Goal: Task Accomplishment & Management: Manage account settings

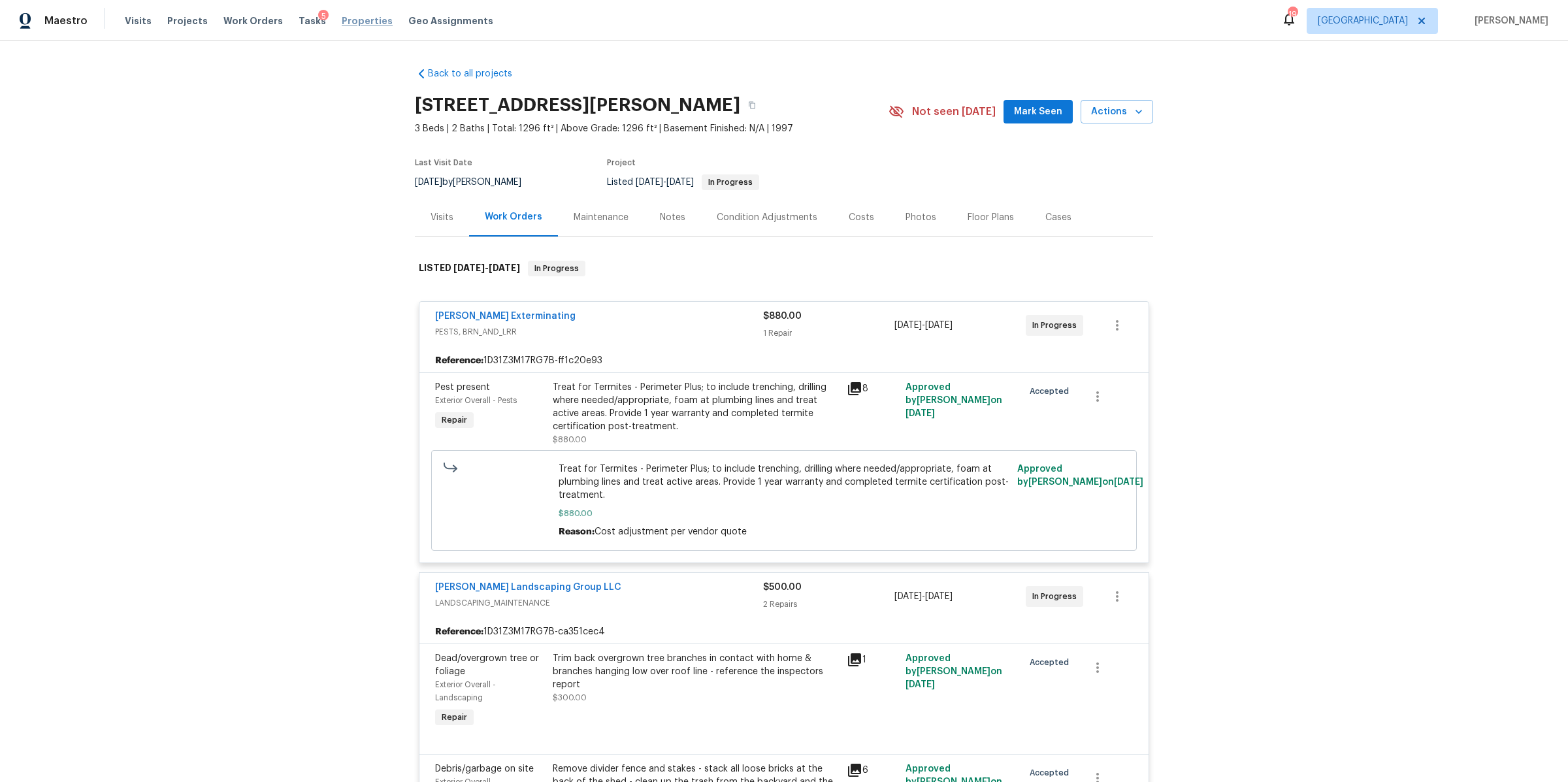
click at [342, 16] on span "Properties" at bounding box center [367, 21] width 51 height 13
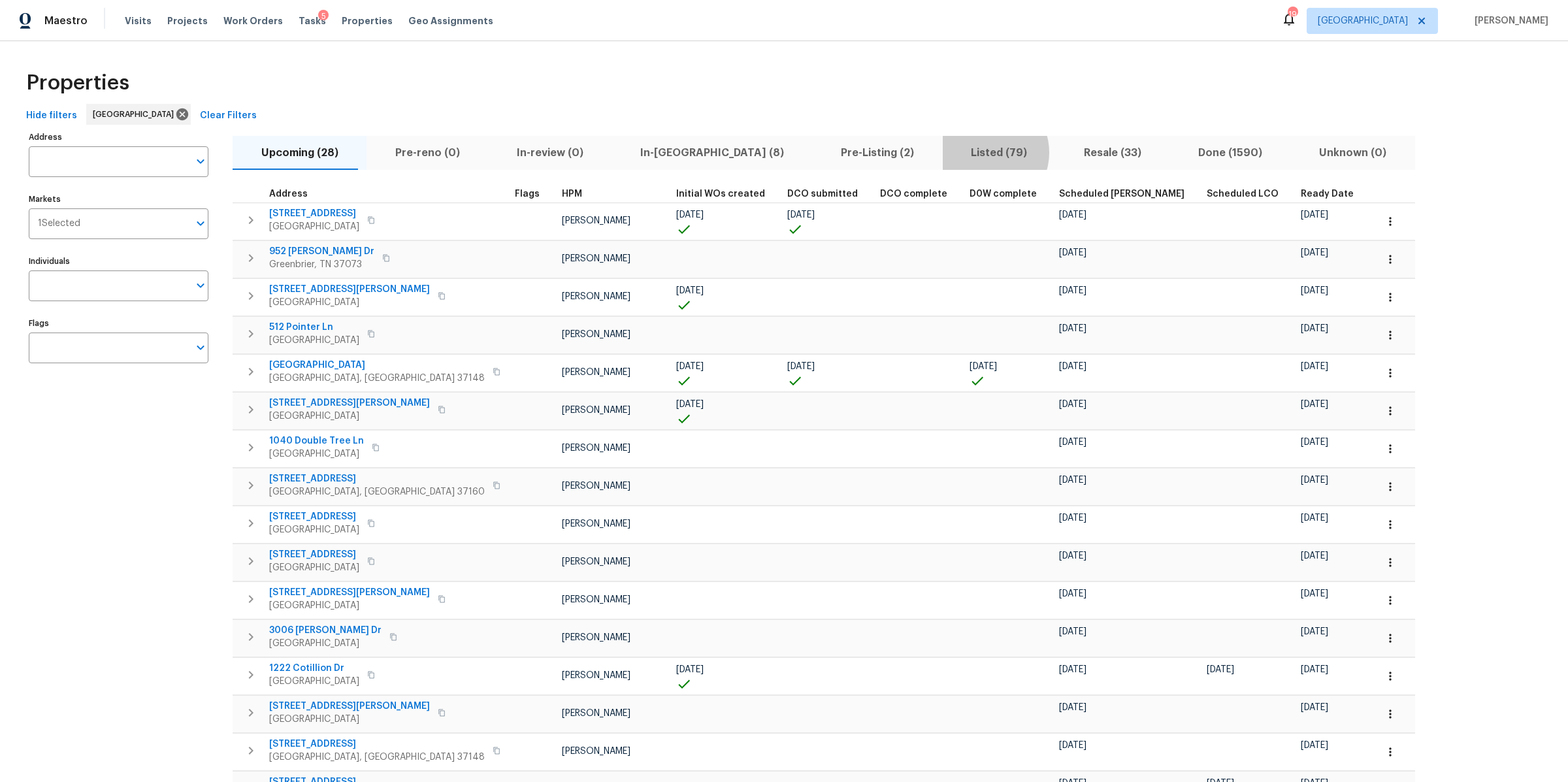
click at [950, 153] on span "Listed (79)" at bounding box center [999, 153] width 97 height 18
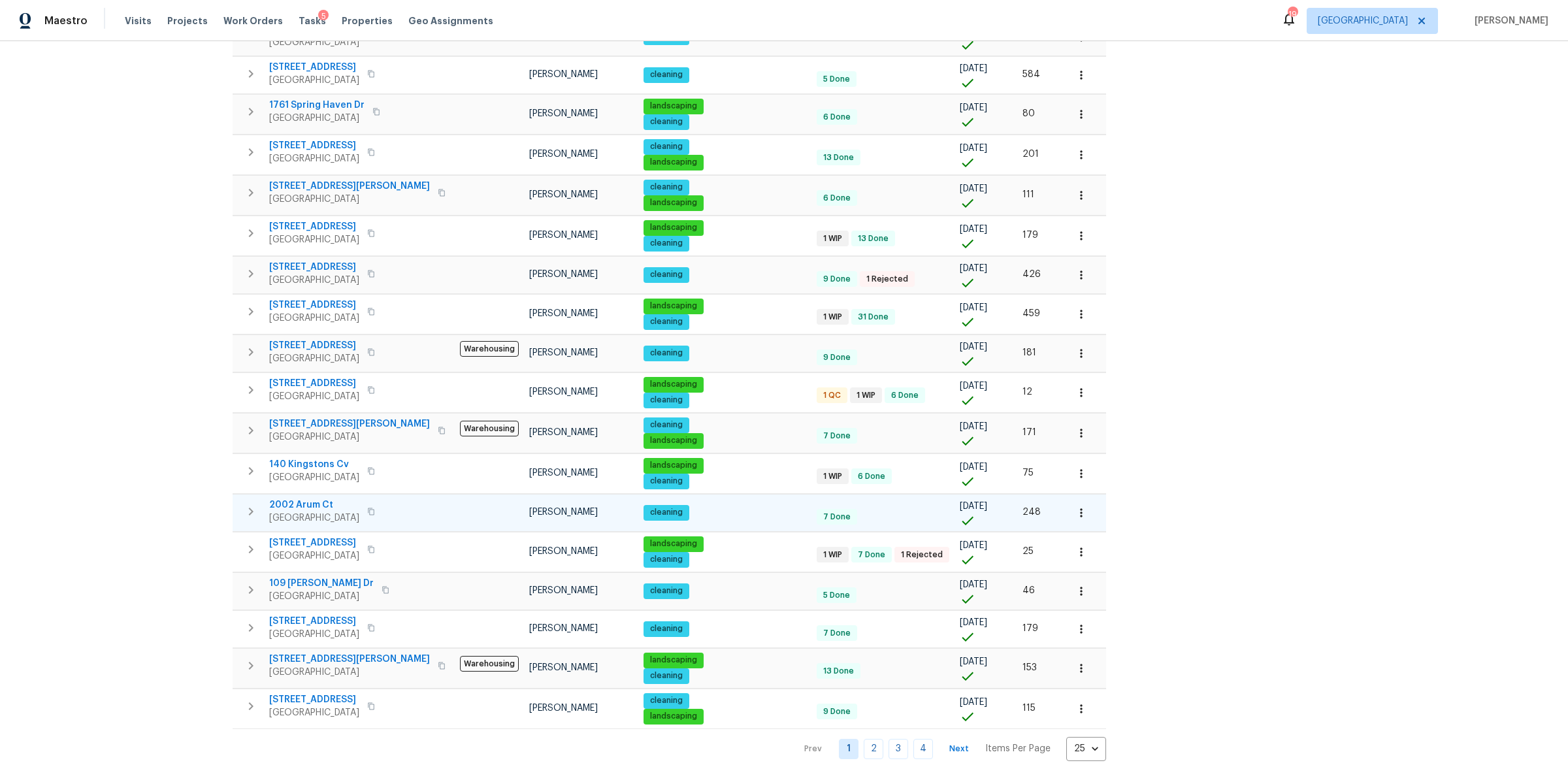
scroll to position [484, 0]
click at [1021, 735] on body "Maestro Visits Projects Work Orders Tasks 5 Properties Geo Assignments 19 Nashv…" at bounding box center [784, 391] width 1568 height 782
click at [1017, 753] on li "100" at bounding box center [1031, 747] width 60 height 39
type input "100"
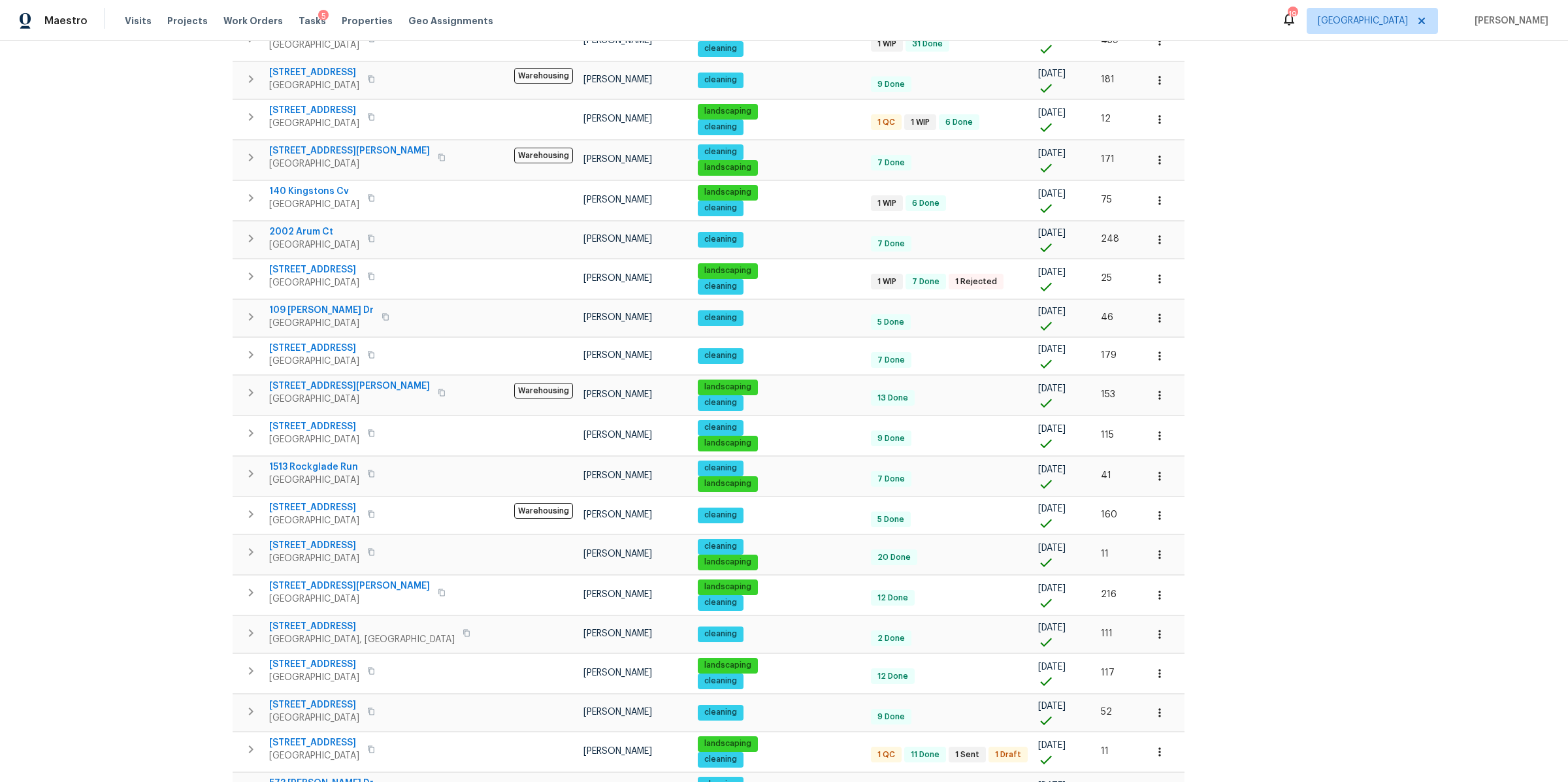
scroll to position [739, 0]
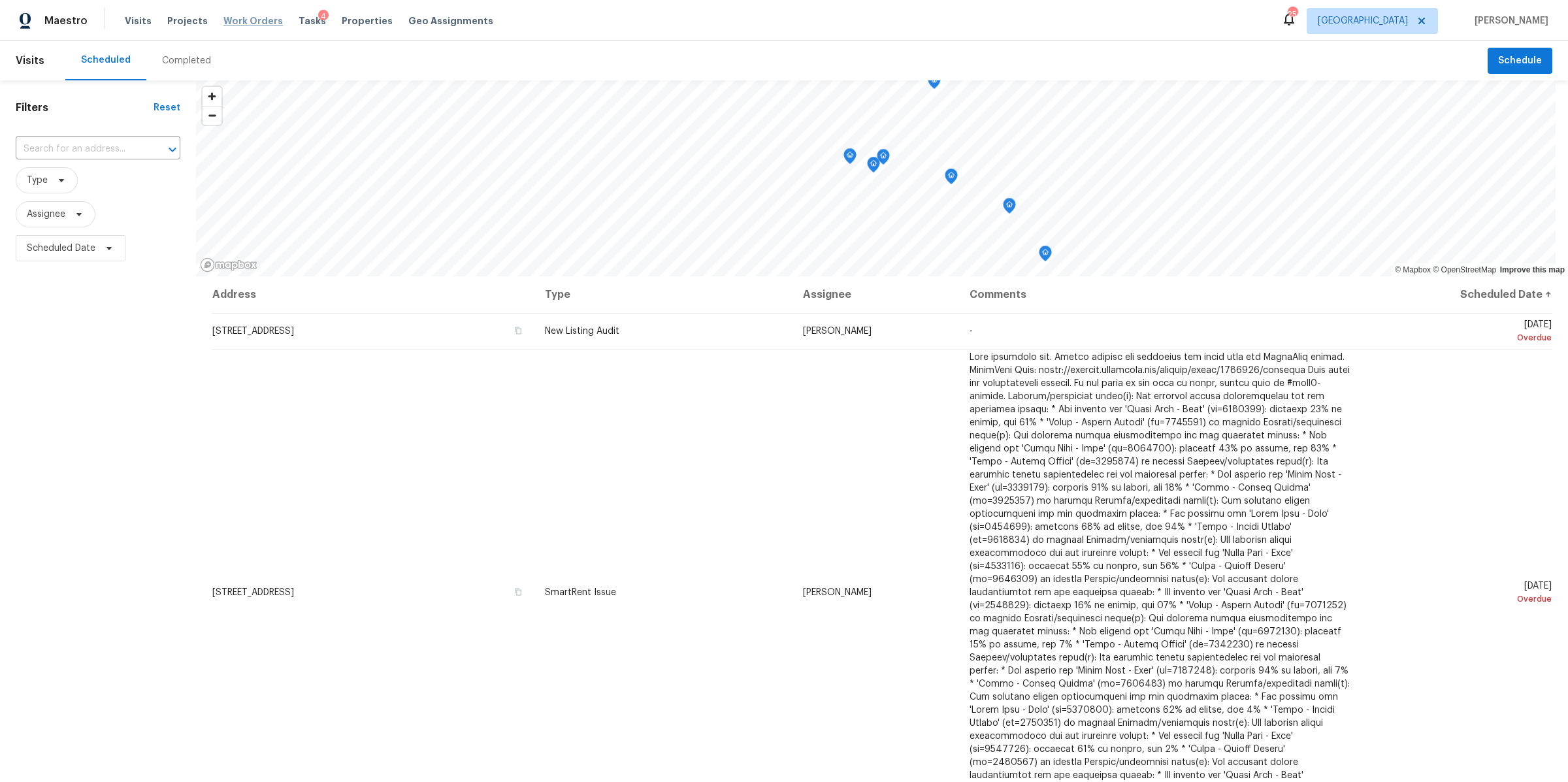
click at [254, 21] on span "Work Orders" at bounding box center [253, 21] width 60 height 13
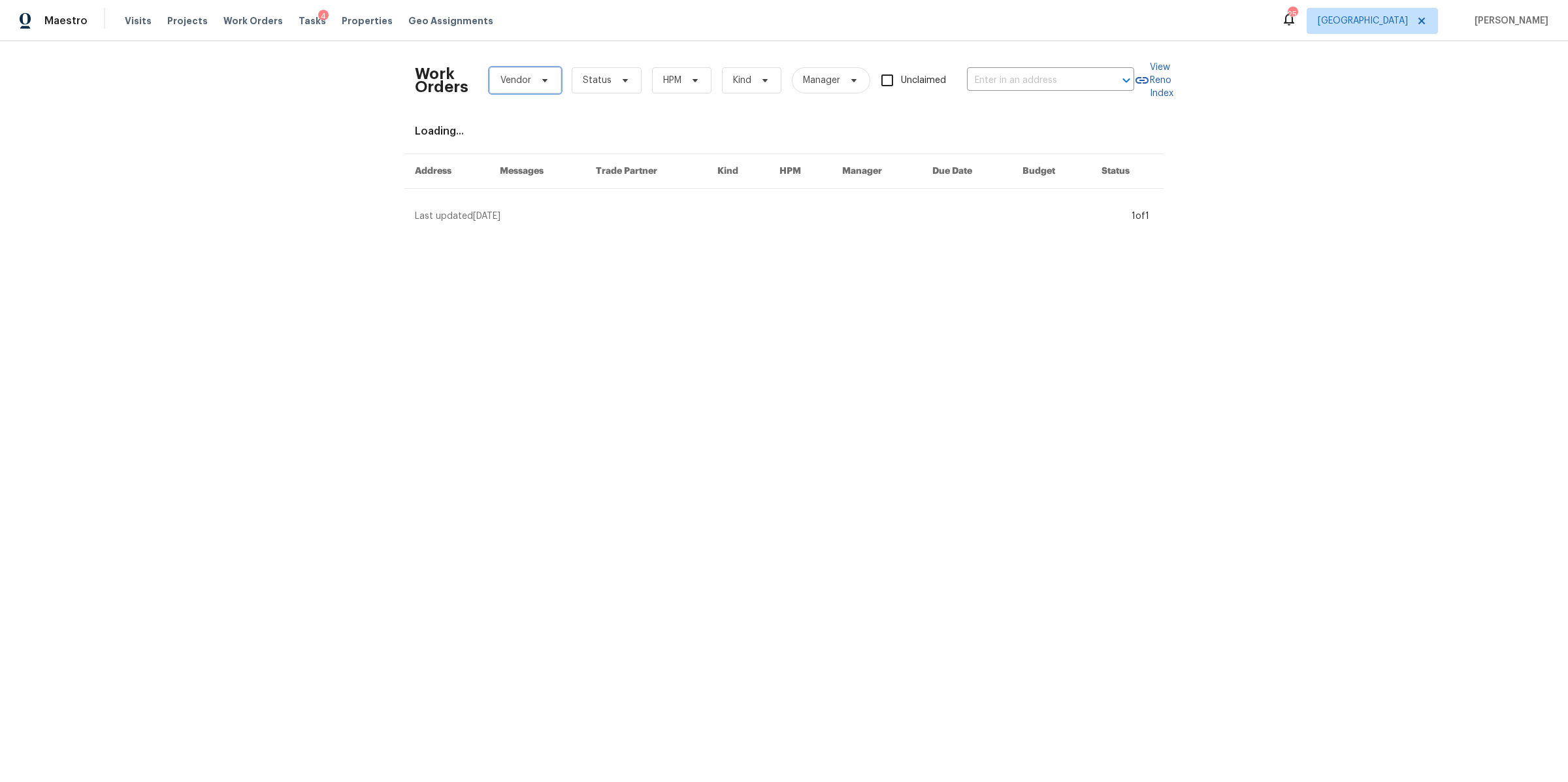
click at [539, 82] on icon at bounding box center [544, 80] width 11 height 11
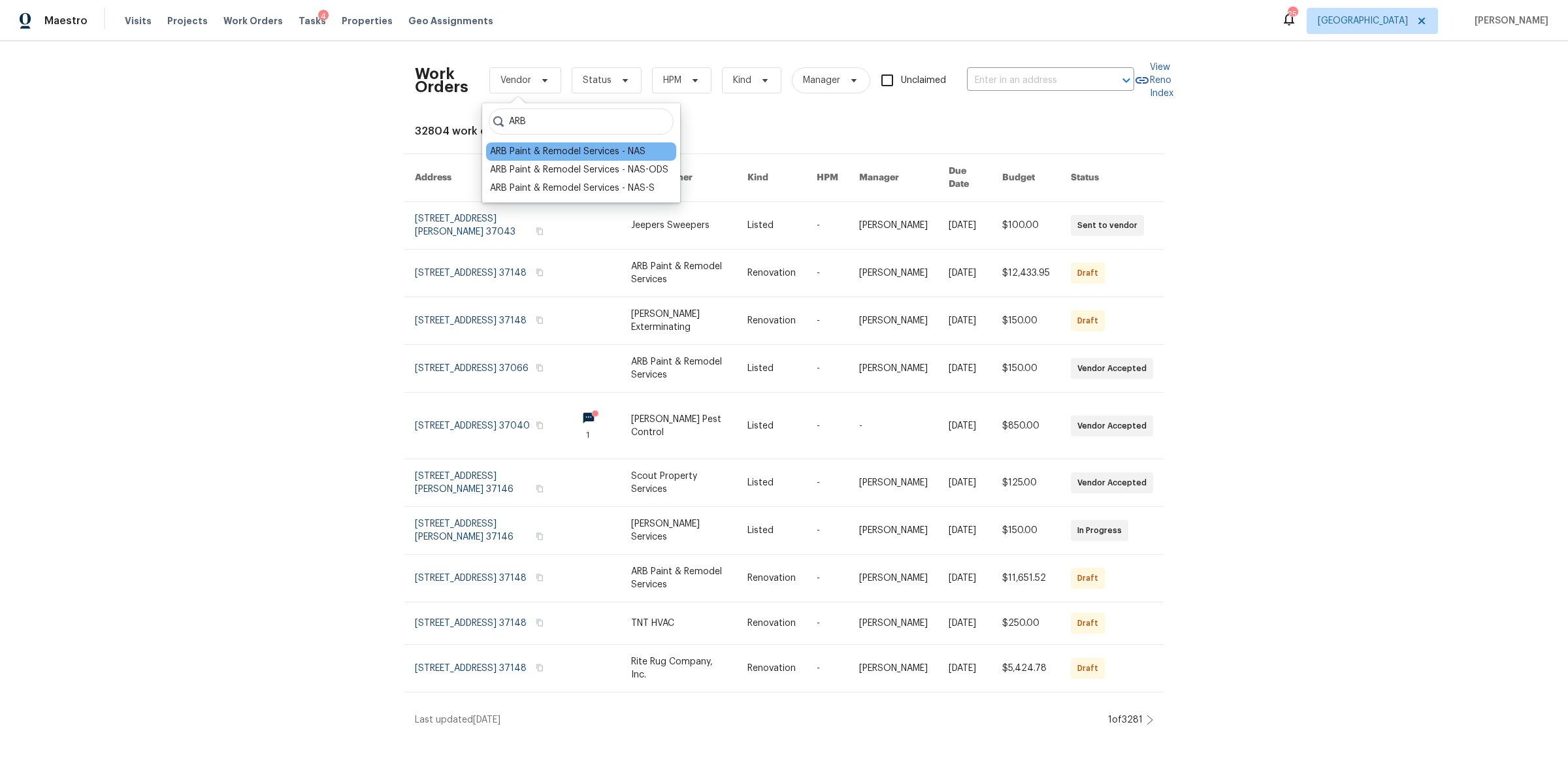
type input "ARB"
click at [575, 153] on div "ARB Paint & Remodel Services - NAS" at bounding box center [567, 152] width 156 height 13
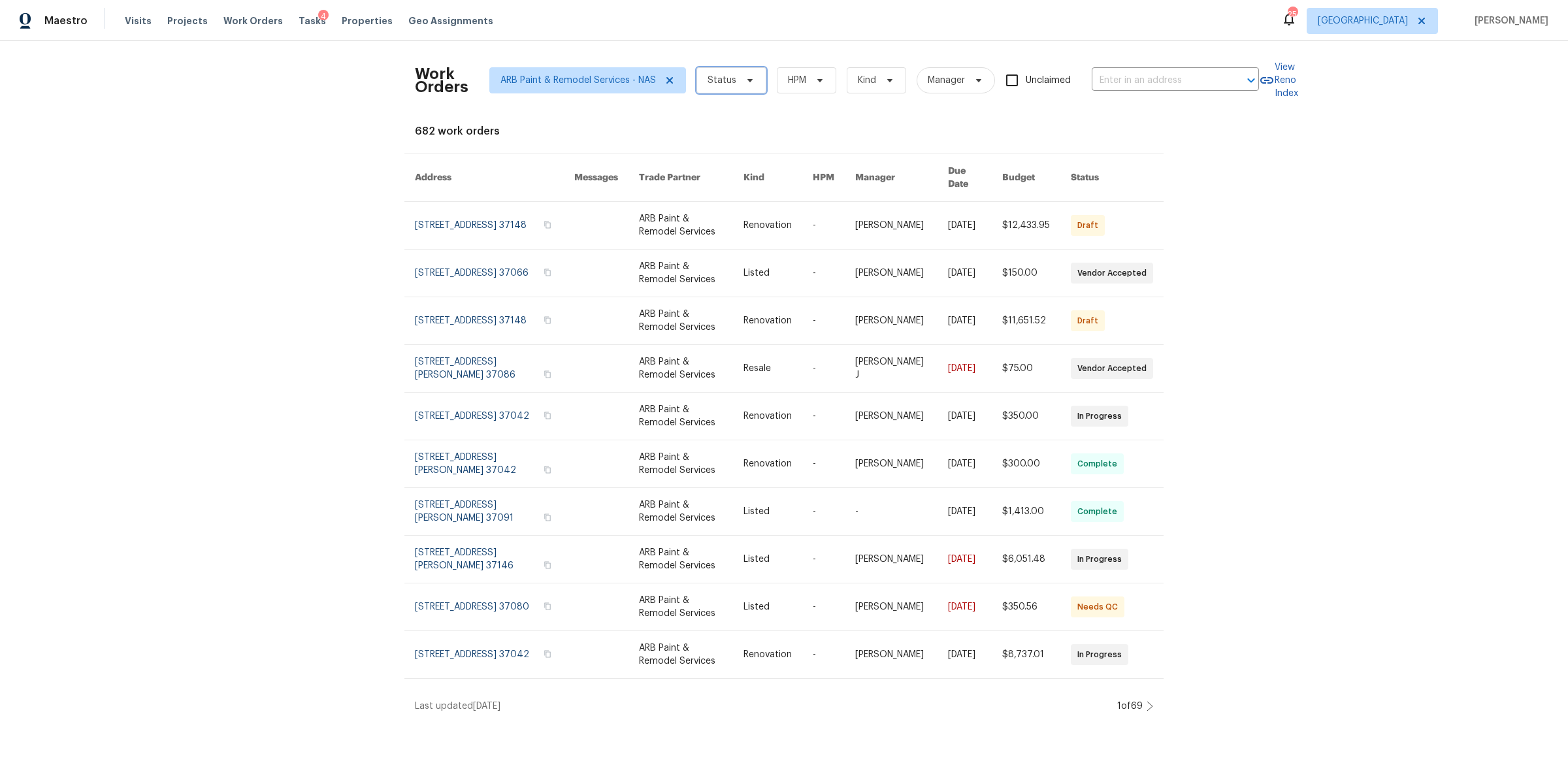
click at [745, 87] on span "Status" at bounding box center [731, 80] width 70 height 26
click at [815, 83] on icon at bounding box center [819, 80] width 11 height 11
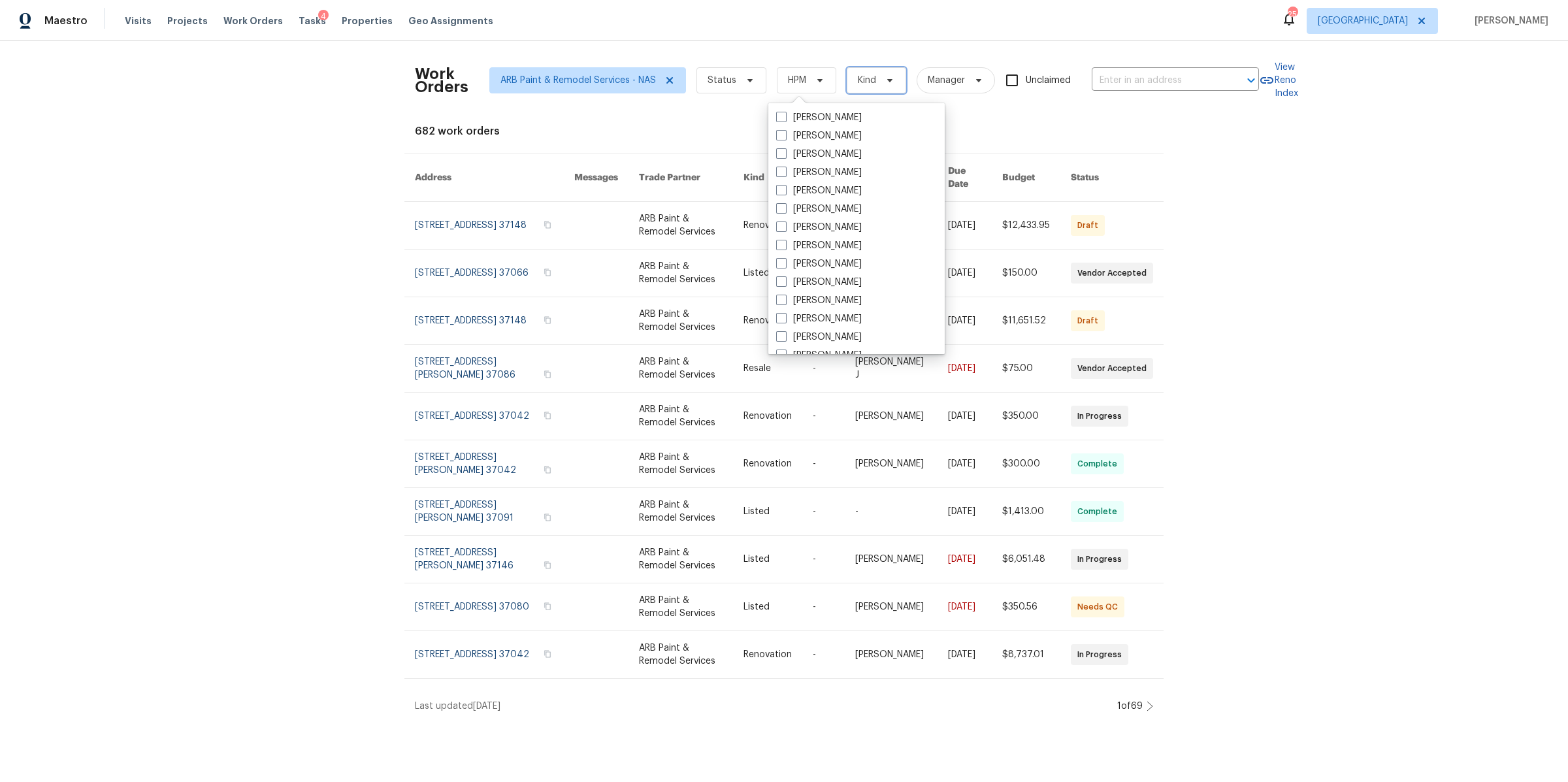
click at [871, 81] on span "Kind" at bounding box center [876, 80] width 60 height 26
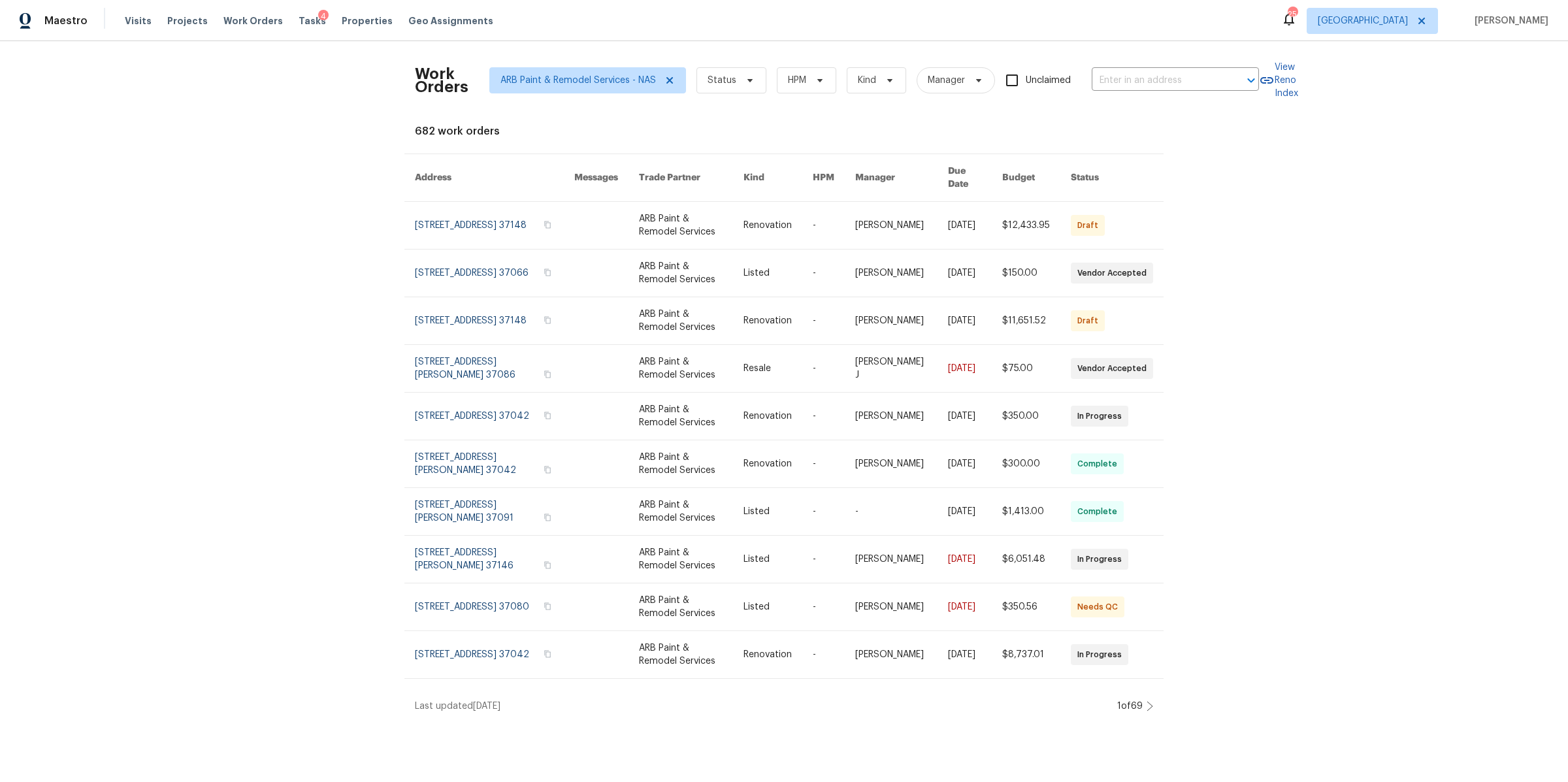
click at [981, 125] on div "682 work orders" at bounding box center [783, 131] width 738 height 13
click at [660, 80] on span at bounding box center [667, 80] width 15 height 11
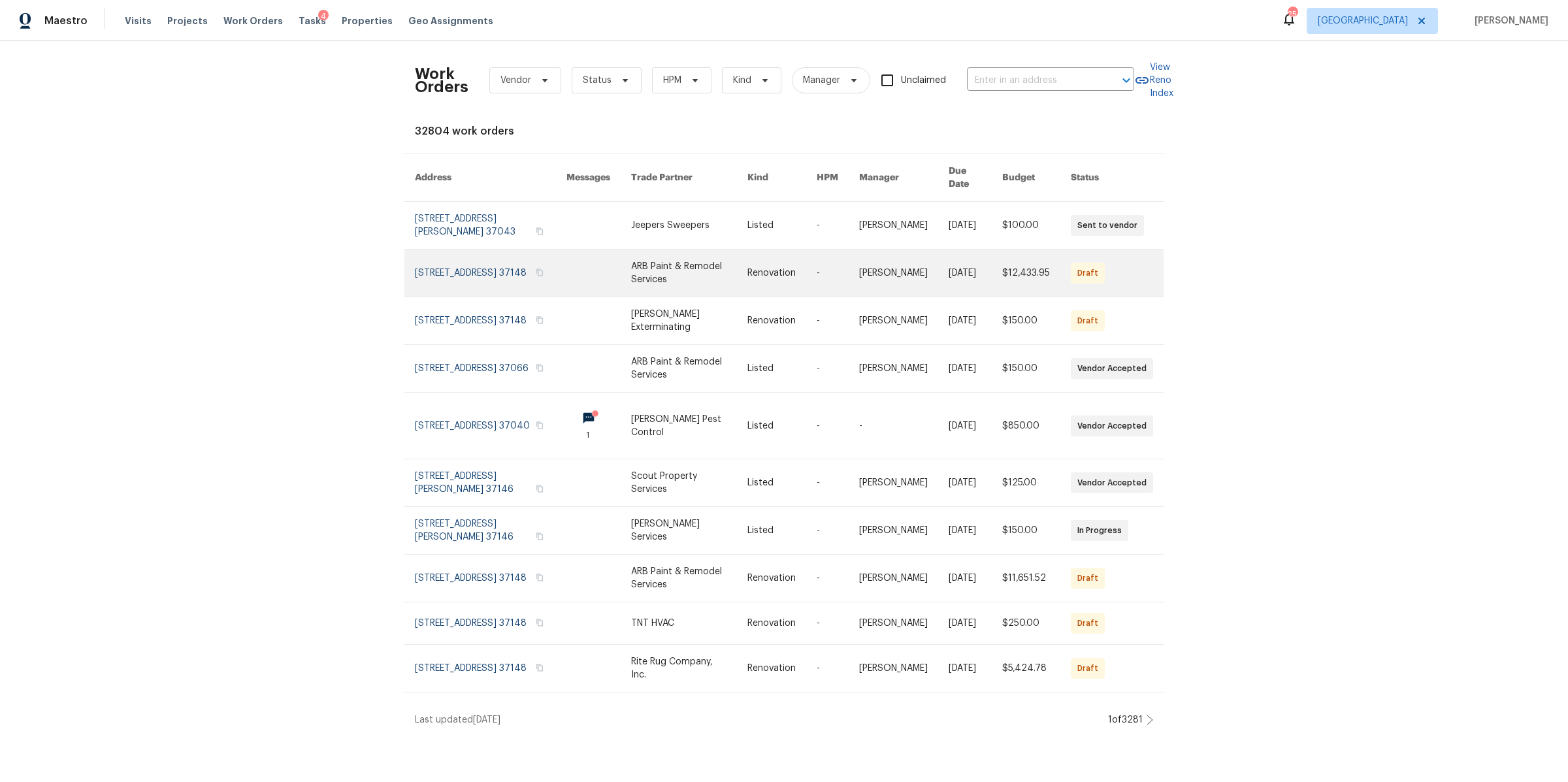
click at [444, 264] on link at bounding box center [490, 273] width 152 height 47
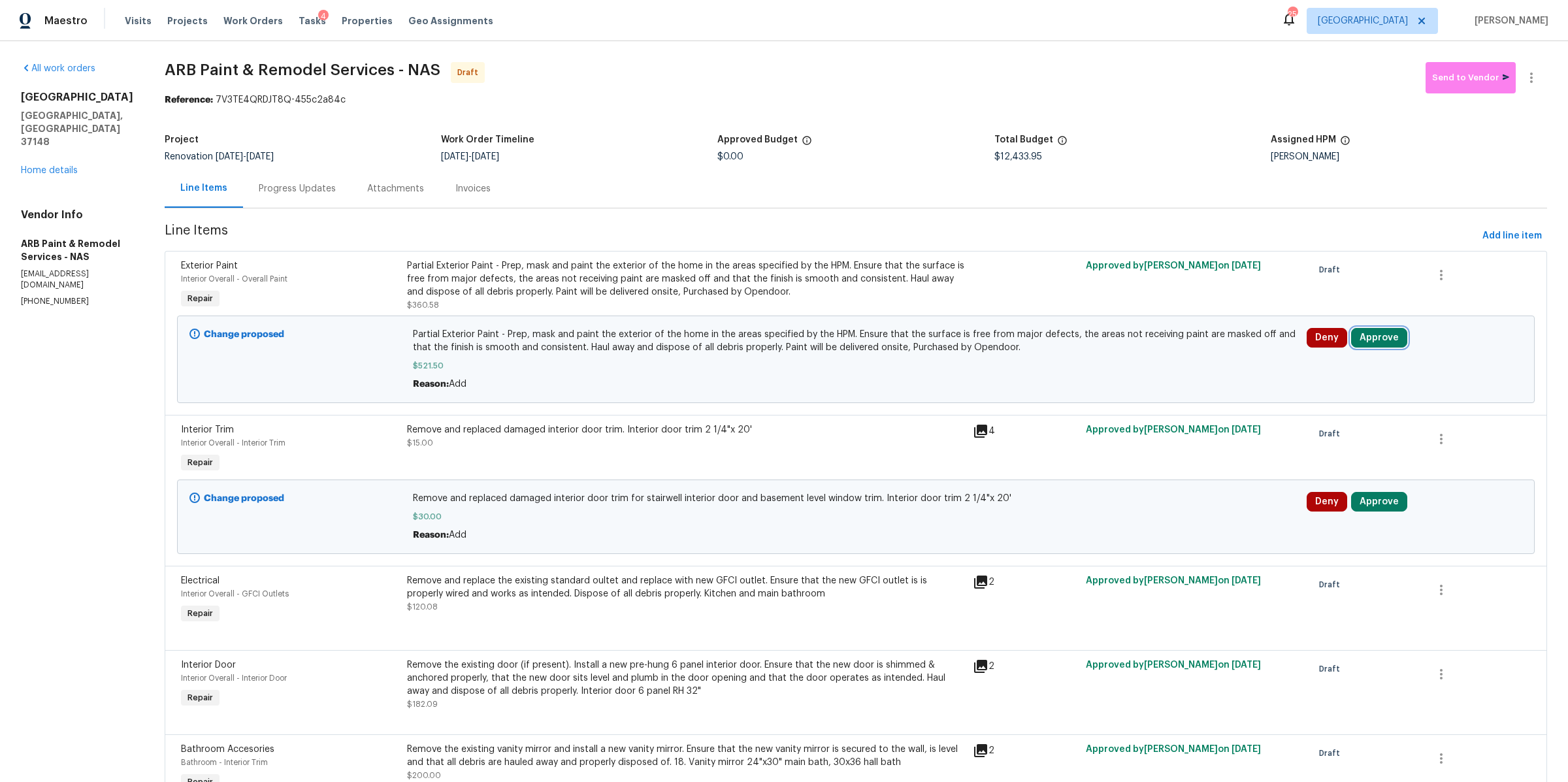
click at [1363, 336] on button "Approve" at bounding box center [1379, 338] width 56 height 20
click at [1174, 342] on button "Approve" at bounding box center [1178, 351] width 78 height 26
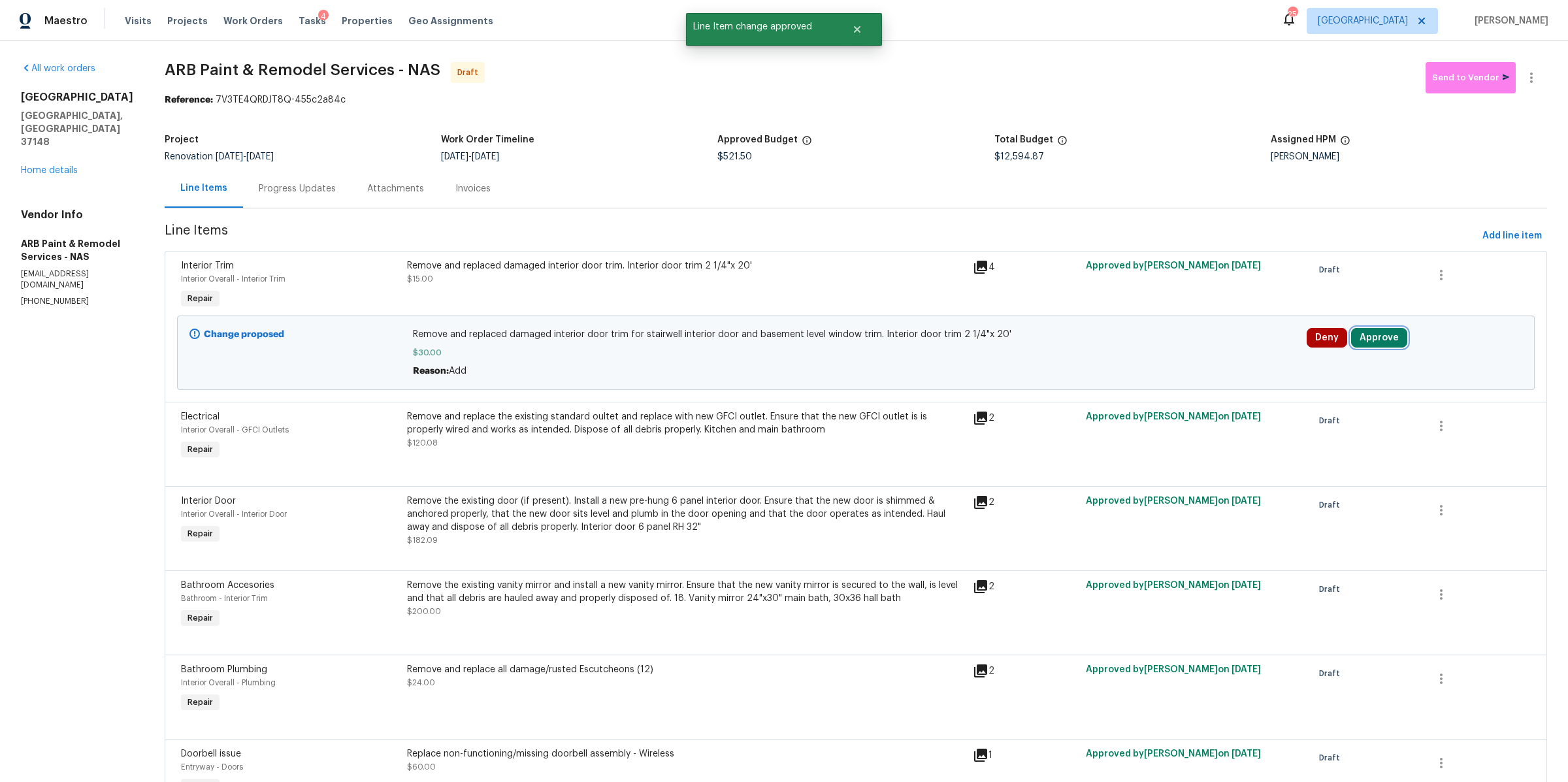
drag, startPoint x: 1354, startPoint y: 340, endPoint x: 1338, endPoint y: 330, distance: 18.9
click at [1353, 340] on button "Approve" at bounding box center [1379, 338] width 56 height 20
click at [1152, 357] on button "Approve" at bounding box center [1178, 351] width 78 height 26
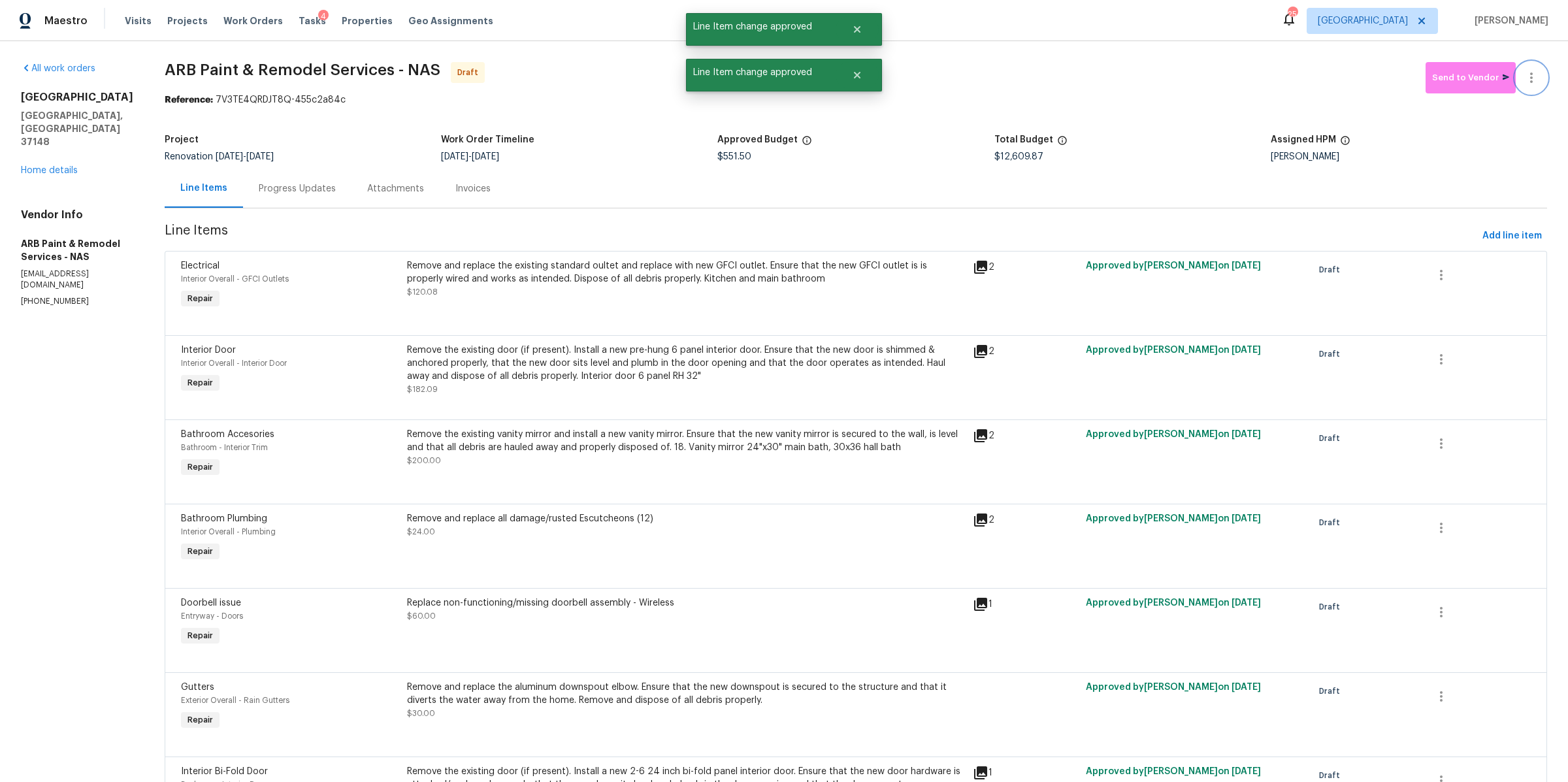
click at [1523, 77] on icon "button" at bounding box center [1530, 78] width 16 height 16
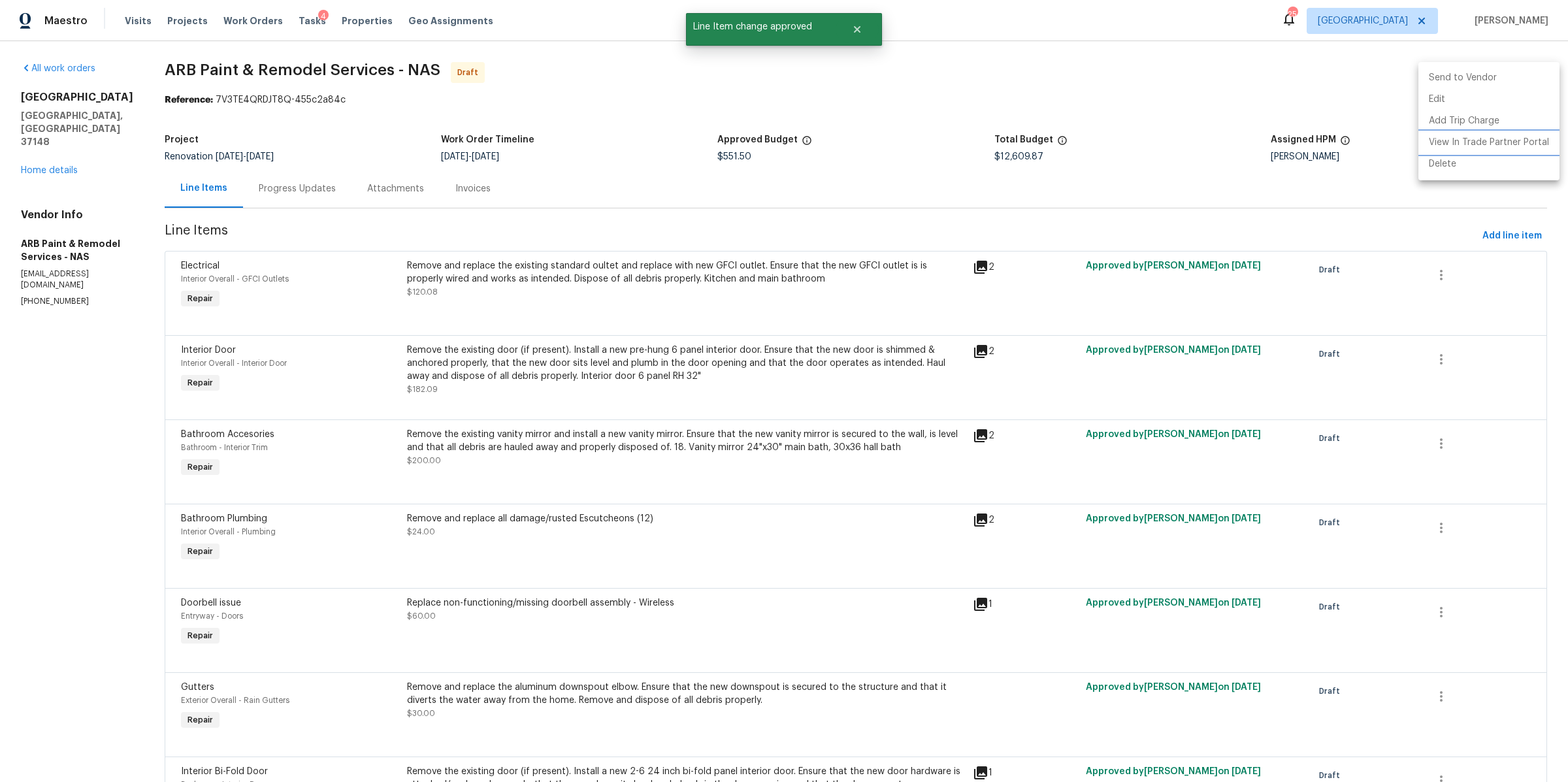
click at [1486, 135] on li "View In Trade Partner Portal" at bounding box center [1488, 143] width 141 height 21
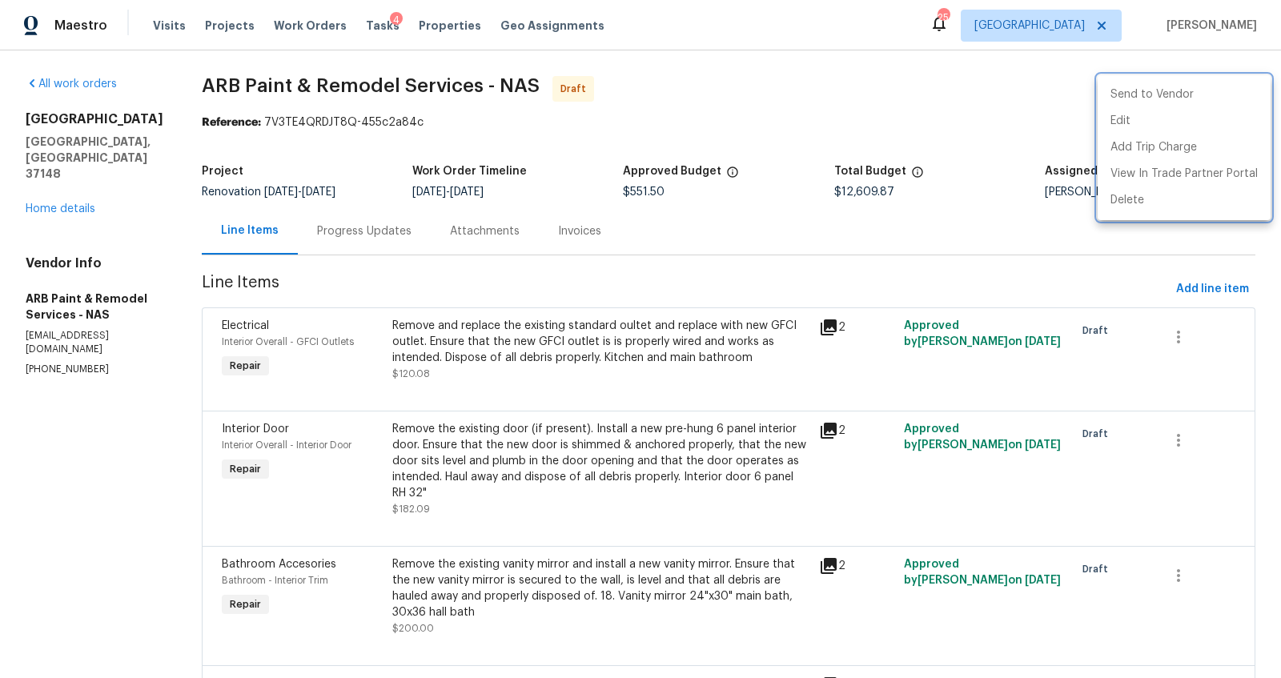
click at [163, 32] on div at bounding box center [640, 339] width 1281 height 678
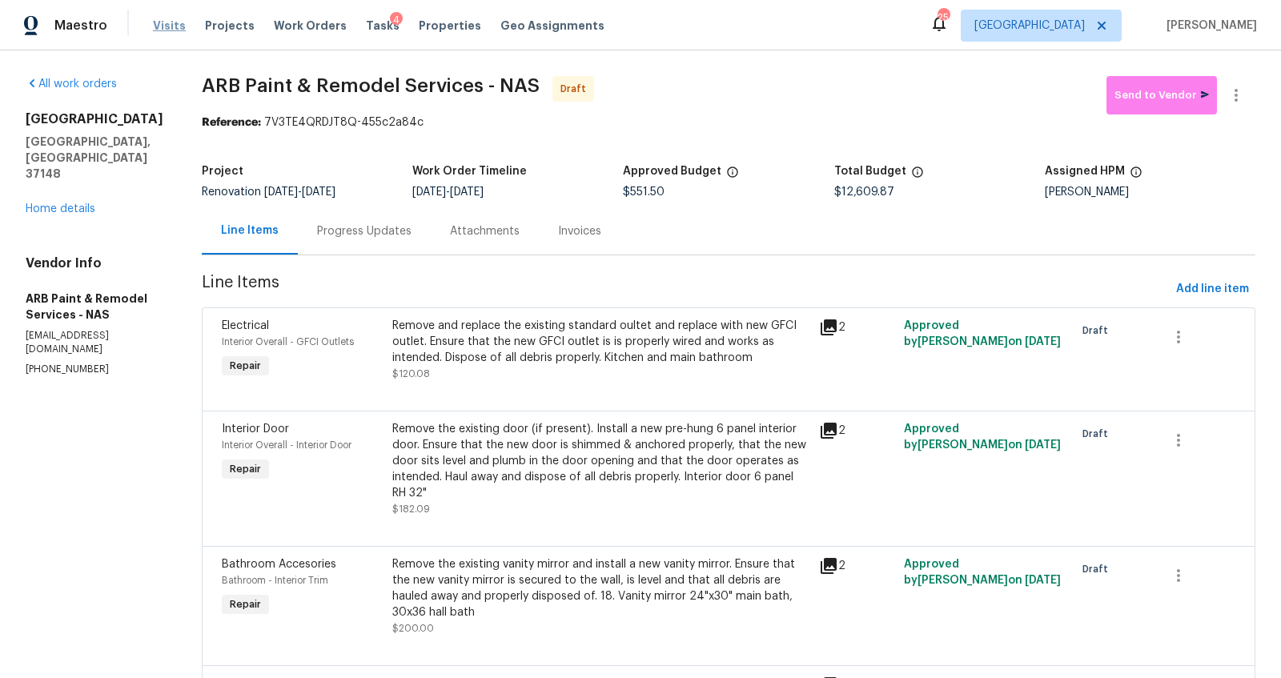
click at [167, 26] on span "Visits" at bounding box center [169, 26] width 33 height 16
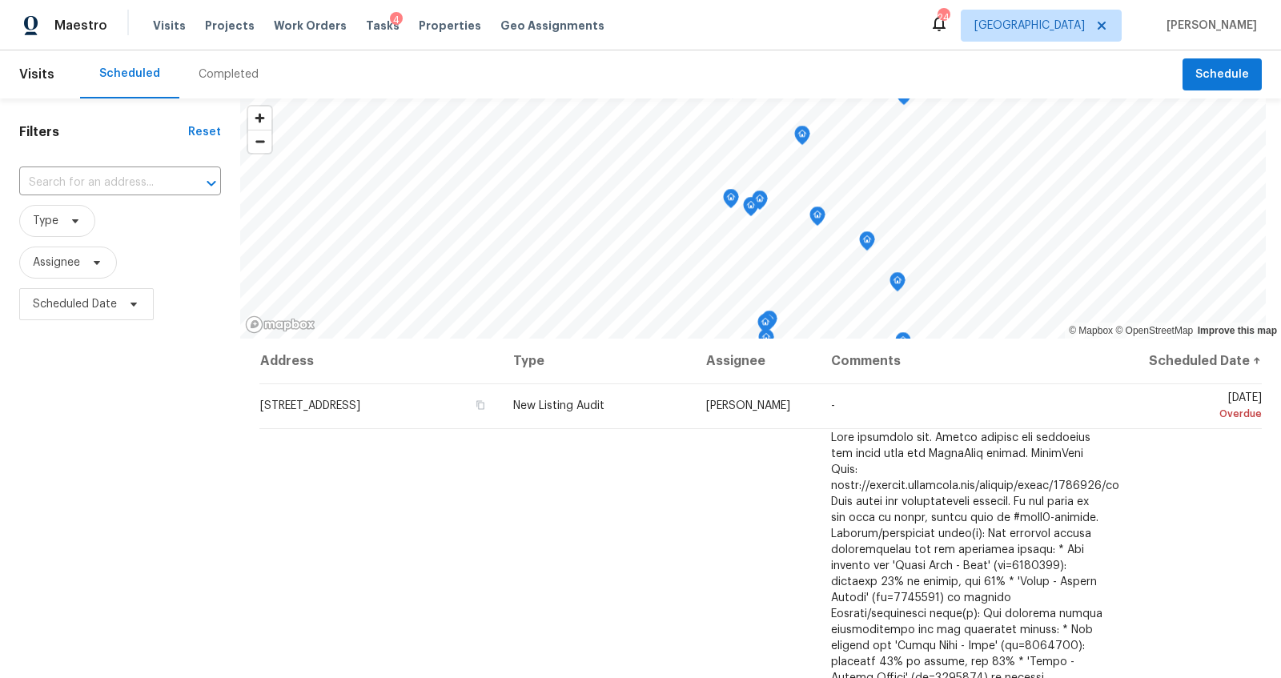
click at [228, 78] on div "Completed" at bounding box center [229, 74] width 60 height 16
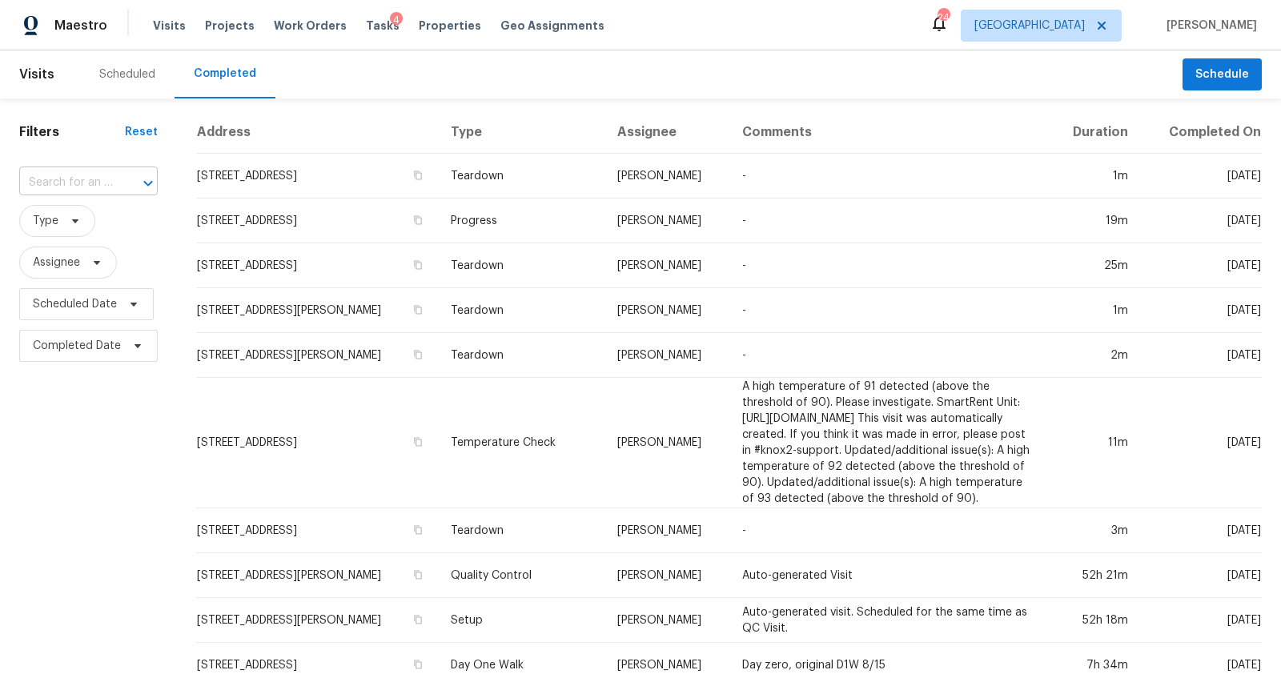
click at [50, 177] on input "text" at bounding box center [66, 183] width 94 height 25
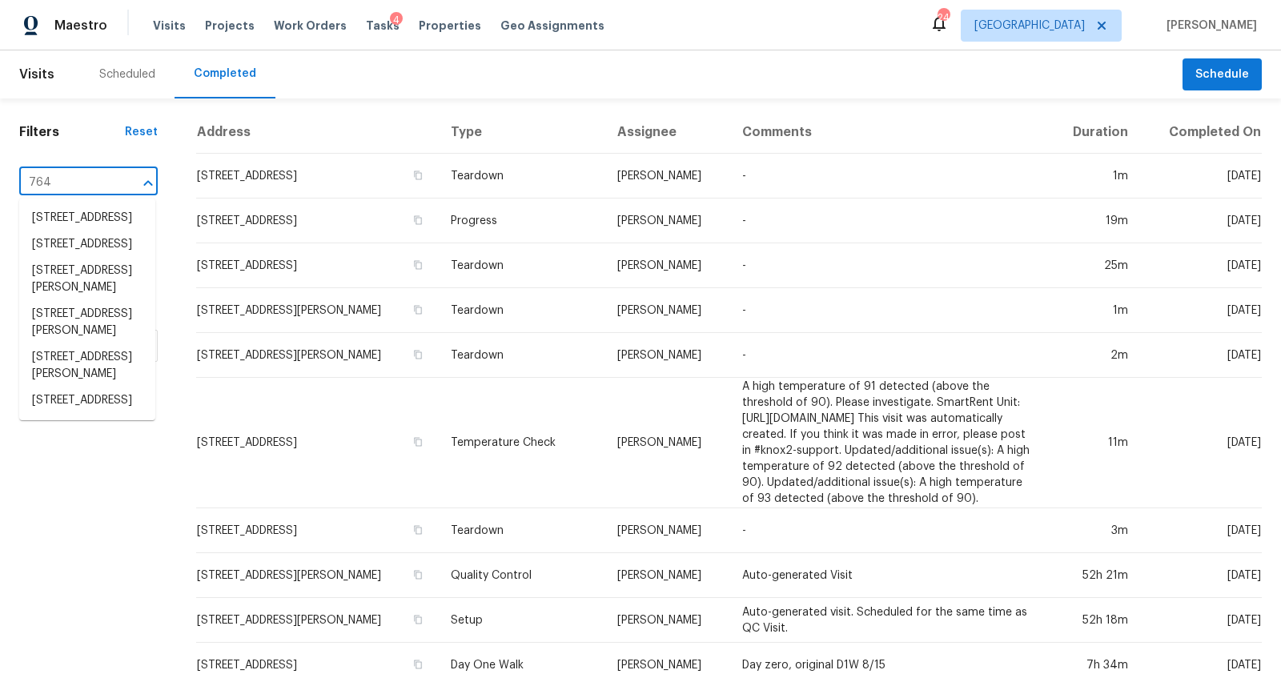
type input "764 e"
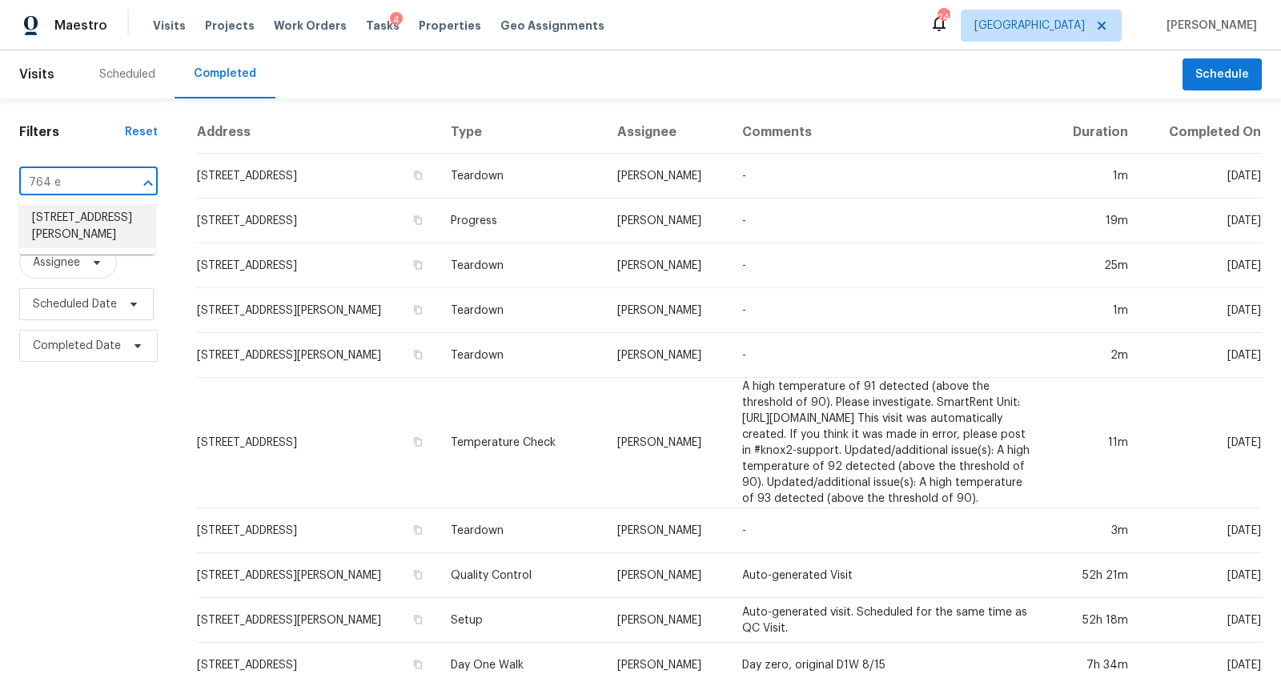
click at [76, 226] on li "[STREET_ADDRESS][PERSON_NAME]" at bounding box center [87, 226] width 136 height 43
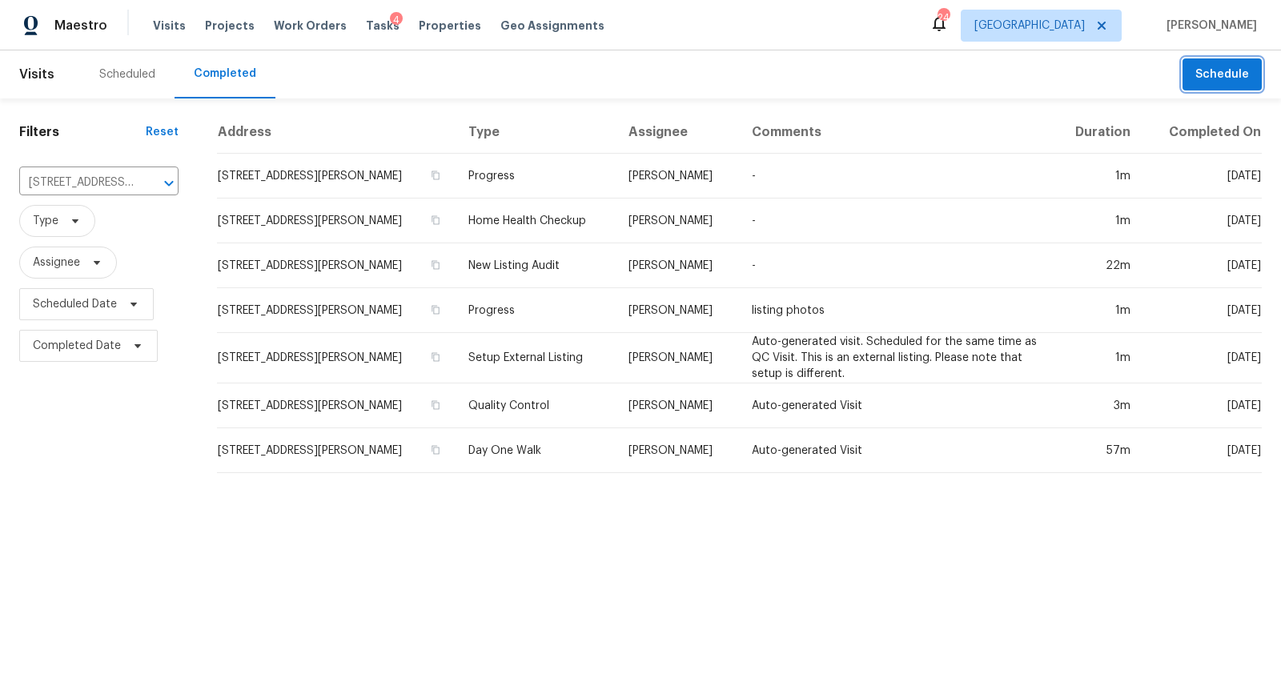
click at [1209, 66] on span "Schedule" at bounding box center [1222, 75] width 54 height 20
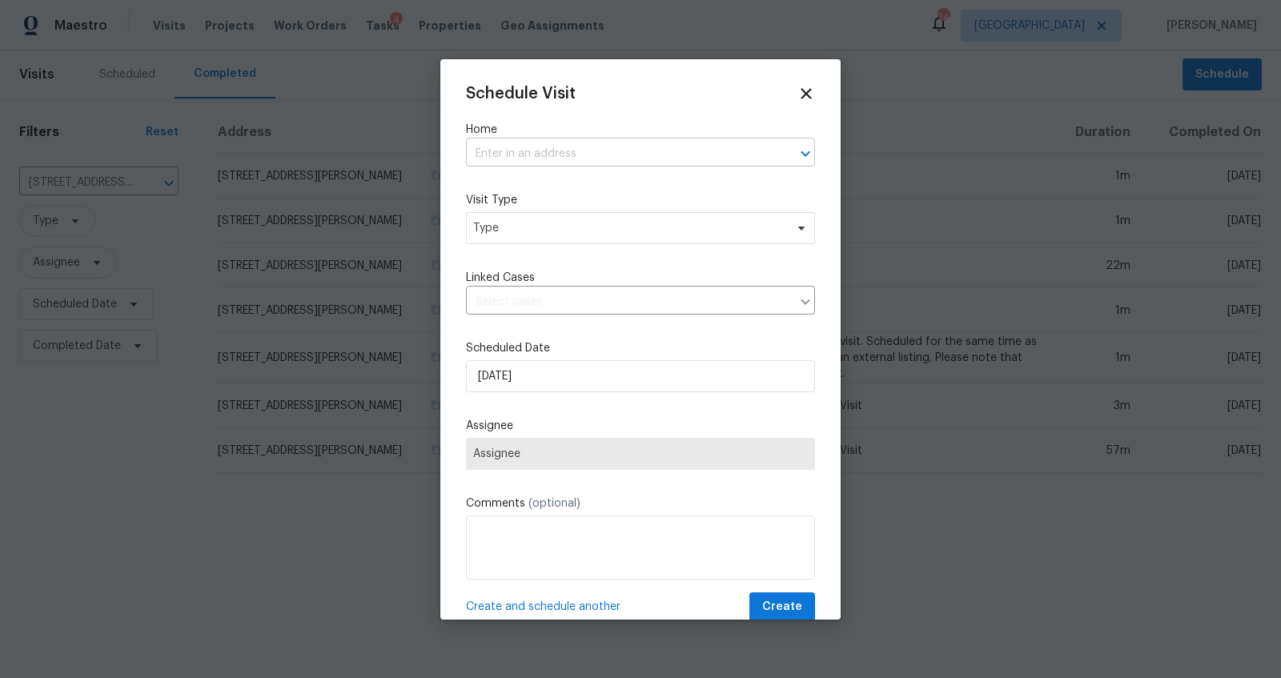
click at [576, 154] on input "text" at bounding box center [618, 154] width 304 height 25
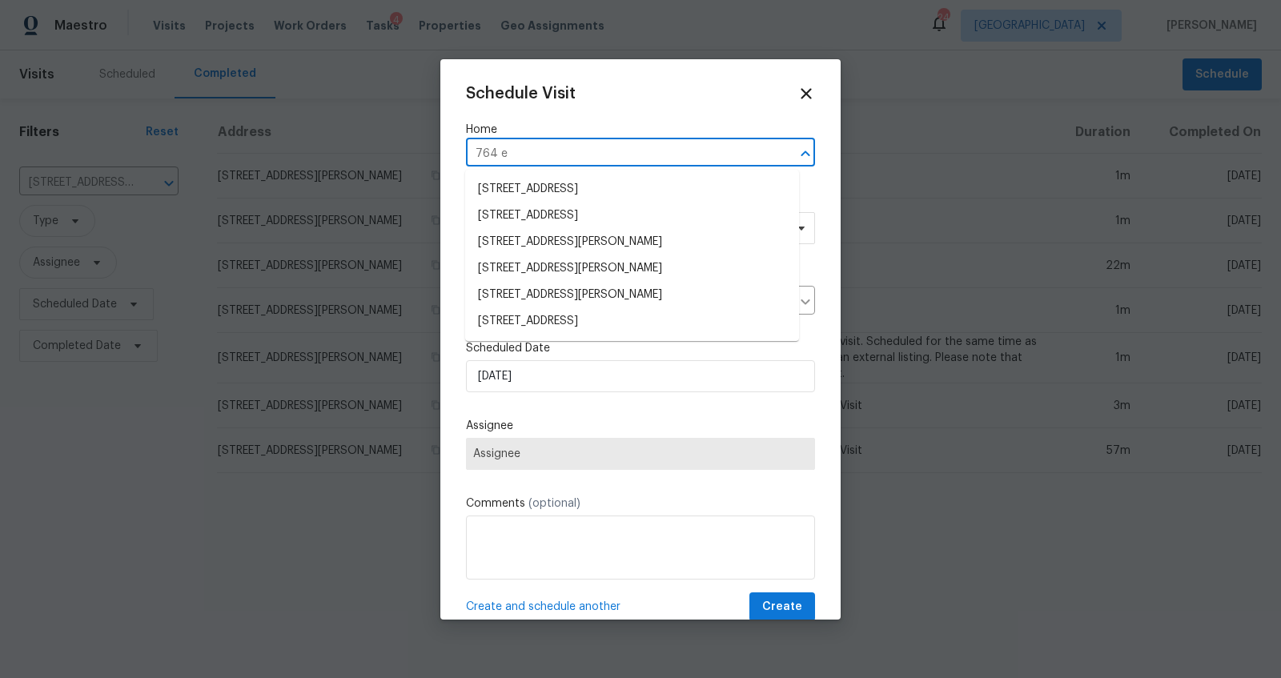
type input "764 ew"
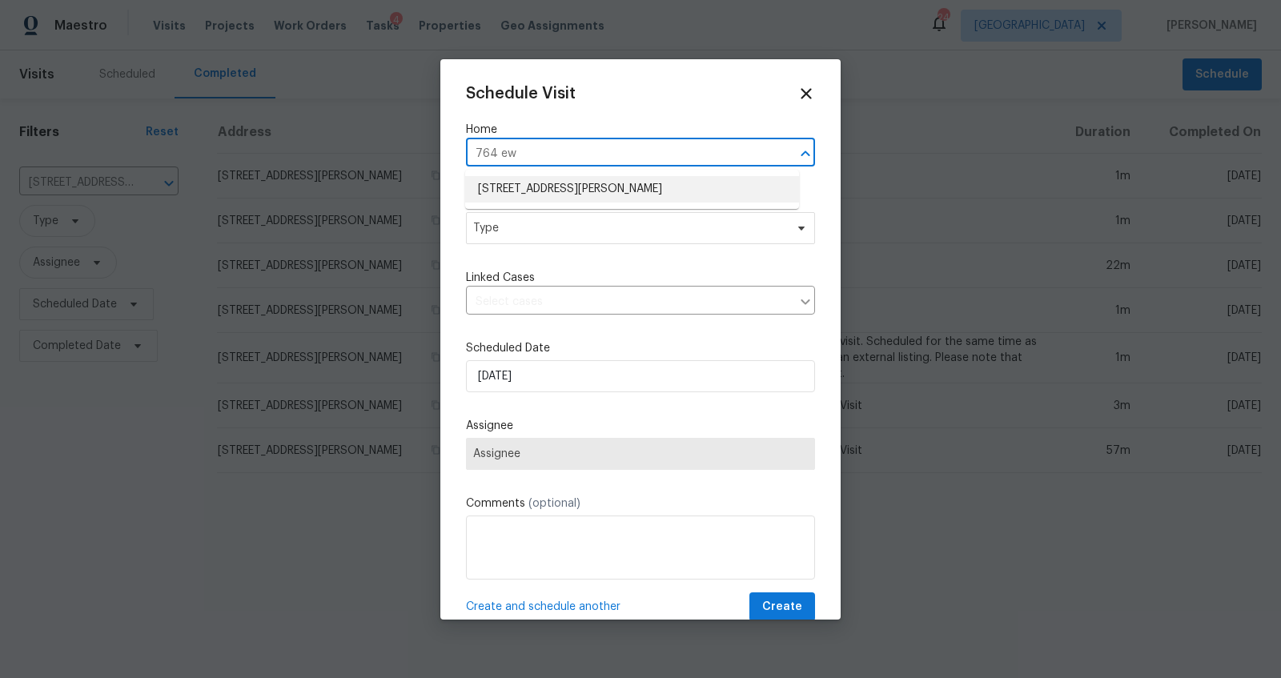
click at [556, 183] on li "[STREET_ADDRESS][PERSON_NAME]" at bounding box center [632, 189] width 334 height 26
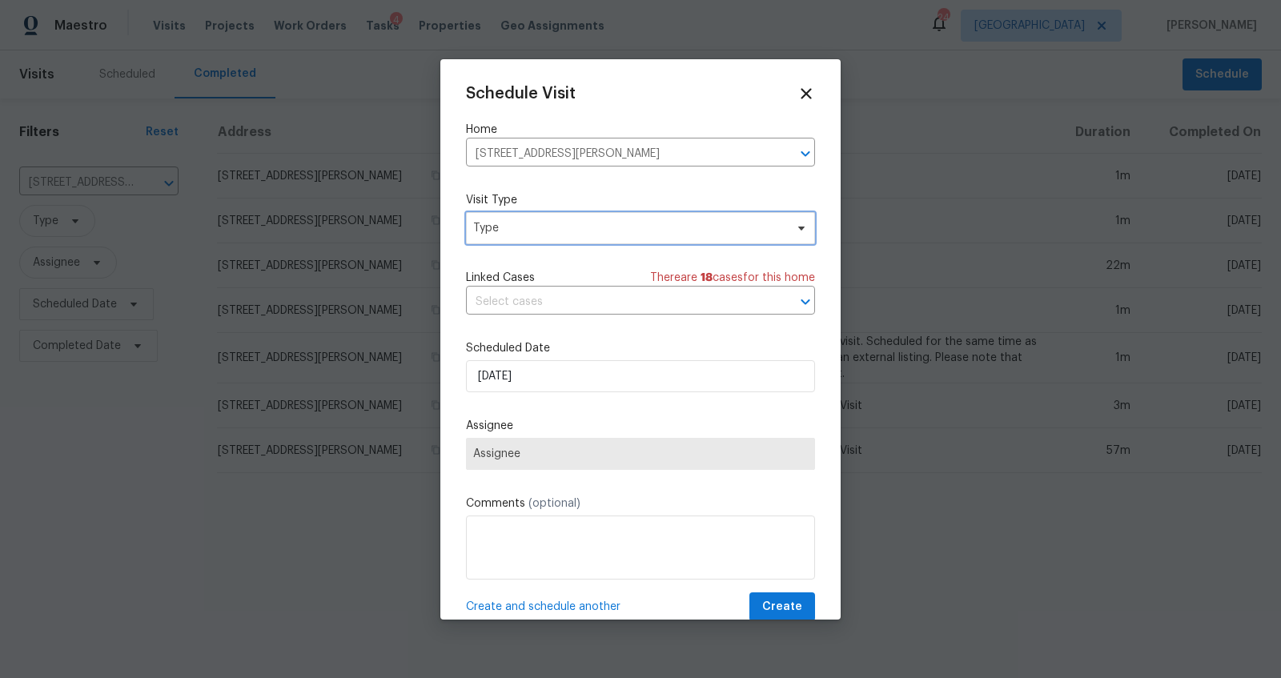
click at [529, 238] on span "Type" at bounding box center [640, 228] width 349 height 32
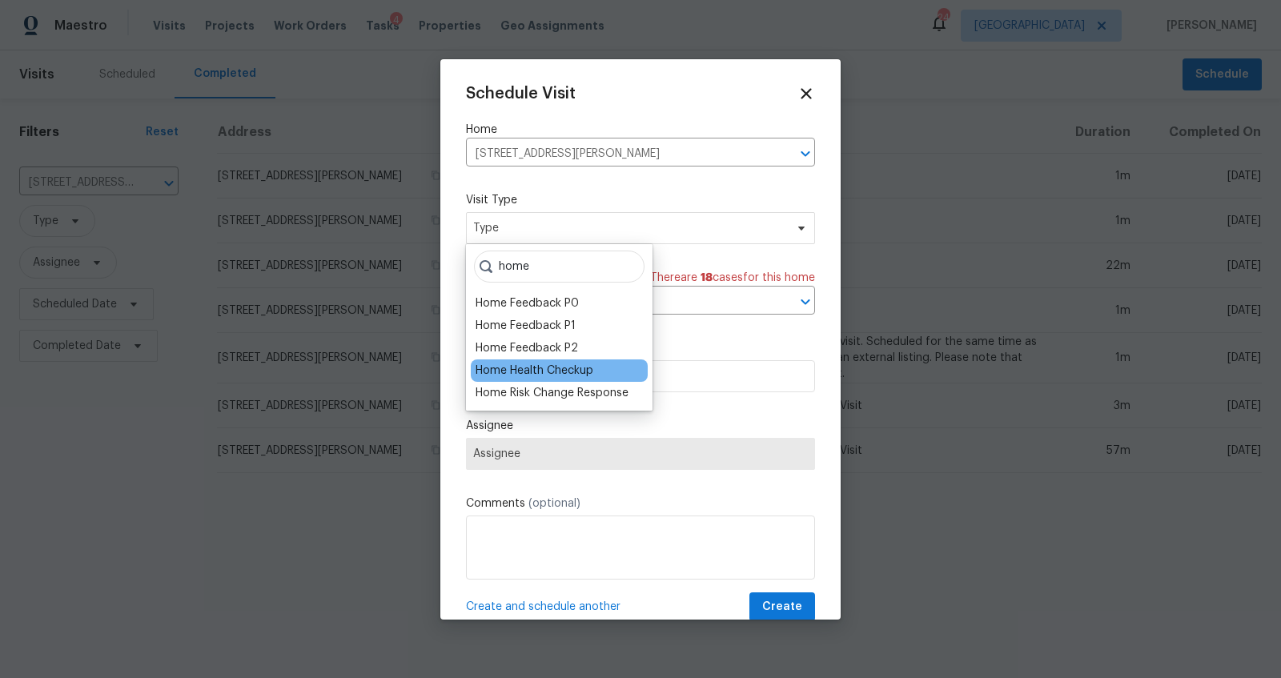
type input "home"
click at [516, 372] on div "Home Health Checkup" at bounding box center [535, 371] width 118 height 16
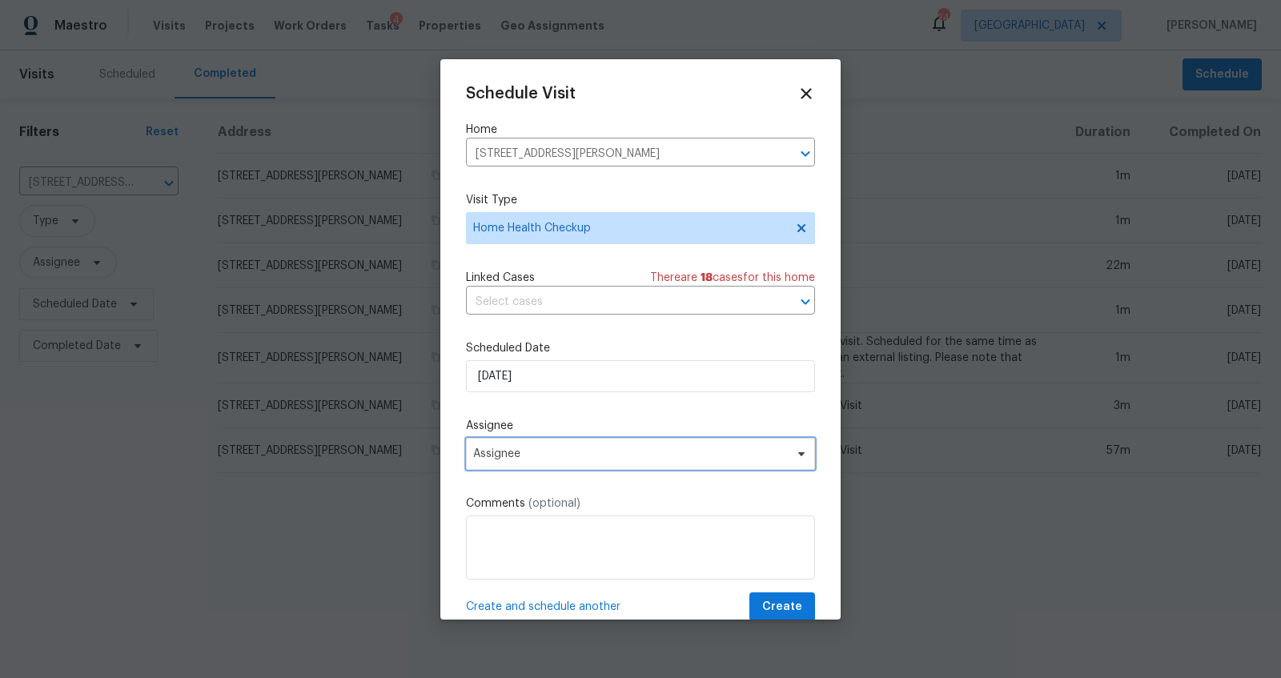
click at [555, 457] on span "Assignee" at bounding box center [630, 454] width 314 height 13
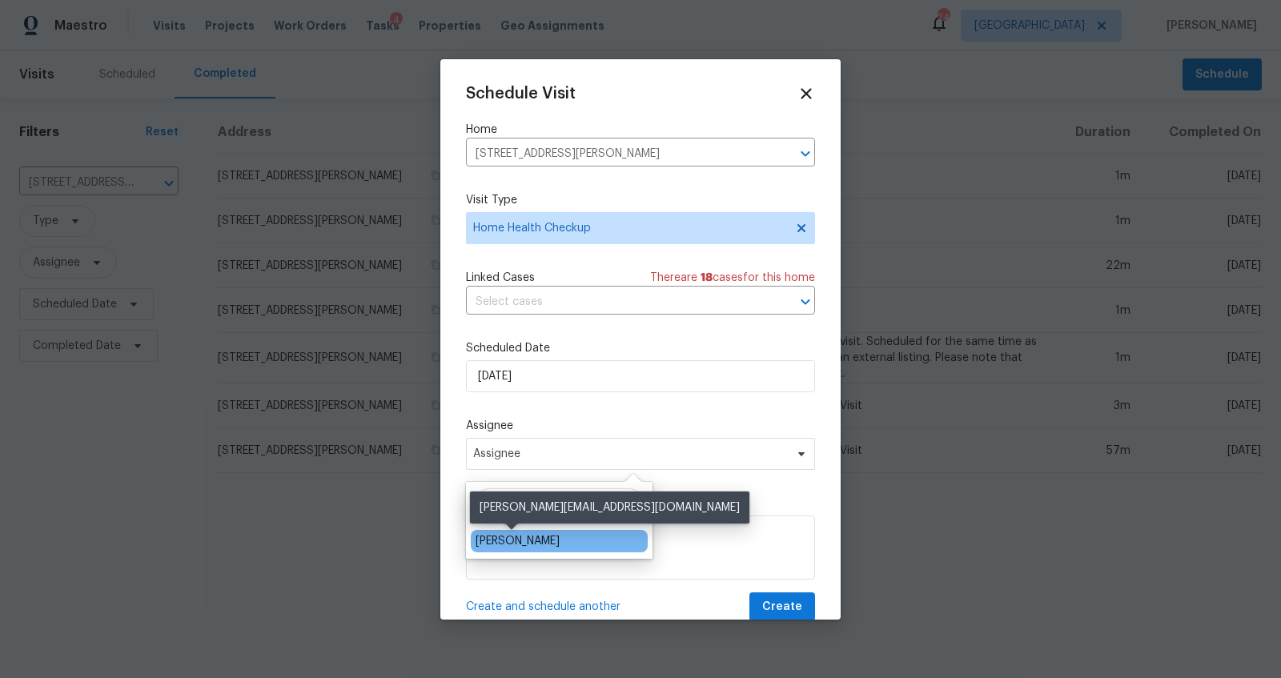
type input "[PERSON_NAME]"
click at [503, 536] on div "[PERSON_NAME]" at bounding box center [518, 541] width 84 height 16
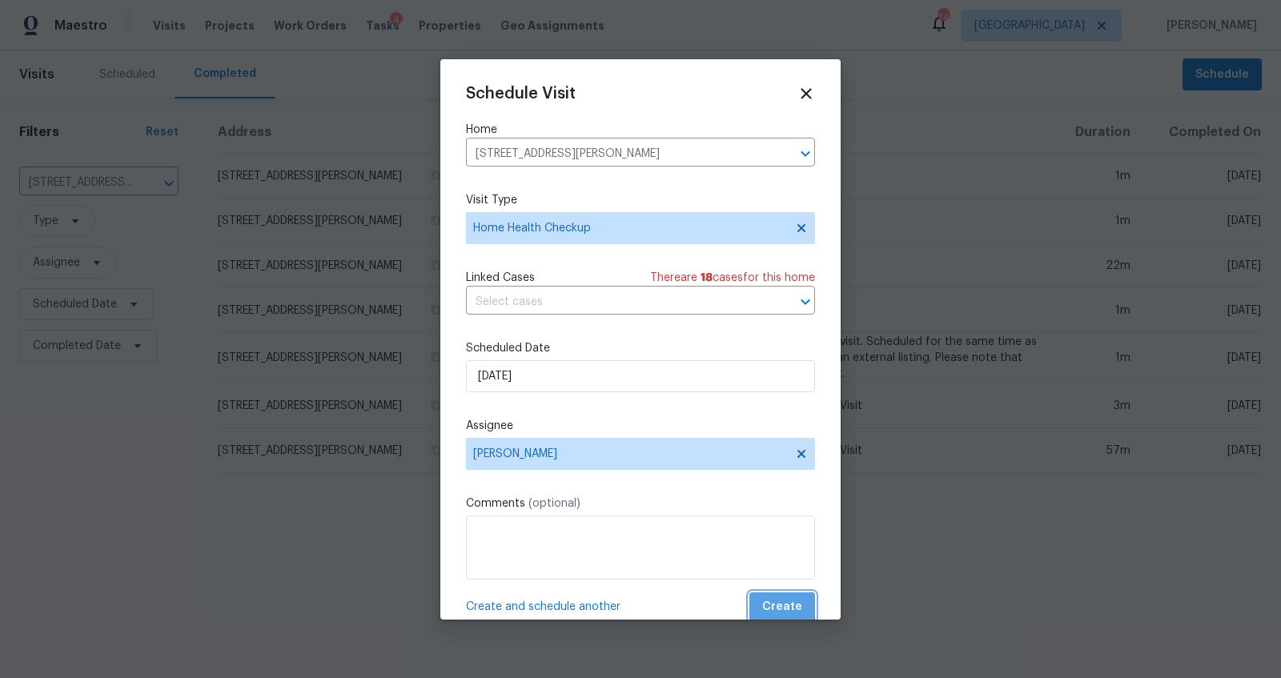
click at [769, 604] on span "Create" at bounding box center [782, 607] width 40 height 20
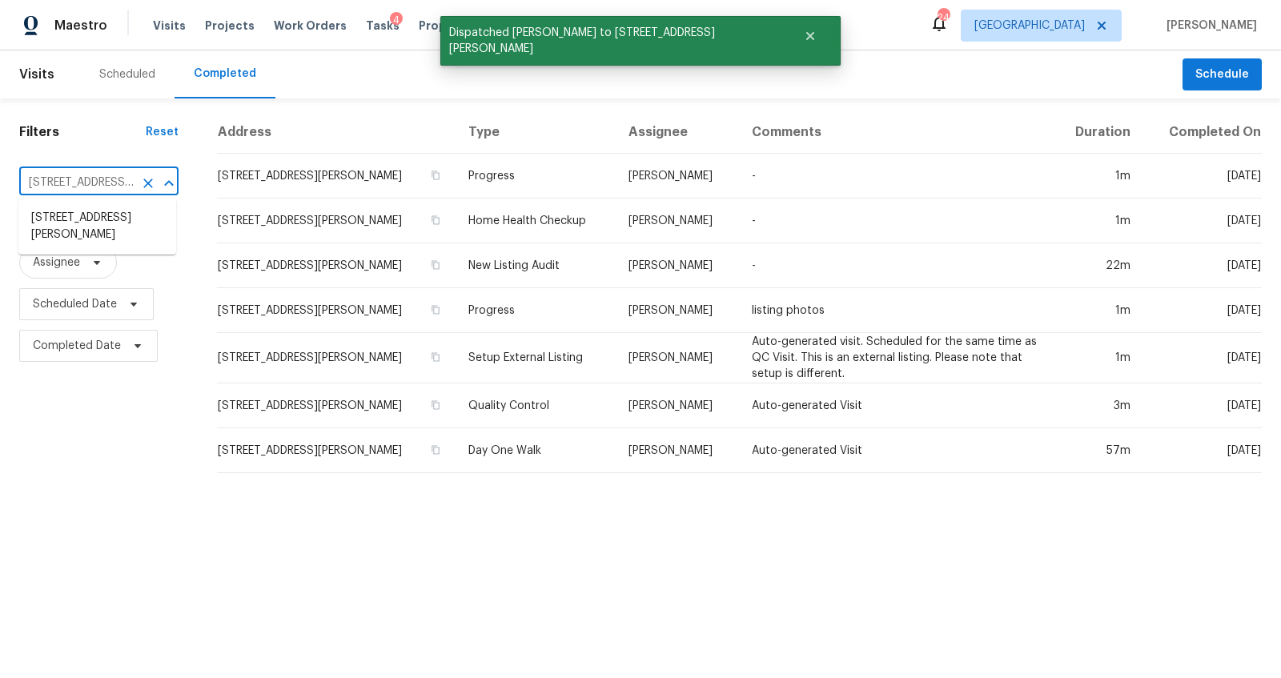
click at [102, 179] on input "[STREET_ADDRESS][PERSON_NAME]" at bounding box center [76, 183] width 114 height 25
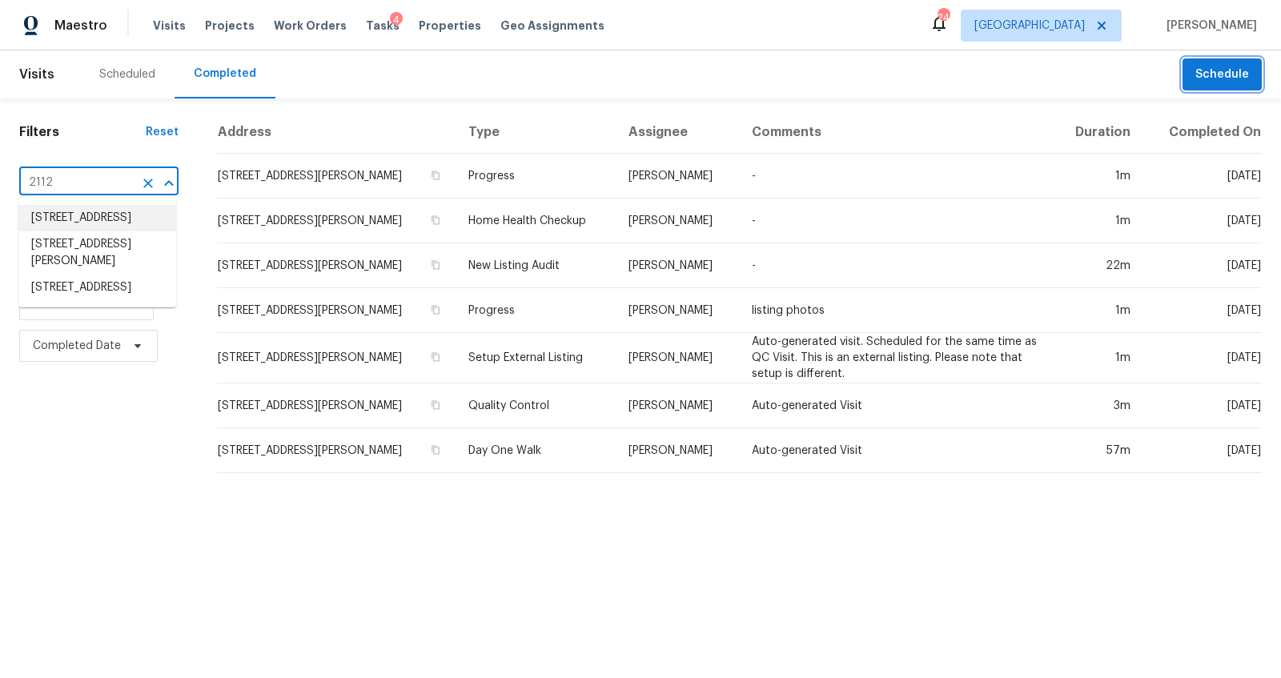
type input "[STREET_ADDRESS][PERSON_NAME]"
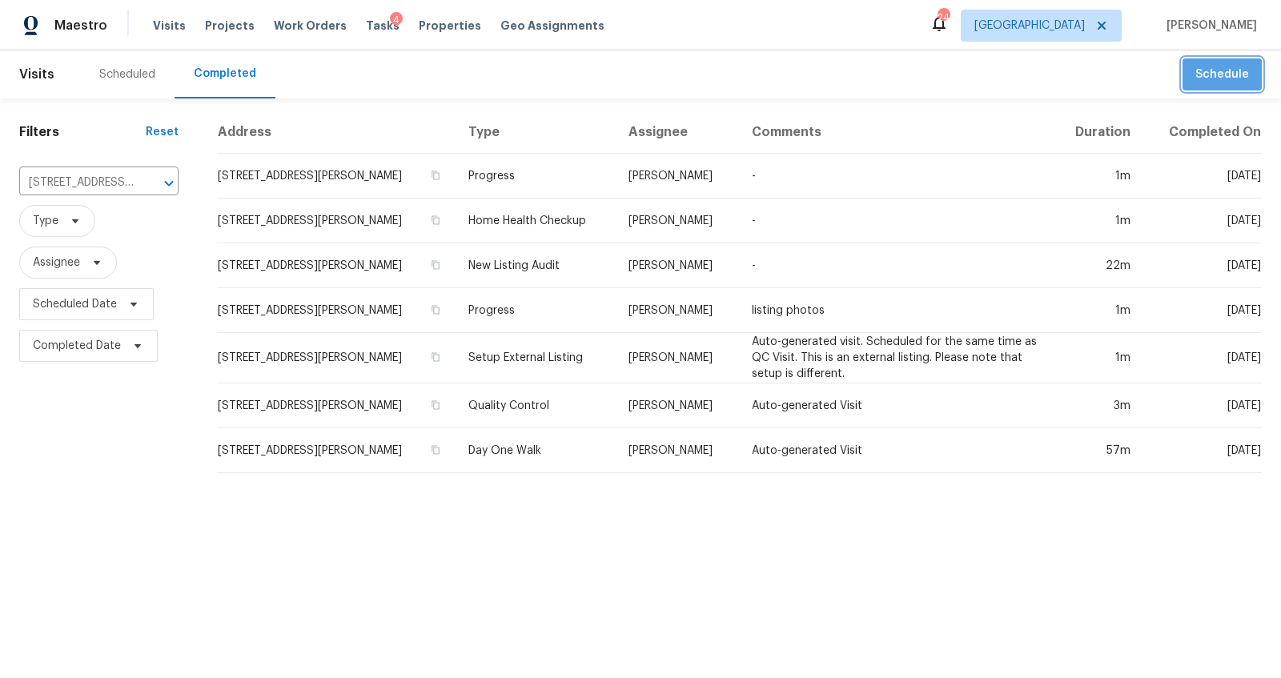
click at [1229, 66] on span "Schedule" at bounding box center [1222, 75] width 54 height 20
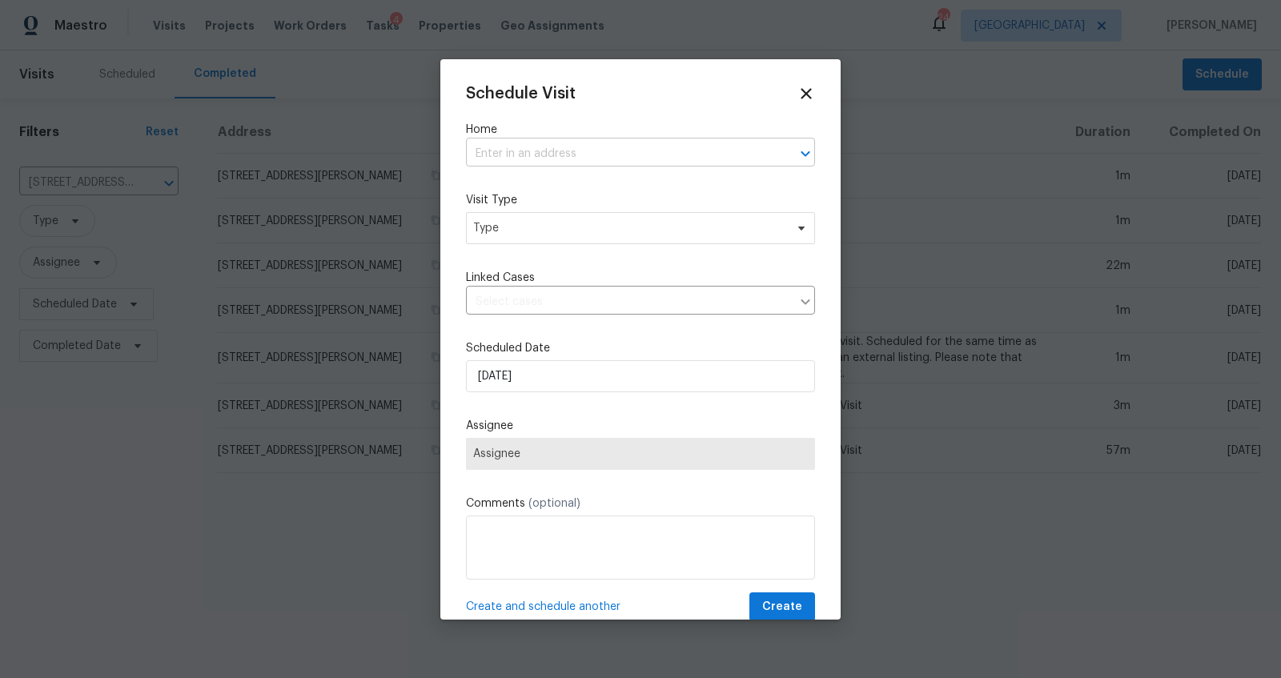
click at [642, 147] on input "text" at bounding box center [618, 154] width 304 height 25
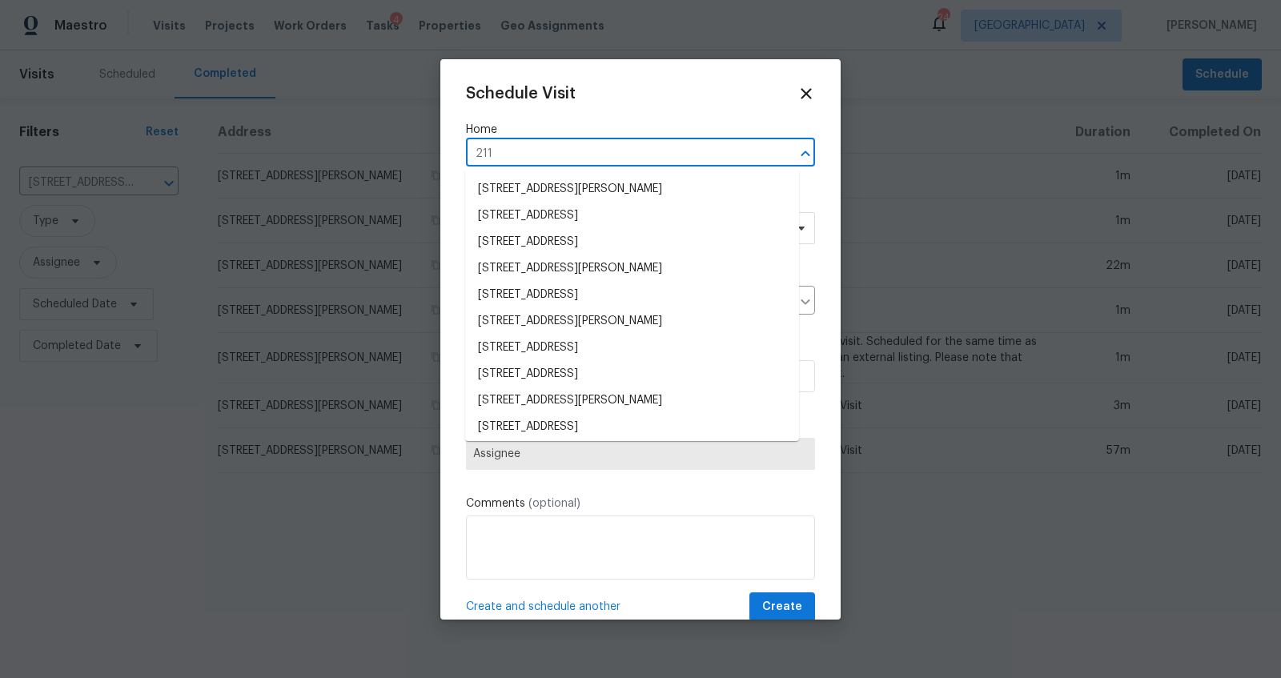
type input "2114"
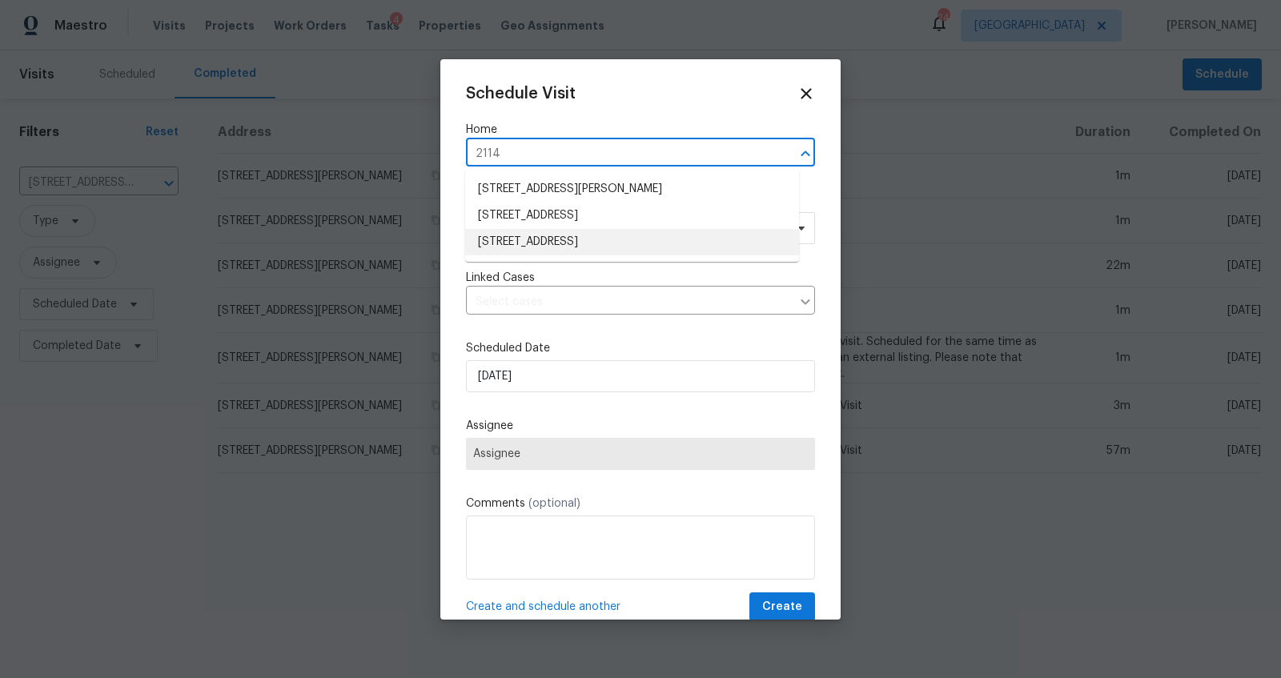
click at [592, 235] on li "[STREET_ADDRESS]" at bounding box center [632, 242] width 334 height 26
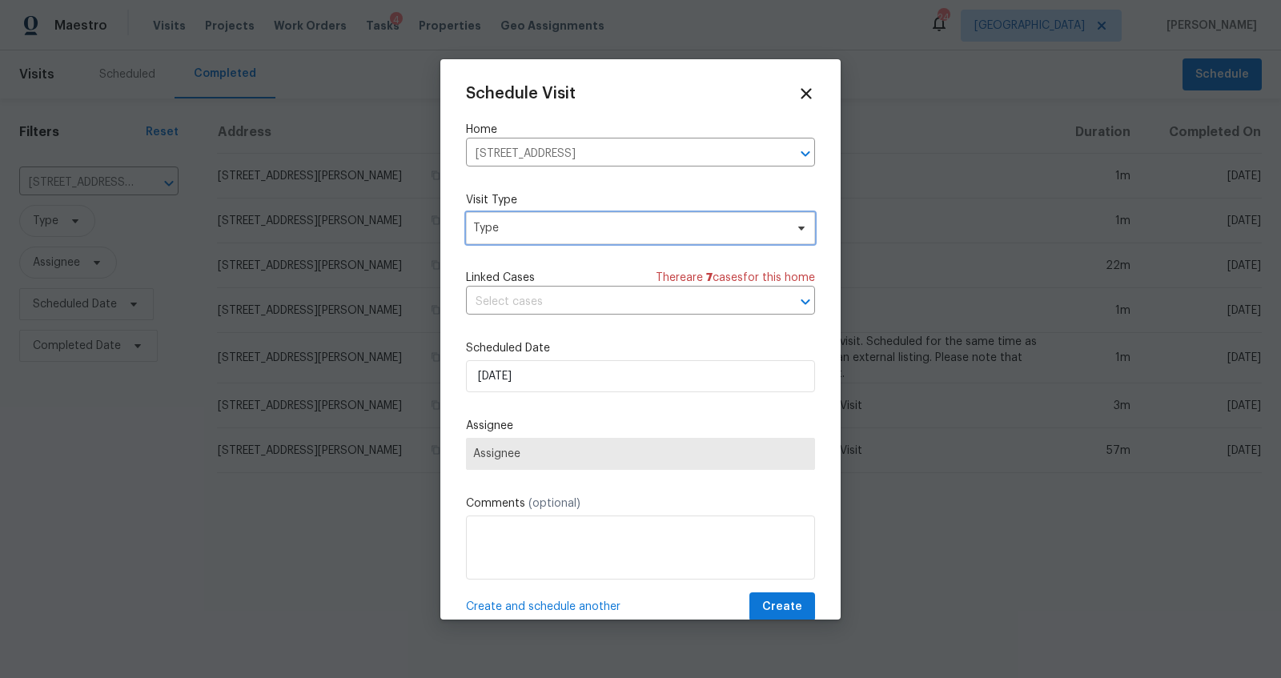
click at [579, 231] on span "Type" at bounding box center [628, 228] width 311 height 16
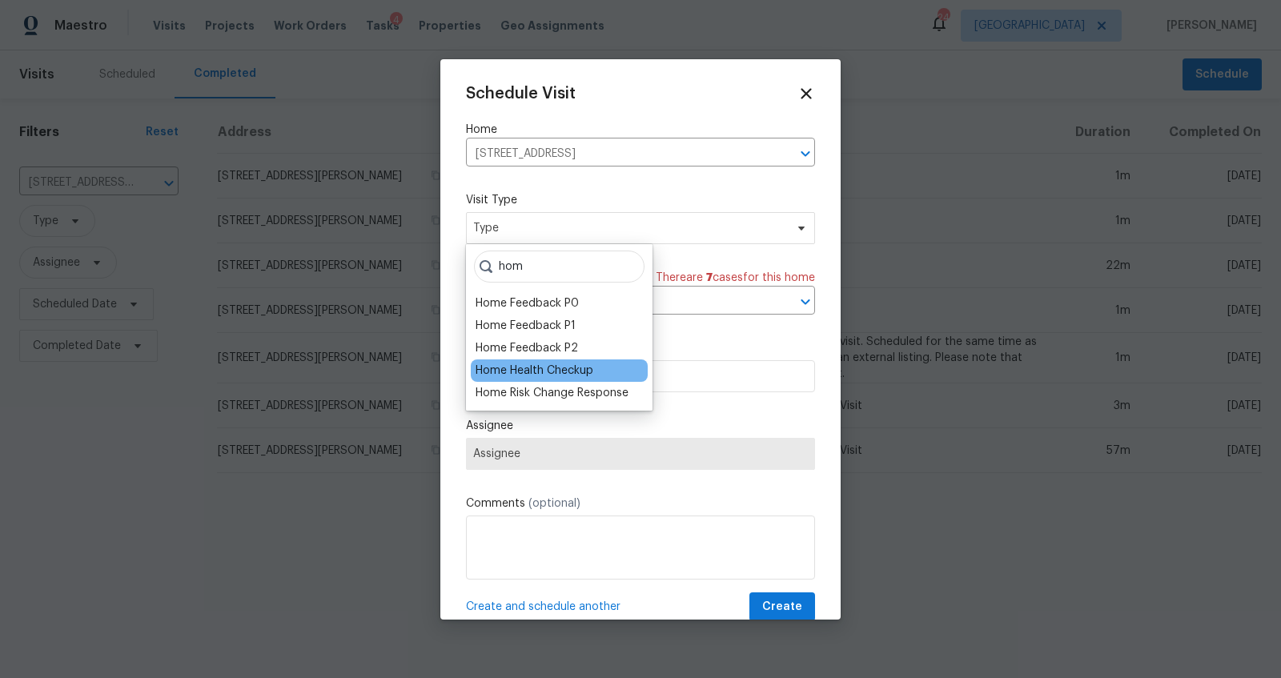
type input "hom"
click at [536, 371] on div "Home Health Checkup" at bounding box center [535, 371] width 118 height 16
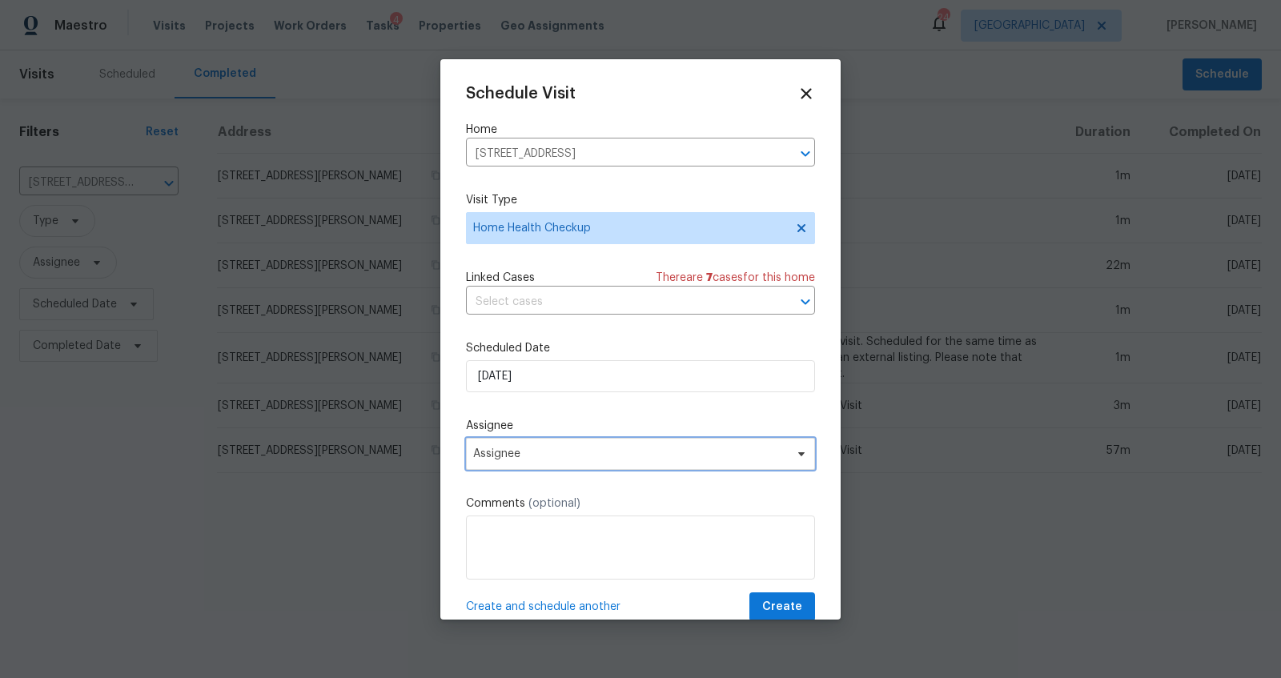
click at [552, 452] on span "Assignee" at bounding box center [630, 454] width 314 height 13
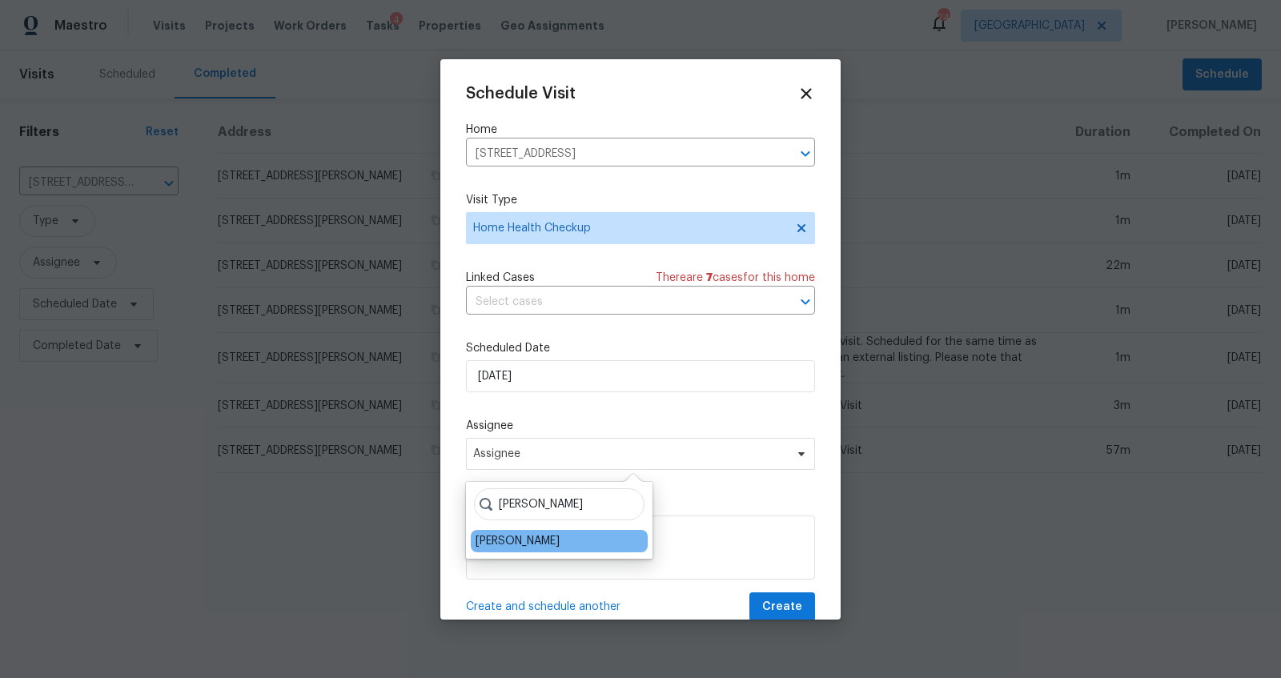
type input "[PERSON_NAME]"
click at [514, 542] on div "[PERSON_NAME]" at bounding box center [518, 541] width 84 height 16
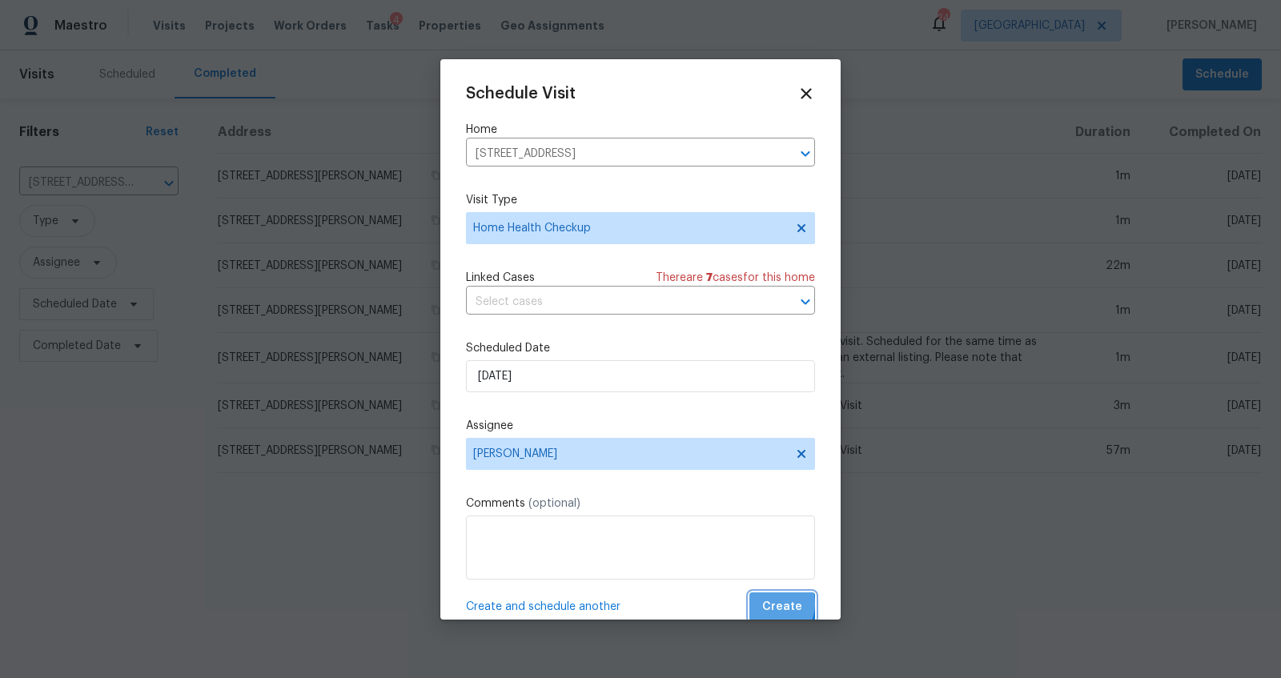
click at [762, 603] on span "Create" at bounding box center [782, 607] width 40 height 20
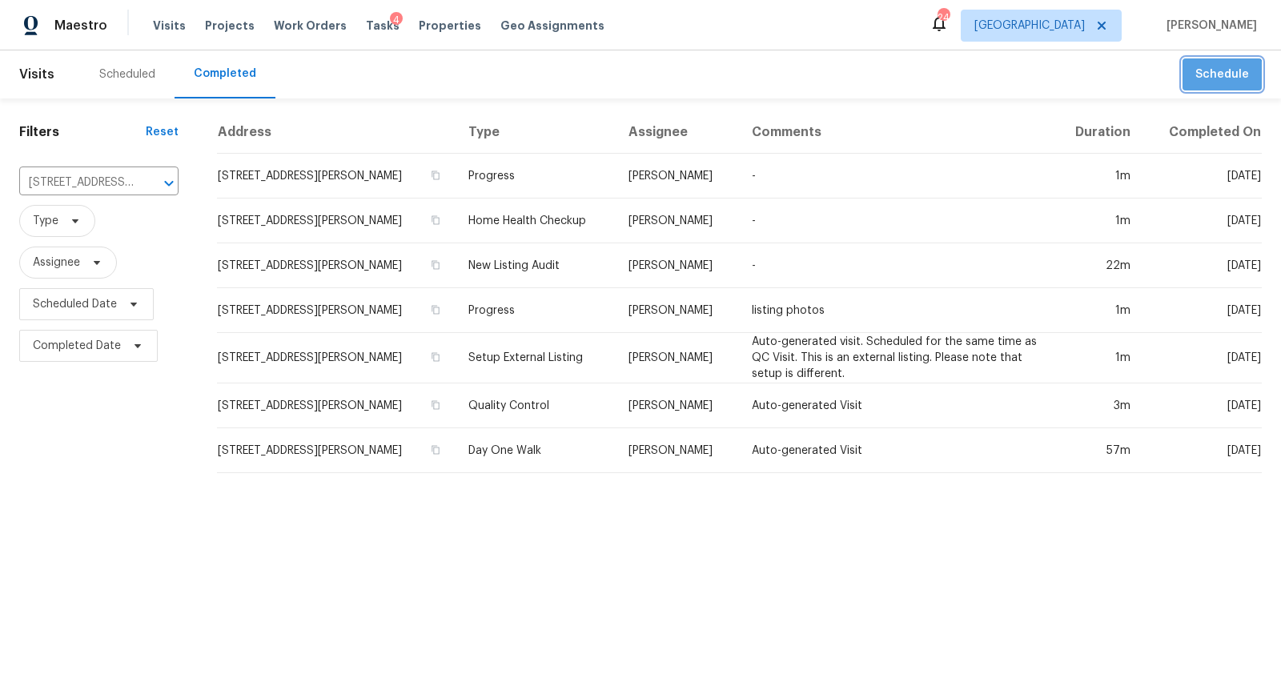
click at [1207, 86] on button "Schedule" at bounding box center [1222, 74] width 79 height 33
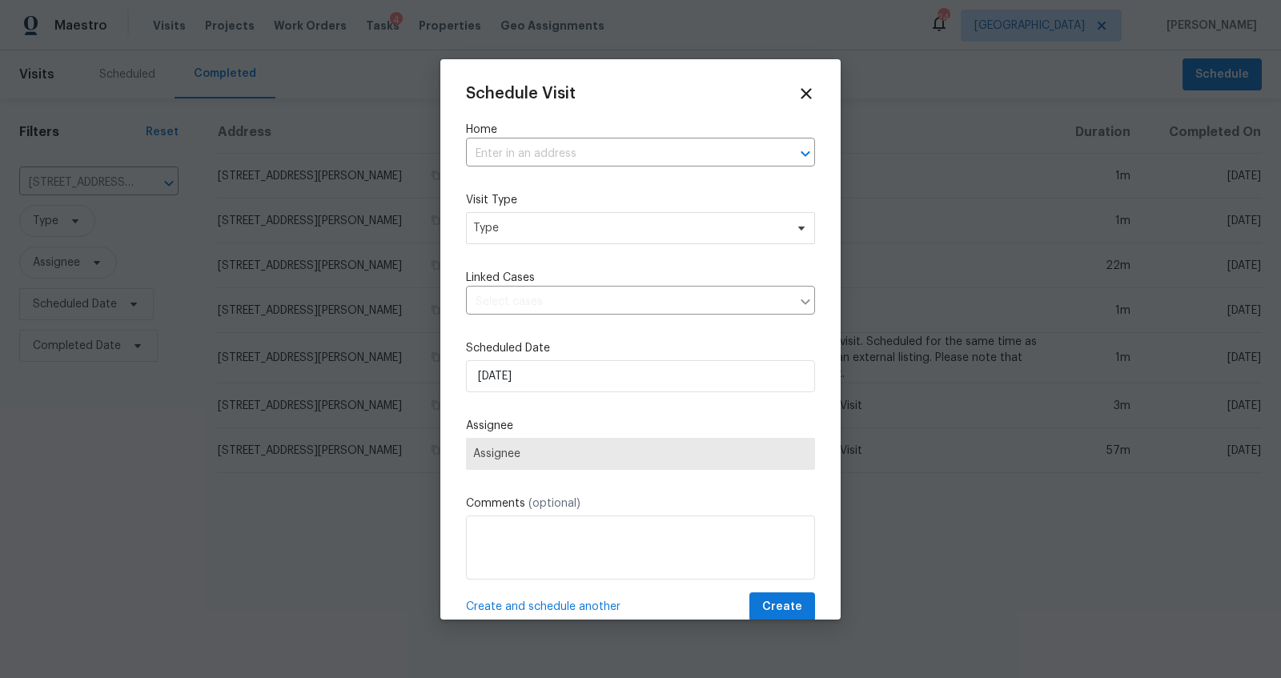
click at [567, 135] on label "Home" at bounding box center [640, 130] width 349 height 16
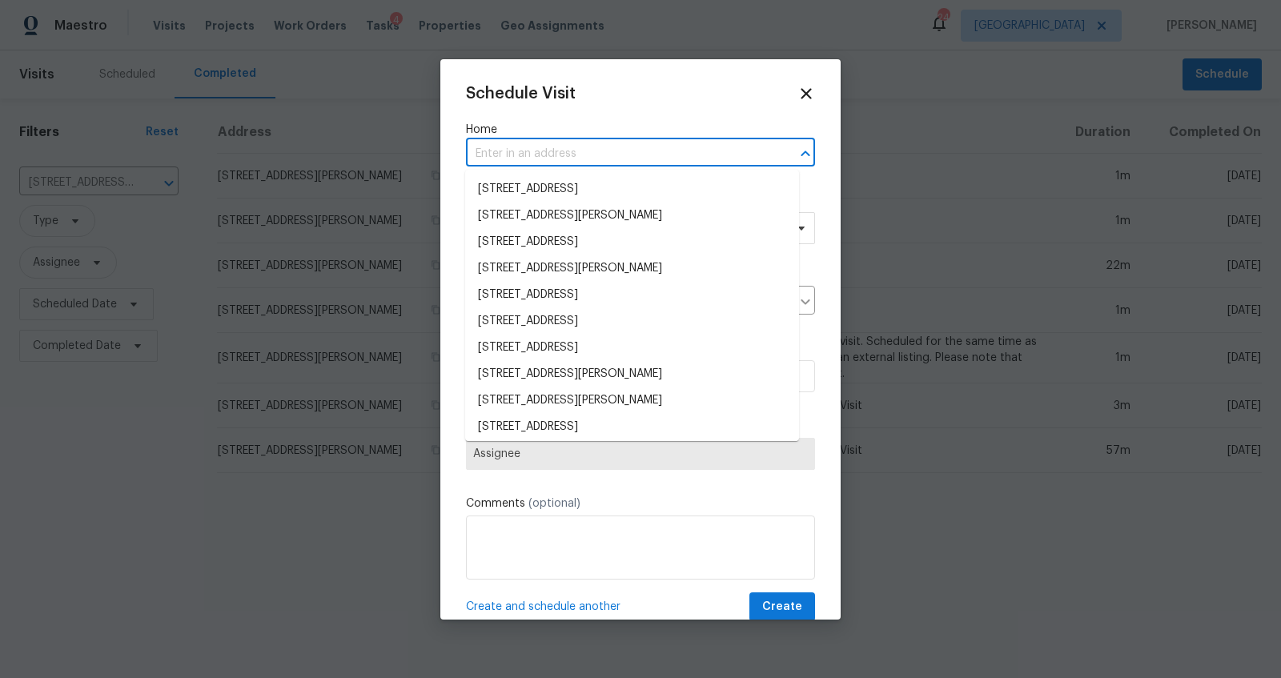
click at [554, 153] on input "text" at bounding box center [618, 154] width 304 height 25
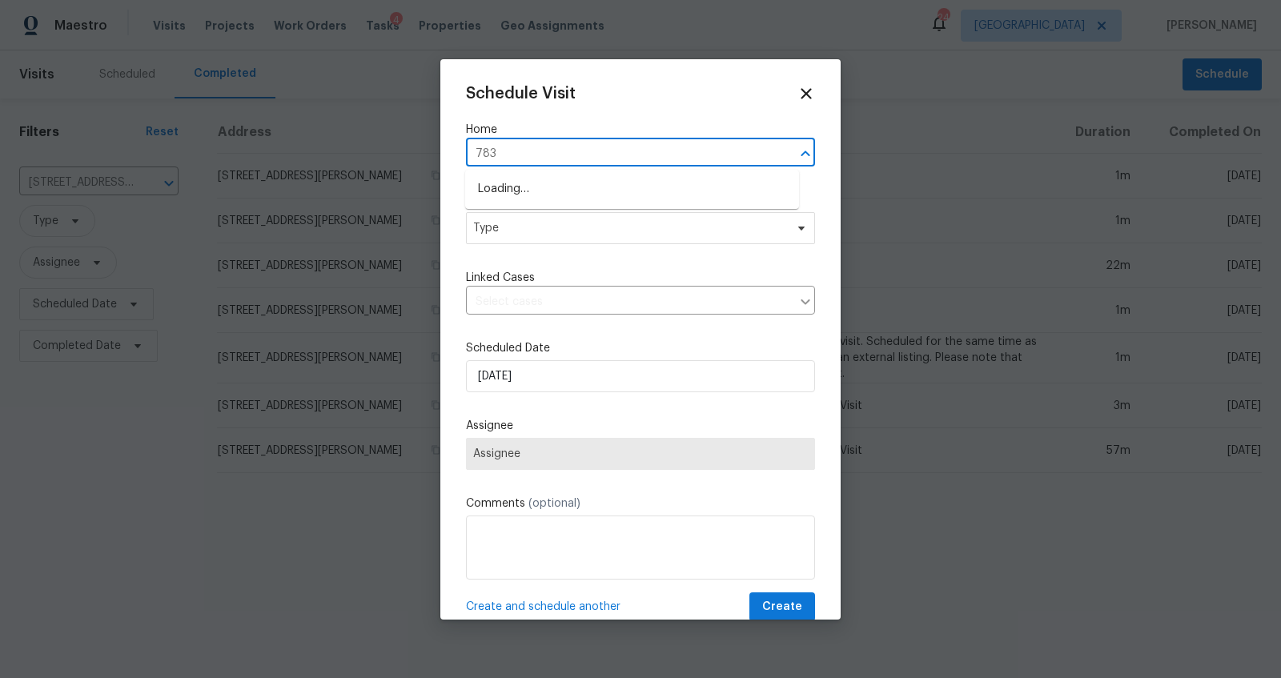
type input "783"
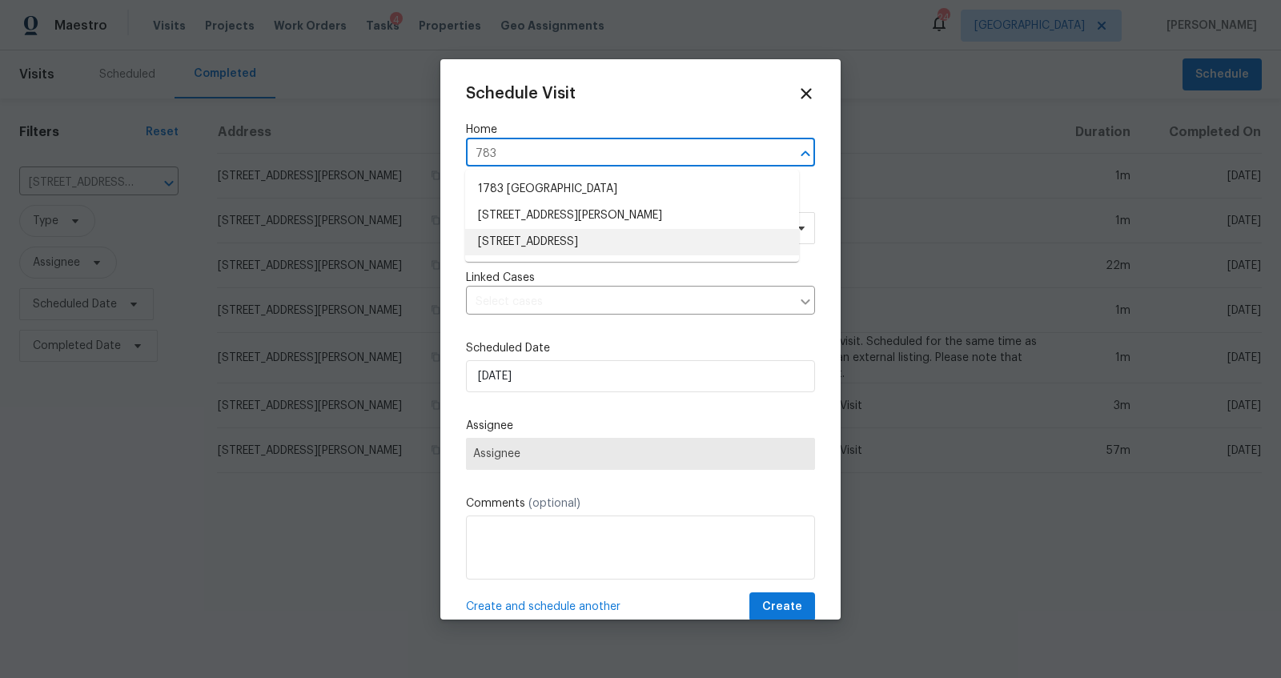
click at [529, 242] on li "[STREET_ADDRESS]" at bounding box center [632, 242] width 334 height 26
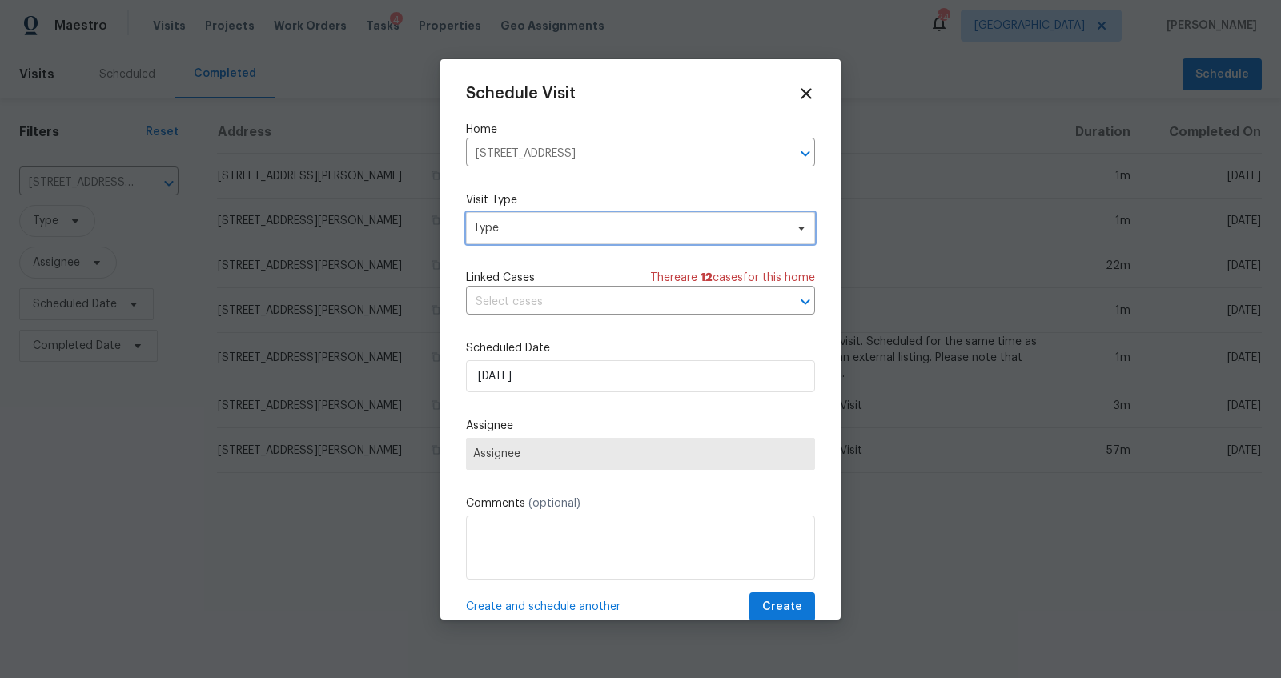
click at [625, 240] on span "Type" at bounding box center [640, 228] width 349 height 32
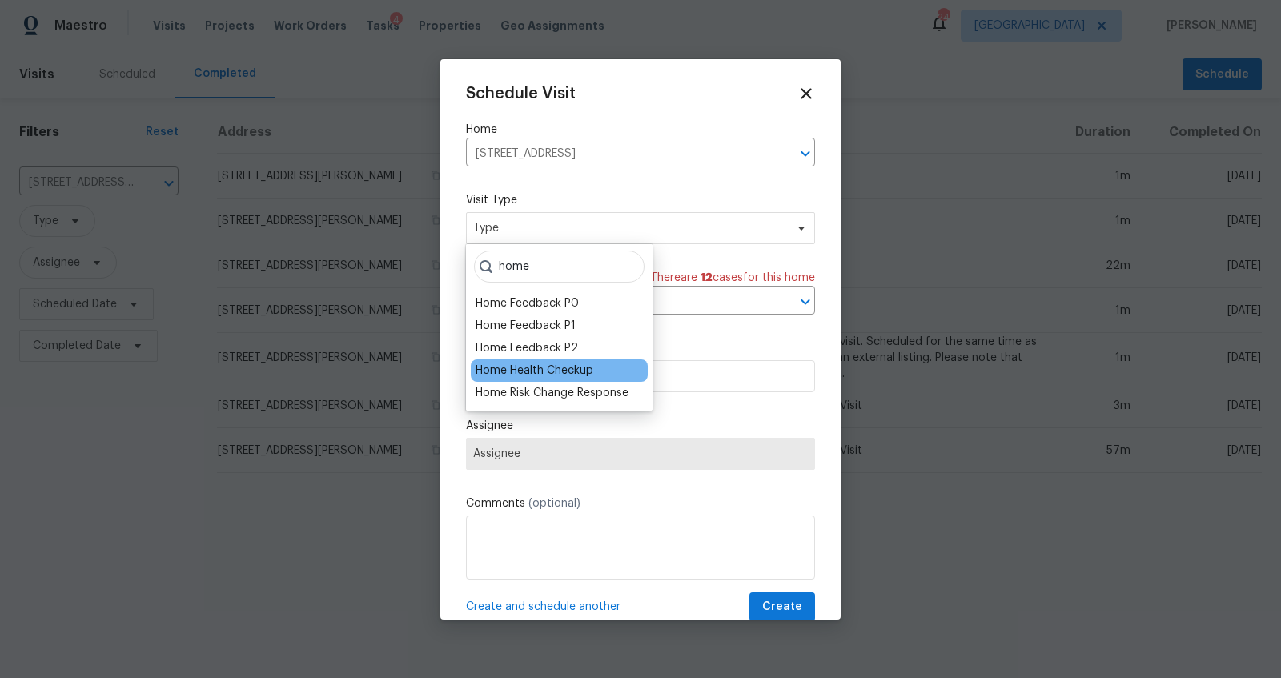
type input "home"
click at [548, 363] on div "Home Health Checkup" at bounding box center [535, 371] width 118 height 16
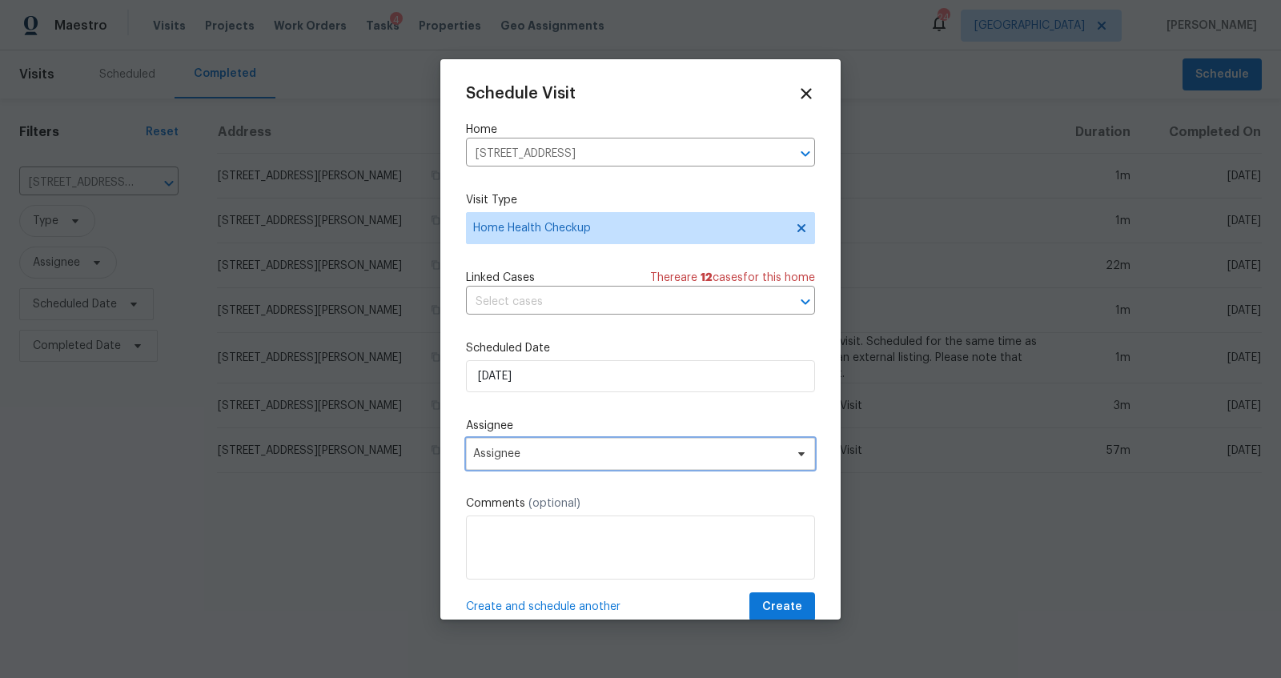
click at [545, 445] on span "Assignee" at bounding box center [640, 454] width 349 height 32
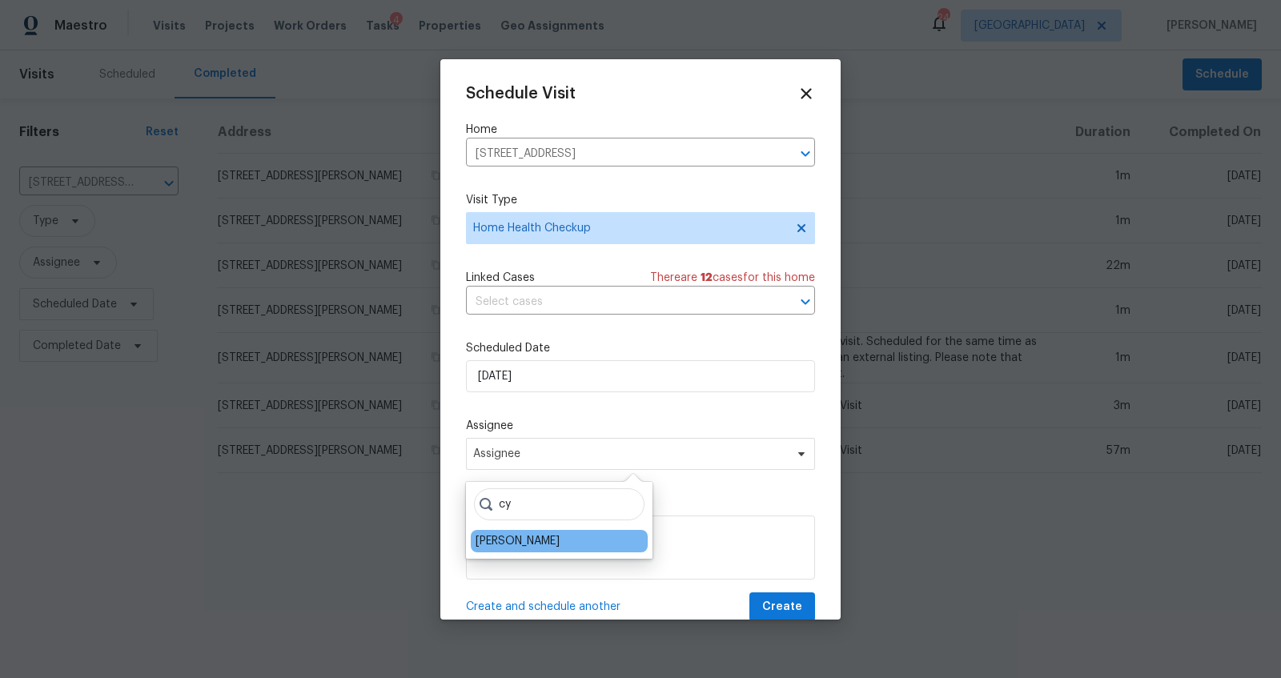
type input "cy"
click at [508, 540] on div "[PERSON_NAME]" at bounding box center [518, 541] width 84 height 16
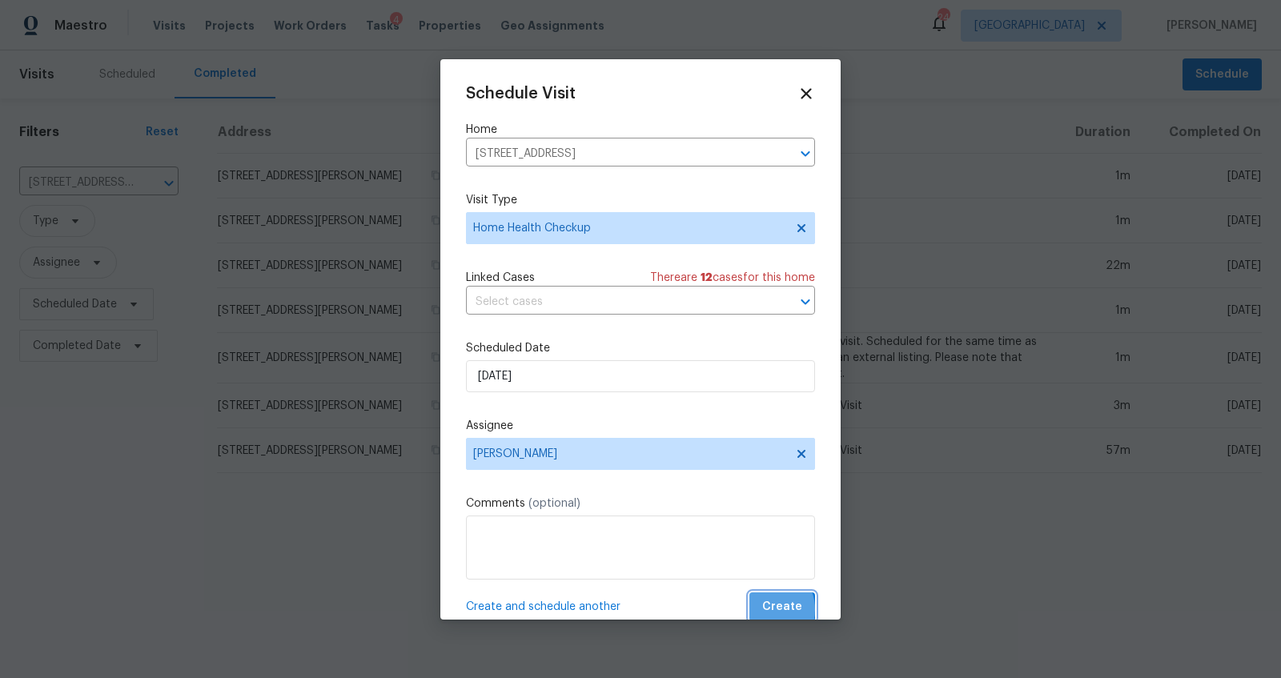
click at [762, 610] on span "Create" at bounding box center [782, 607] width 40 height 20
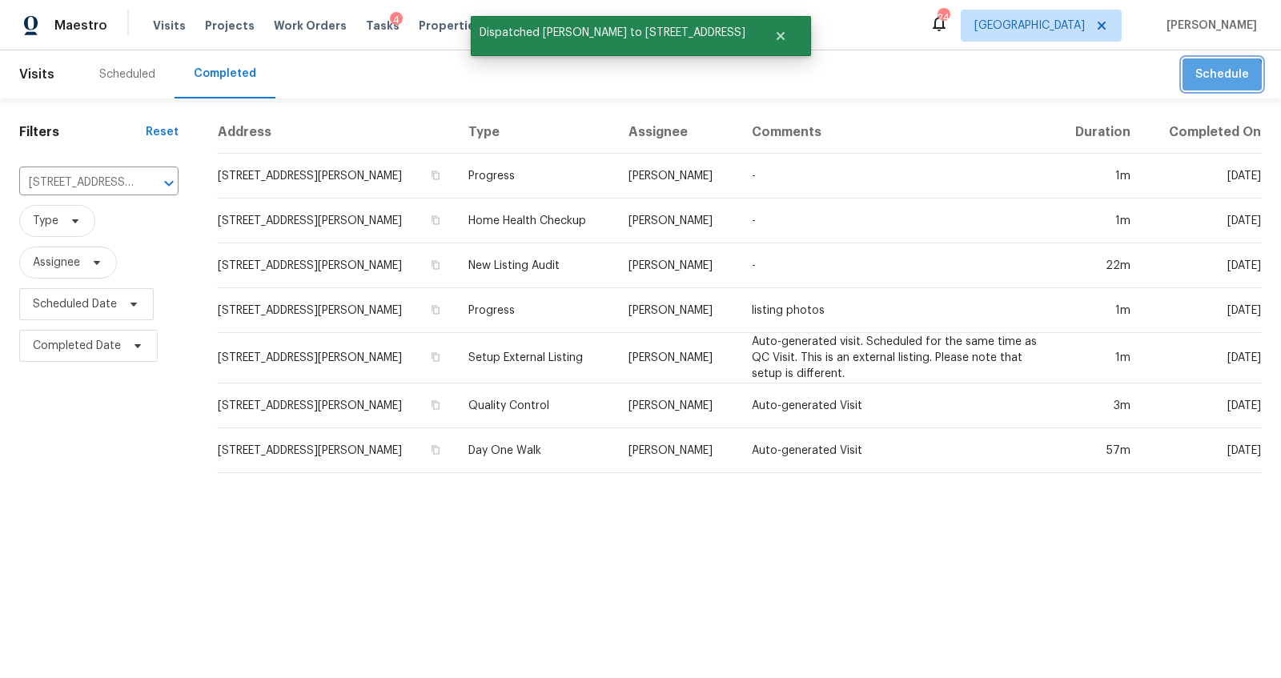
click at [1199, 79] on span "Schedule" at bounding box center [1222, 75] width 54 height 20
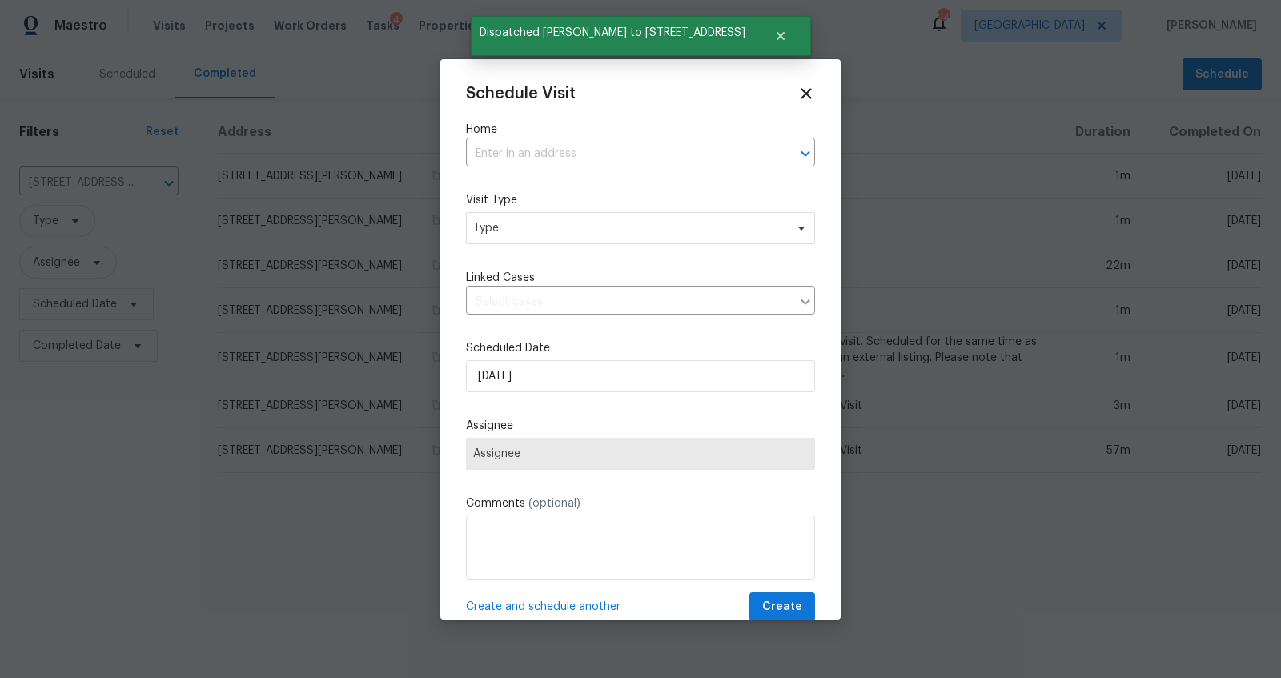
click at [569, 140] on div "Home ​" at bounding box center [640, 144] width 349 height 45
click at [555, 151] on input "text" at bounding box center [618, 154] width 304 height 25
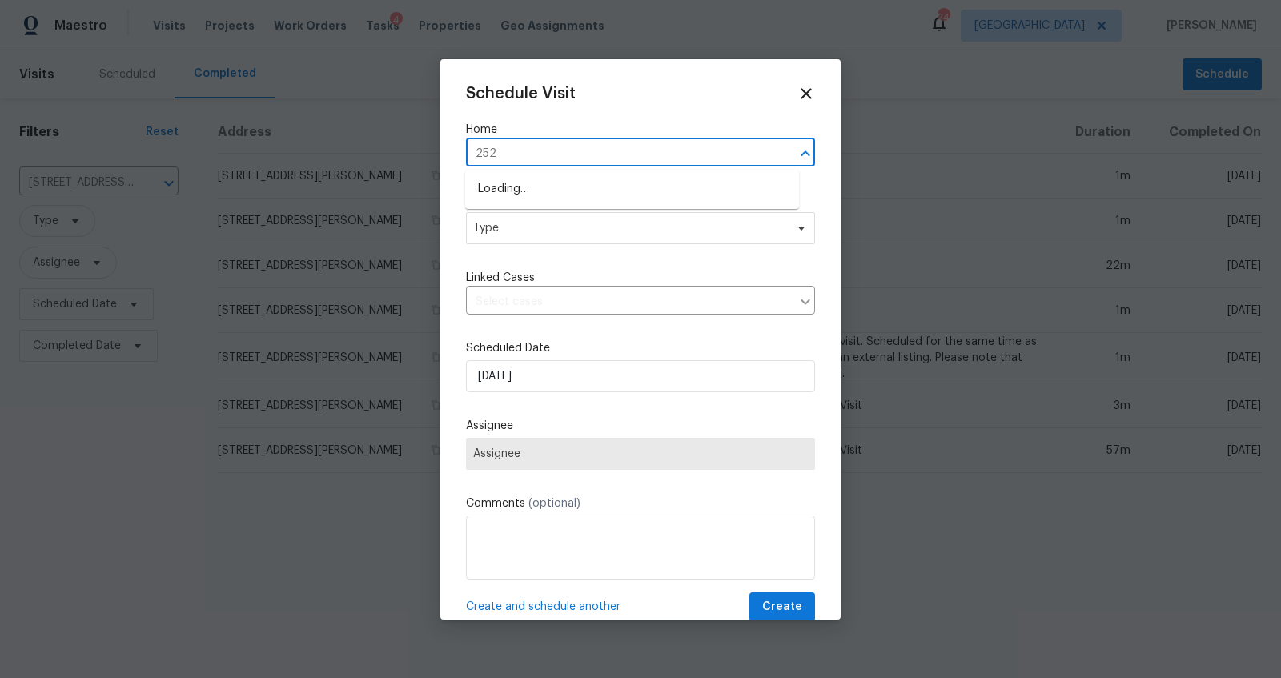
type input "2525"
click at [542, 225] on li "[STREET_ADDRESS]" at bounding box center [632, 216] width 334 height 26
click at [576, 145] on input "[STREET_ADDRESS]" at bounding box center [618, 154] width 304 height 25
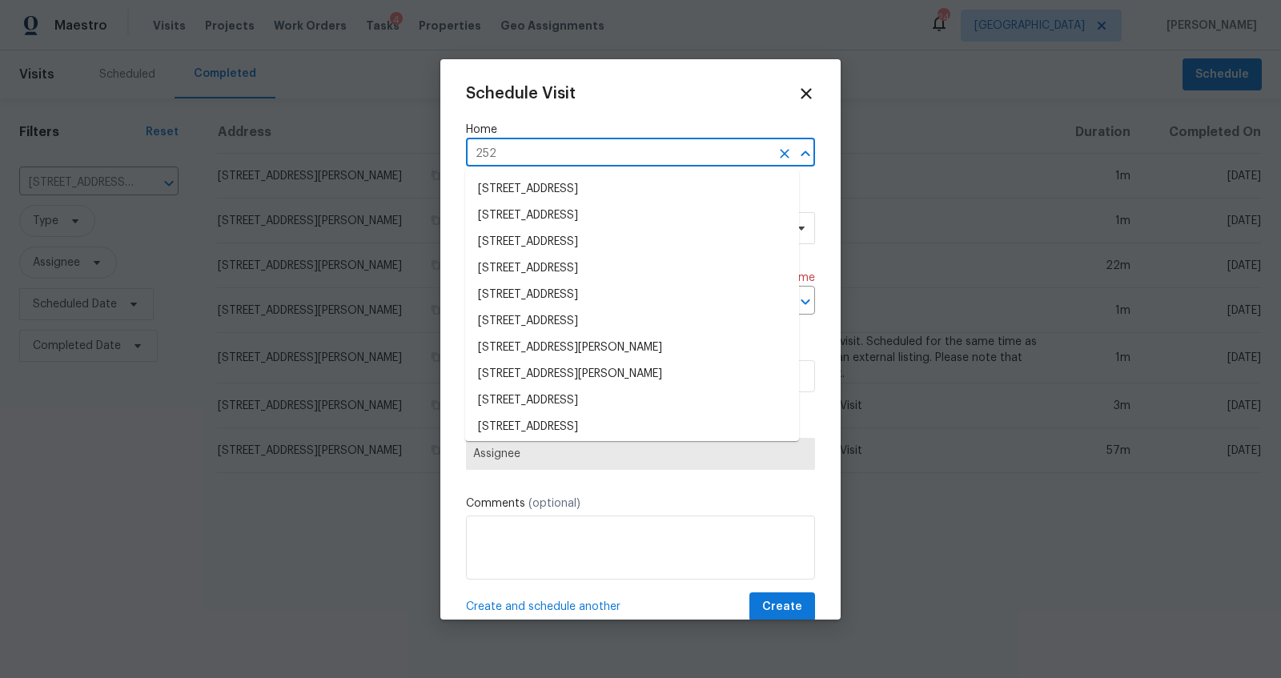
type input "2525"
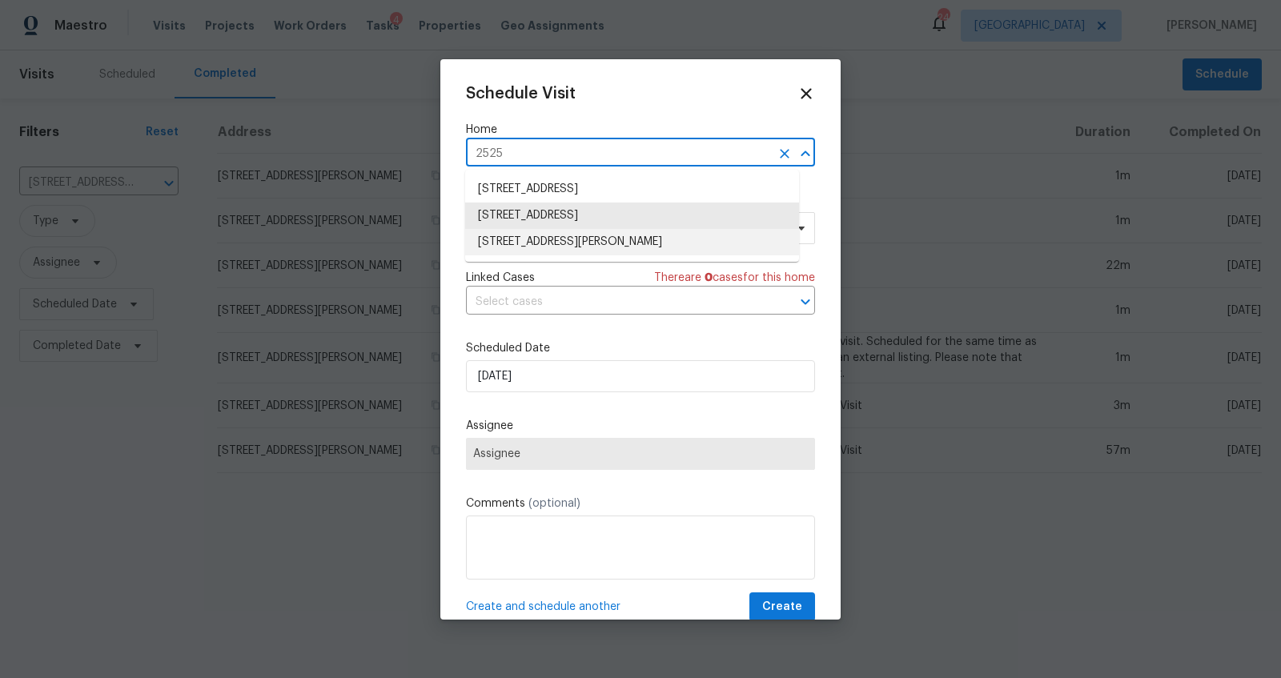
click at [548, 243] on li "[STREET_ADDRESS][PERSON_NAME]" at bounding box center [632, 242] width 334 height 26
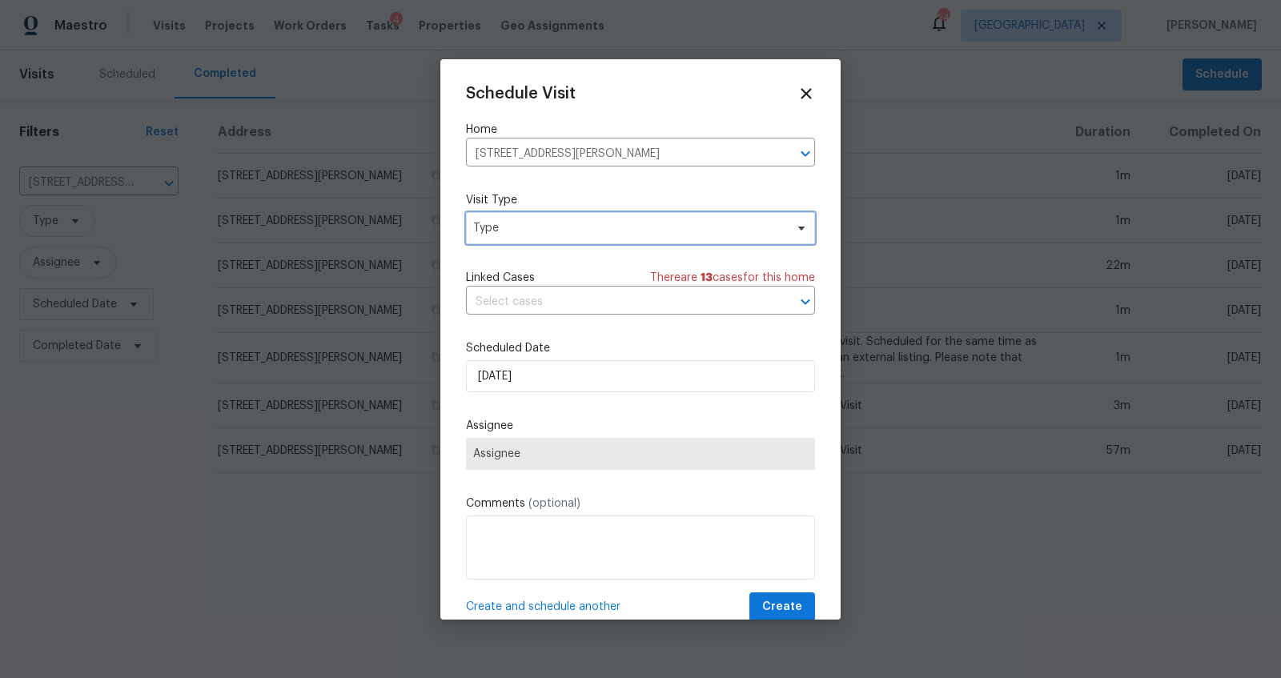
click at [598, 230] on span "Type" at bounding box center [628, 228] width 311 height 16
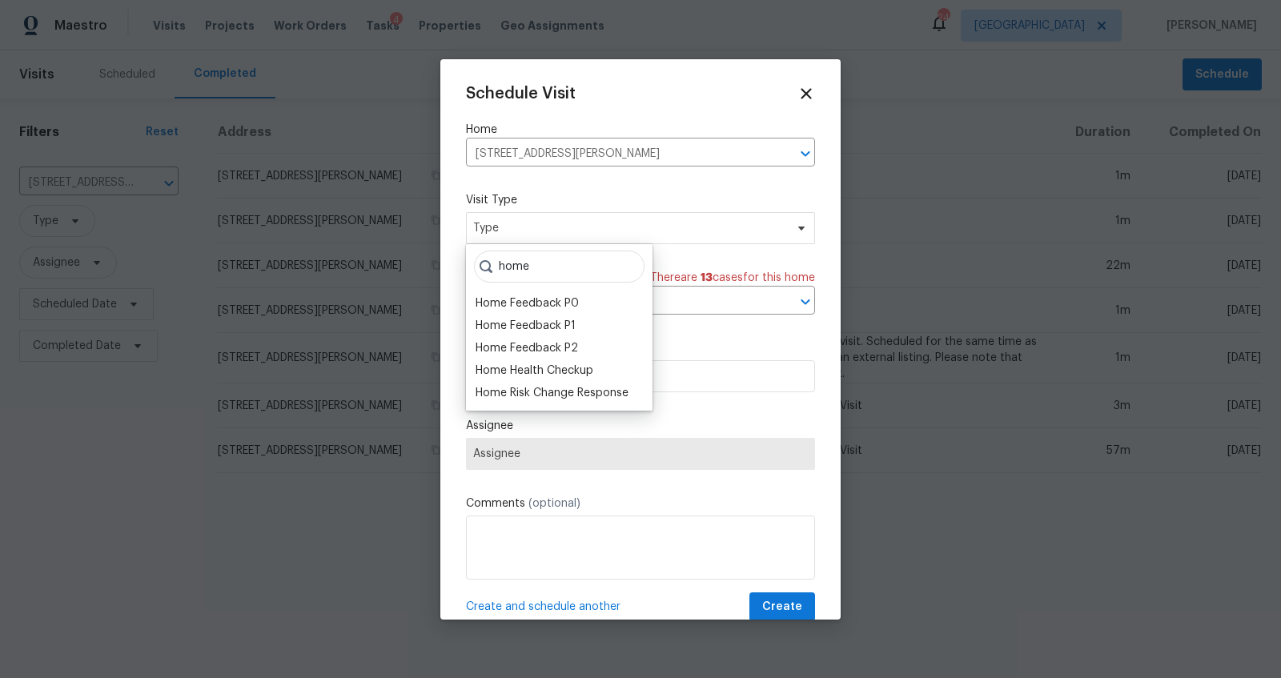
type input "home"
click at [549, 371] on div "Home Health Checkup" at bounding box center [535, 371] width 118 height 16
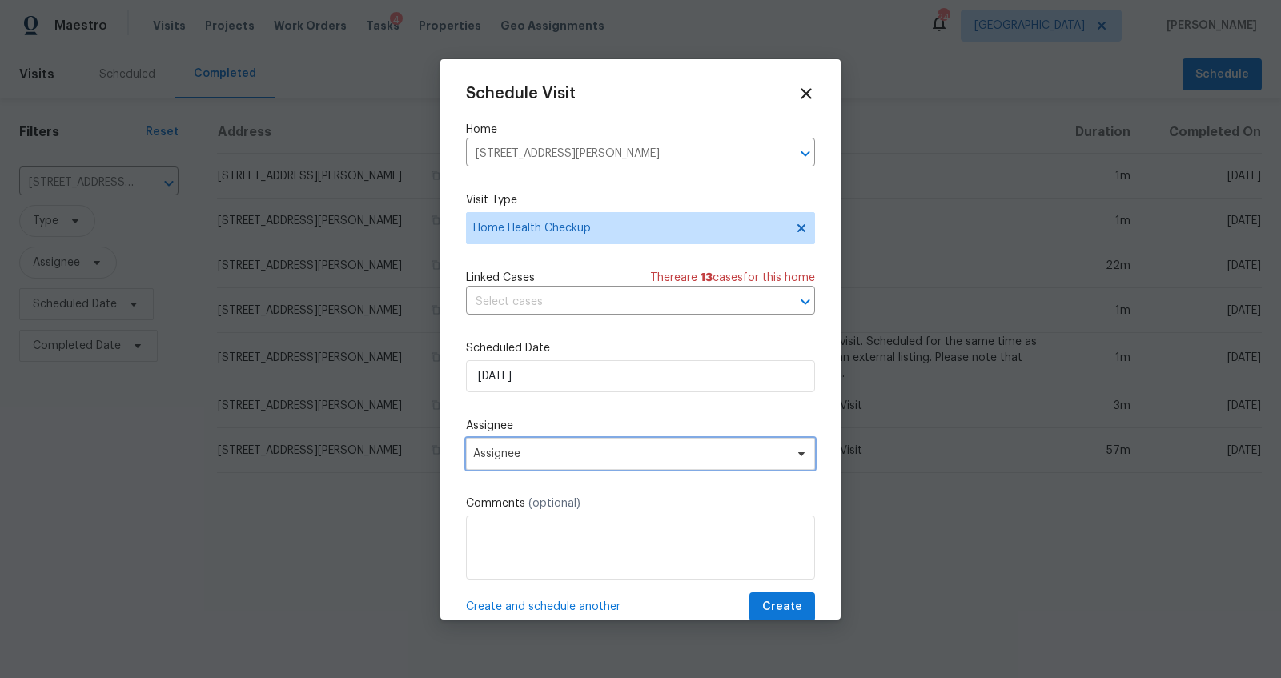
click at [564, 457] on span "Assignee" at bounding box center [630, 454] width 314 height 13
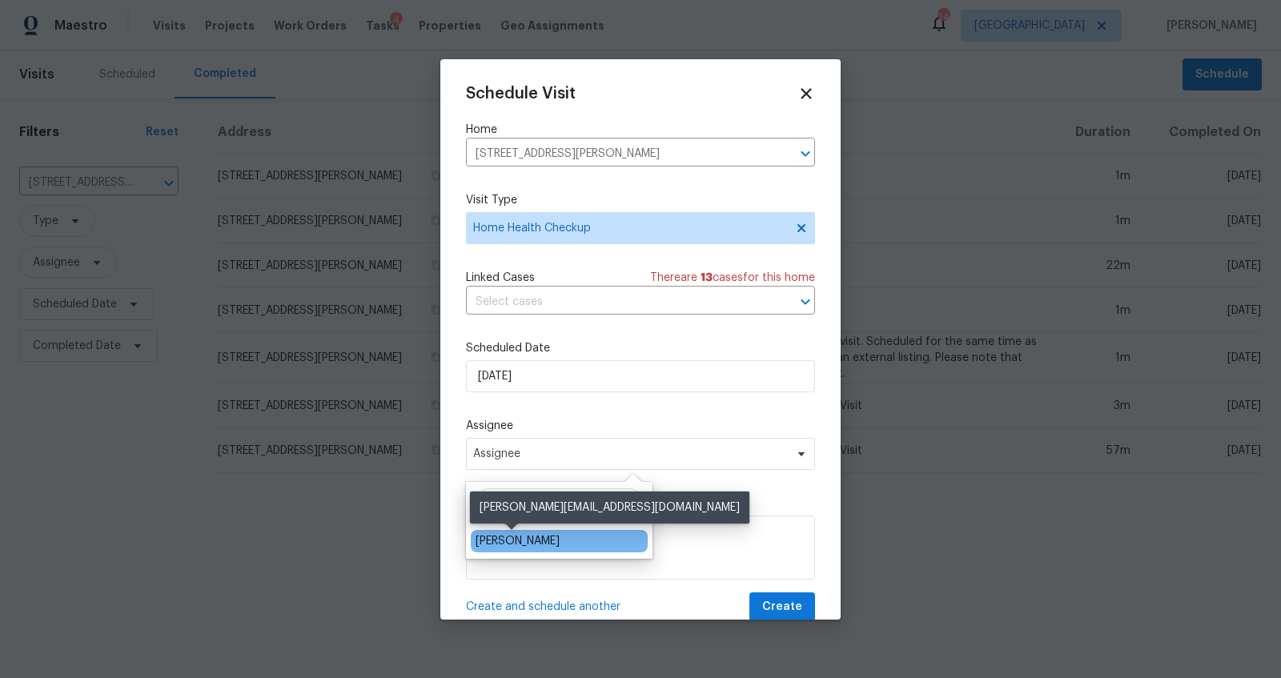
type input "[PERSON_NAME]"
click at [523, 548] on div "[PERSON_NAME]" at bounding box center [518, 541] width 84 height 16
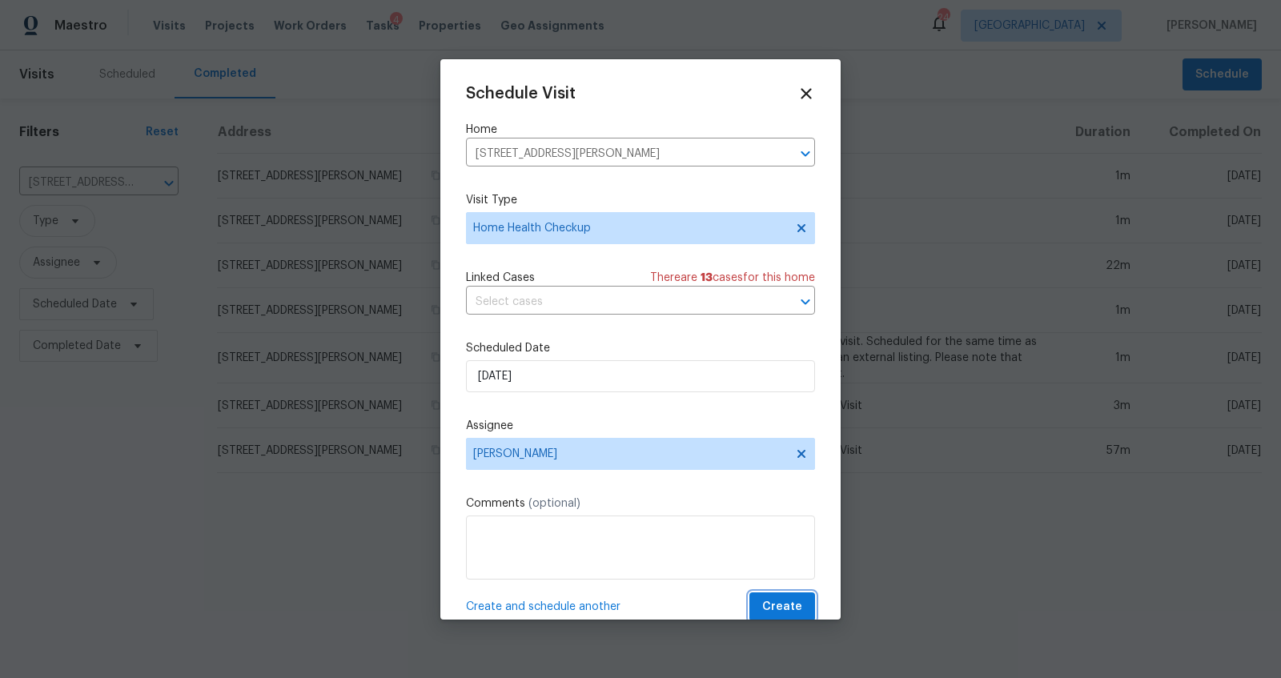
click at [762, 604] on span "Create" at bounding box center [782, 607] width 40 height 20
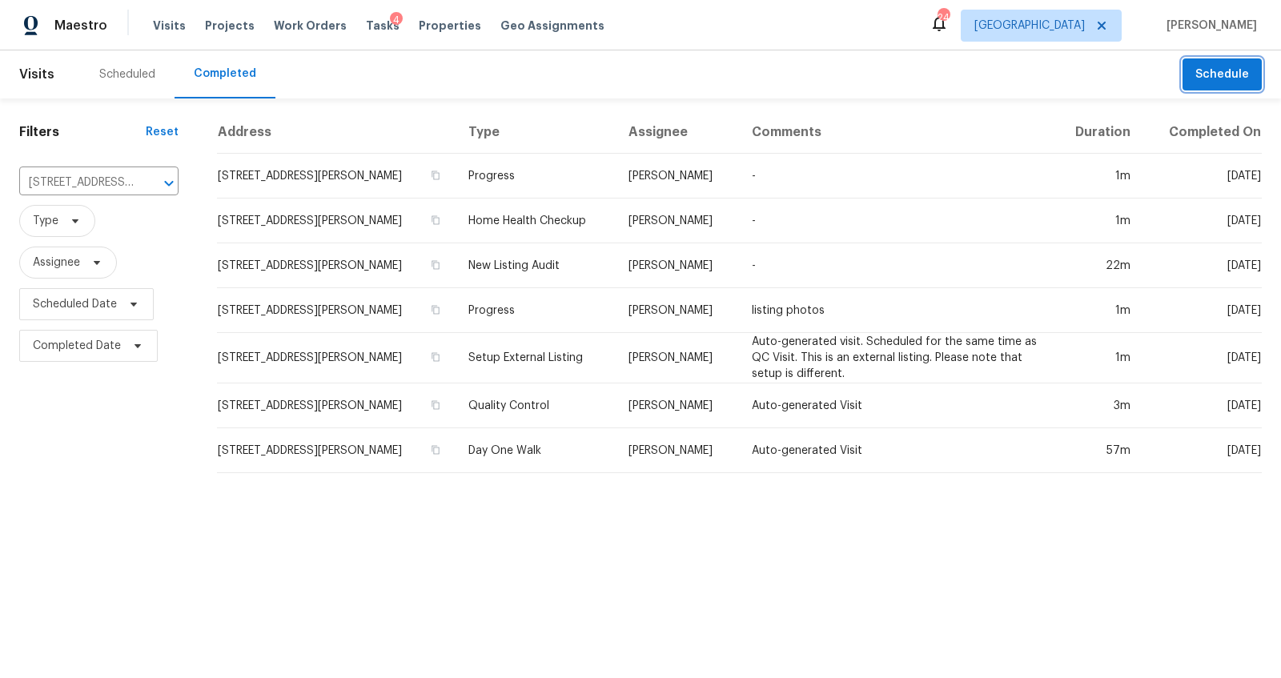
click at [1183, 70] on button "Schedule" at bounding box center [1222, 74] width 79 height 33
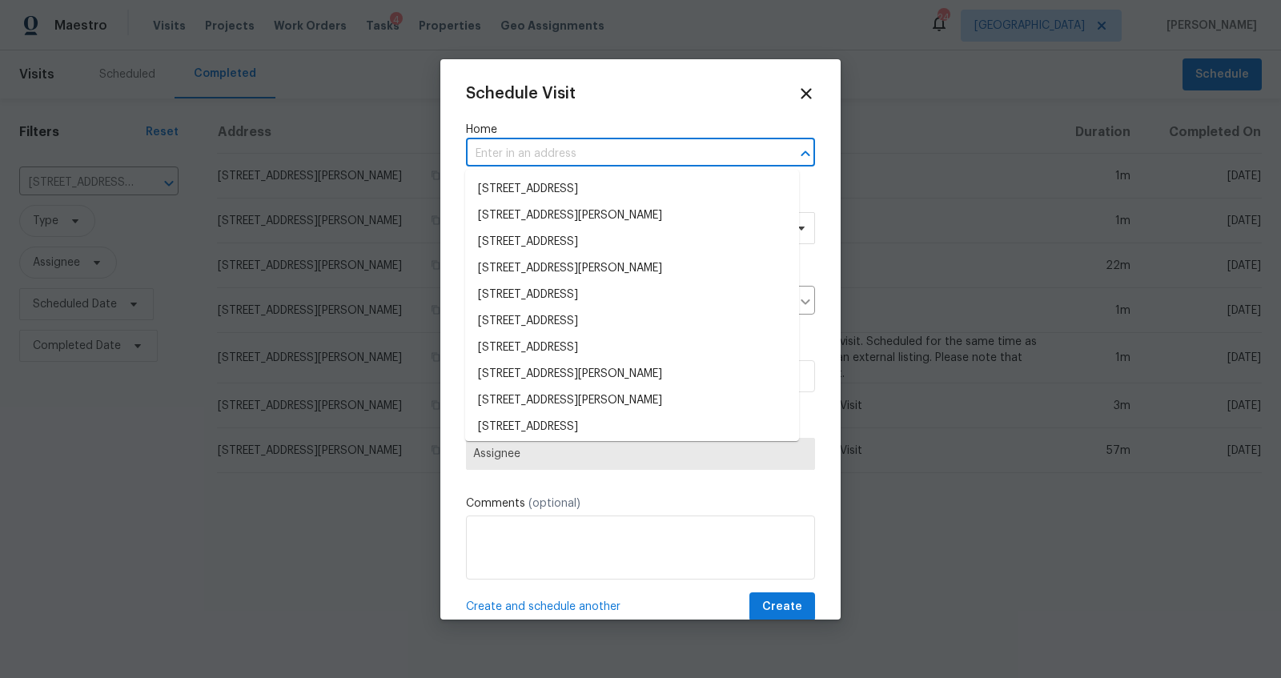
click at [655, 154] on input "text" at bounding box center [618, 154] width 304 height 25
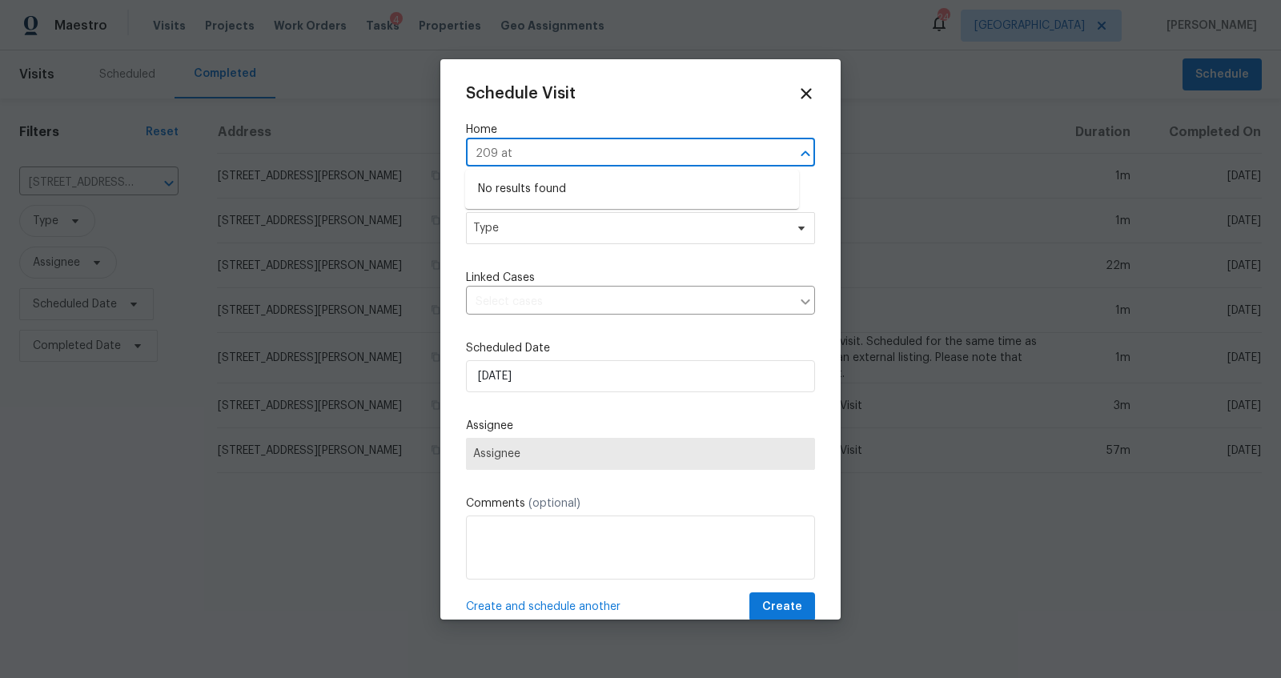
type input "209 a"
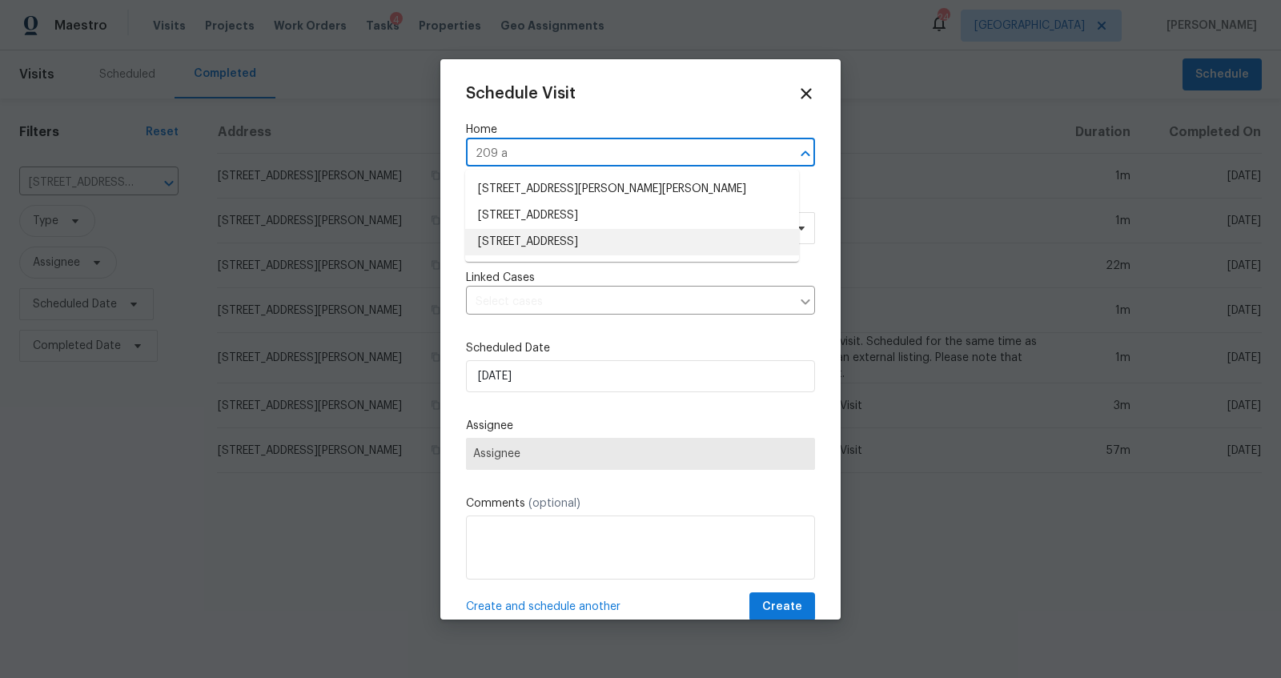
click at [591, 242] on li "[STREET_ADDRESS]" at bounding box center [632, 242] width 334 height 26
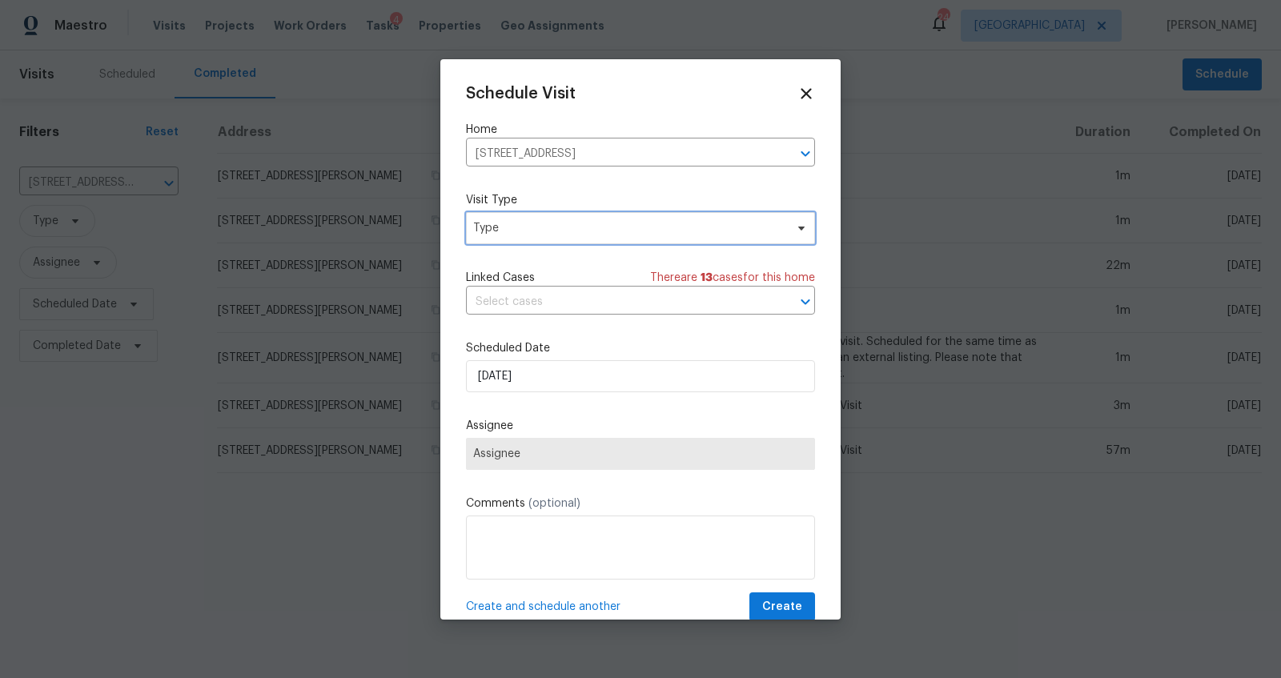
click at [597, 233] on span "Type" at bounding box center [628, 228] width 311 height 16
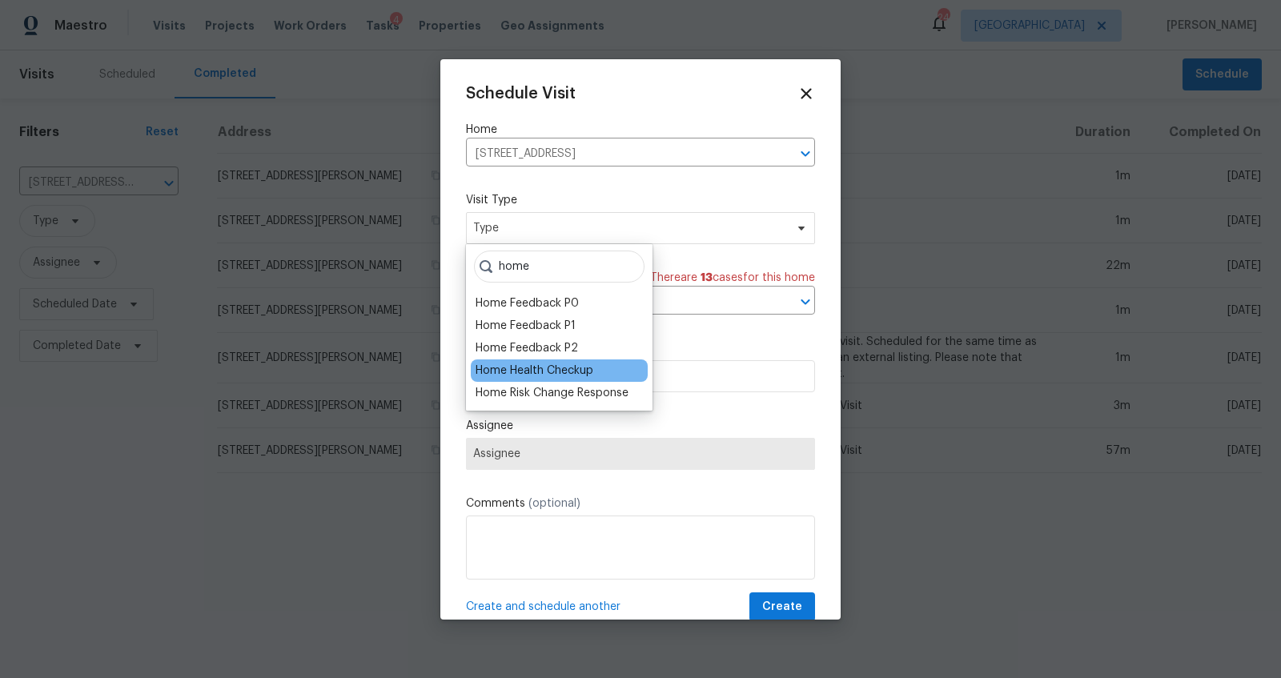
type input "home"
click at [589, 368] on div "Home Health Checkup" at bounding box center [535, 371] width 118 height 16
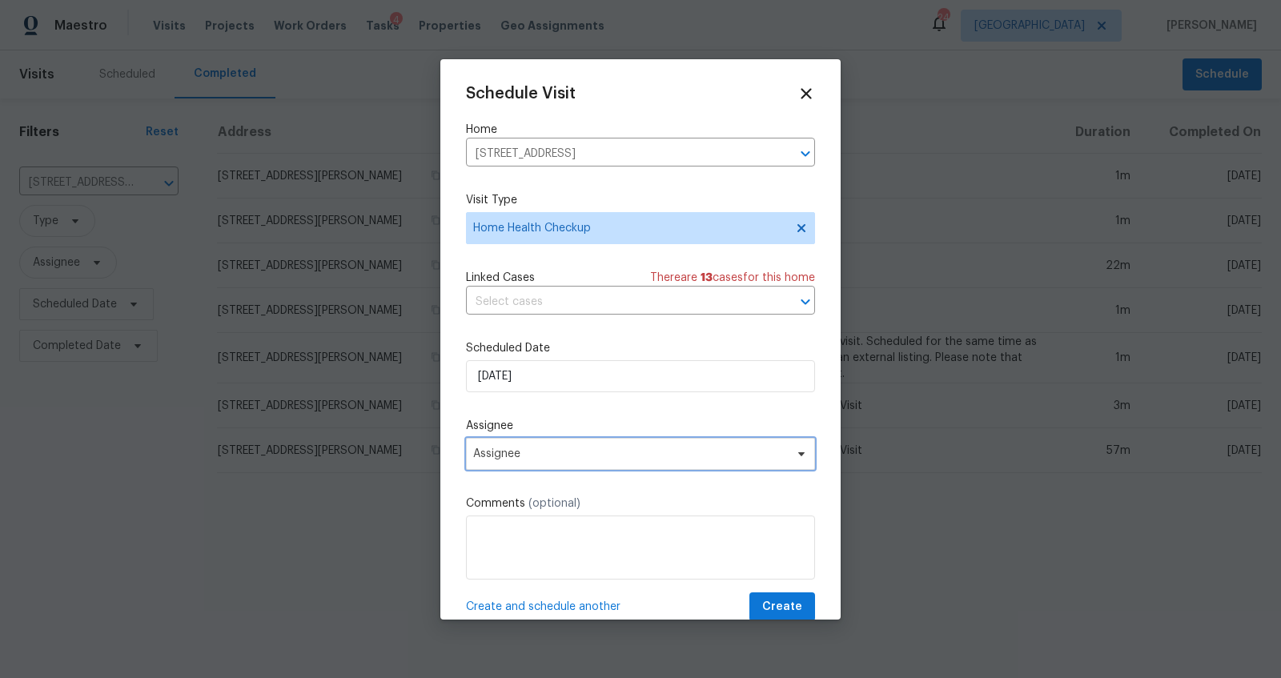
click at [570, 454] on span "Assignee" at bounding box center [630, 454] width 314 height 13
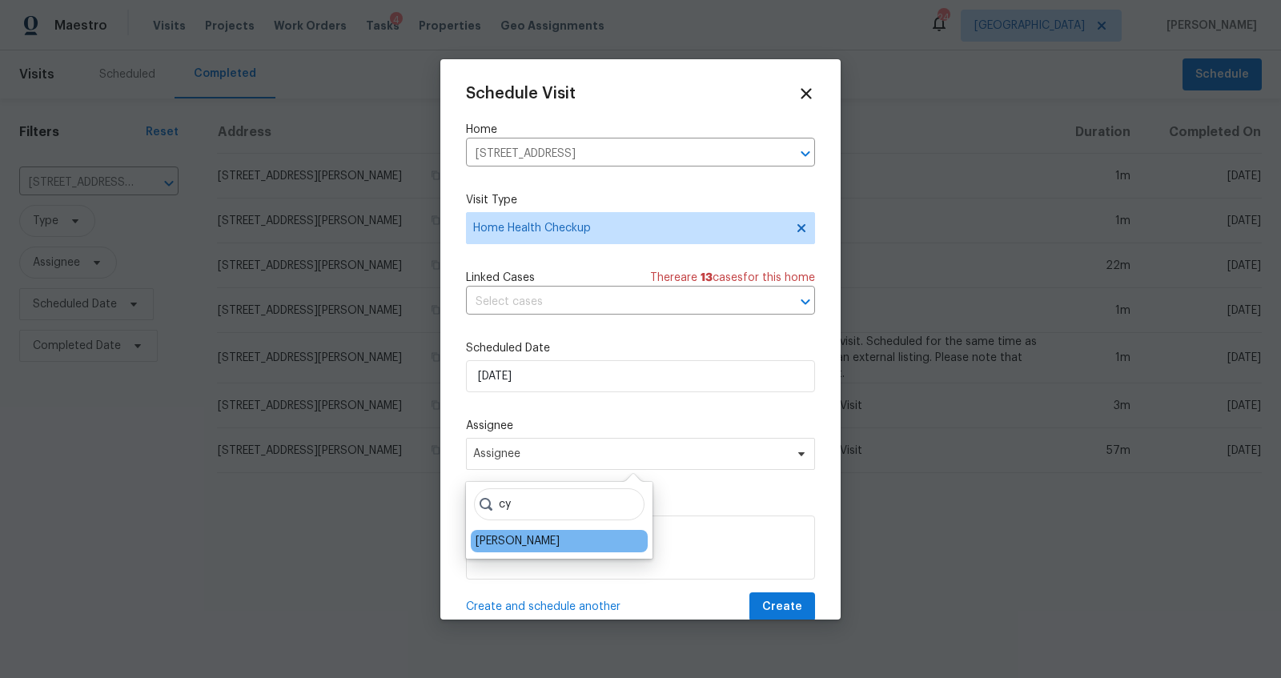
type input "cy"
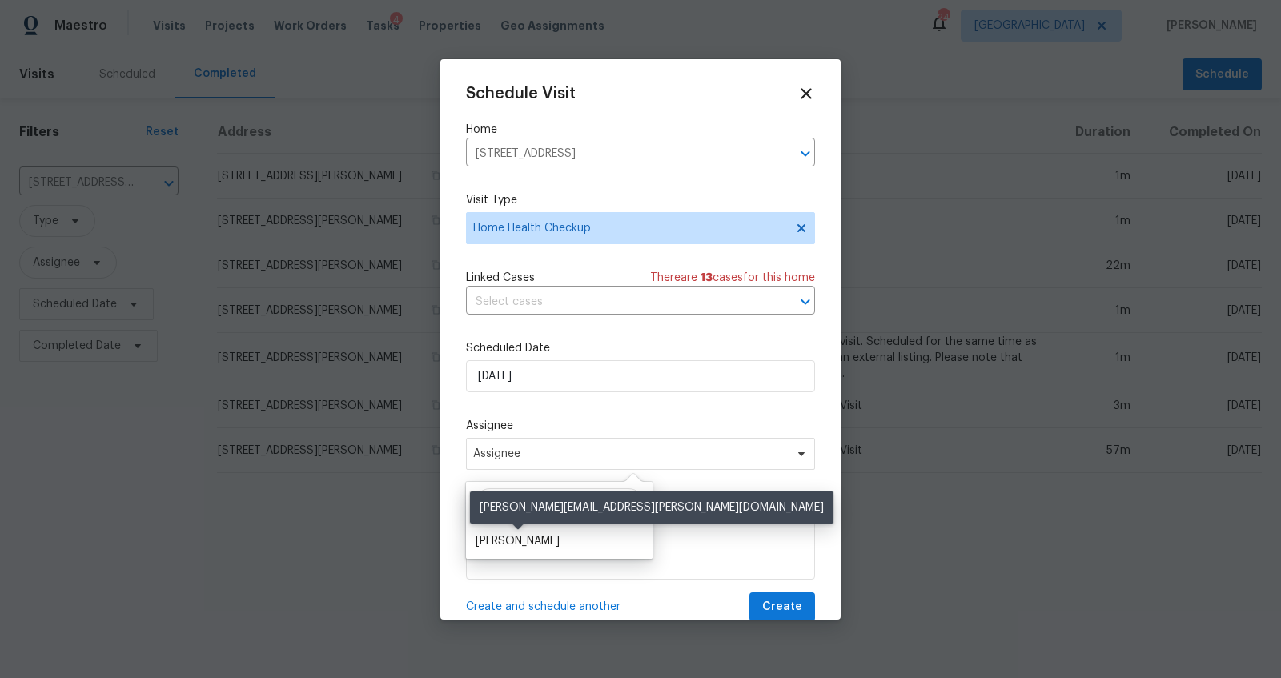
click at [517, 543] on div "[PERSON_NAME]" at bounding box center [518, 541] width 84 height 16
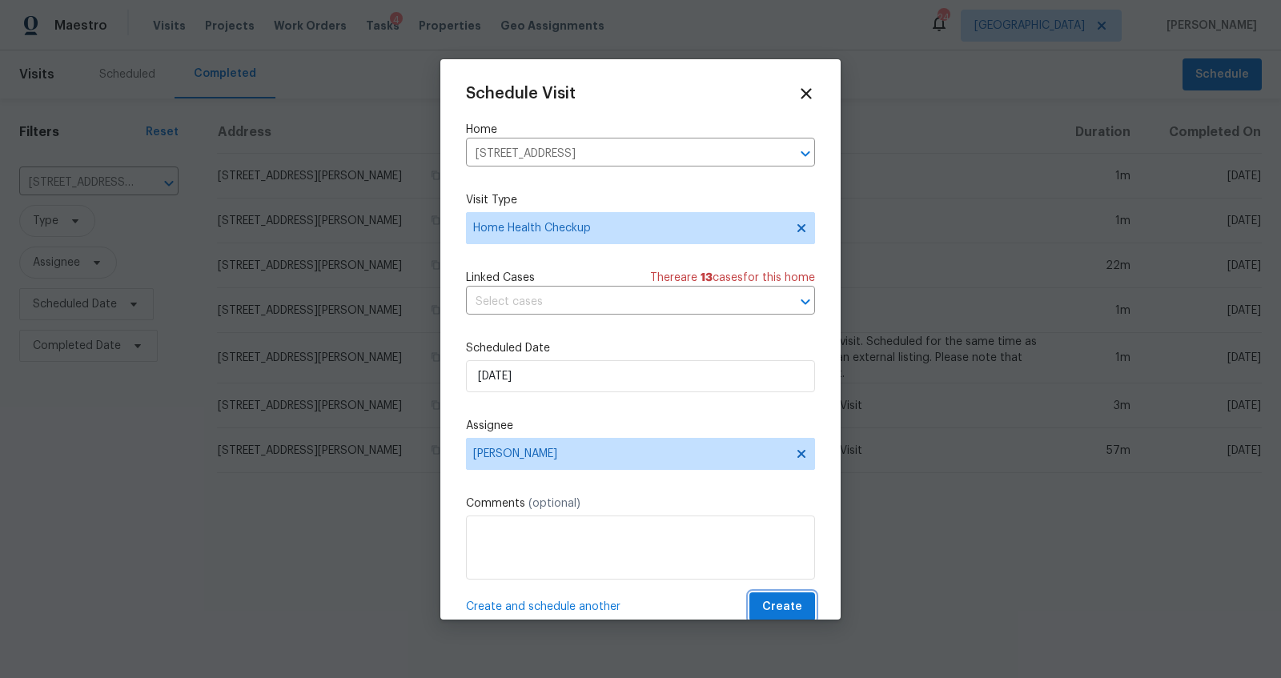
click at [762, 601] on span "Create" at bounding box center [782, 607] width 40 height 20
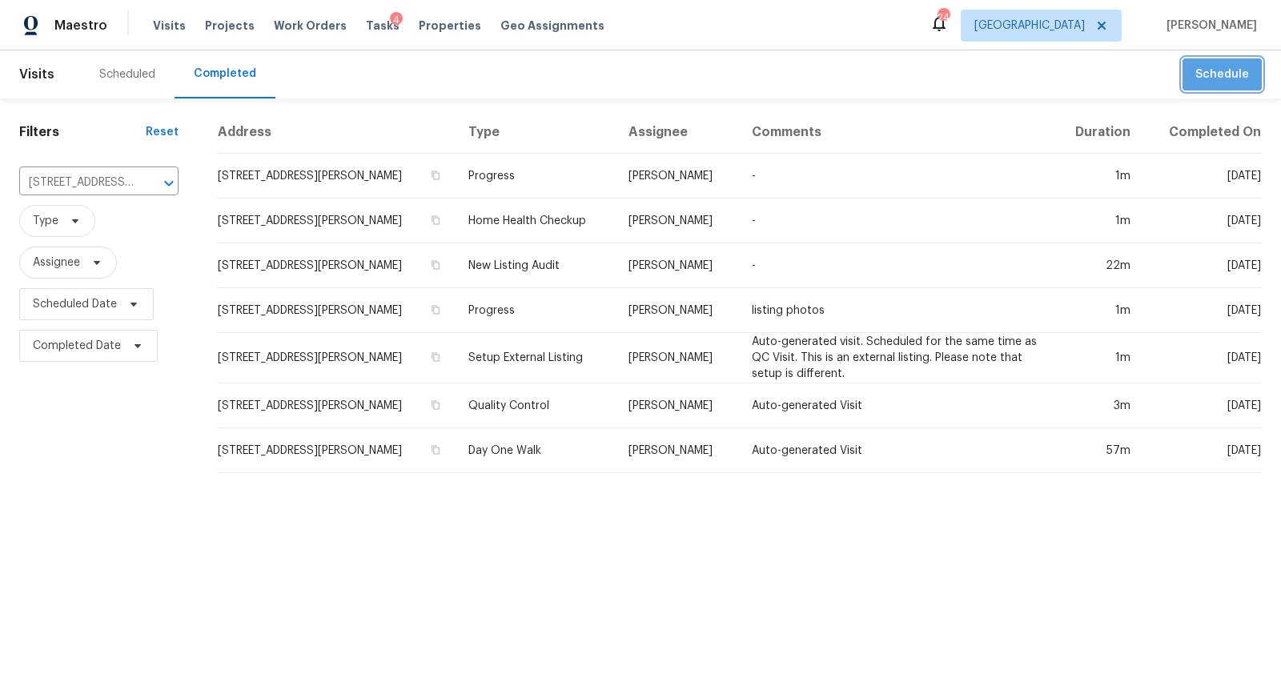
click at [1199, 88] on button "Schedule" at bounding box center [1222, 74] width 79 height 33
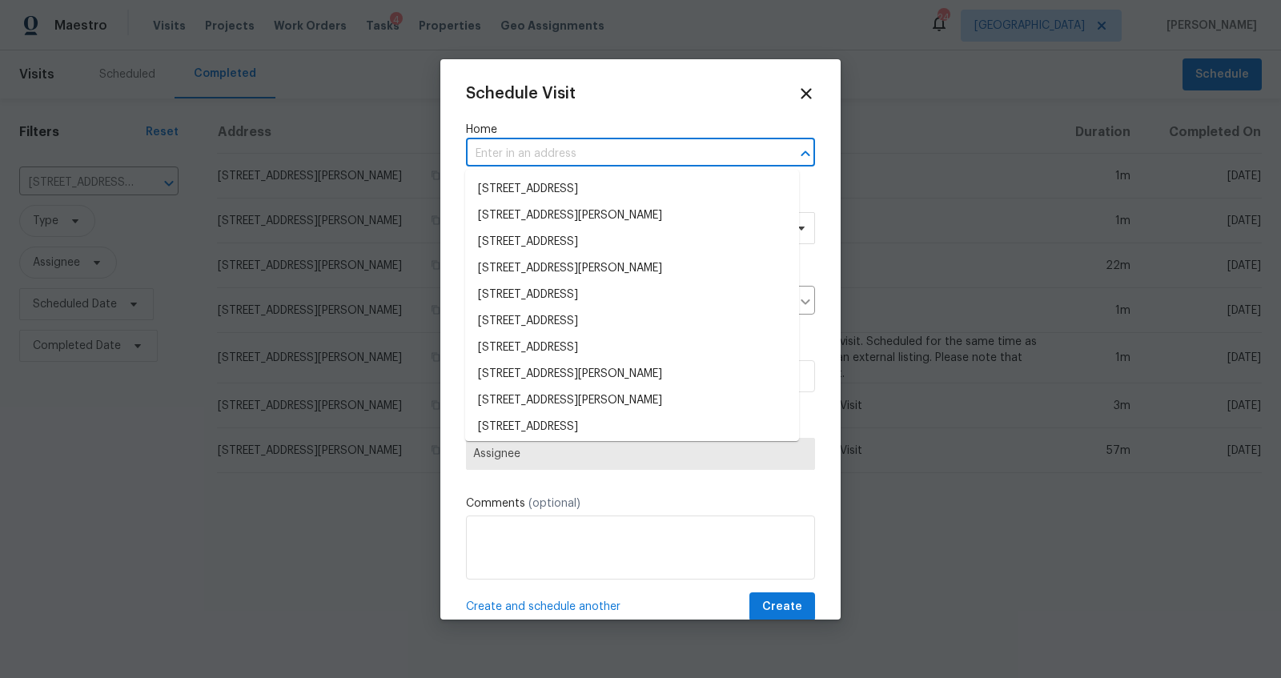
click at [543, 166] on body "Maestro Visits Projects Work Orders Tasks 4 Properties Geo Assignments 24 [GEOG…" at bounding box center [640, 243] width 1281 height 486
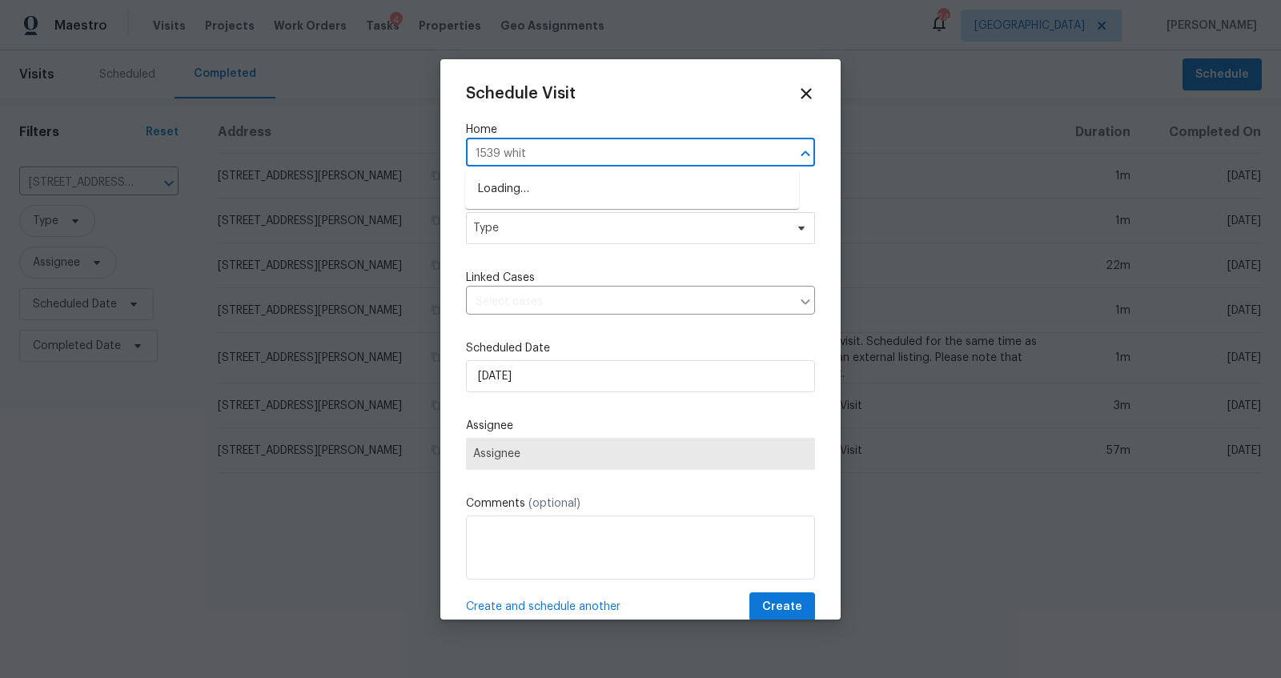
type input "1539 white"
click at [546, 187] on li "[STREET_ADDRESS]" at bounding box center [632, 189] width 334 height 26
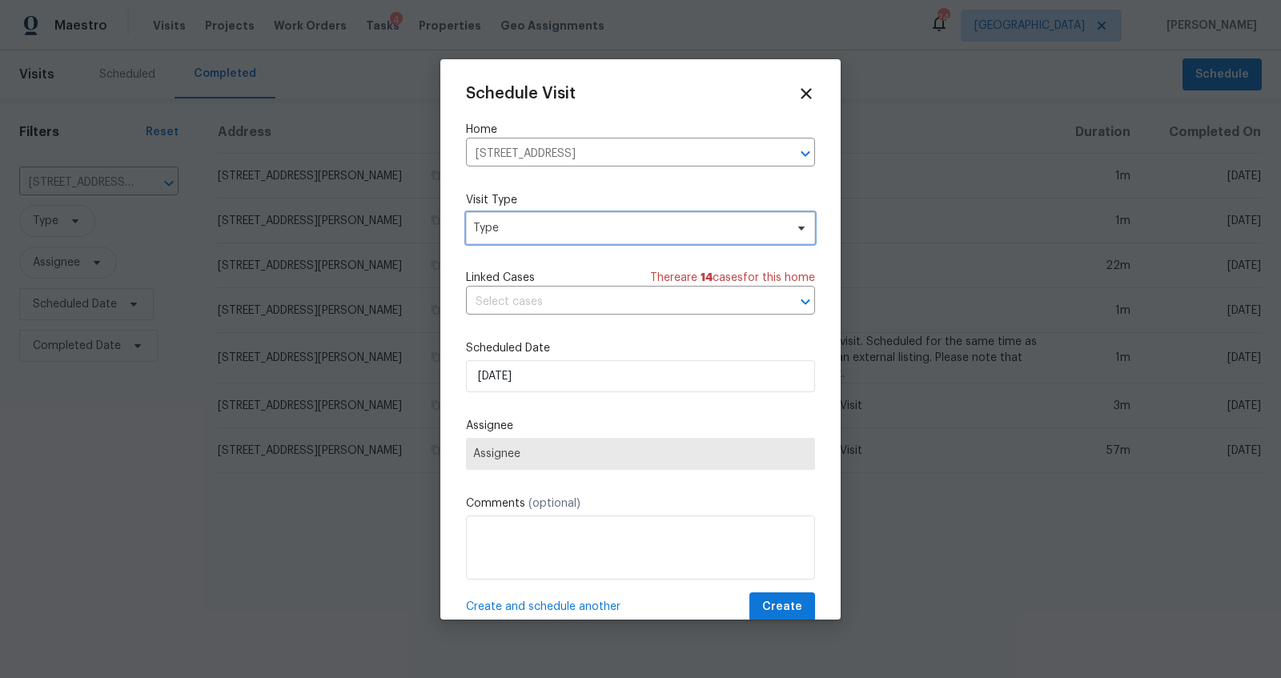
click at [539, 234] on span "Type" at bounding box center [628, 228] width 311 height 16
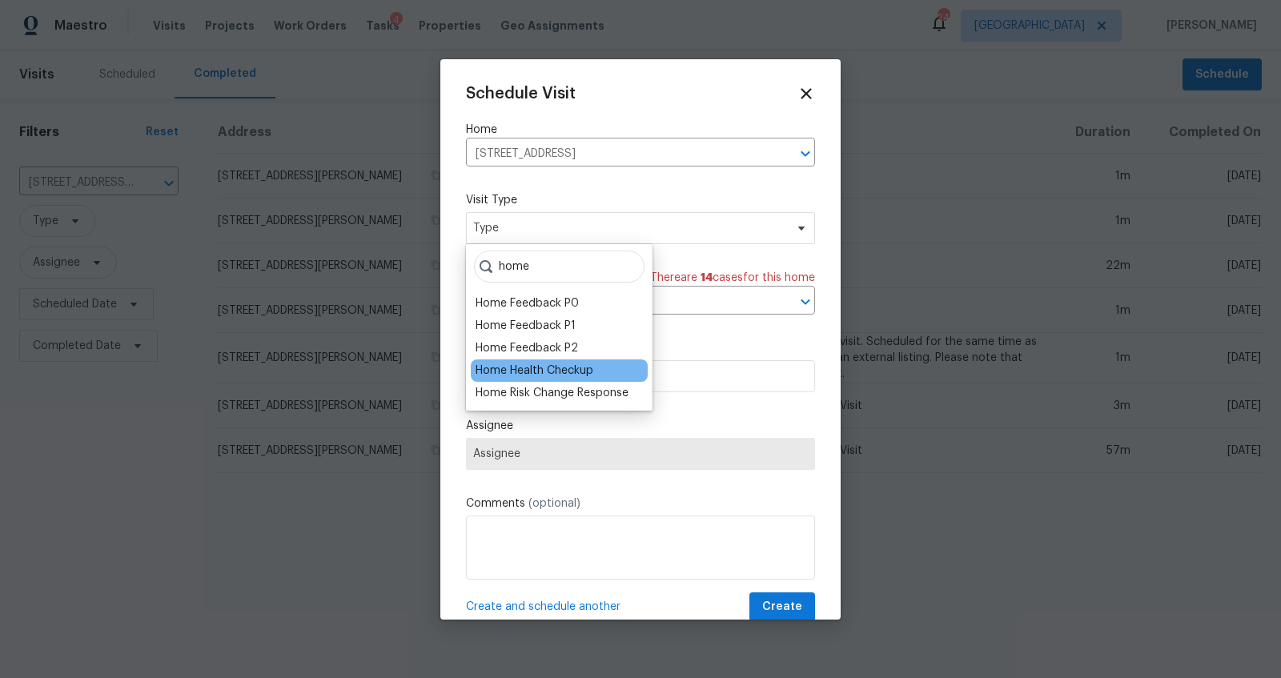
type input "home"
click at [525, 370] on div "Home Health Checkup" at bounding box center [535, 371] width 118 height 16
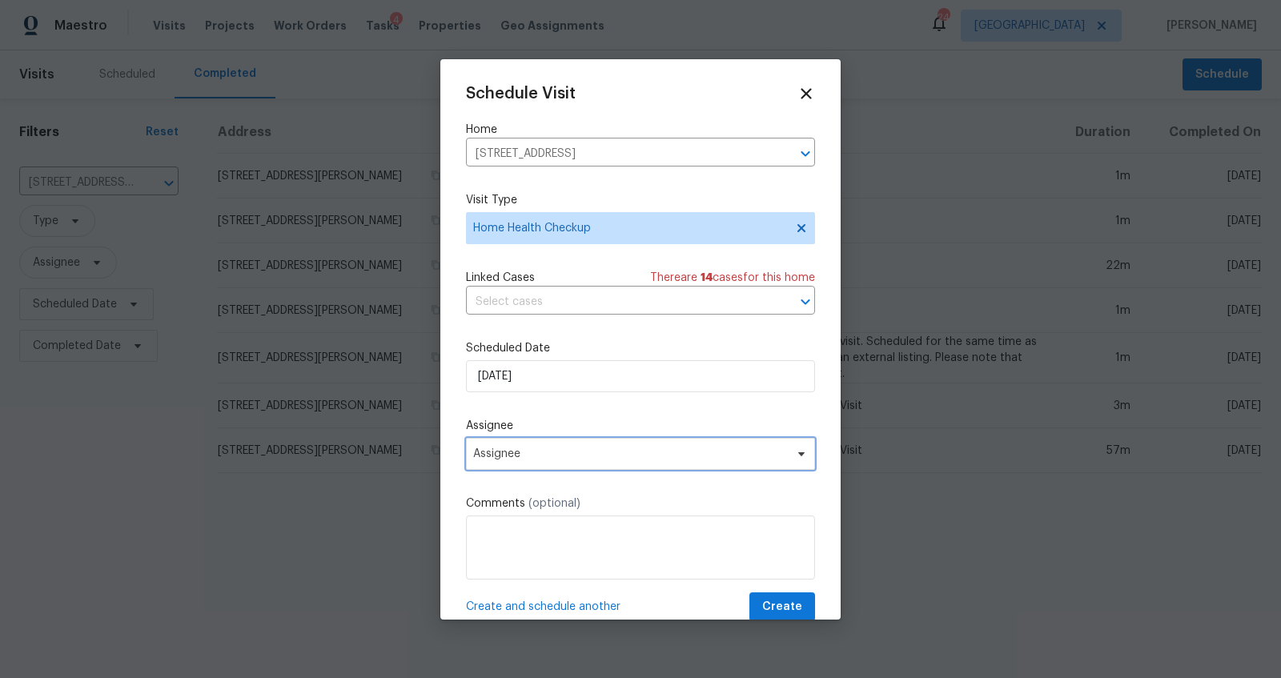
click at [563, 459] on span "Assignee" at bounding box center [630, 454] width 314 height 13
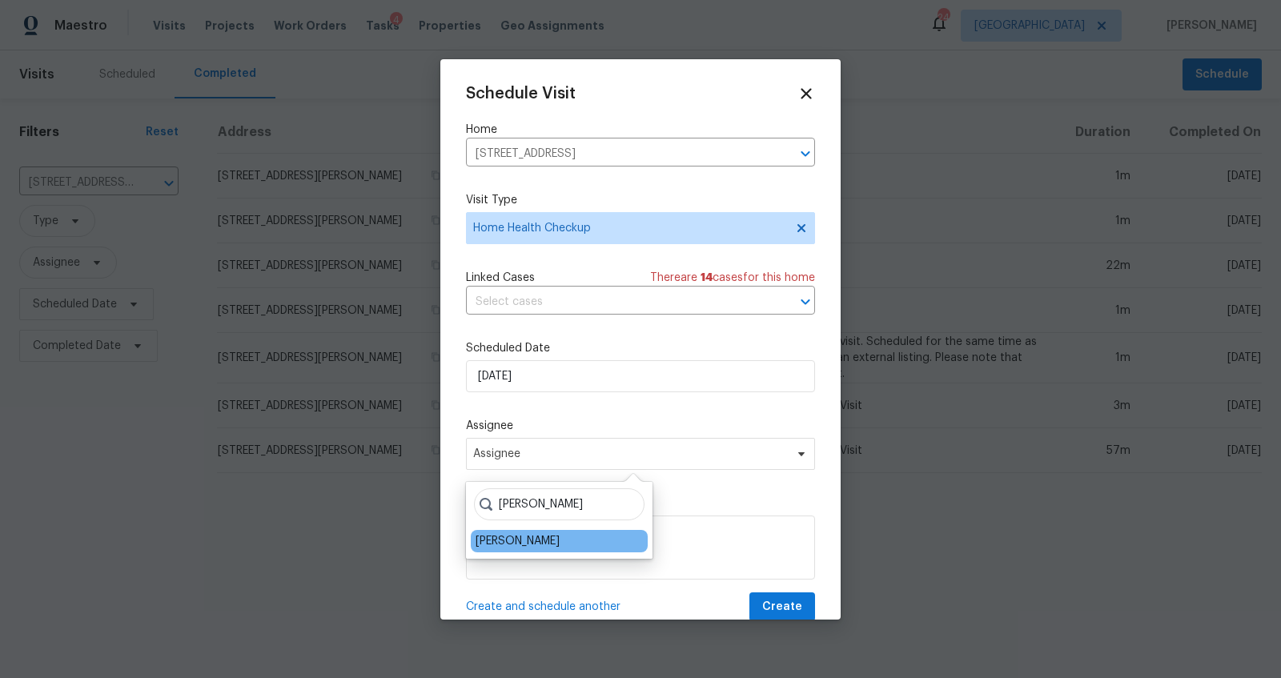
type input "[PERSON_NAME]"
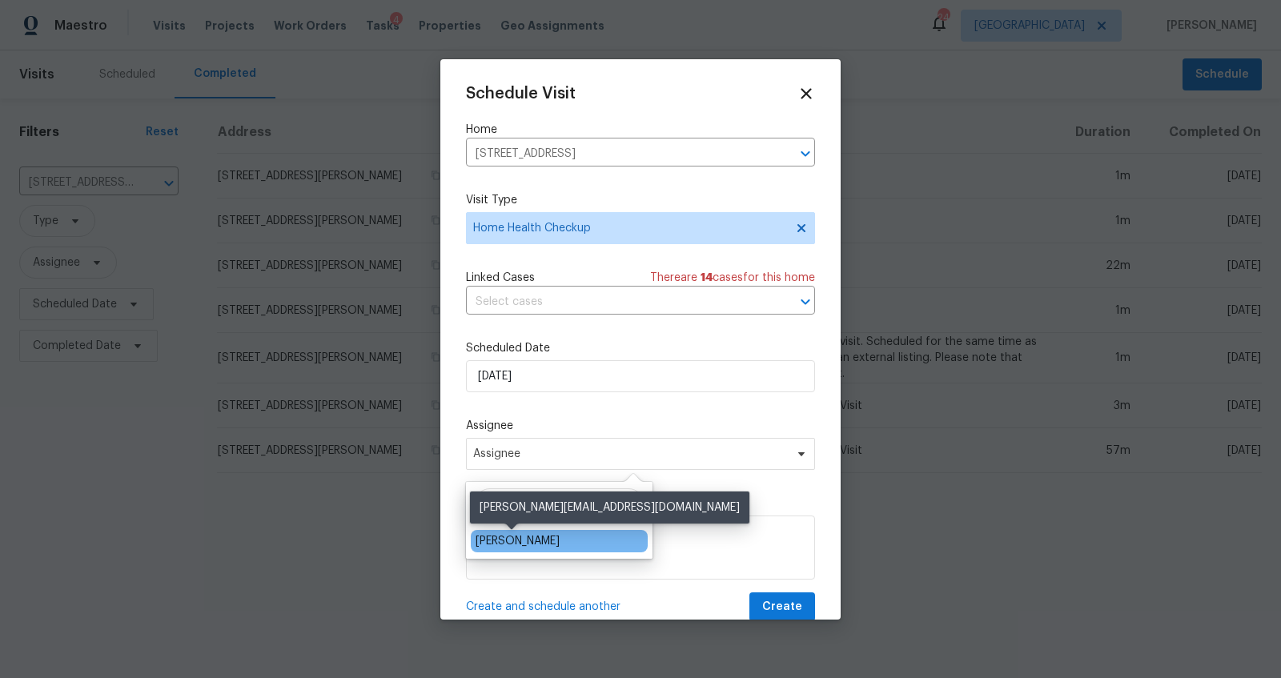
click at [504, 539] on div "[PERSON_NAME]" at bounding box center [518, 541] width 84 height 16
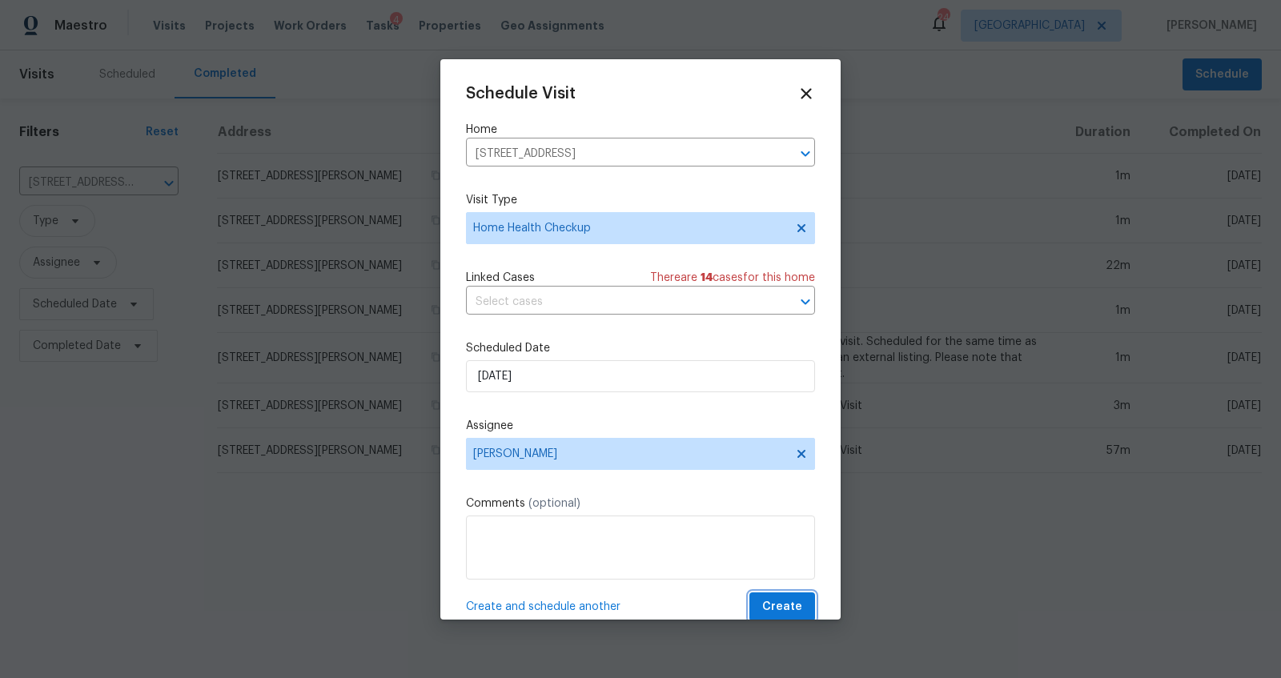
click at [797, 609] on button "Create" at bounding box center [782, 607] width 66 height 30
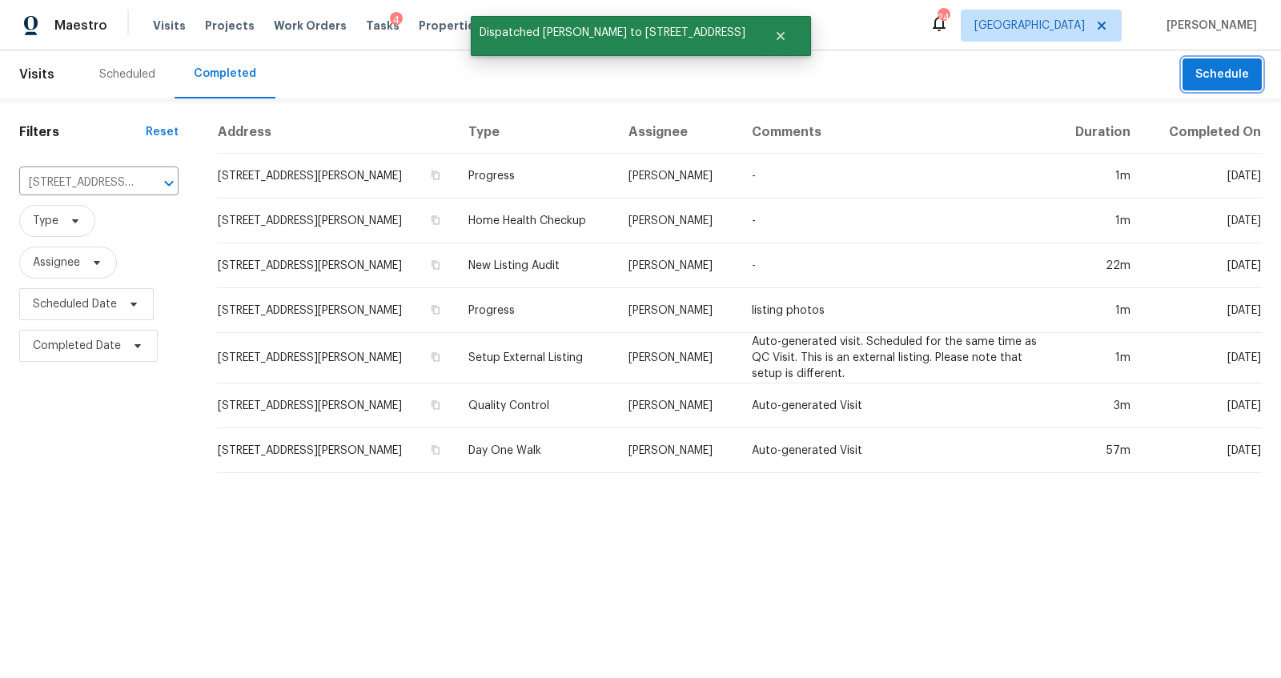
click at [1219, 78] on span "Schedule" at bounding box center [1222, 75] width 54 height 20
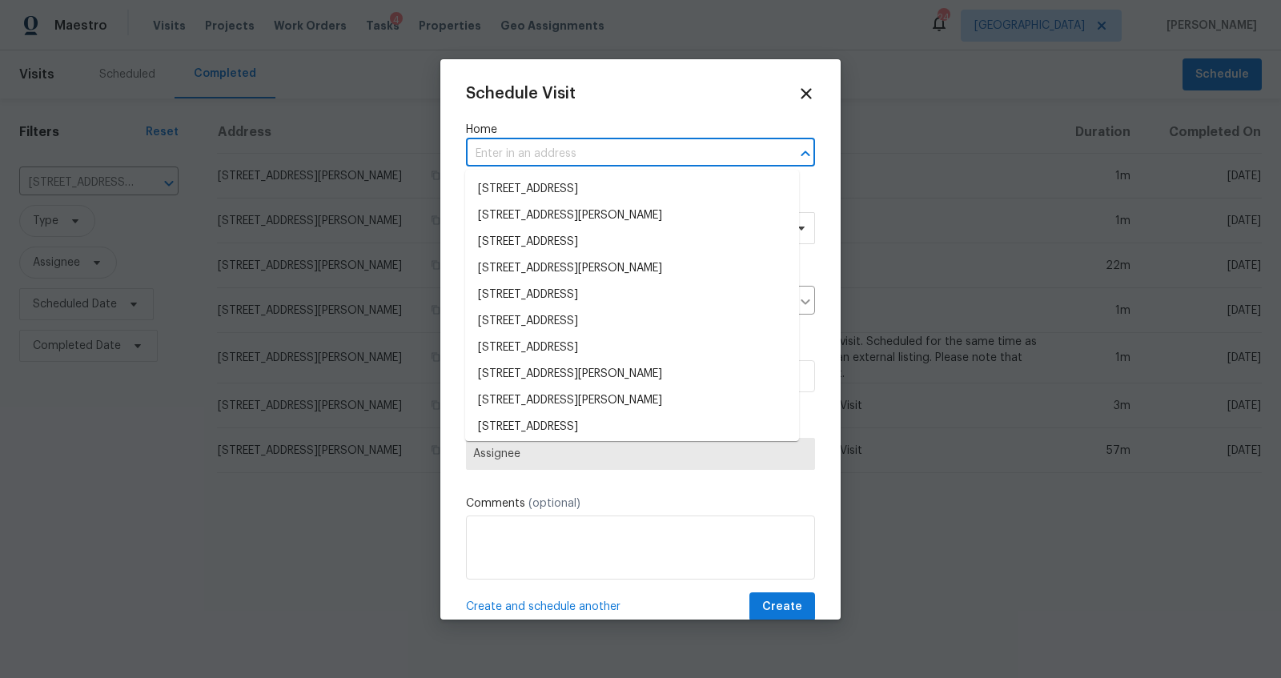
click at [615, 157] on input "text" at bounding box center [618, 154] width 304 height 25
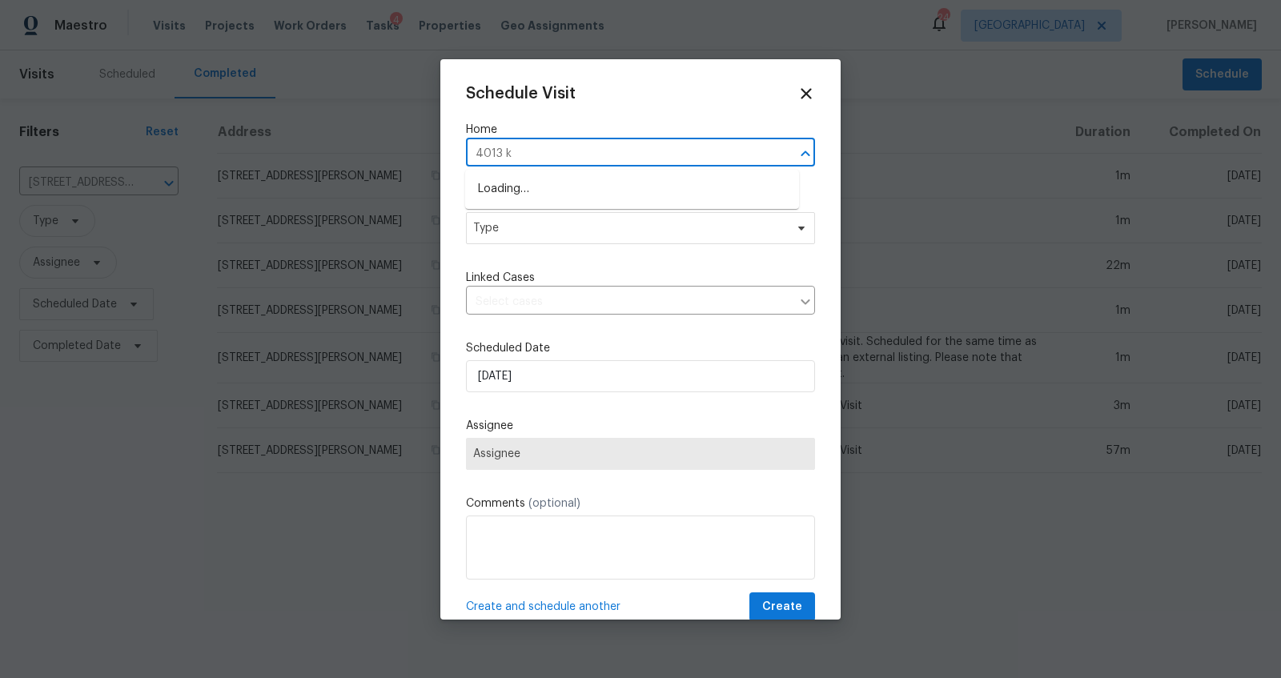
type input "4013 kr"
click at [553, 195] on li "[STREET_ADDRESS][PERSON_NAME]" at bounding box center [632, 189] width 334 height 26
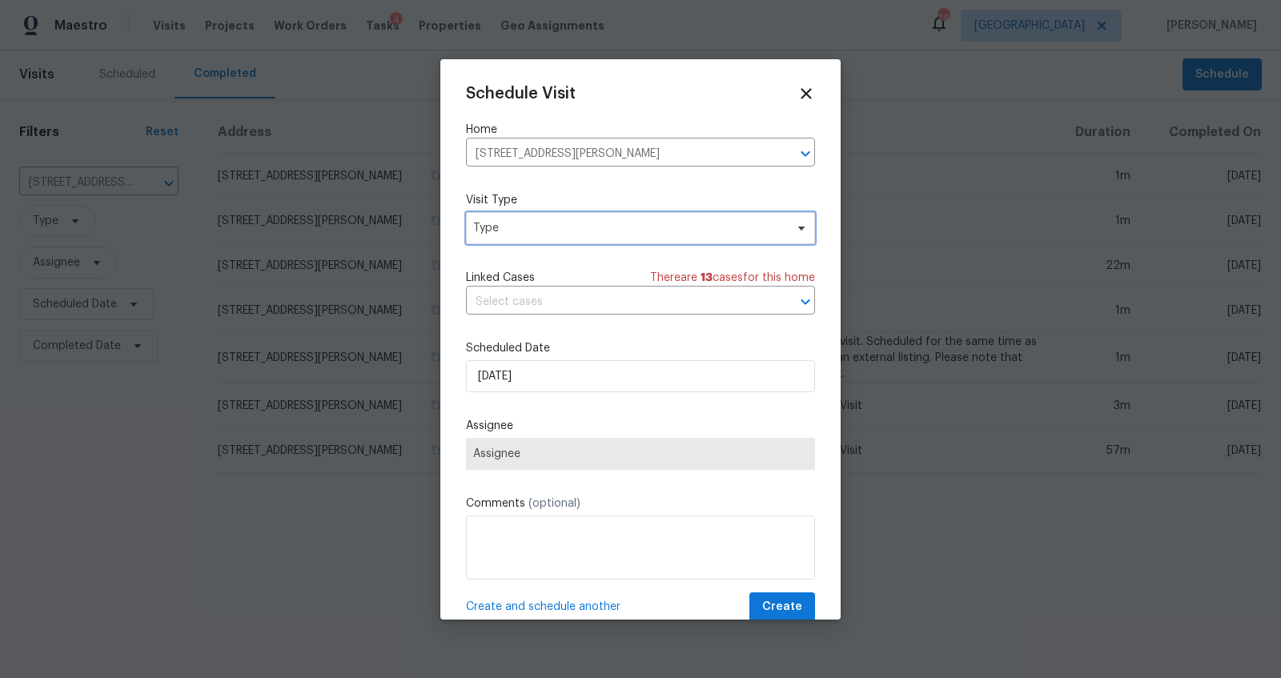
click at [542, 229] on span "Type" at bounding box center [628, 228] width 311 height 16
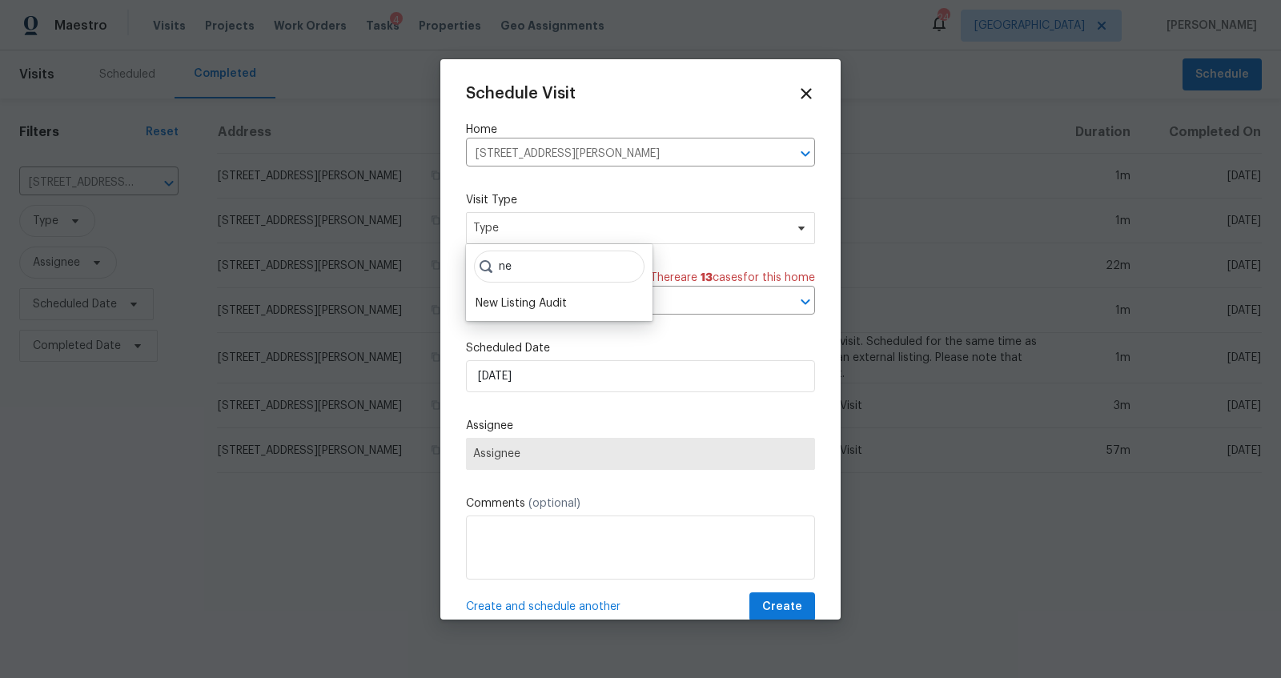
type input "n"
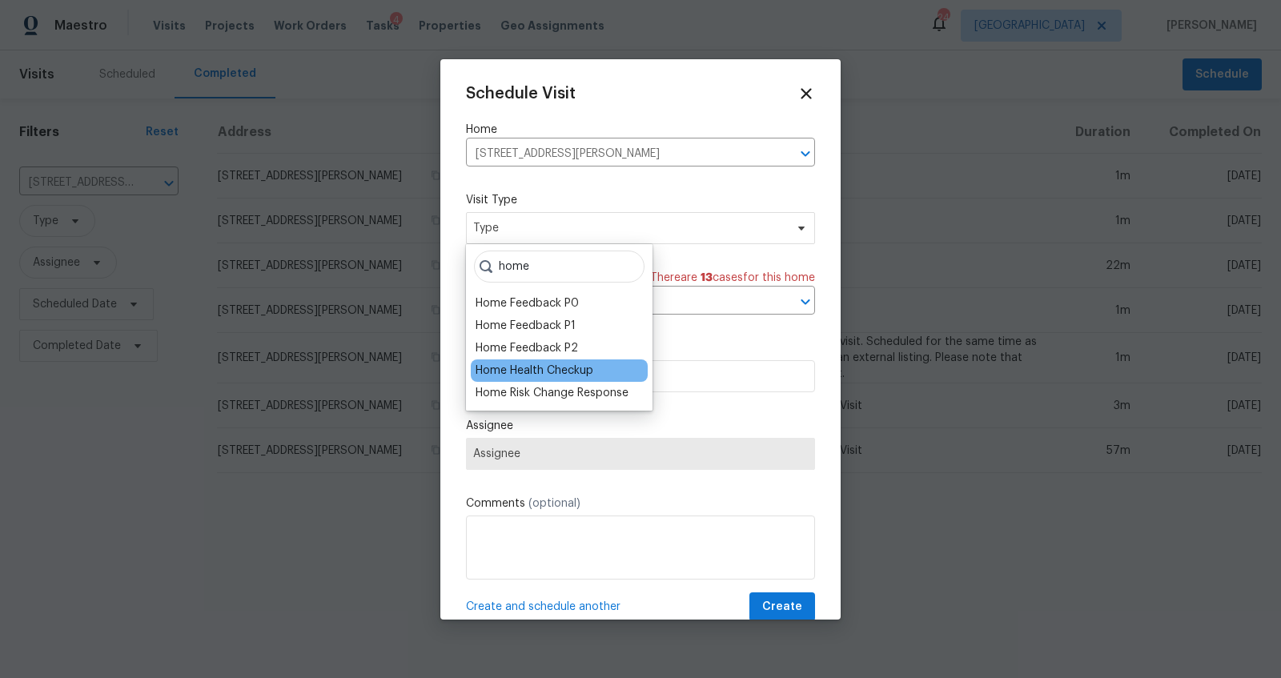
type input "home"
click at [526, 363] on div "Home Health Checkup" at bounding box center [535, 371] width 118 height 16
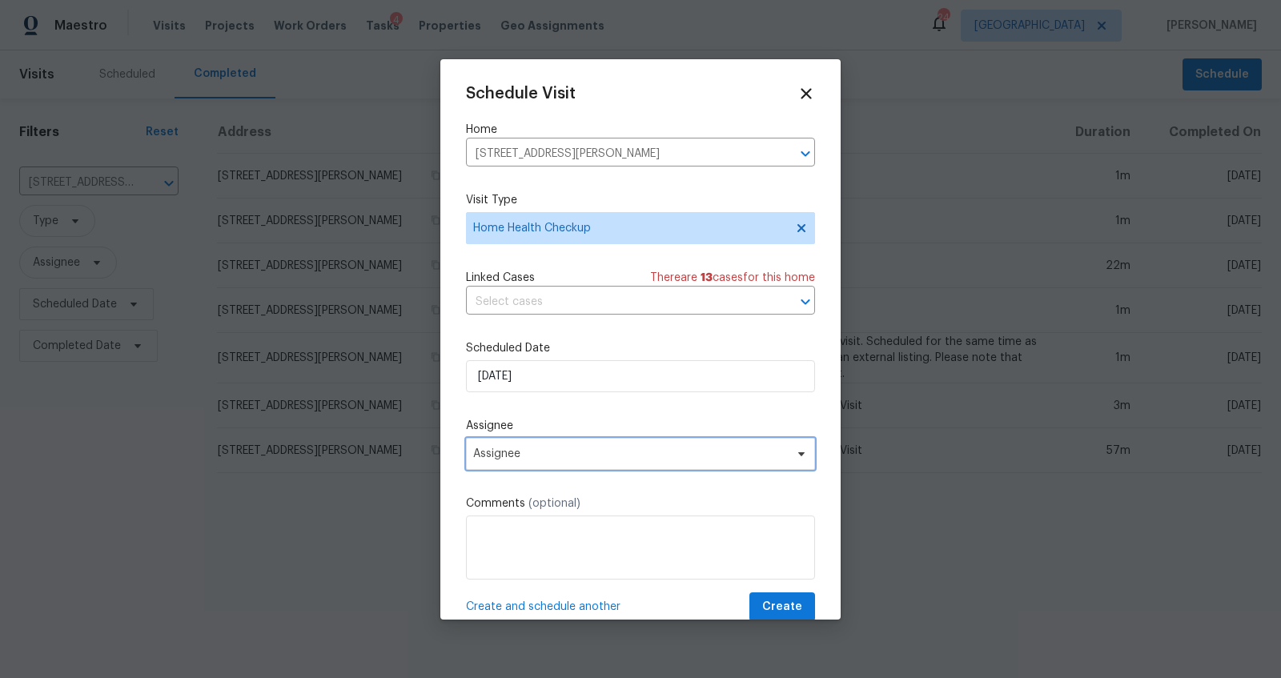
click at [543, 455] on span "Assignee" at bounding box center [630, 454] width 314 height 13
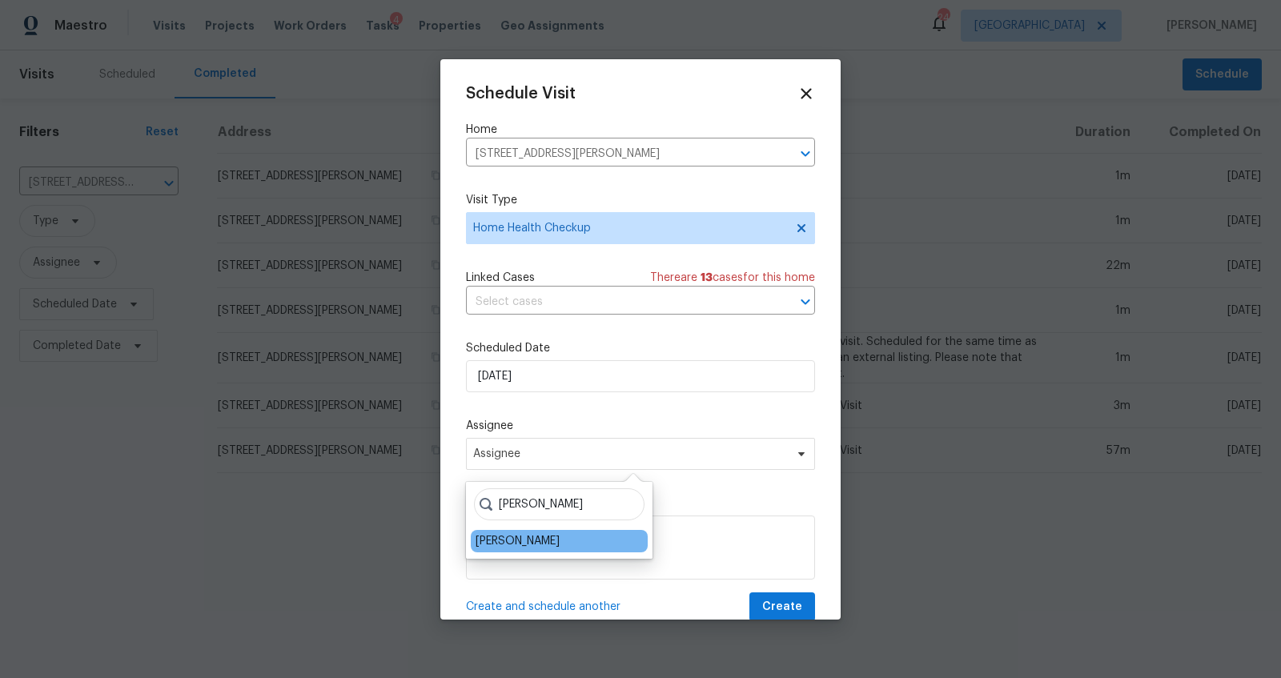
type input "[PERSON_NAME]"
click at [518, 540] on div "[PERSON_NAME]" at bounding box center [518, 541] width 84 height 16
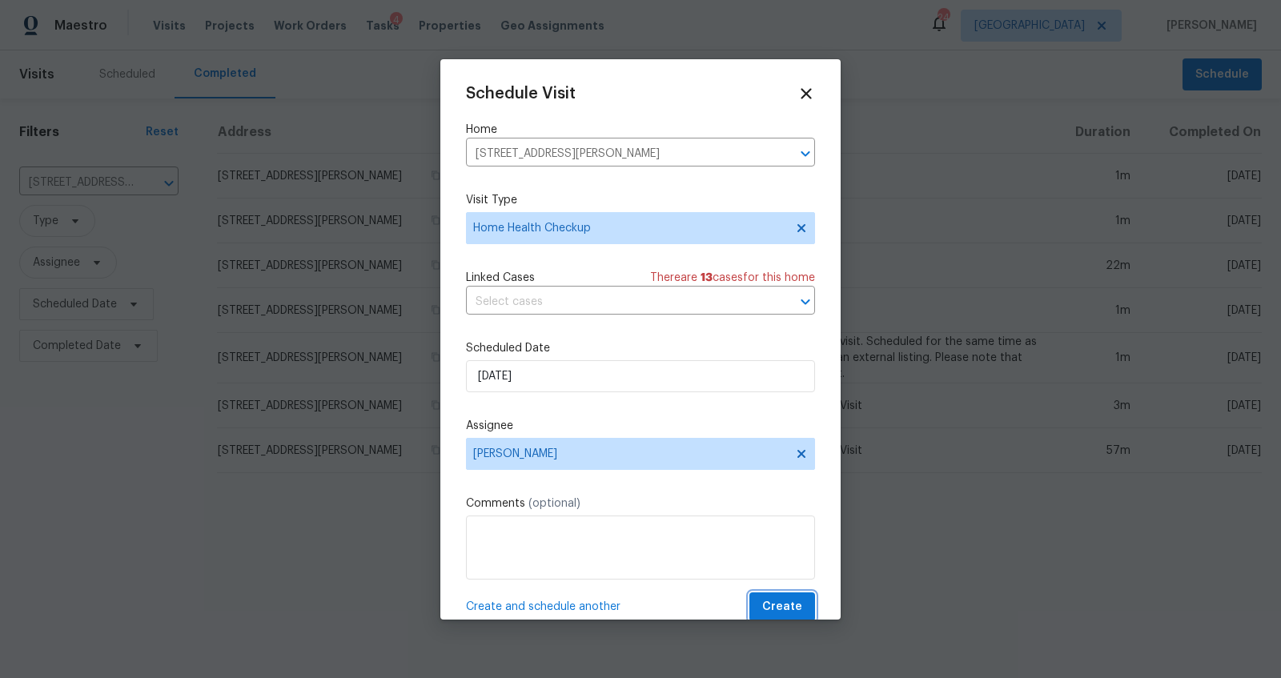
click at [765, 604] on span "Create" at bounding box center [782, 607] width 40 height 20
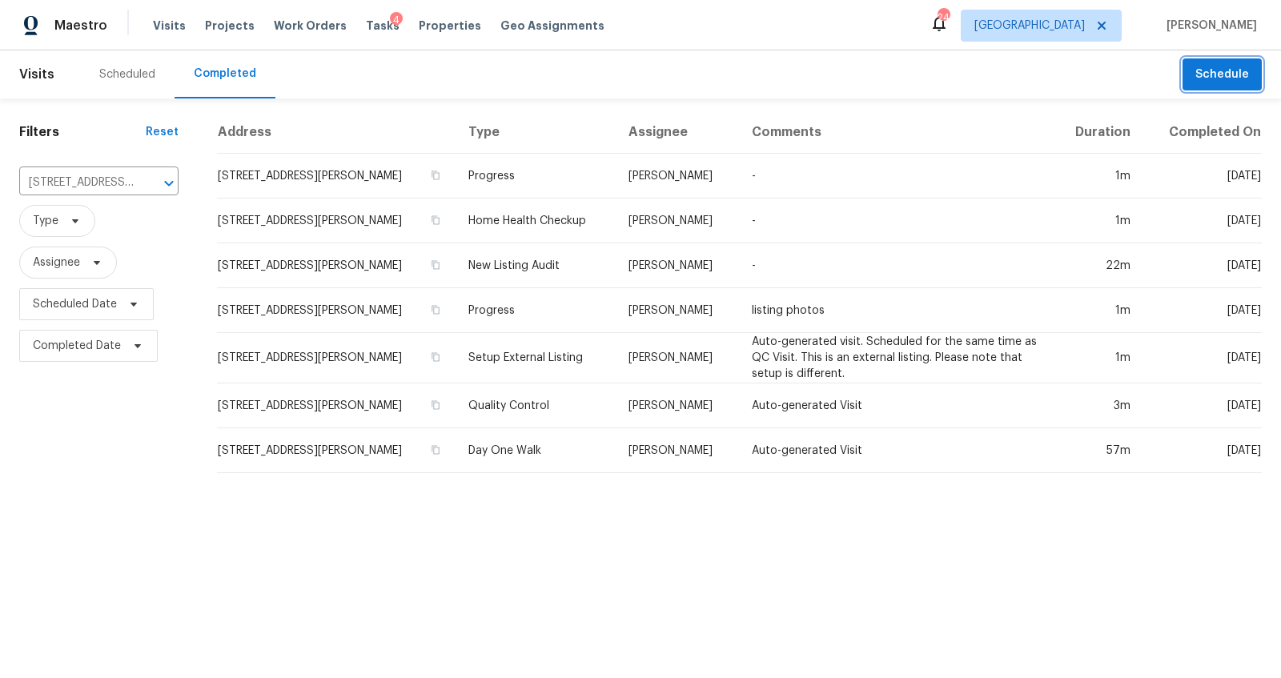
click at [1195, 70] on span "Schedule" at bounding box center [1222, 75] width 54 height 20
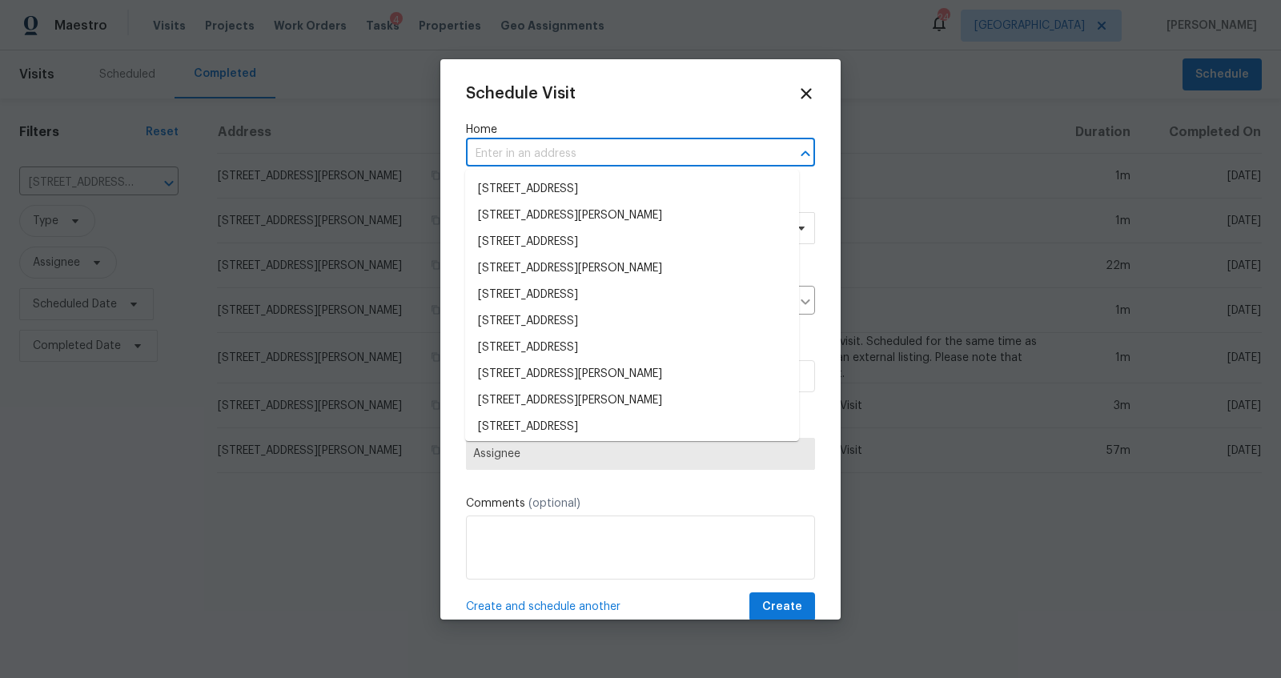
click at [600, 155] on input "text" at bounding box center [618, 154] width 304 height 25
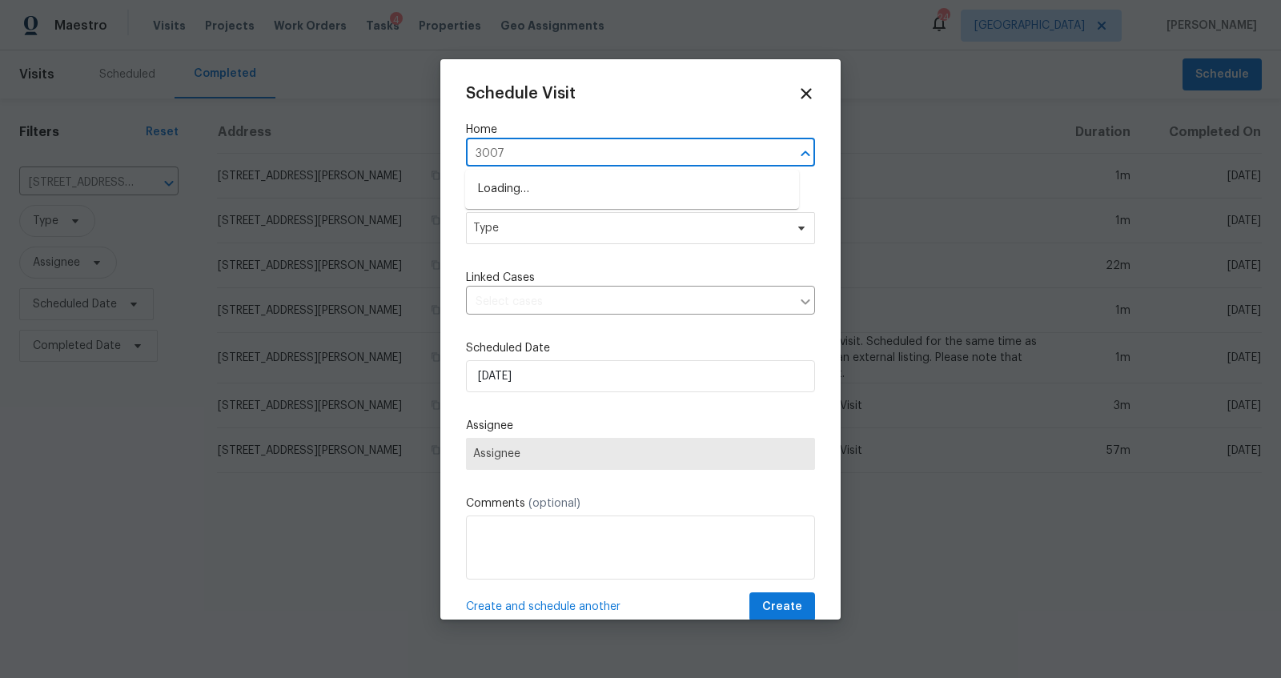
type input "3007 m"
click at [556, 212] on li "[STREET_ADDRESS]" at bounding box center [632, 216] width 334 height 26
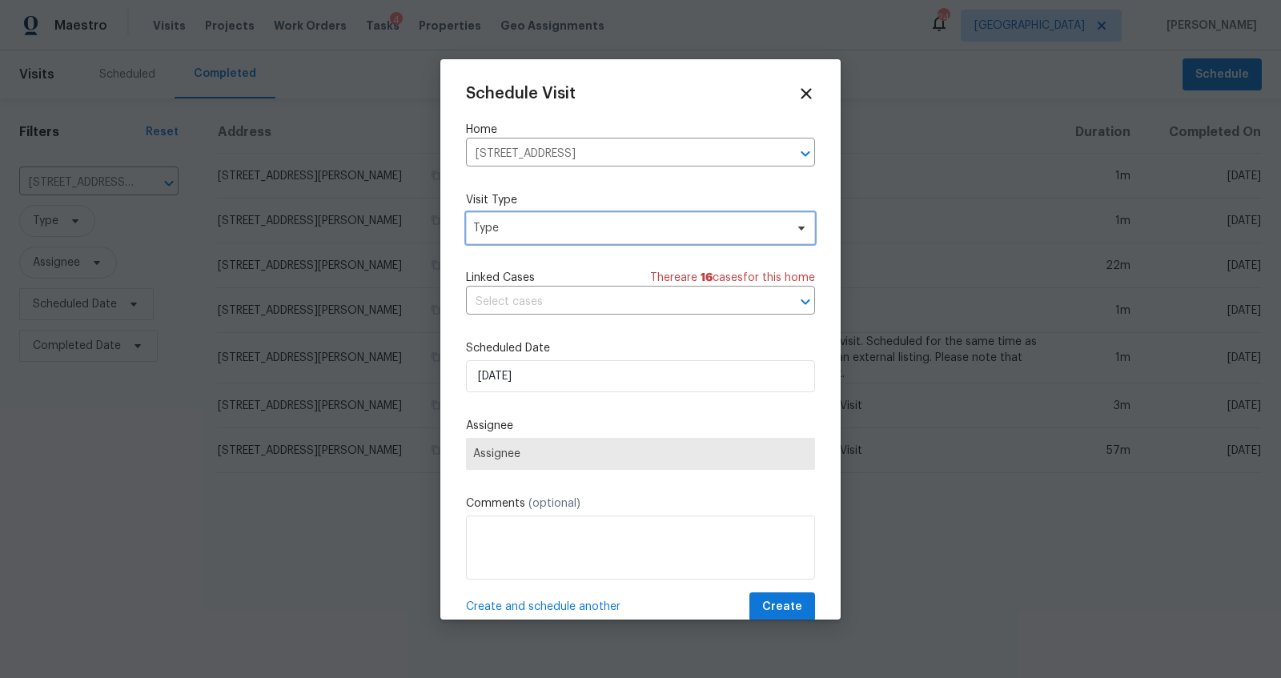
click at [567, 235] on span "Type" at bounding box center [628, 228] width 311 height 16
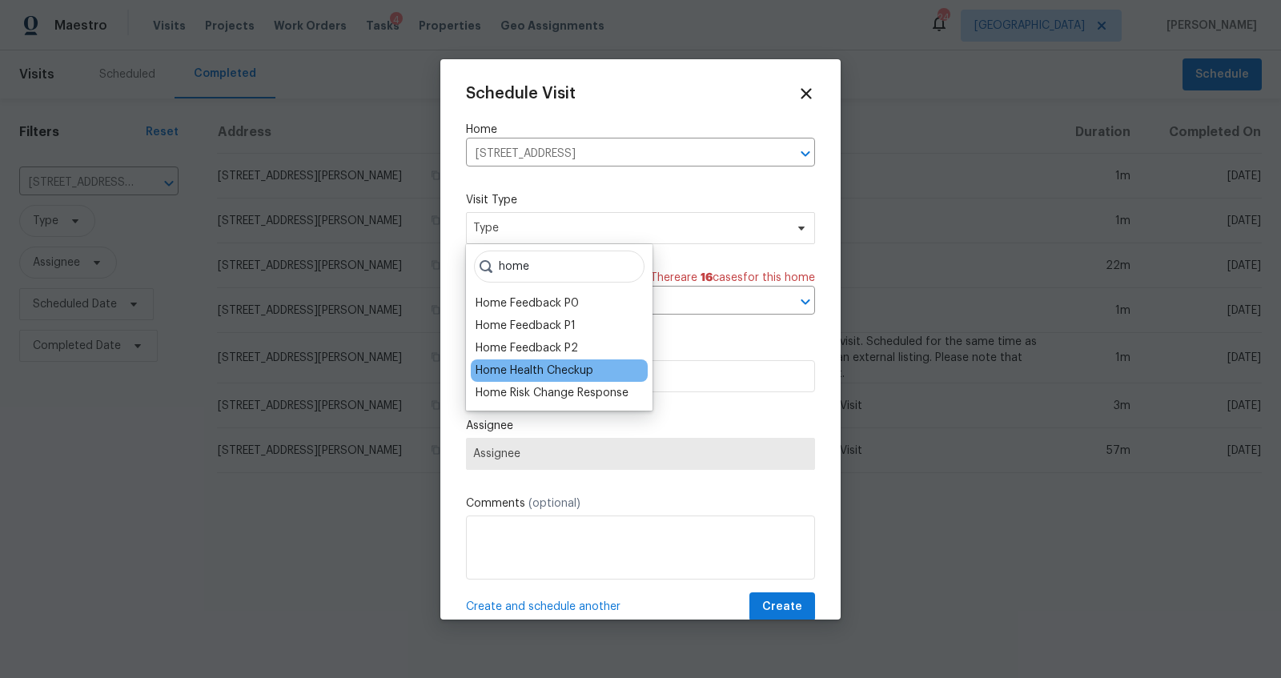
type input "home"
click at [540, 368] on div "Home Health Checkup" at bounding box center [535, 371] width 118 height 16
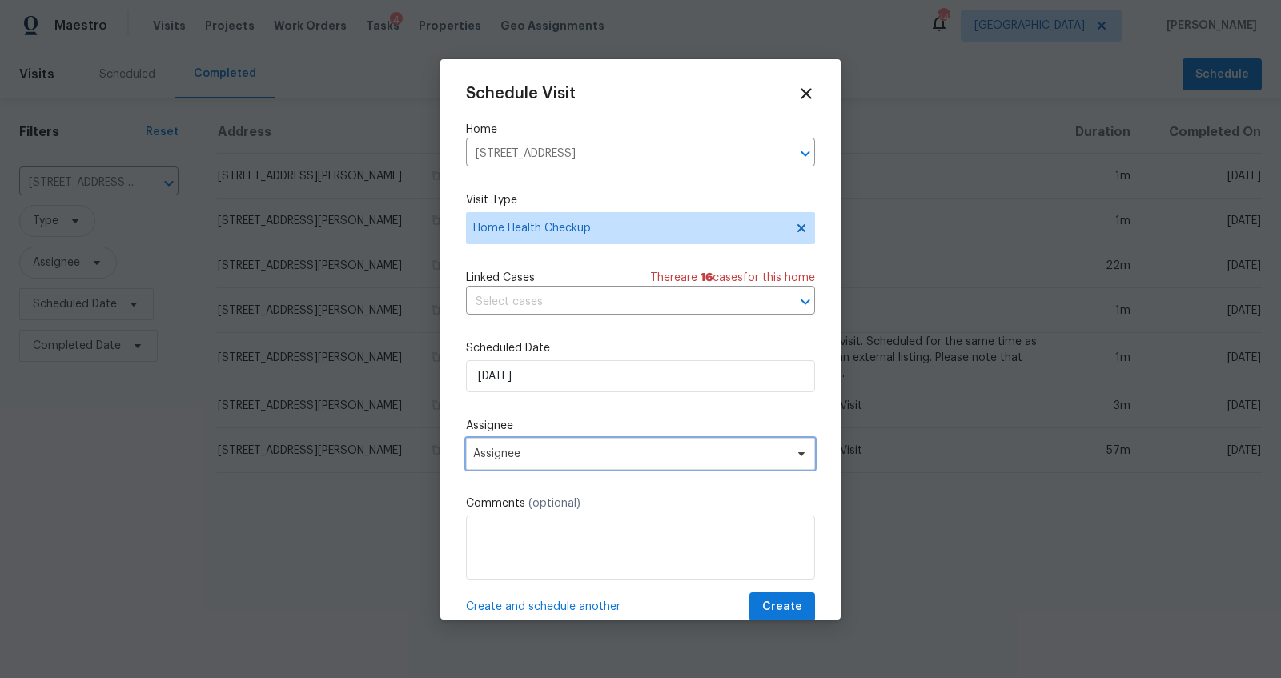
click at [601, 449] on span "Assignee" at bounding box center [630, 454] width 314 height 13
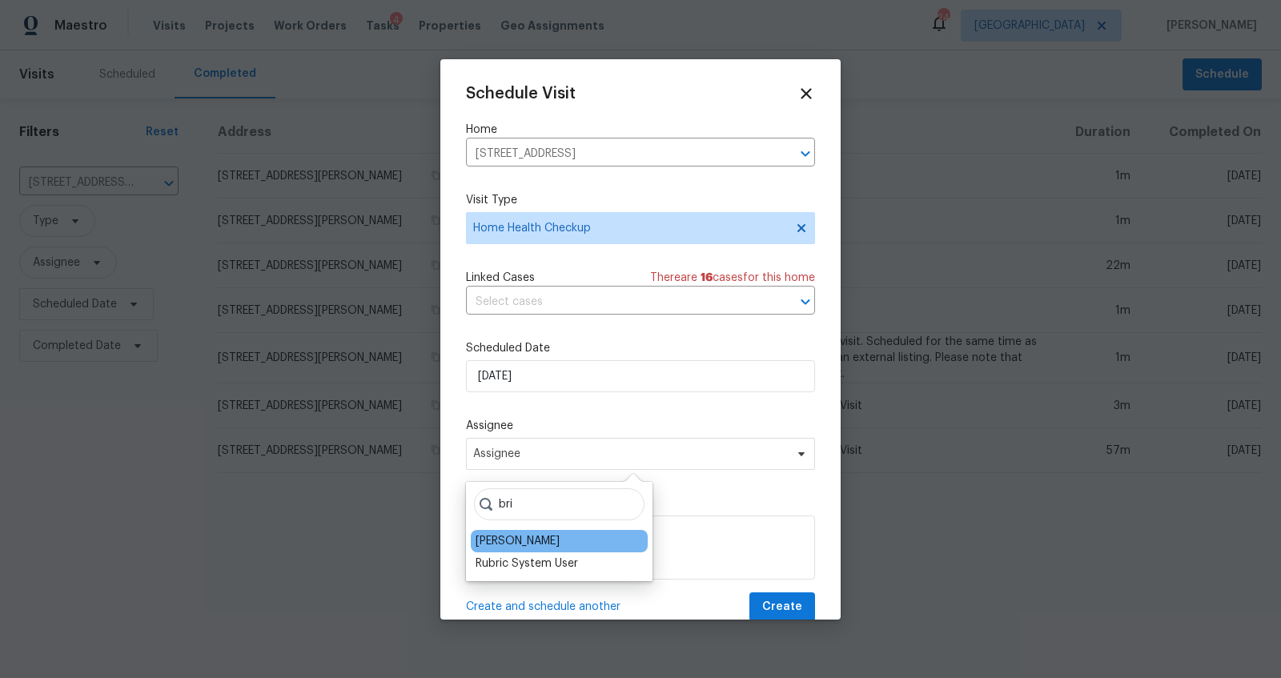
type input "bri"
click at [503, 540] on div "[PERSON_NAME]" at bounding box center [518, 541] width 84 height 16
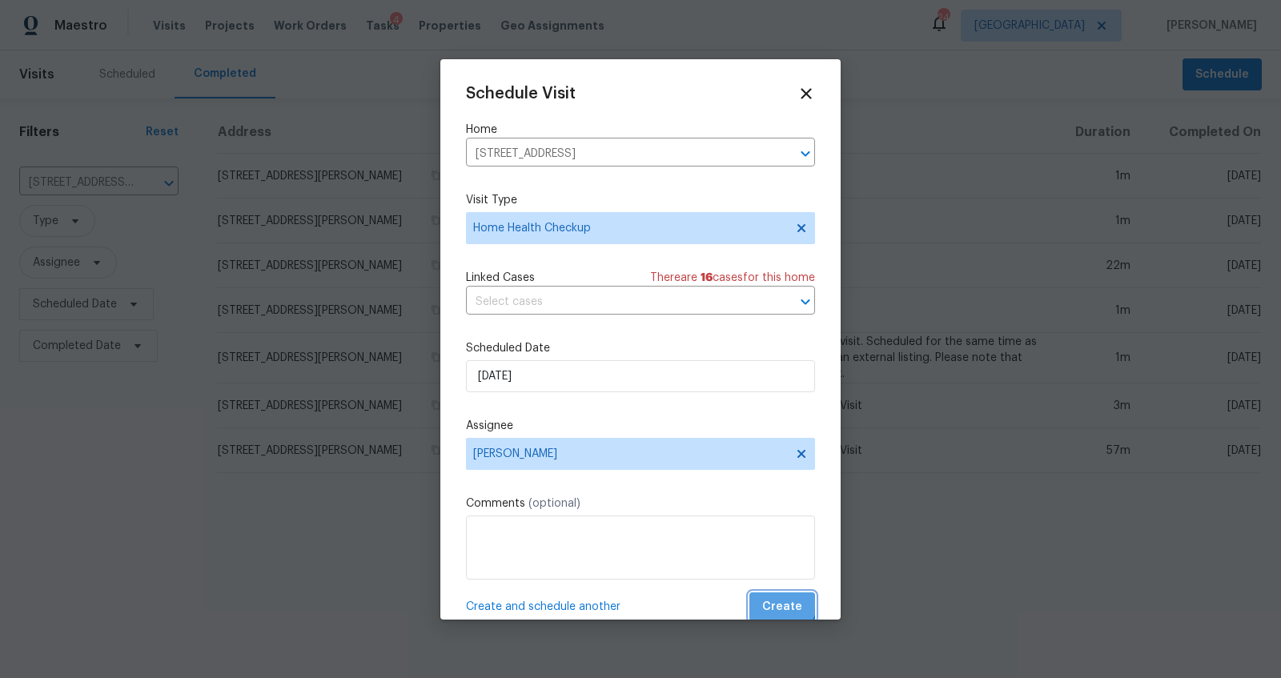
click at [769, 604] on span "Create" at bounding box center [782, 607] width 40 height 20
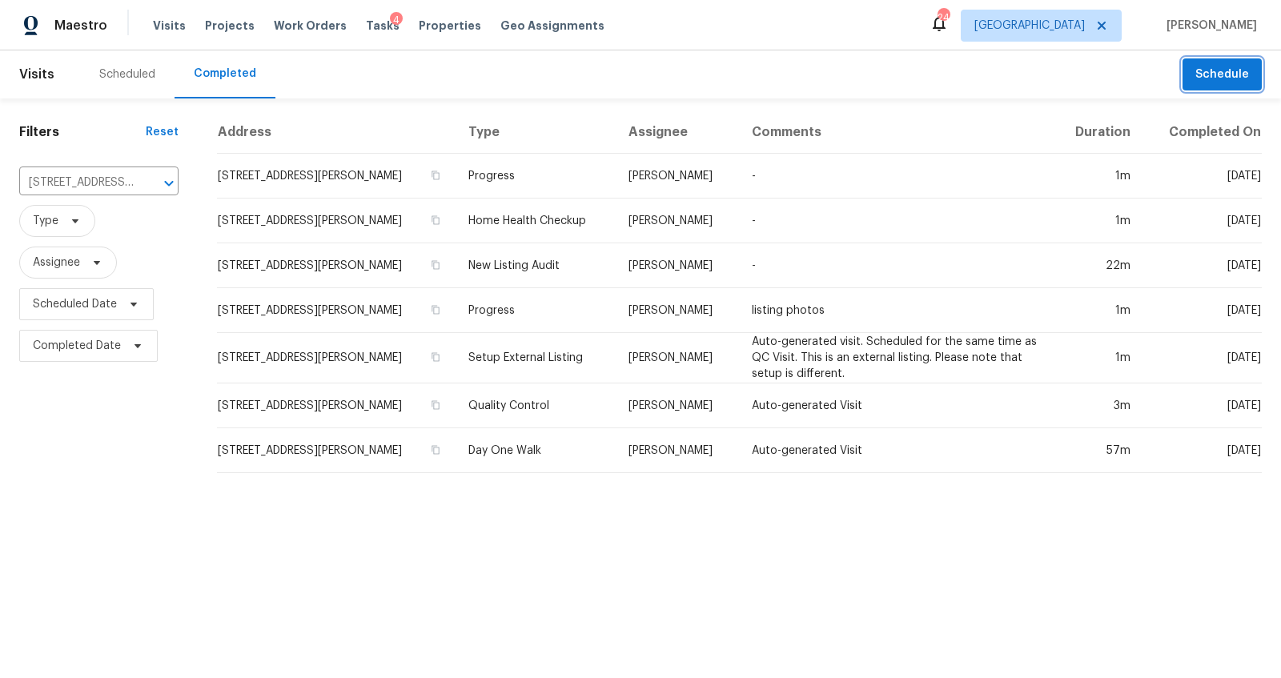
click at [1223, 70] on span "Schedule" at bounding box center [1222, 75] width 54 height 20
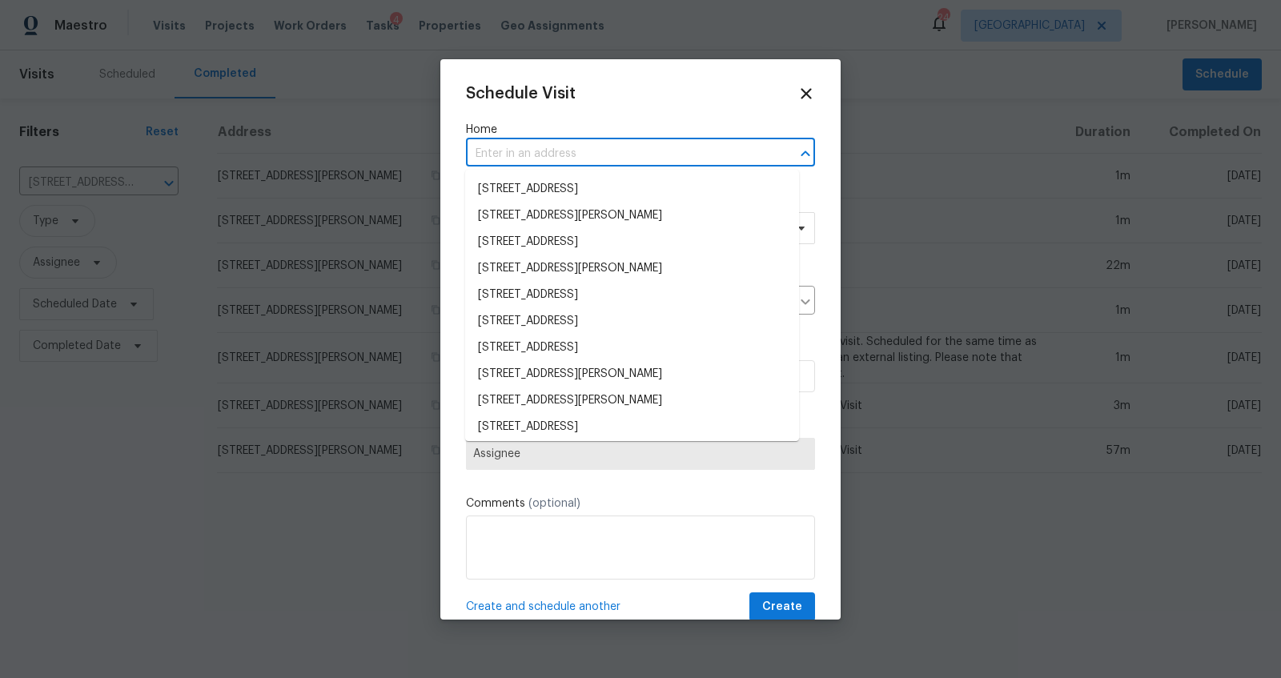
click at [576, 153] on input "text" at bounding box center [618, 154] width 304 height 25
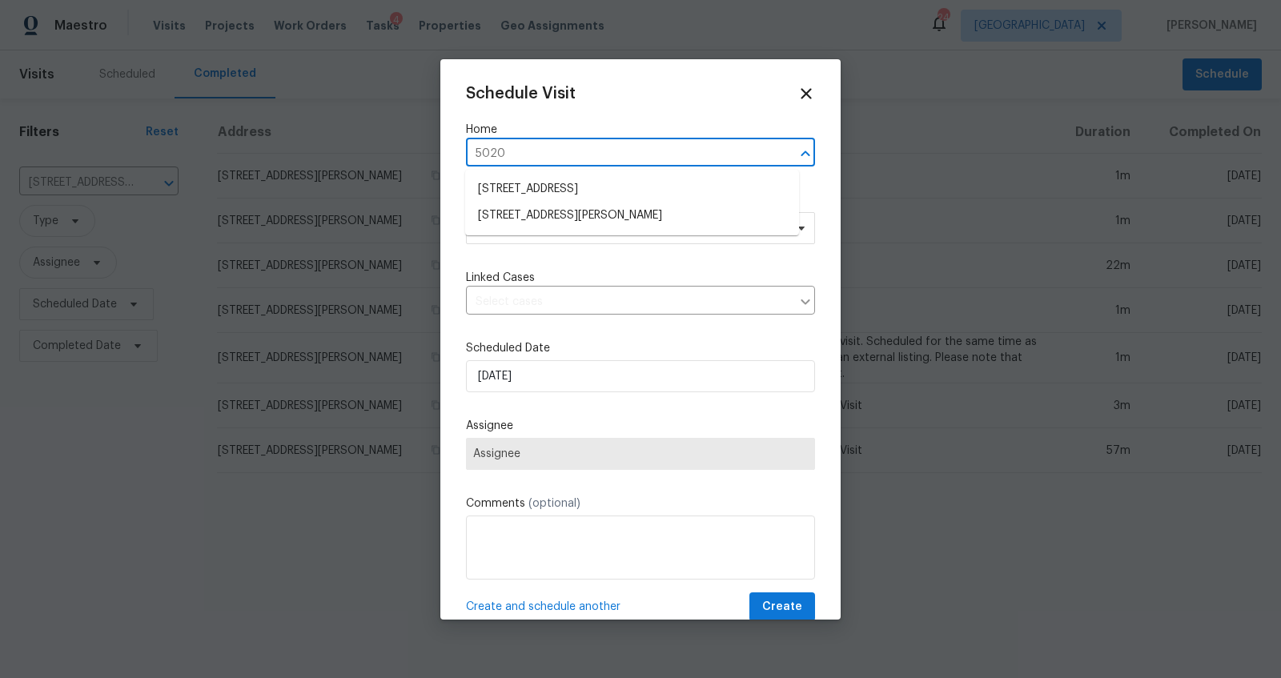
type input "5020 n"
click at [532, 191] on li "[STREET_ADDRESS][PERSON_NAME]" at bounding box center [632, 189] width 334 height 26
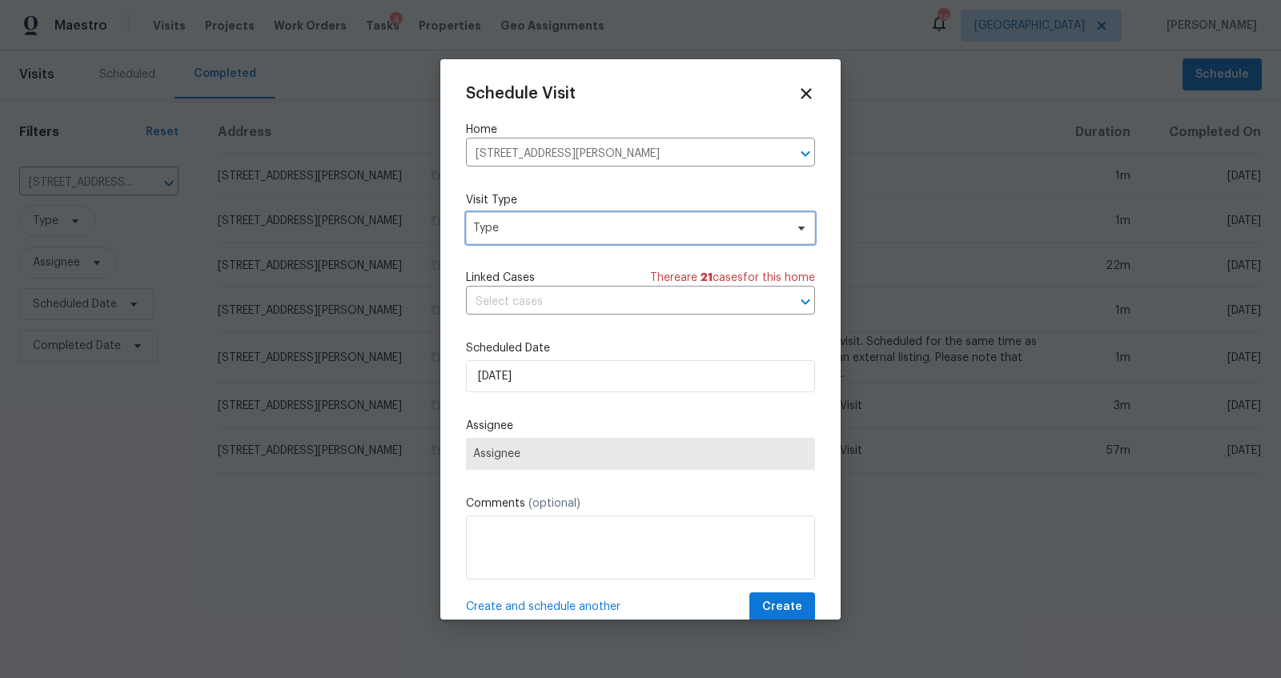
click at [557, 235] on span "Type" at bounding box center [628, 228] width 311 height 16
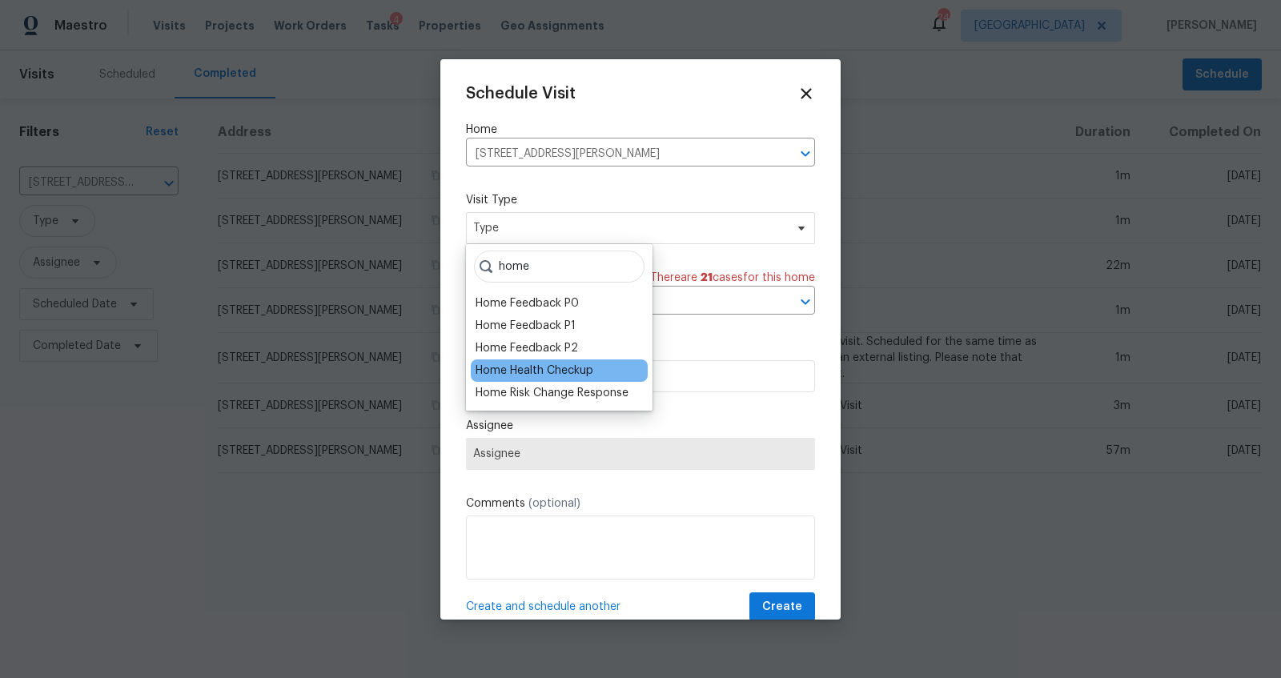
type input "home"
click at [532, 369] on div "Home Health Checkup" at bounding box center [535, 371] width 118 height 16
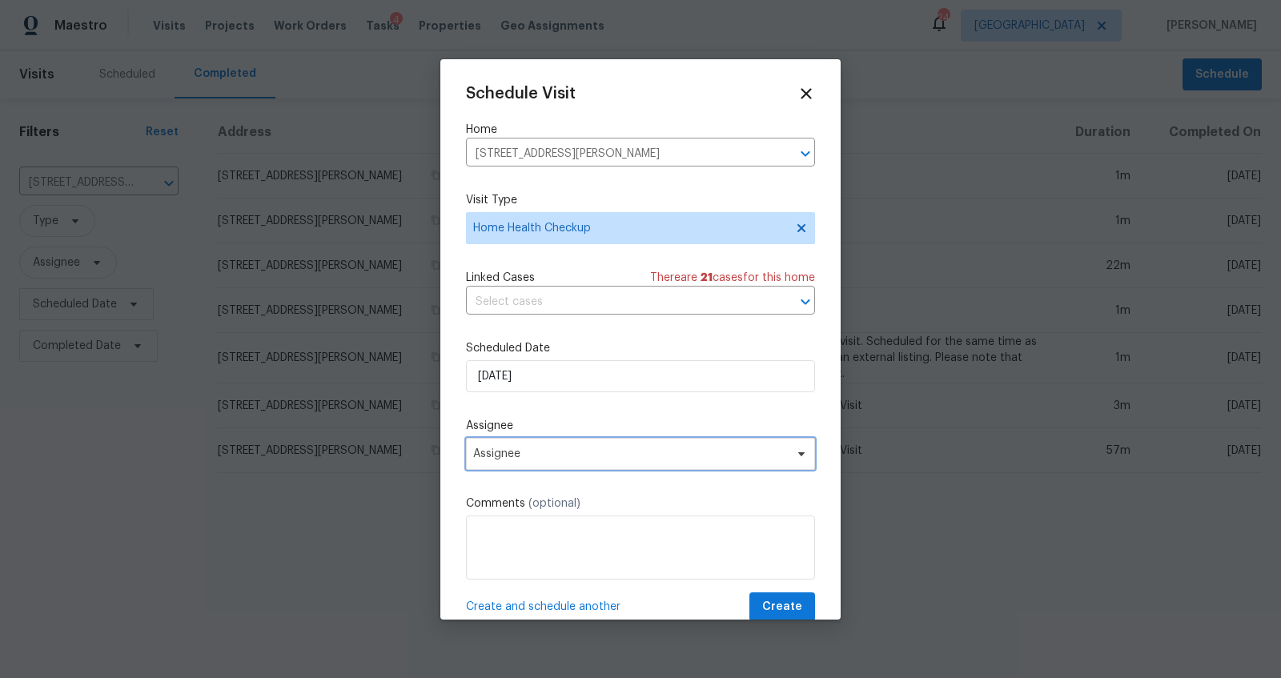
click at [563, 458] on span "Assignee" at bounding box center [630, 454] width 314 height 13
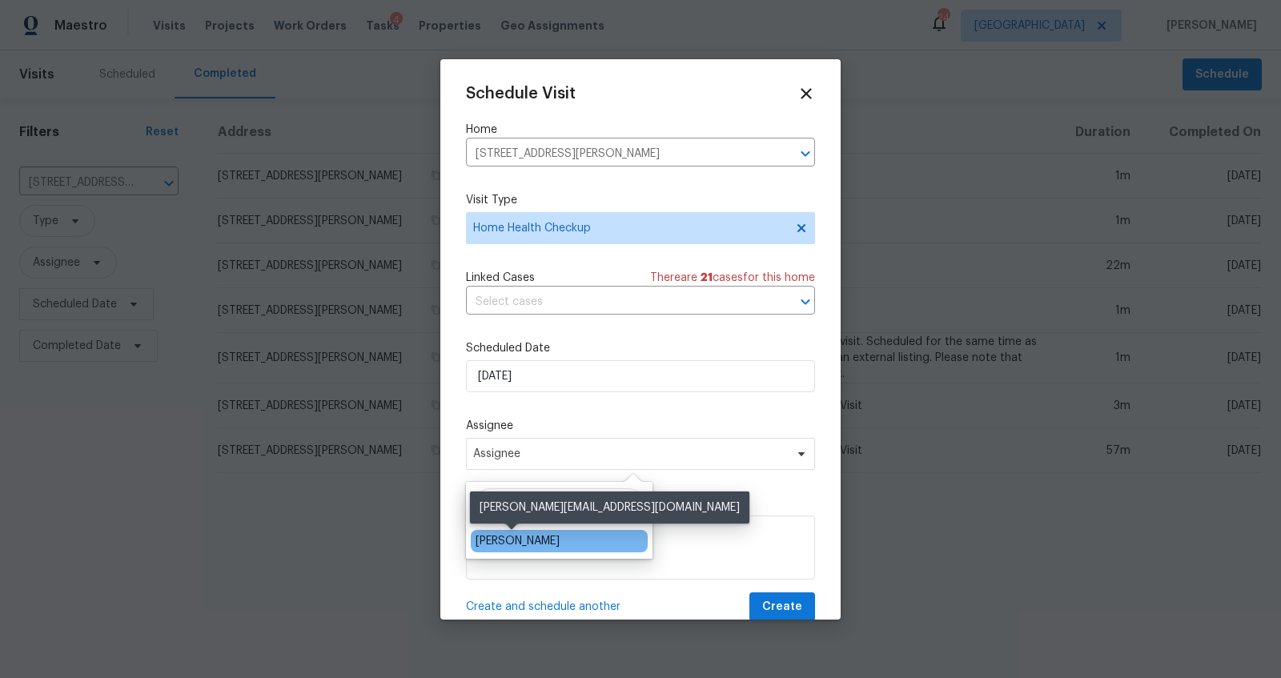
type input "[PERSON_NAME]"
click at [523, 539] on div "[PERSON_NAME]" at bounding box center [518, 541] width 84 height 16
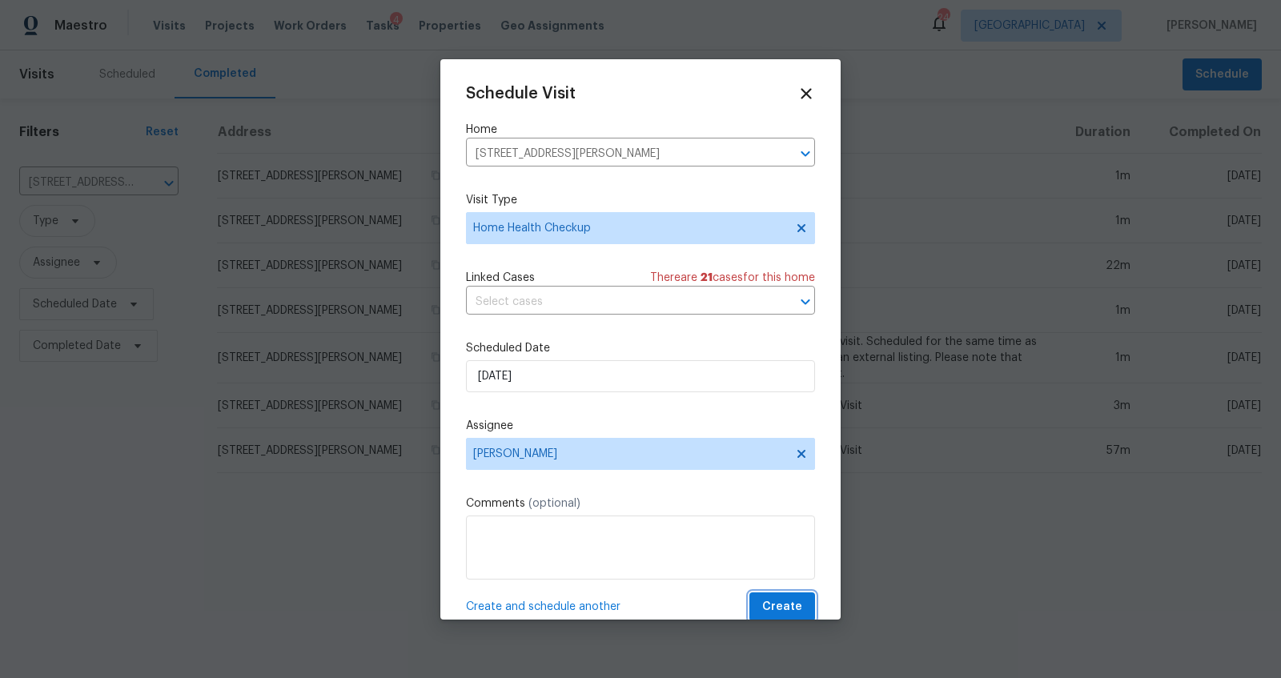
click at [762, 597] on span "Create" at bounding box center [782, 607] width 40 height 20
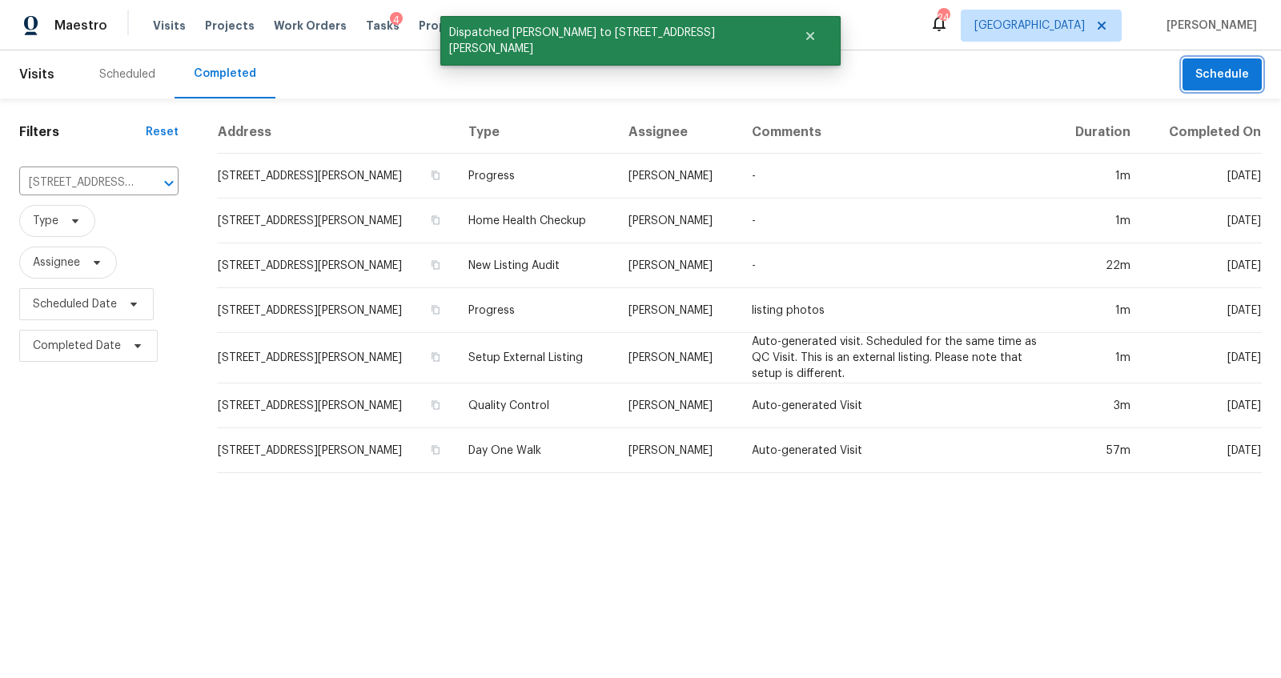
click at [1211, 75] on span "Schedule" at bounding box center [1222, 75] width 54 height 20
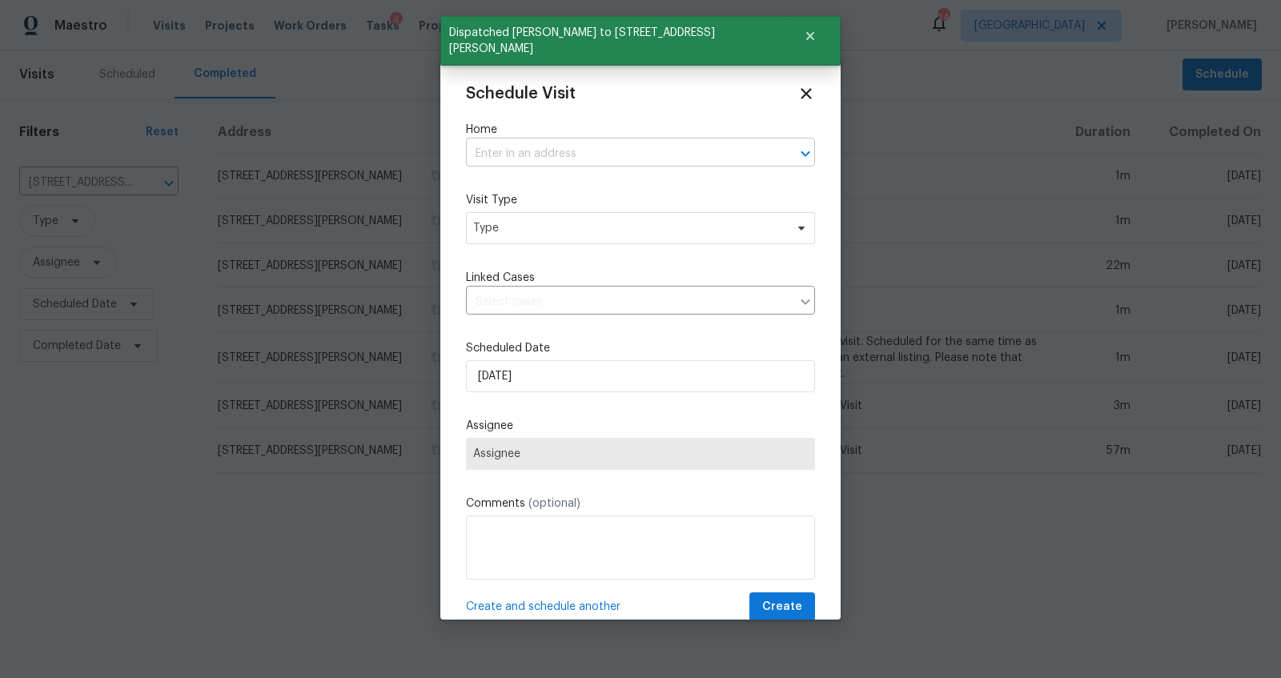
click at [676, 154] on input "text" at bounding box center [618, 154] width 304 height 25
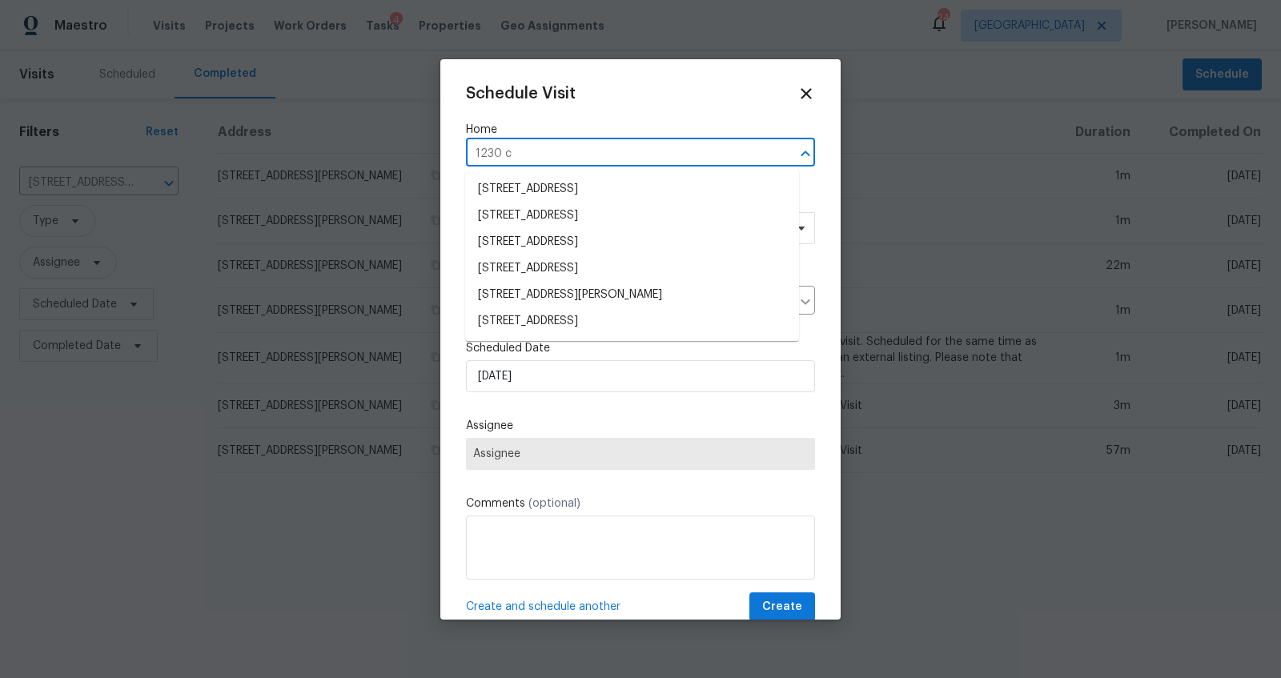
type input "1230 ch"
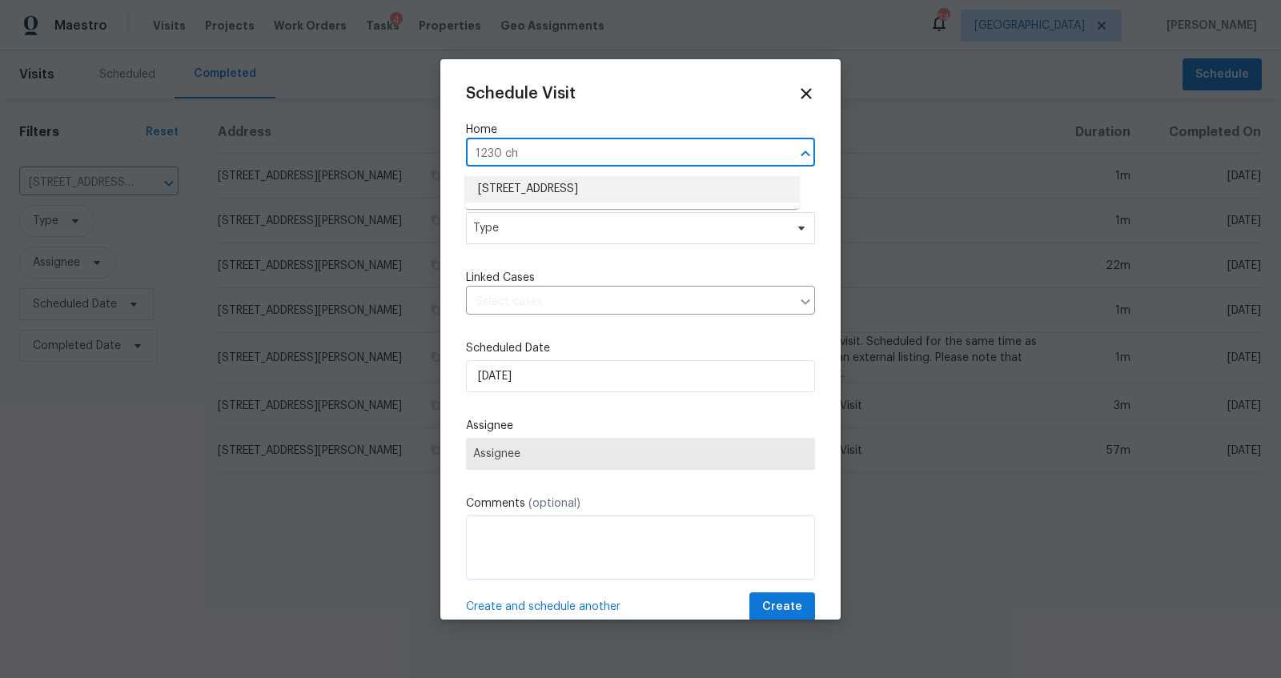
click at [637, 188] on li "[STREET_ADDRESS]" at bounding box center [632, 189] width 334 height 26
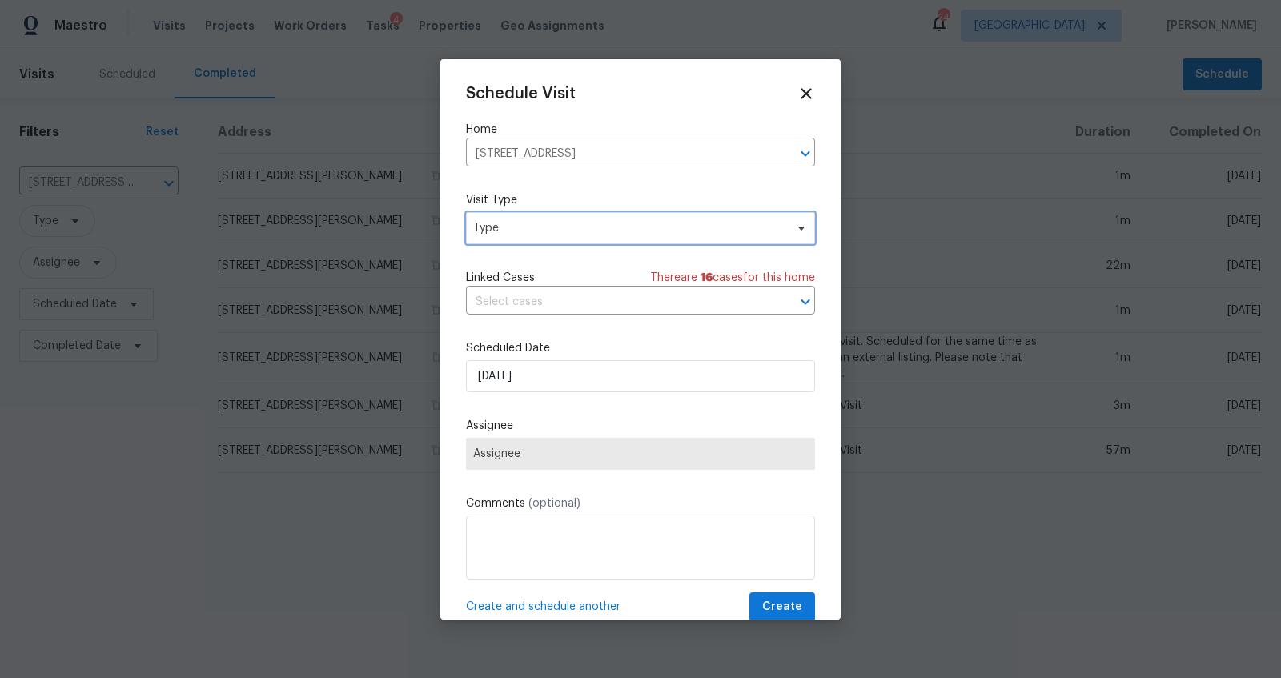
click at [588, 231] on span "Type" at bounding box center [628, 228] width 311 height 16
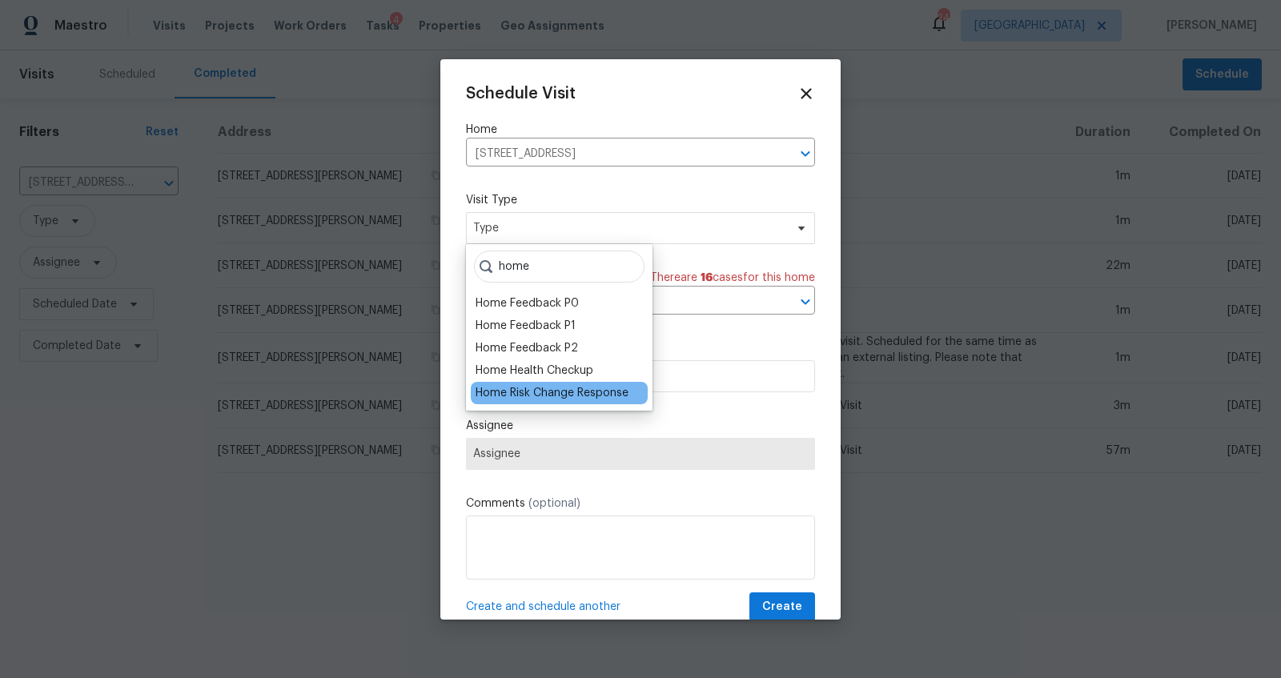
type input "home"
click at [527, 393] on div "Home Risk Change Response" at bounding box center [552, 393] width 153 height 16
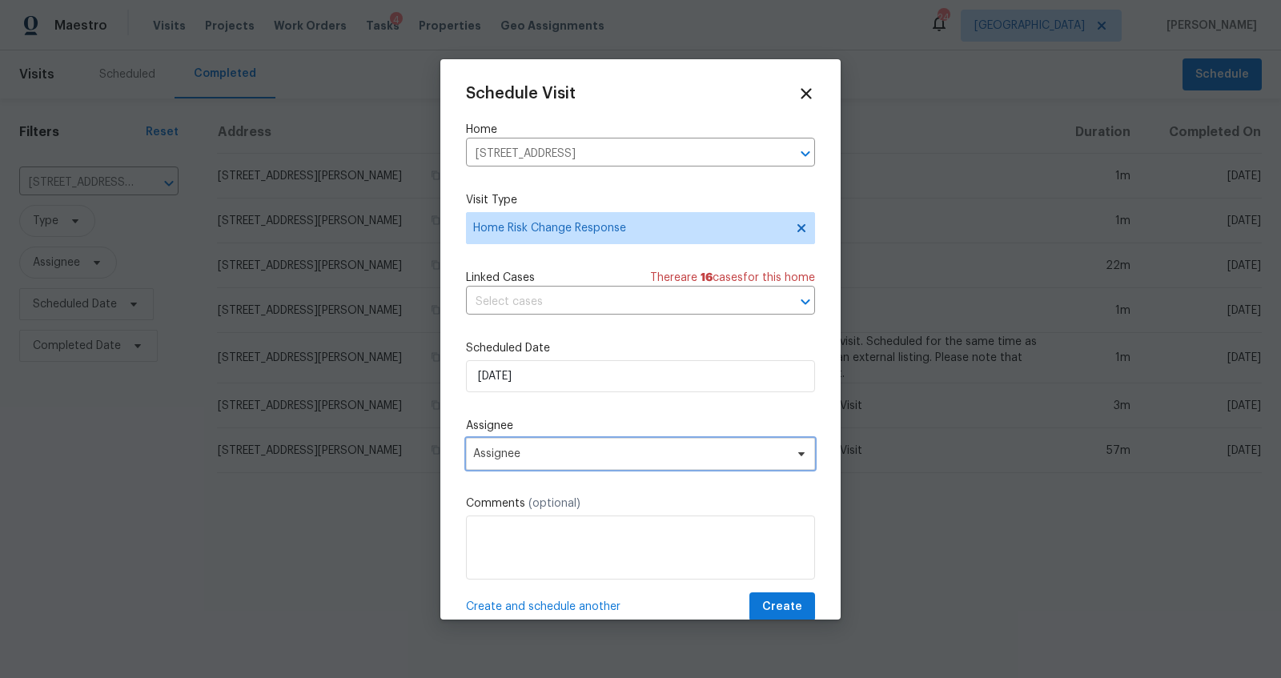
click at [543, 464] on span "Assignee" at bounding box center [640, 454] width 349 height 32
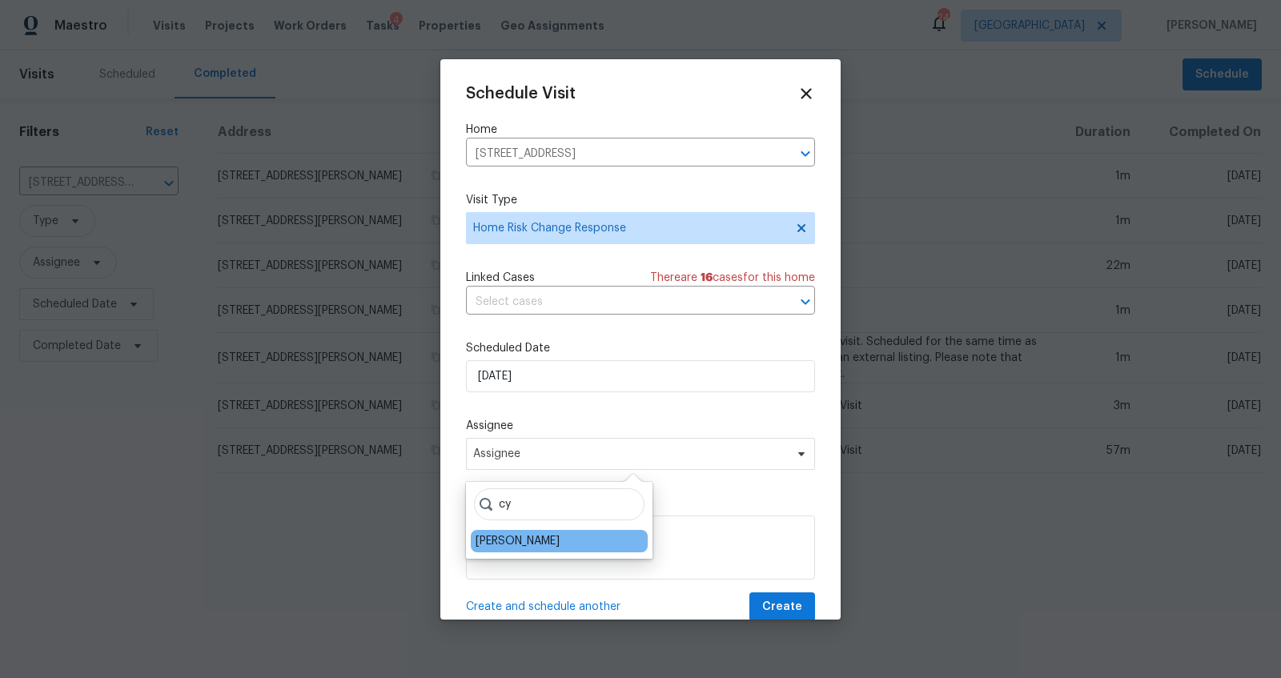
type input "cy"
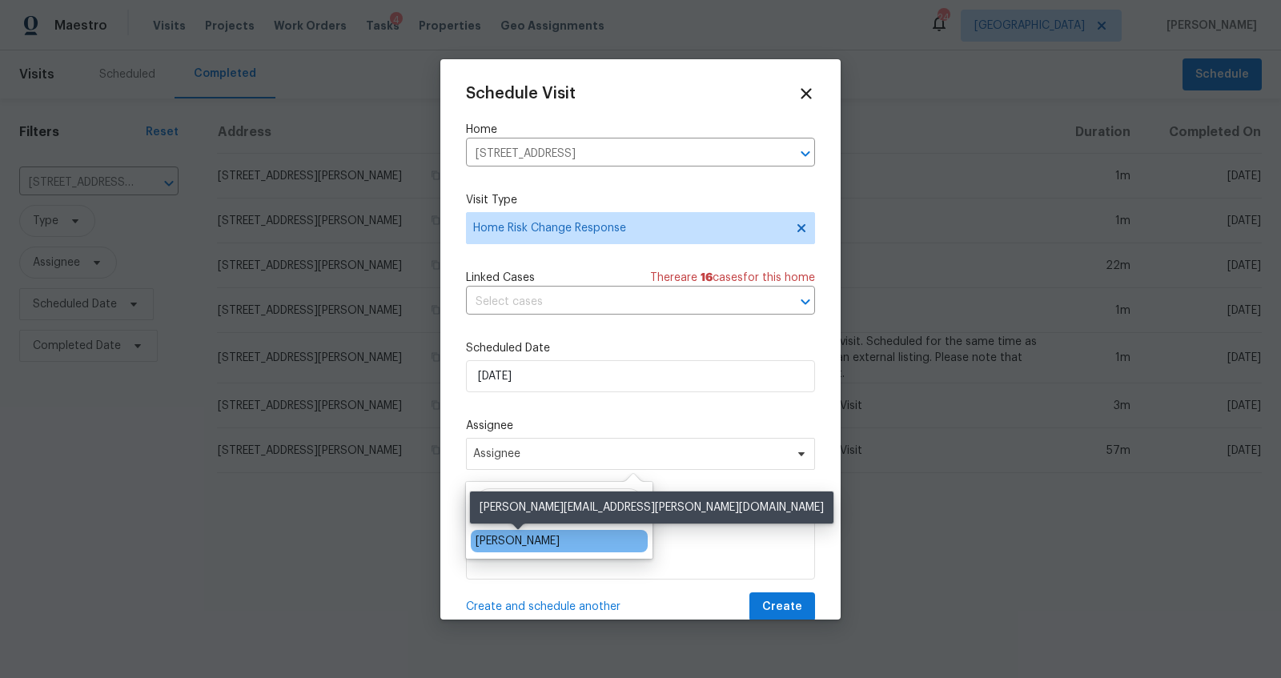
click at [507, 537] on div "[PERSON_NAME]" at bounding box center [518, 541] width 84 height 16
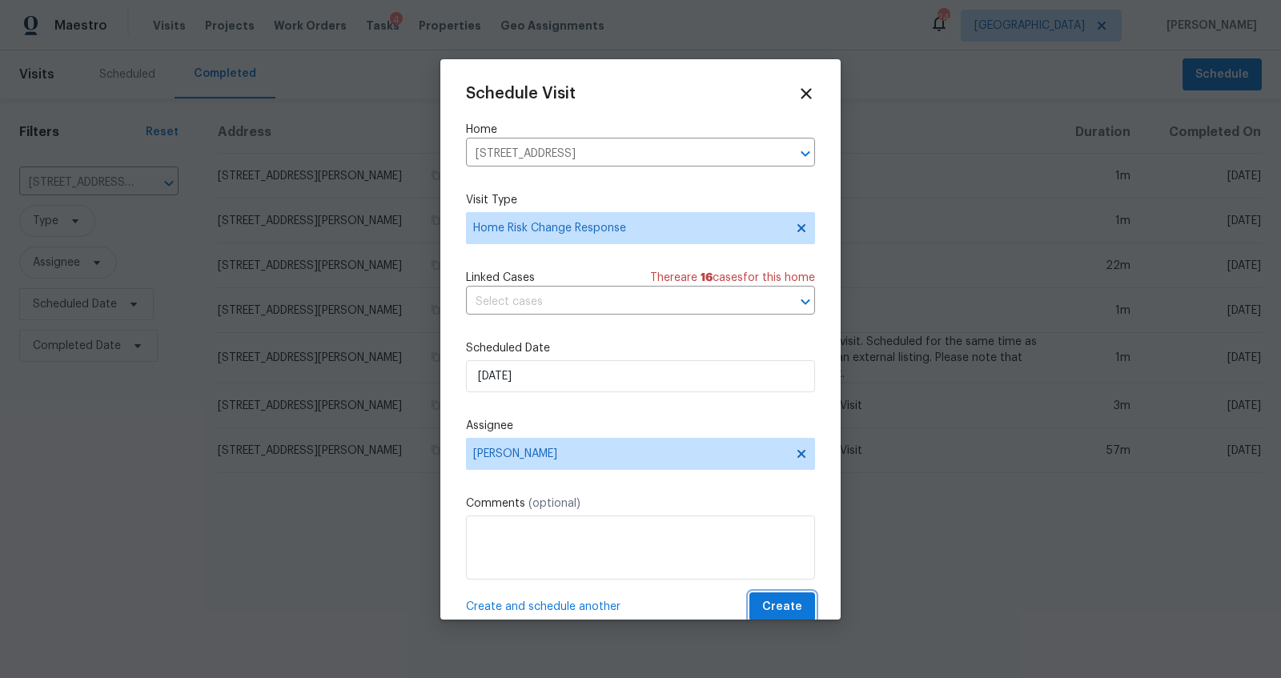
click at [762, 601] on span "Create" at bounding box center [782, 607] width 40 height 20
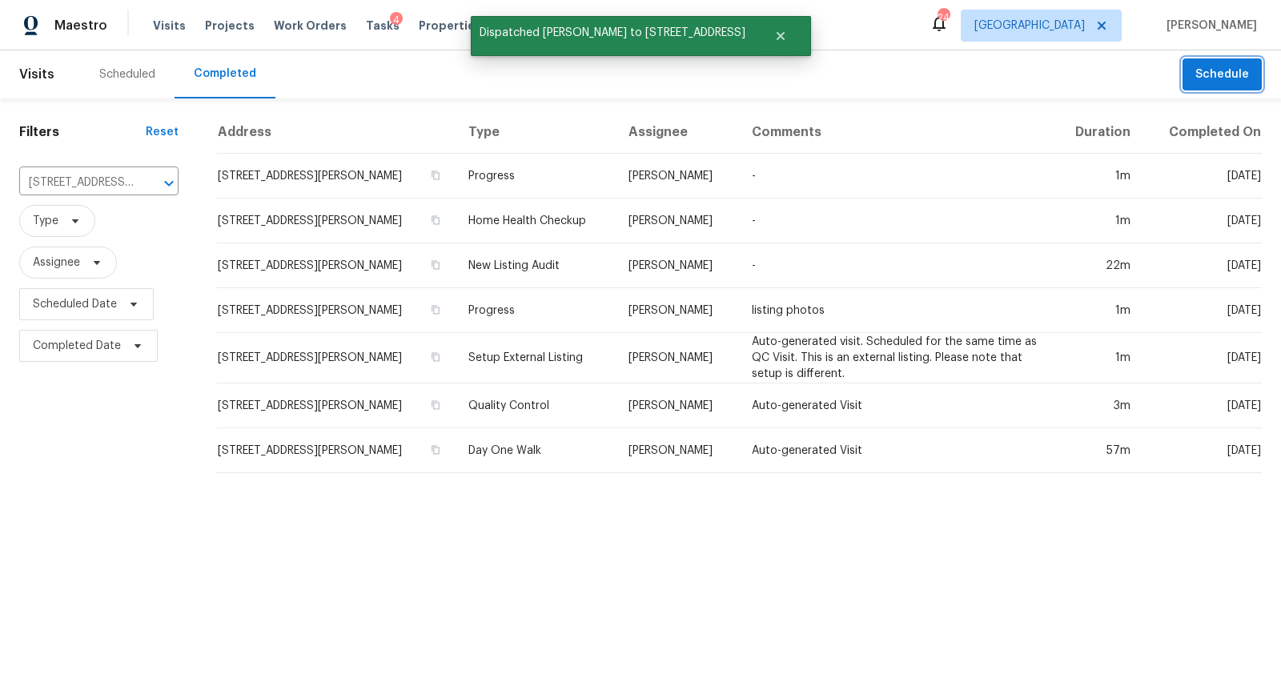
click at [1215, 78] on span "Schedule" at bounding box center [1222, 75] width 54 height 20
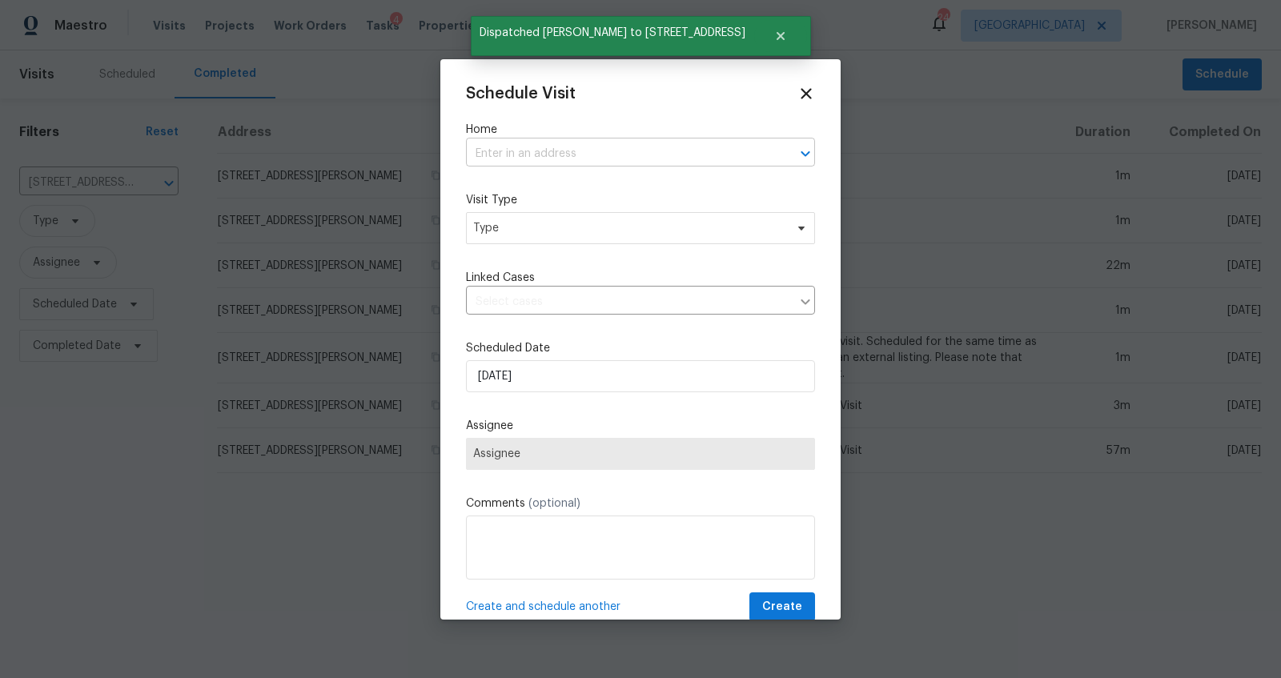
click at [593, 160] on input "text" at bounding box center [618, 154] width 304 height 25
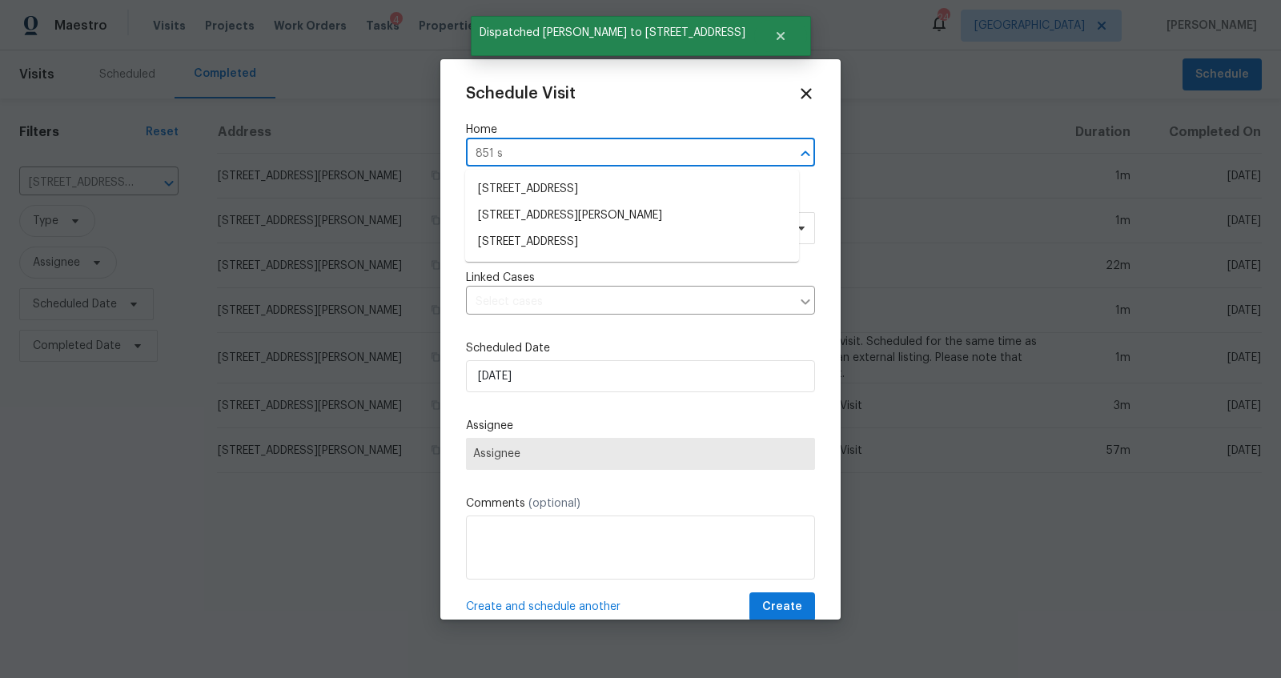
type input "851 sa"
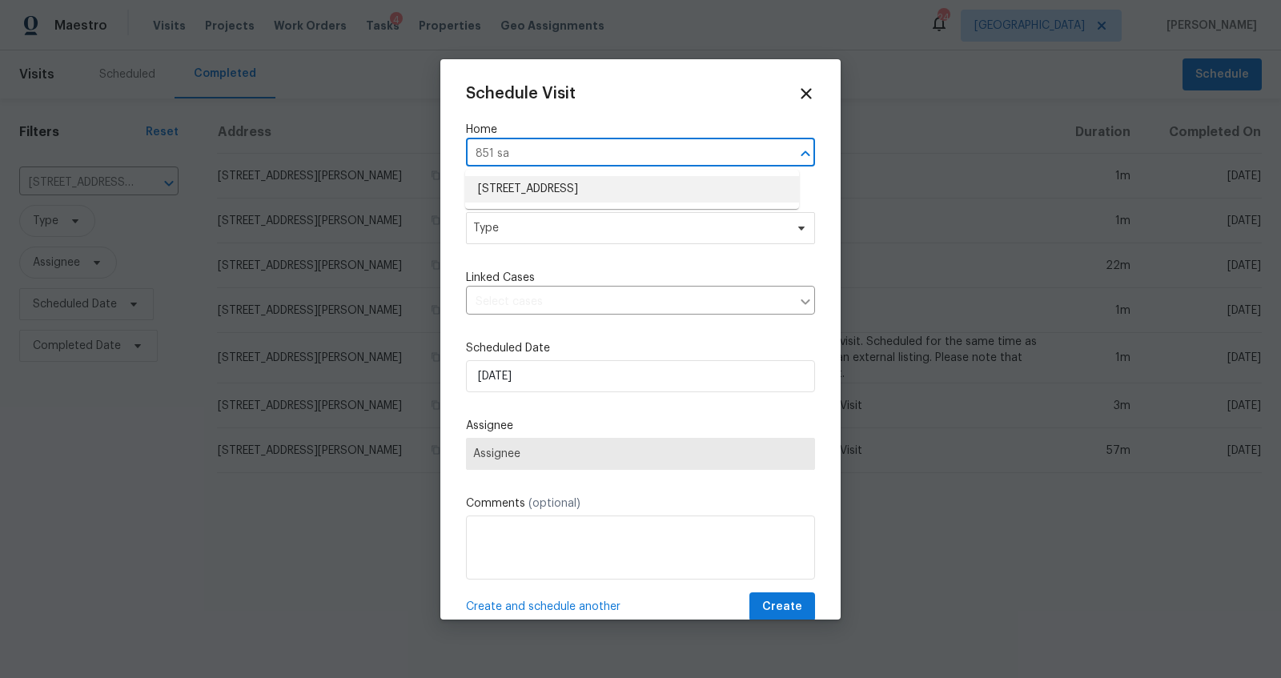
click at [570, 190] on li "[STREET_ADDRESS]" at bounding box center [632, 189] width 334 height 26
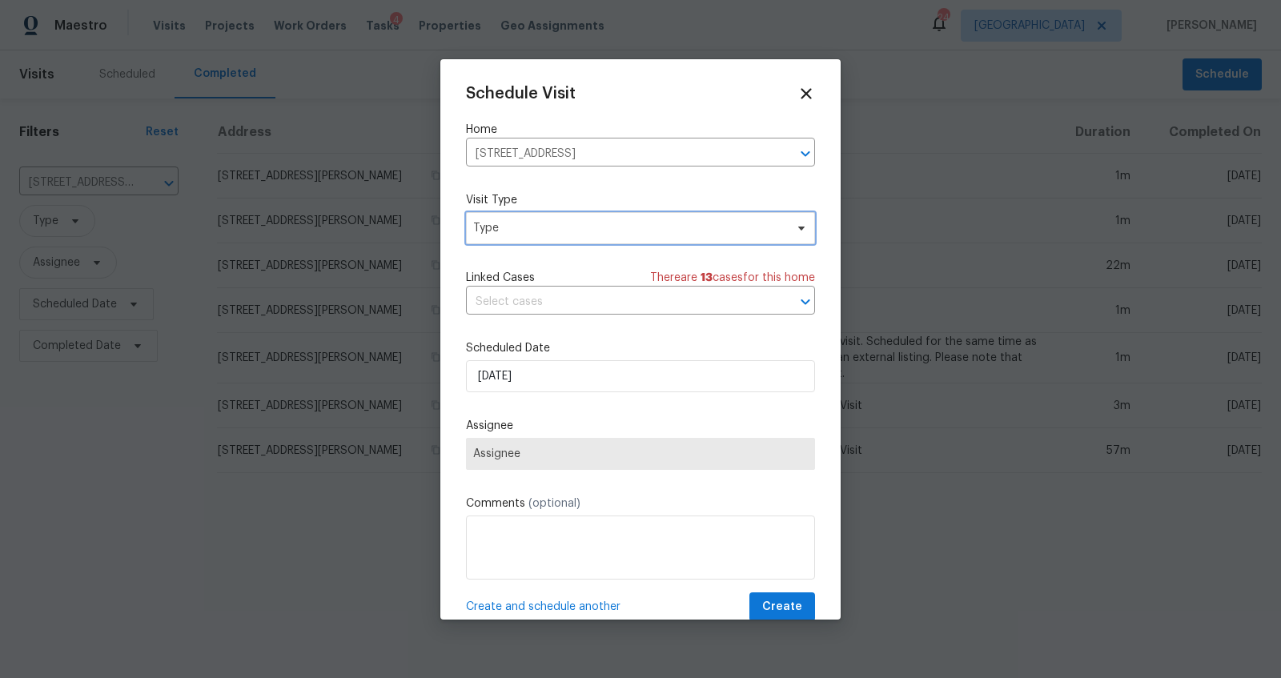
click at [600, 222] on span "Type" at bounding box center [628, 228] width 311 height 16
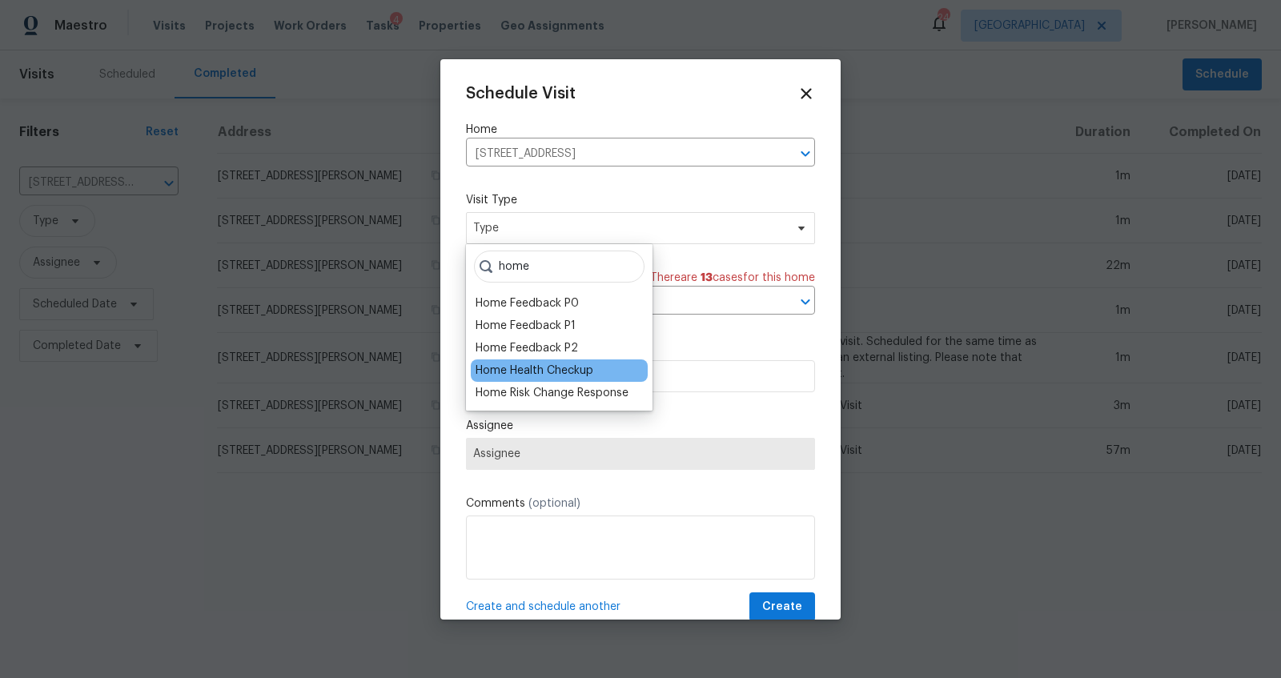
type input "home"
click at [548, 371] on div "Home Health Checkup" at bounding box center [535, 371] width 118 height 16
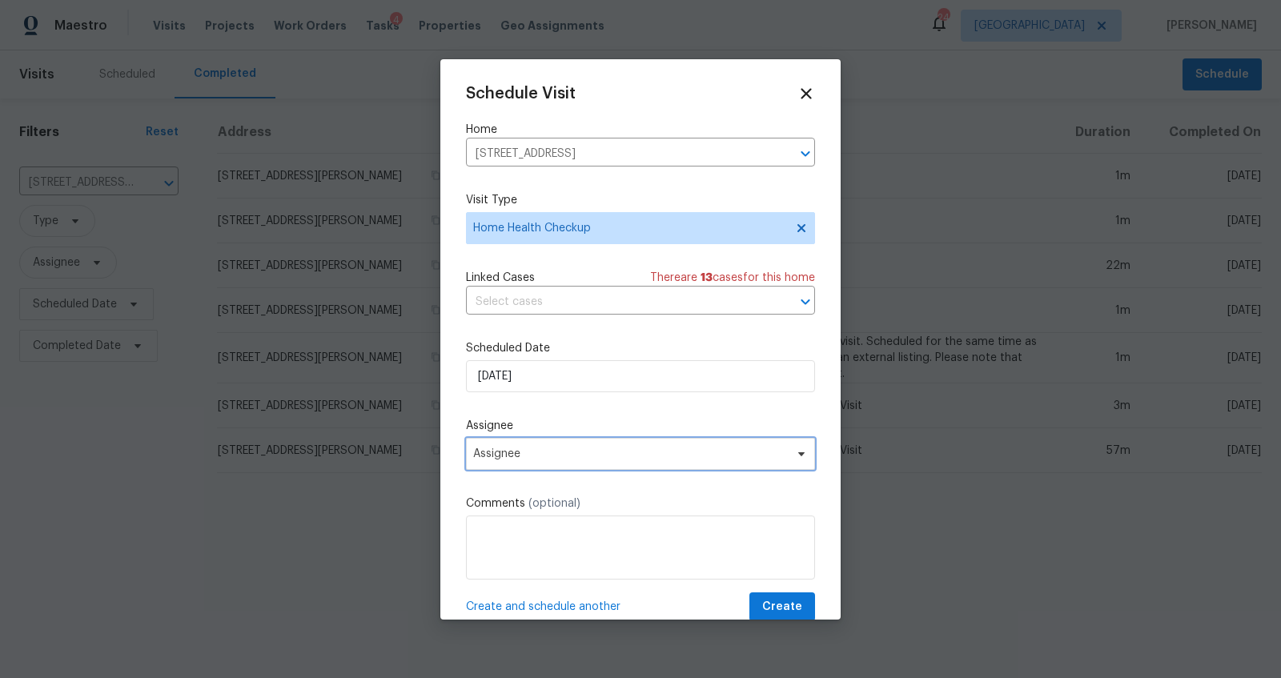
click at [558, 457] on span "Assignee" at bounding box center [630, 454] width 314 height 13
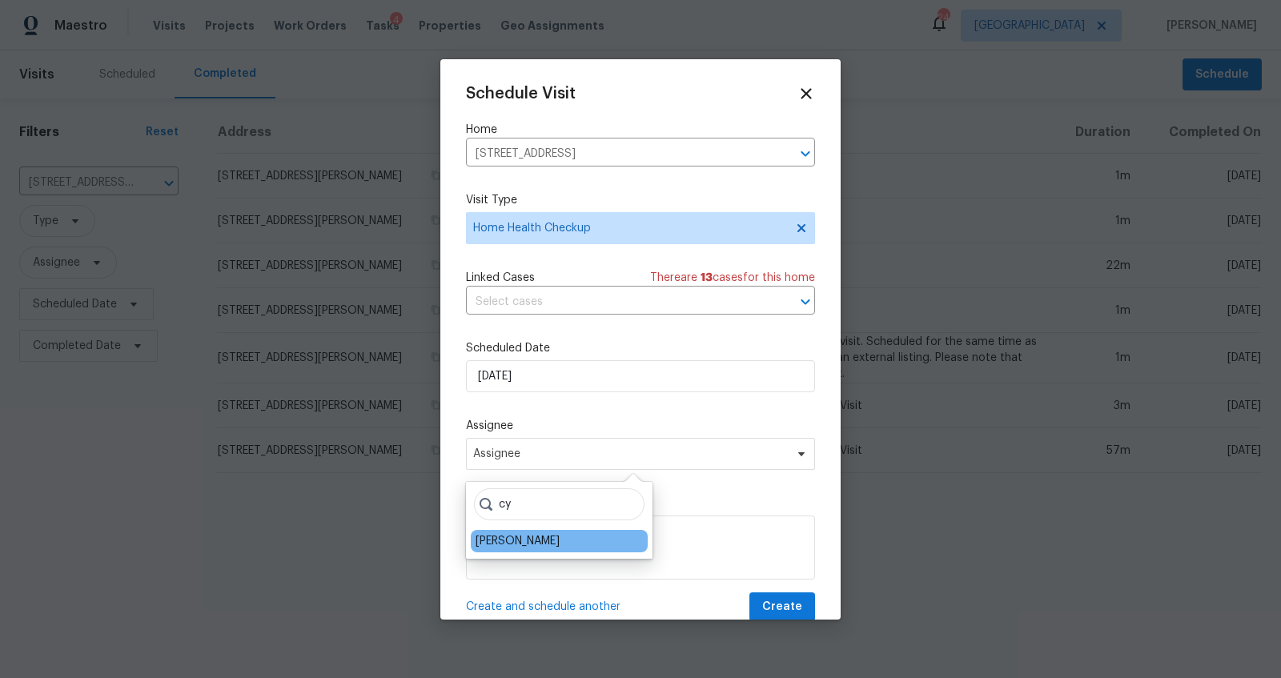
type input "cy"
click at [502, 541] on div "[PERSON_NAME]" at bounding box center [518, 541] width 84 height 16
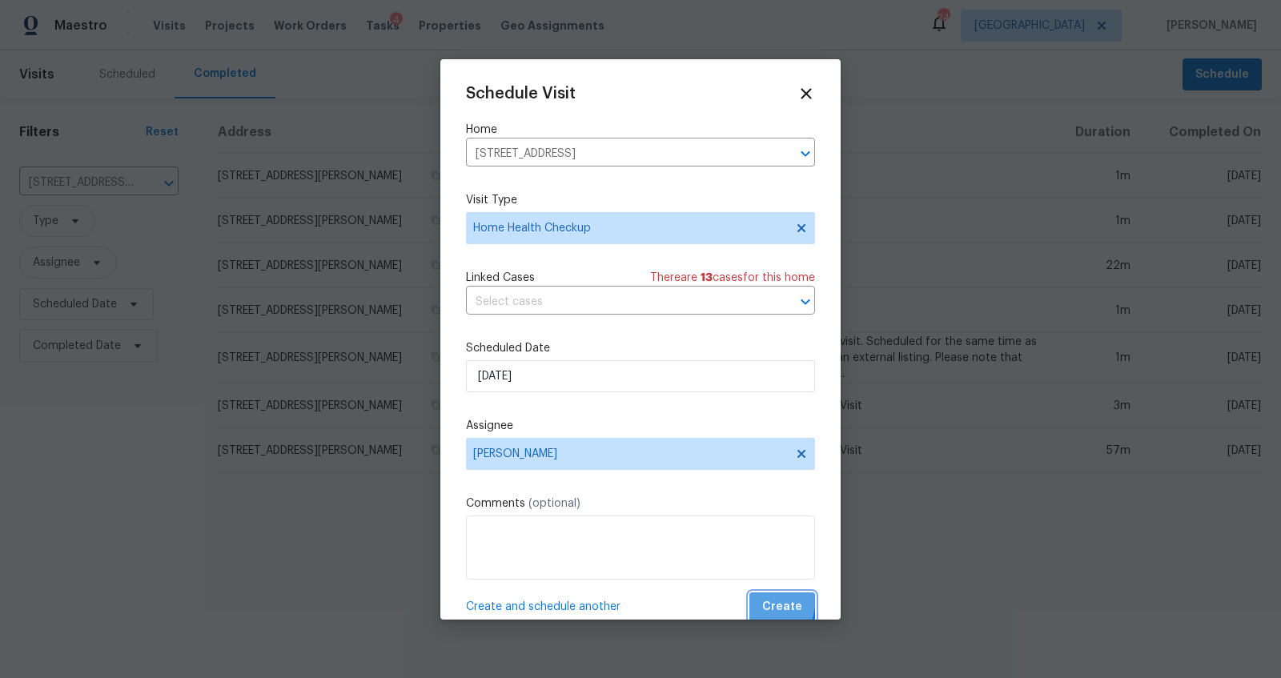
click at [749, 602] on button "Create" at bounding box center [782, 607] width 66 height 30
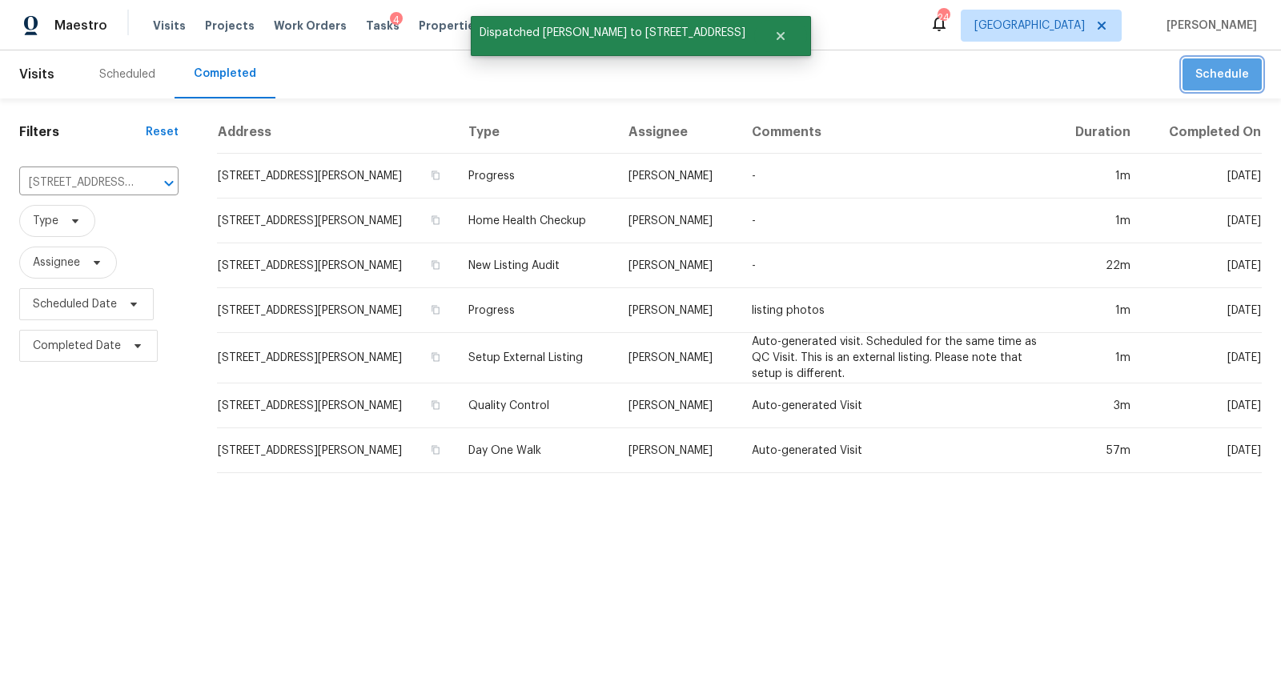
click at [1223, 77] on span "Schedule" at bounding box center [1222, 75] width 54 height 20
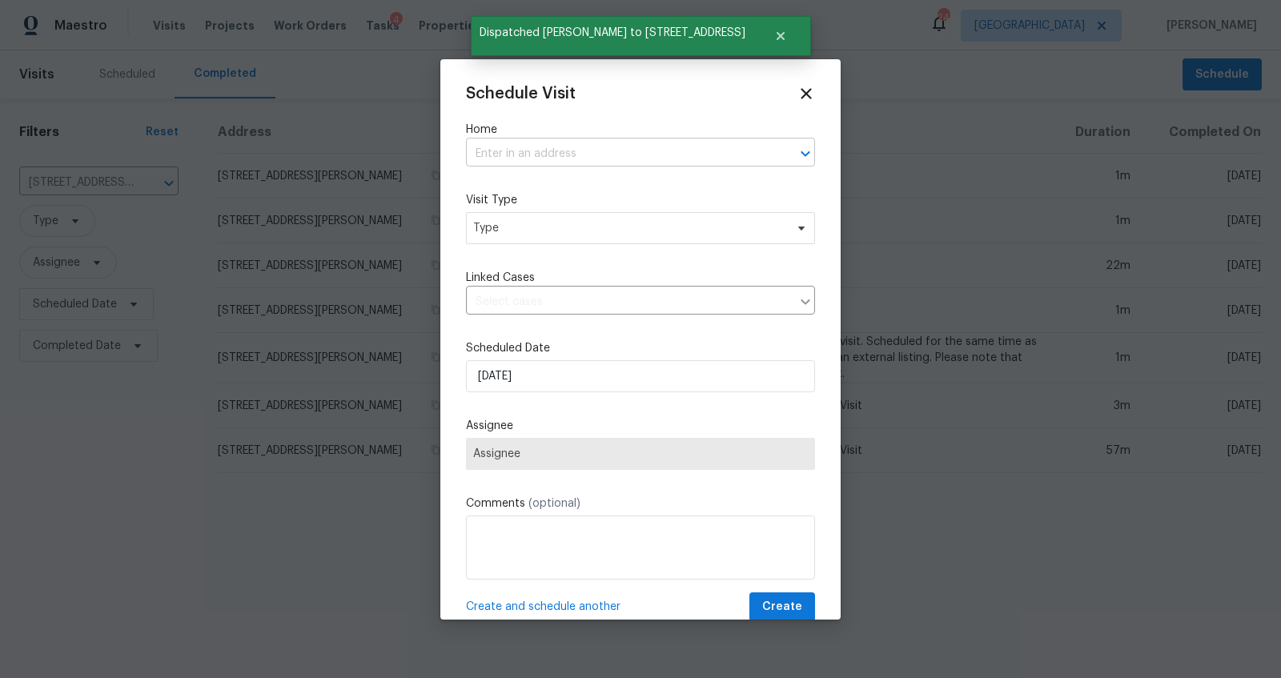
click at [638, 160] on input "text" at bounding box center [618, 154] width 304 height 25
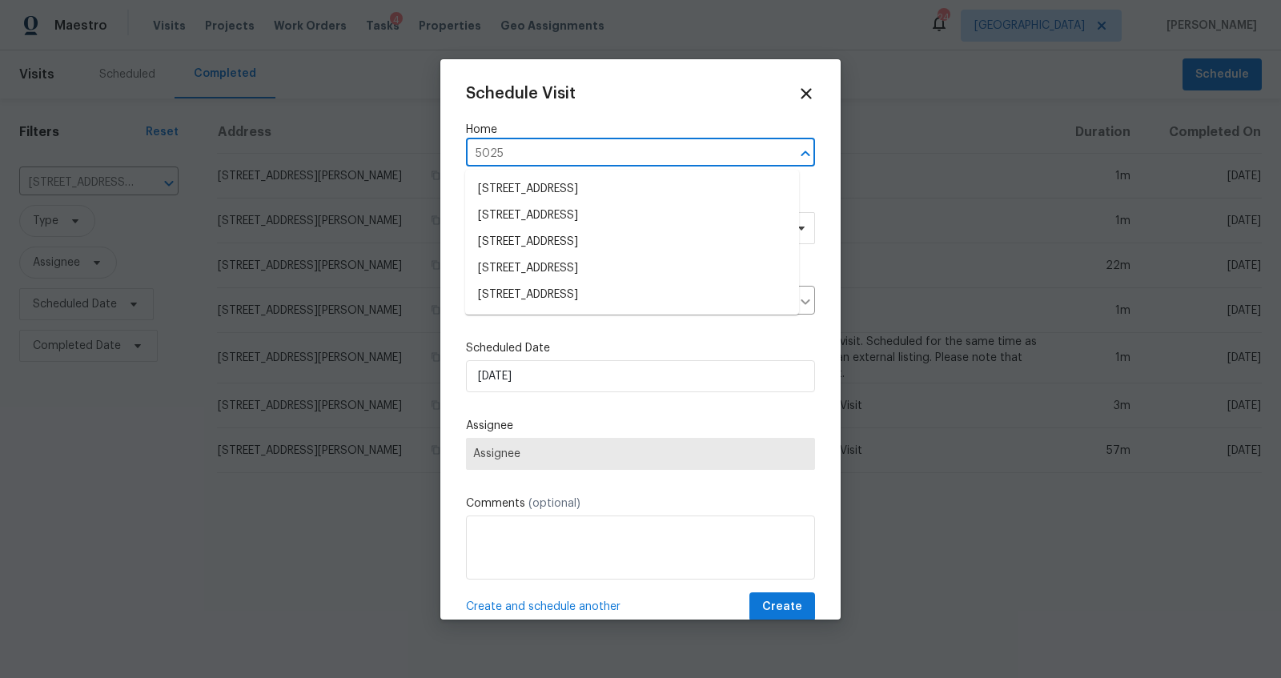
type input "5025"
click at [604, 264] on li "[STREET_ADDRESS]" at bounding box center [632, 268] width 334 height 26
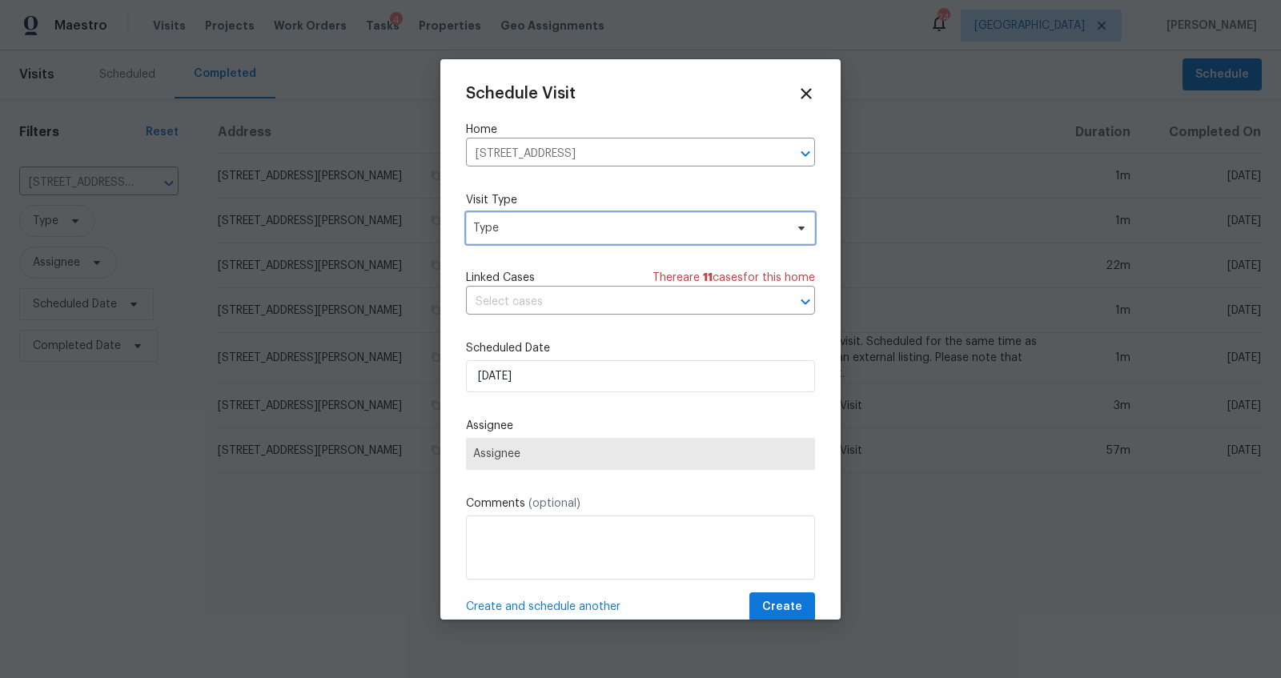
click at [600, 235] on span "Type" at bounding box center [628, 228] width 311 height 16
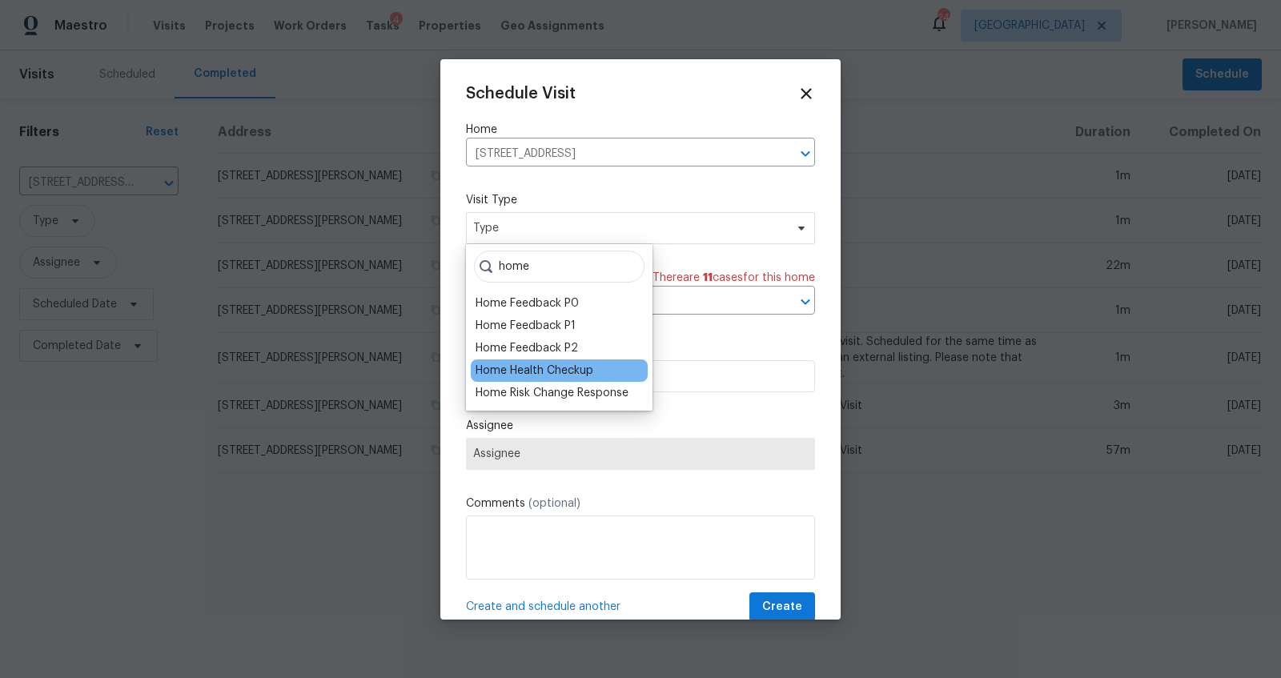
type input "home"
click at [536, 373] on div "Home Health Checkup" at bounding box center [535, 371] width 118 height 16
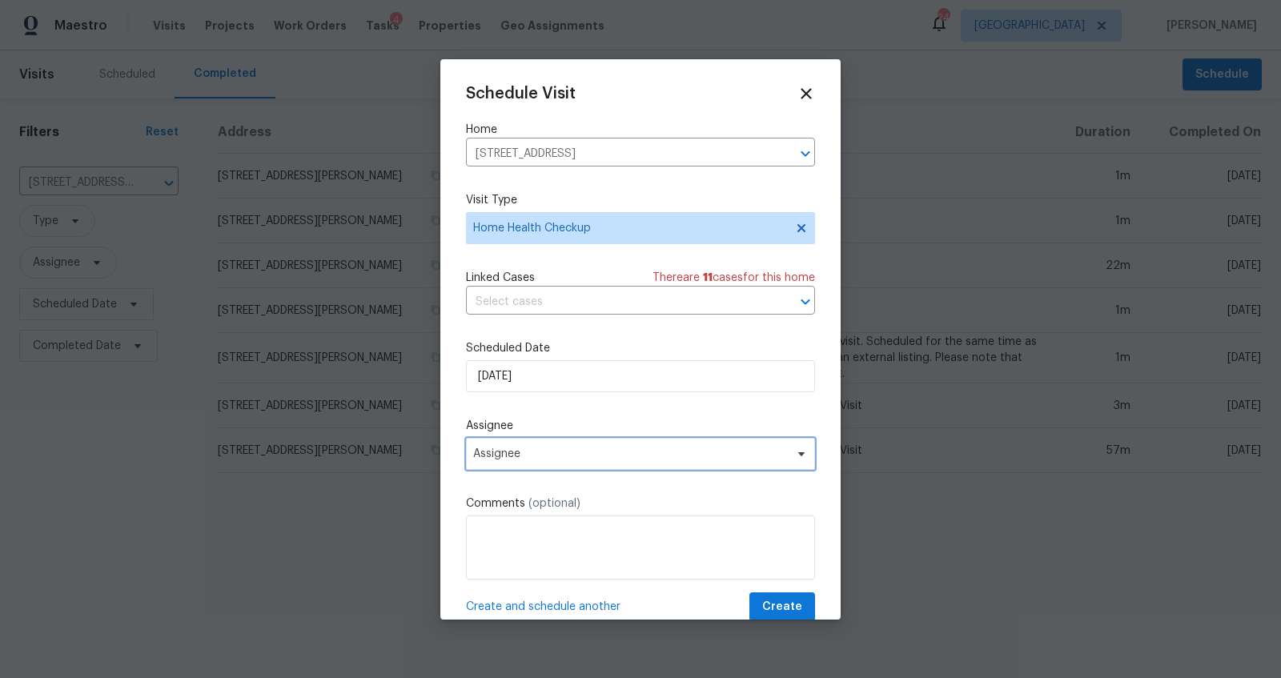
click at [557, 462] on span "Assignee" at bounding box center [640, 454] width 349 height 32
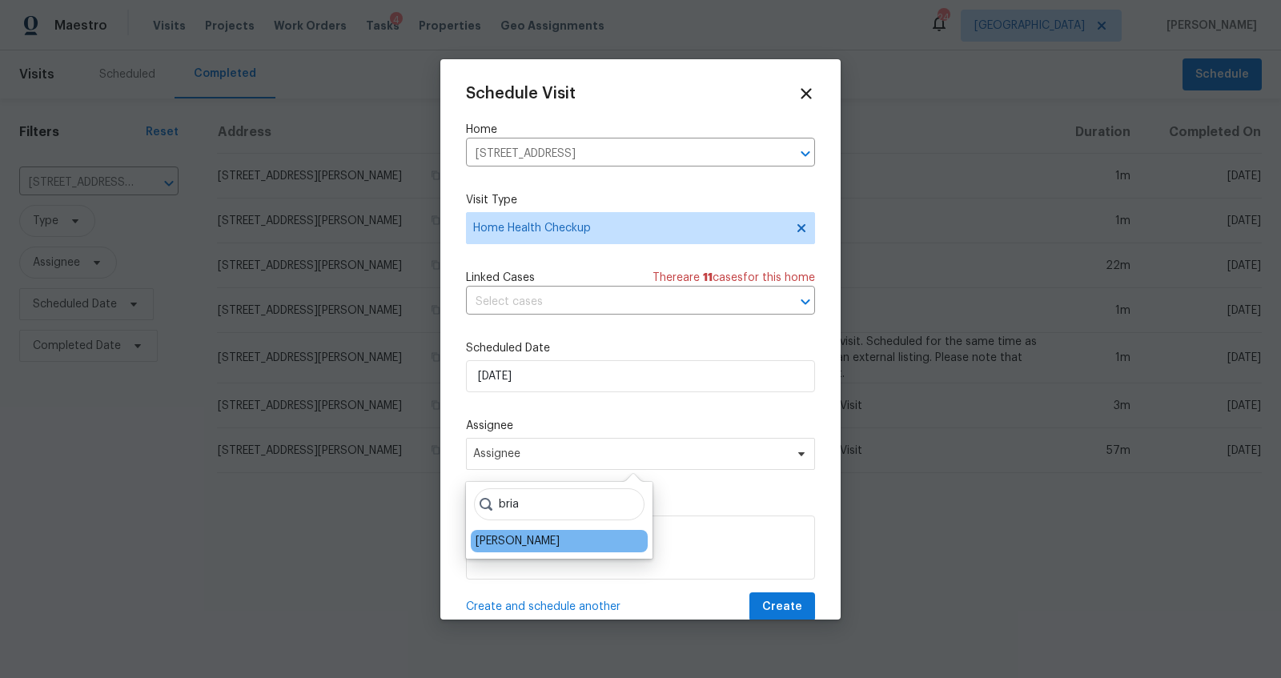
type input "bria"
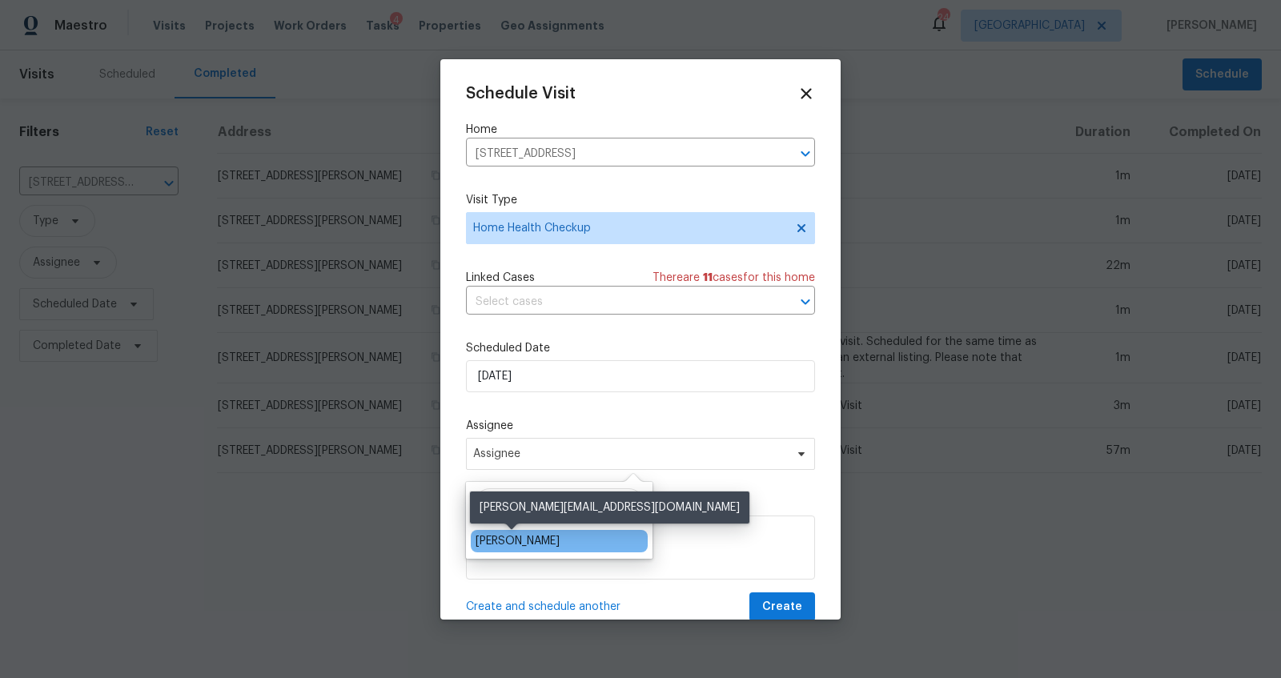
click at [512, 539] on div "[PERSON_NAME]" at bounding box center [518, 541] width 84 height 16
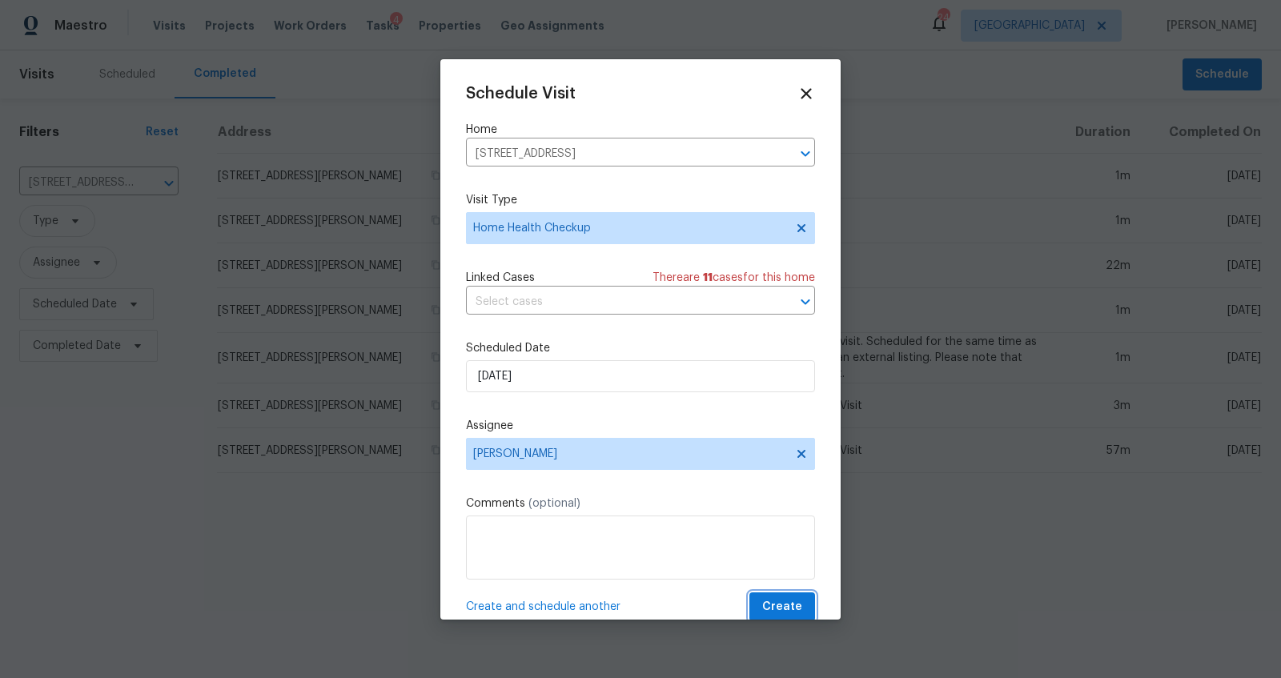
click at [762, 602] on span "Create" at bounding box center [782, 607] width 40 height 20
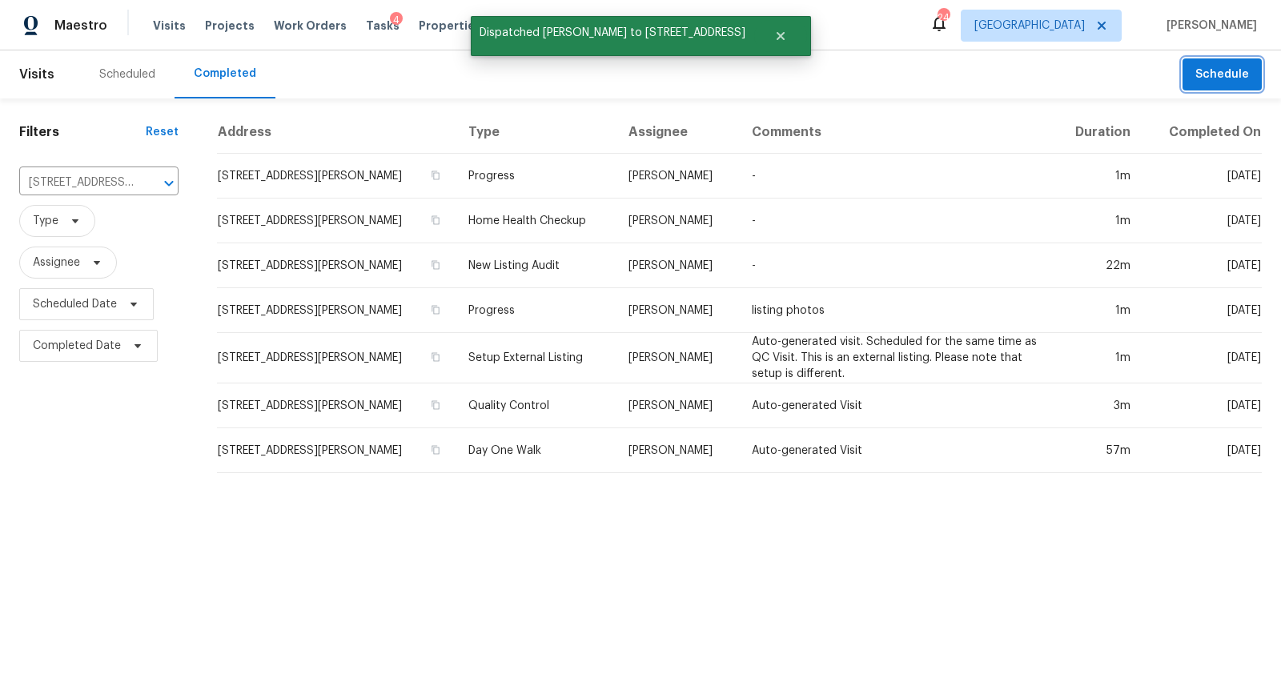
click at [1201, 76] on span "Schedule" at bounding box center [1222, 75] width 54 height 20
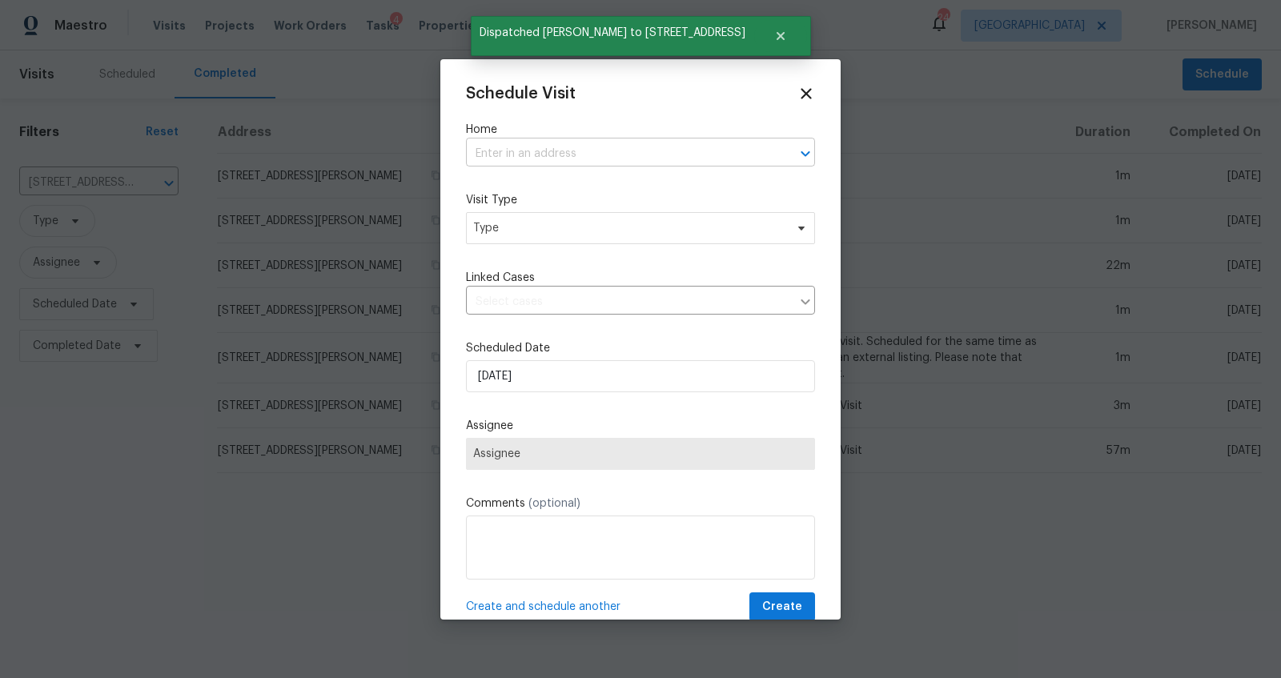
click at [664, 149] on input "text" at bounding box center [618, 154] width 304 height 25
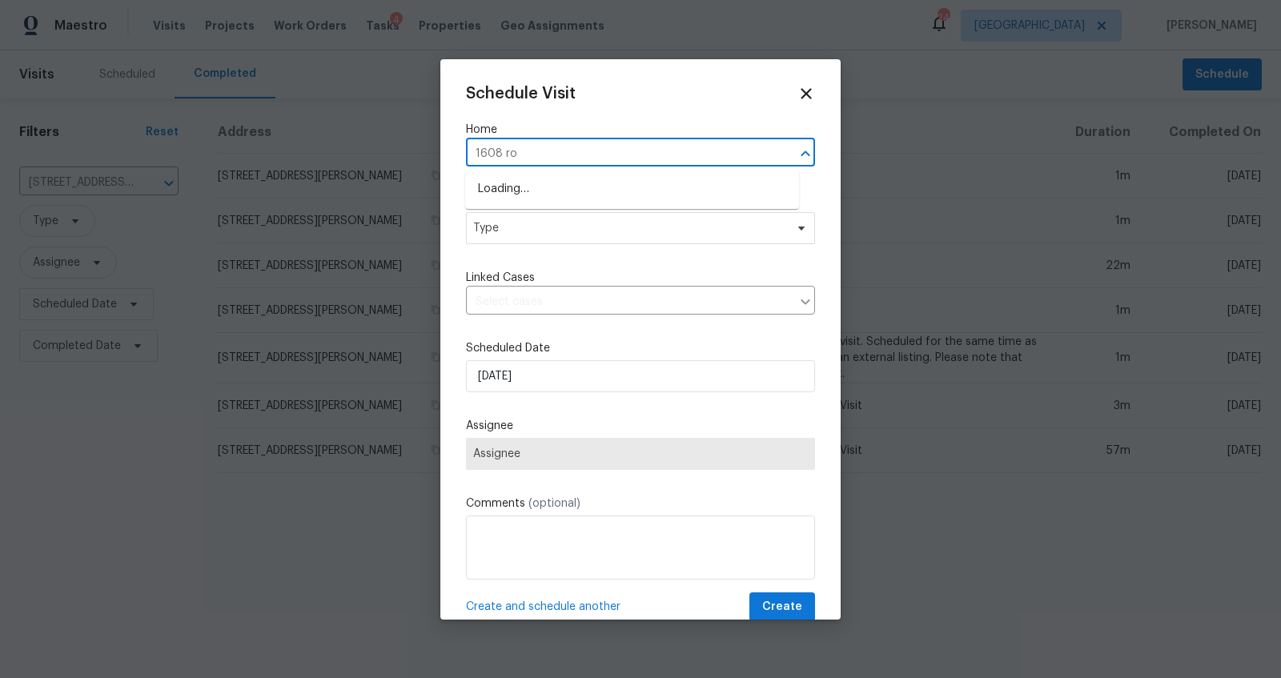
type input "1608 roc"
click at [629, 193] on li "[STREET_ADDRESS]" at bounding box center [632, 189] width 334 height 26
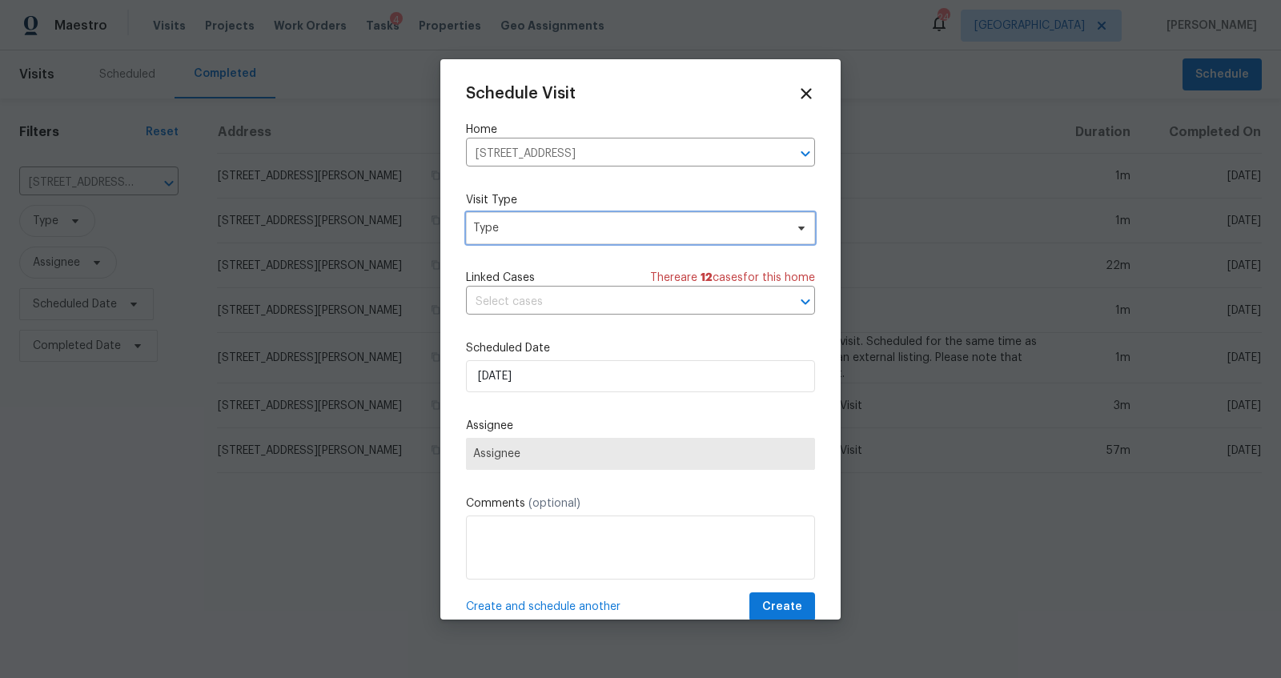
click at [608, 221] on span "Type" at bounding box center [628, 228] width 311 height 16
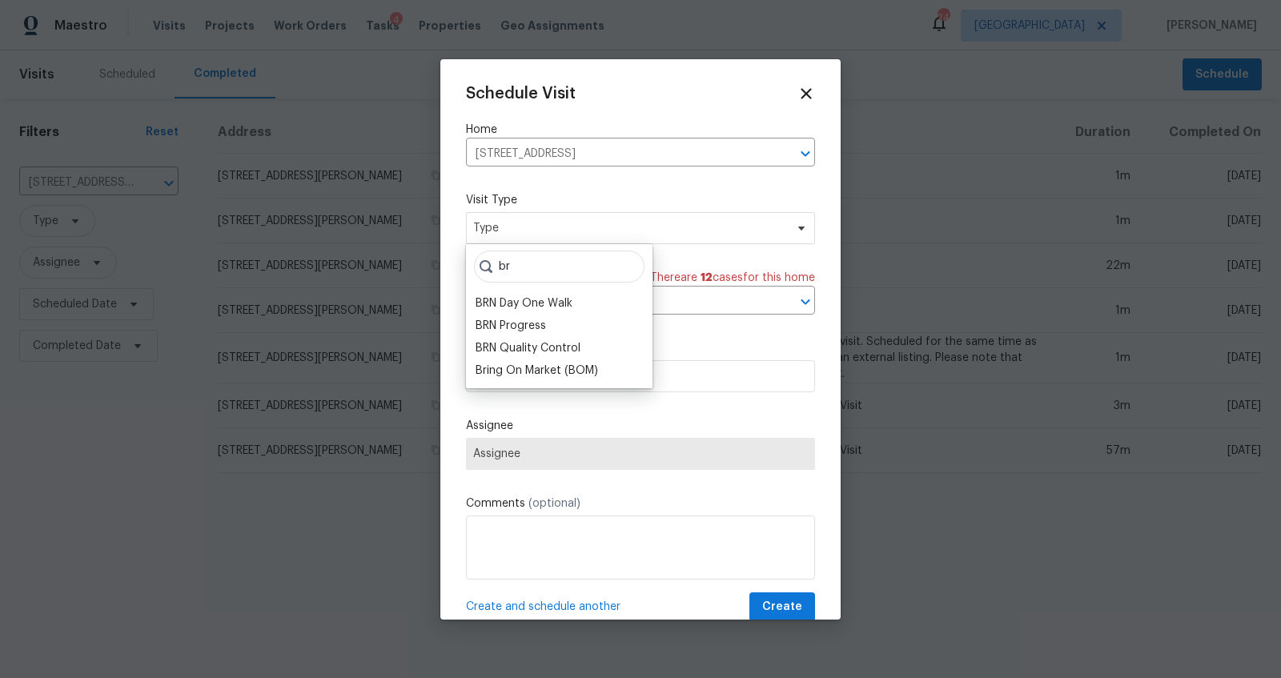
type input "b"
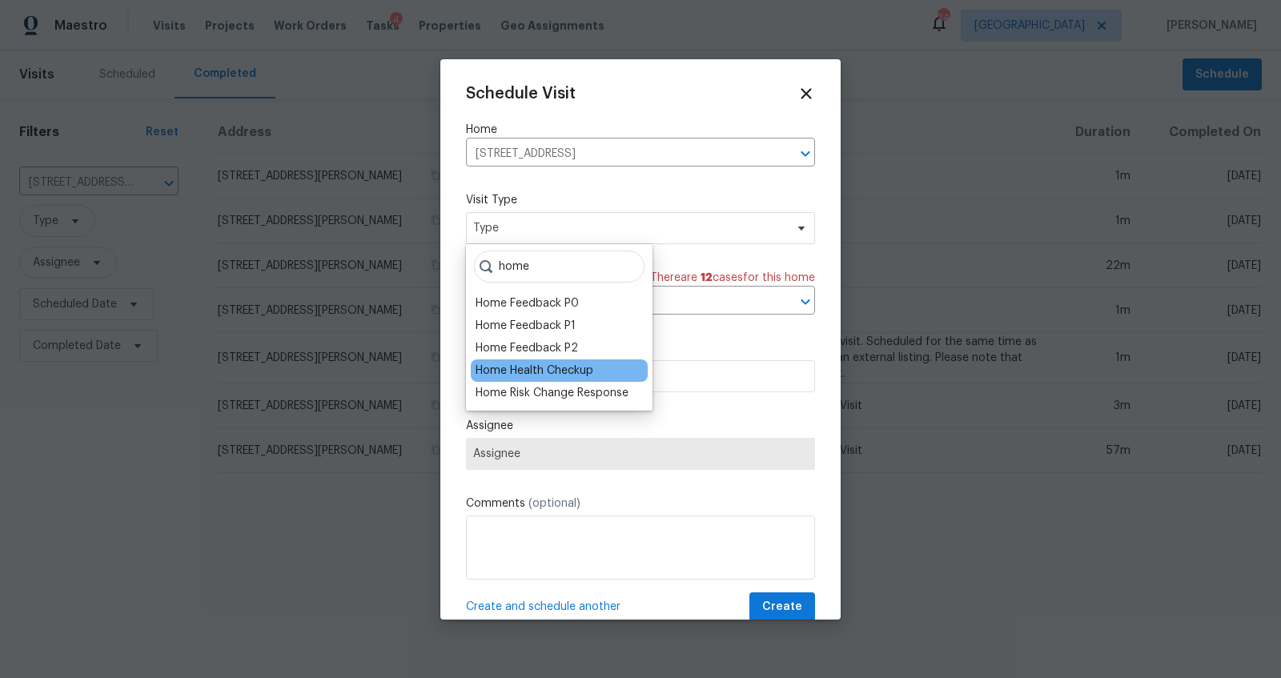
type input "home"
click at [546, 369] on div "Home Health Checkup" at bounding box center [535, 371] width 118 height 16
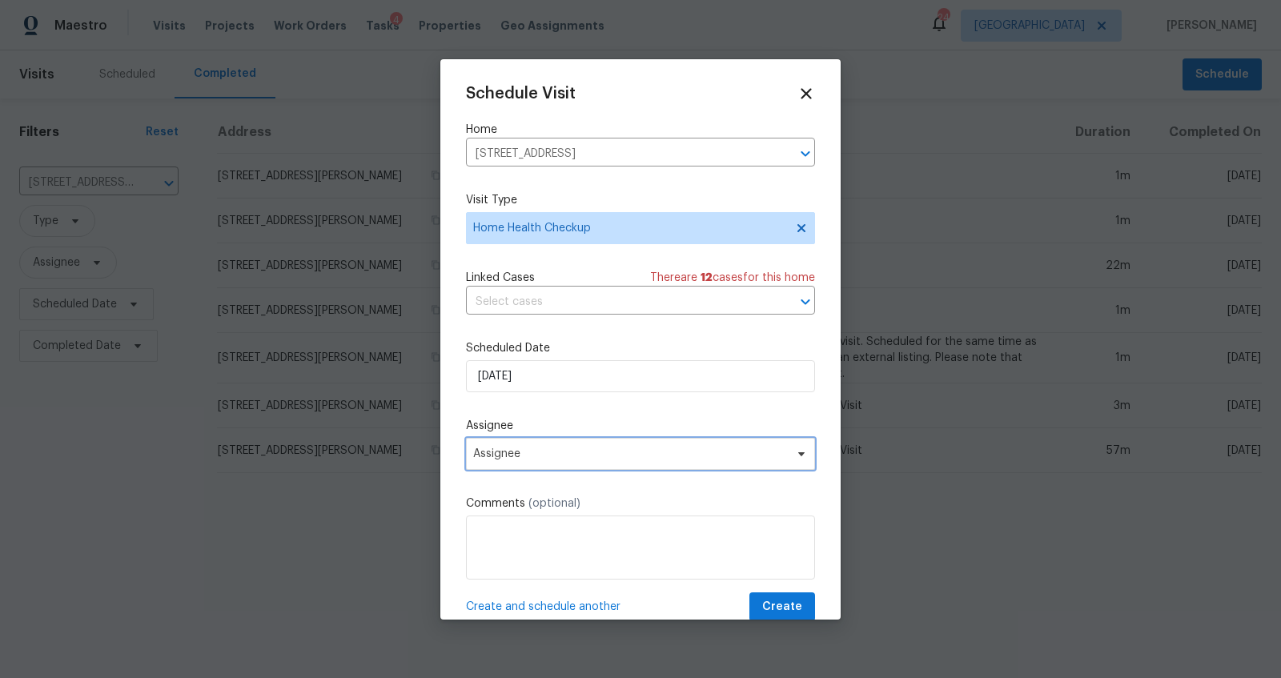
click at [592, 465] on span "Assignee" at bounding box center [640, 454] width 349 height 32
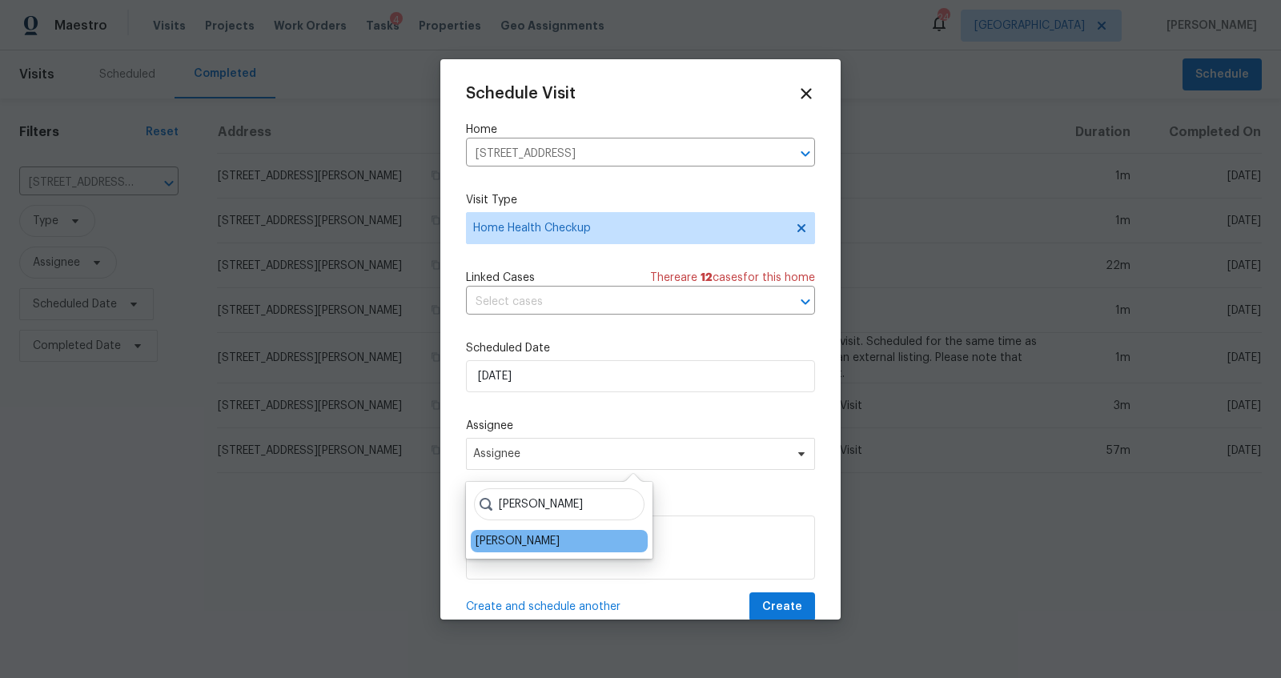
type input "[PERSON_NAME]"
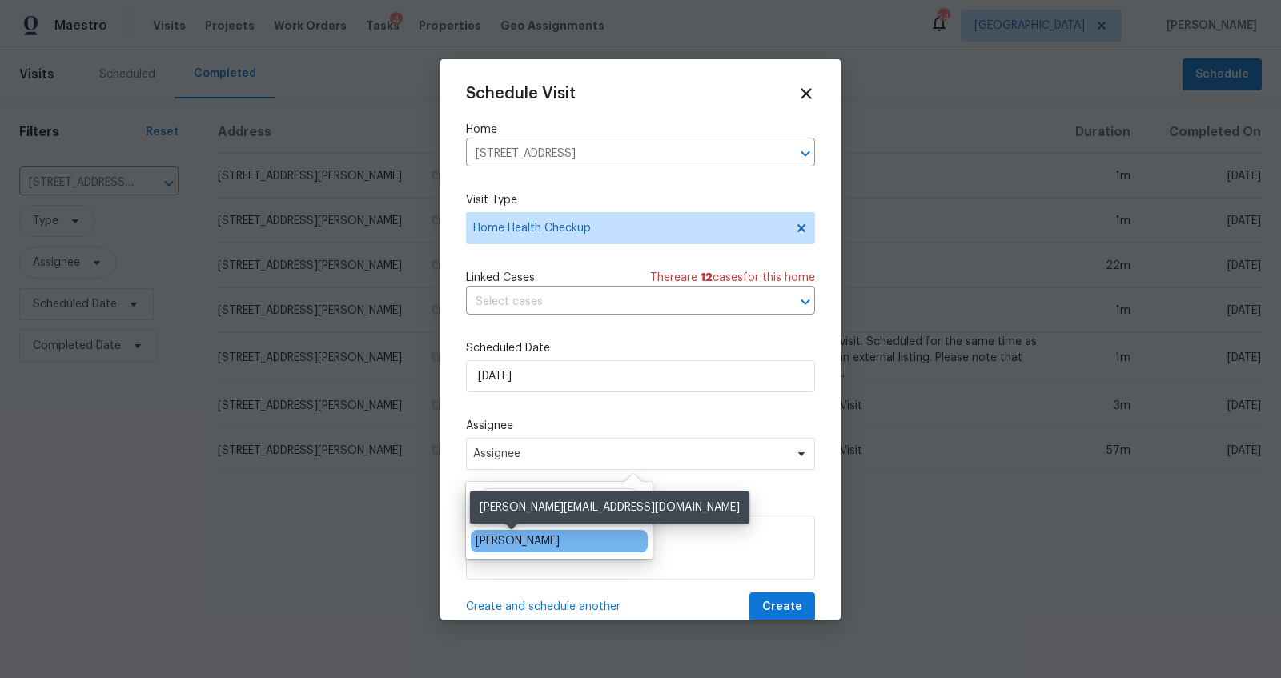
click at [532, 546] on div "[PERSON_NAME]" at bounding box center [518, 541] width 84 height 16
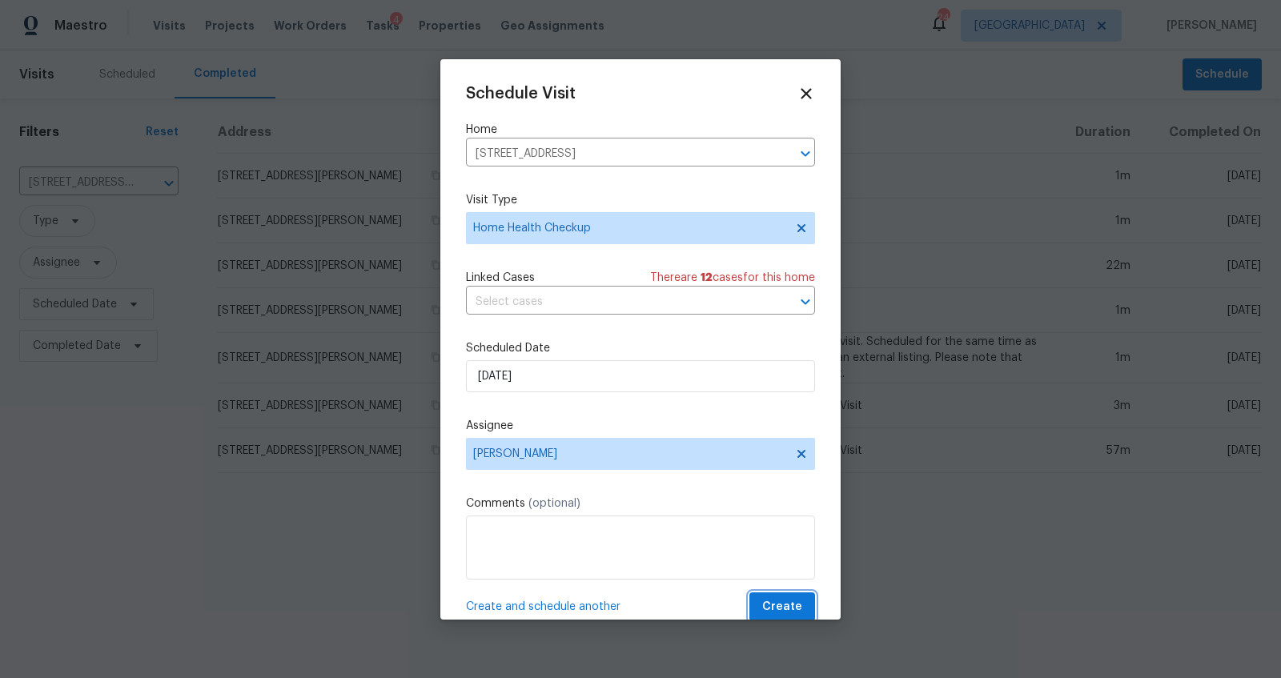
click at [772, 608] on span "Create" at bounding box center [782, 607] width 40 height 20
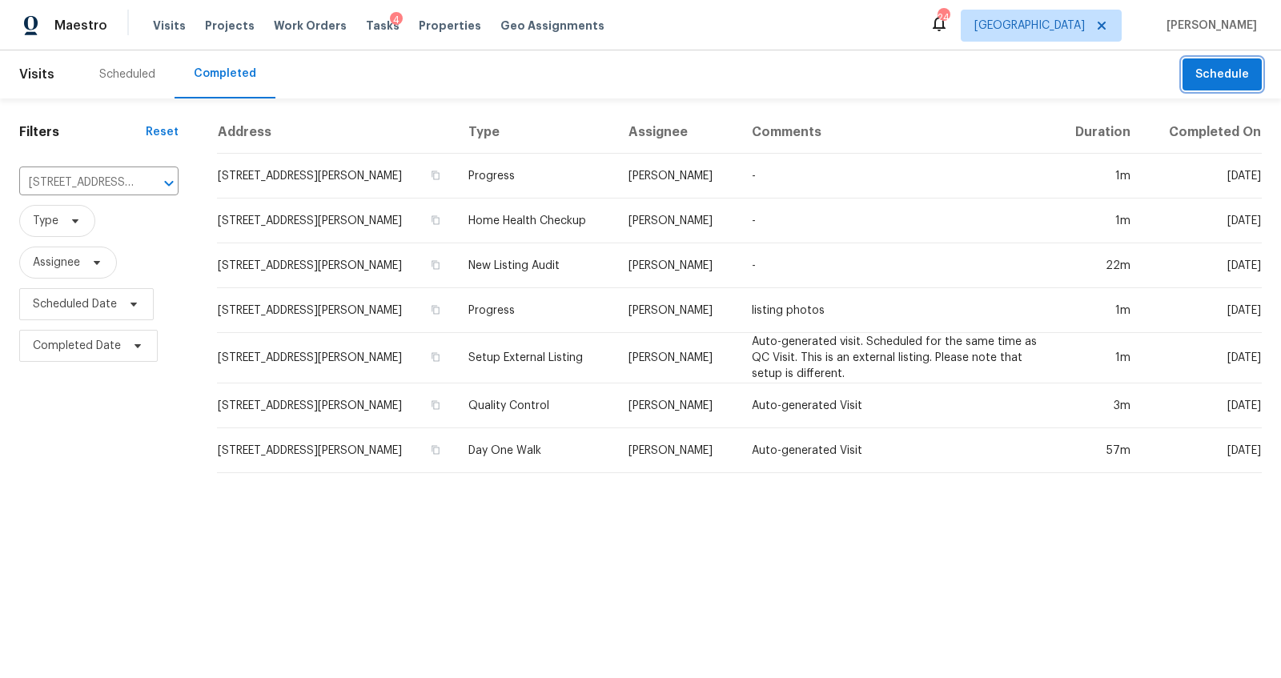
click at [1206, 77] on span "Schedule" at bounding box center [1222, 75] width 54 height 20
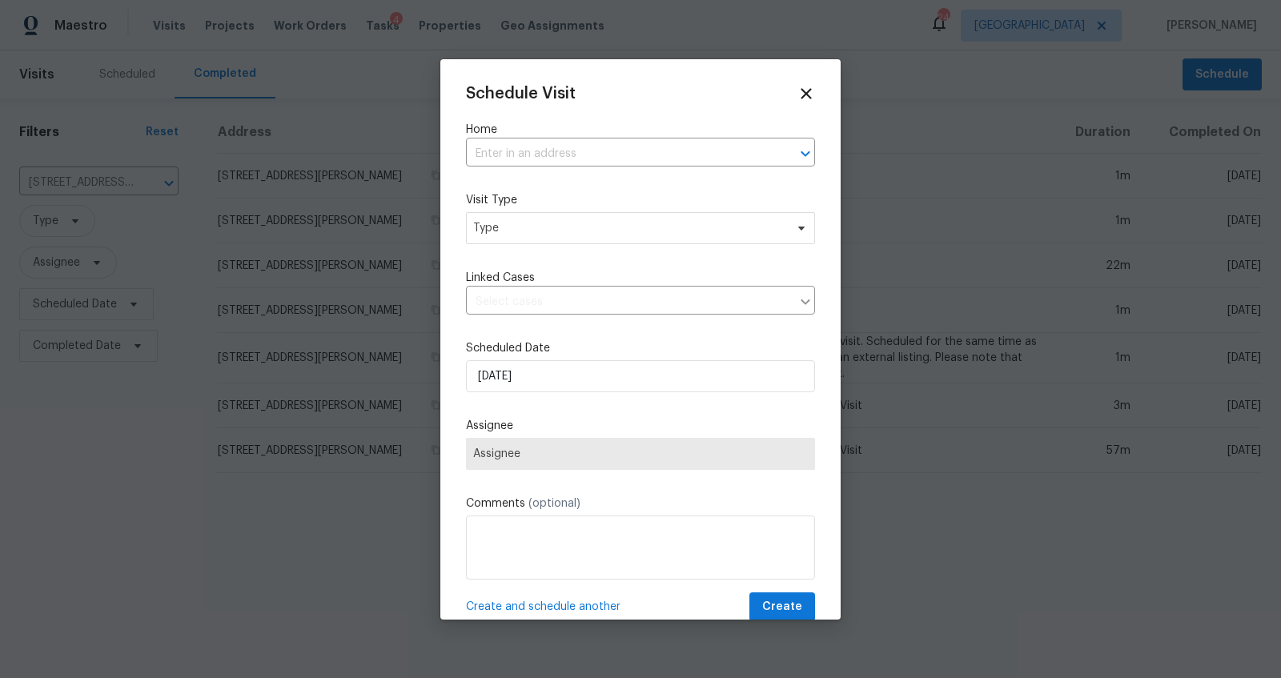
click at [1206, 77] on div at bounding box center [640, 339] width 1281 height 678
click at [628, 150] on input "text" at bounding box center [618, 154] width 304 height 25
type input "211 pin"
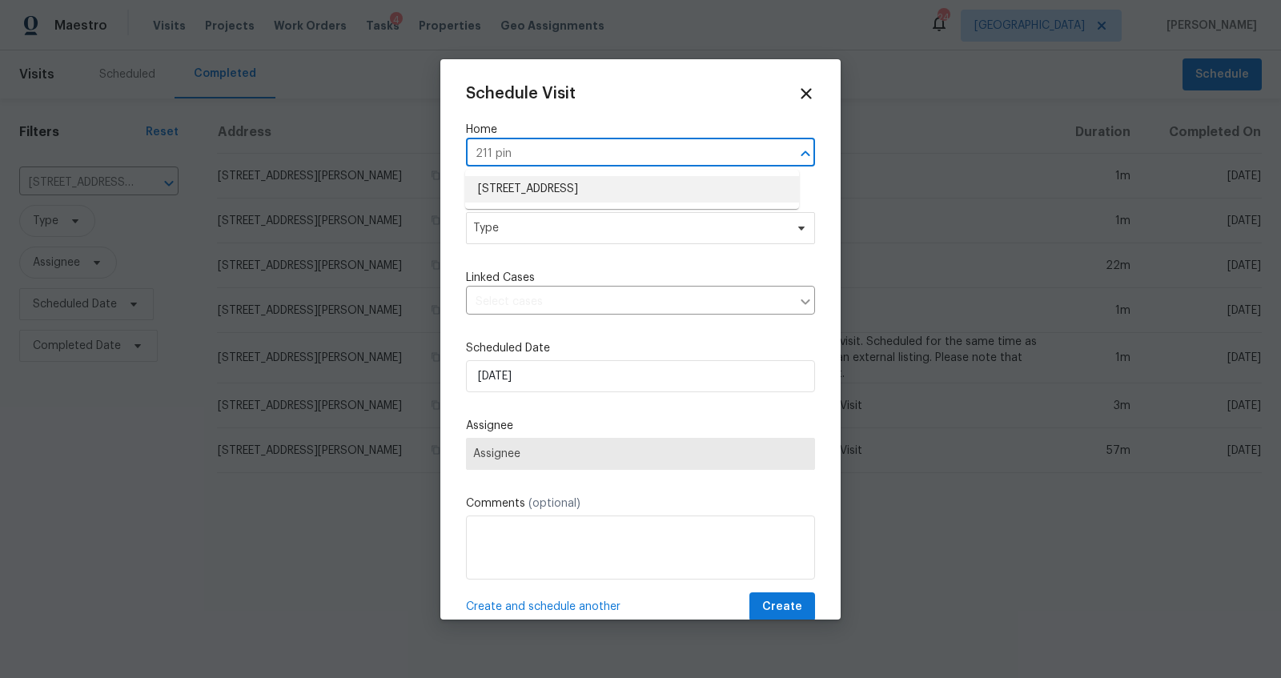
click at [594, 186] on li "[STREET_ADDRESS]" at bounding box center [632, 189] width 334 height 26
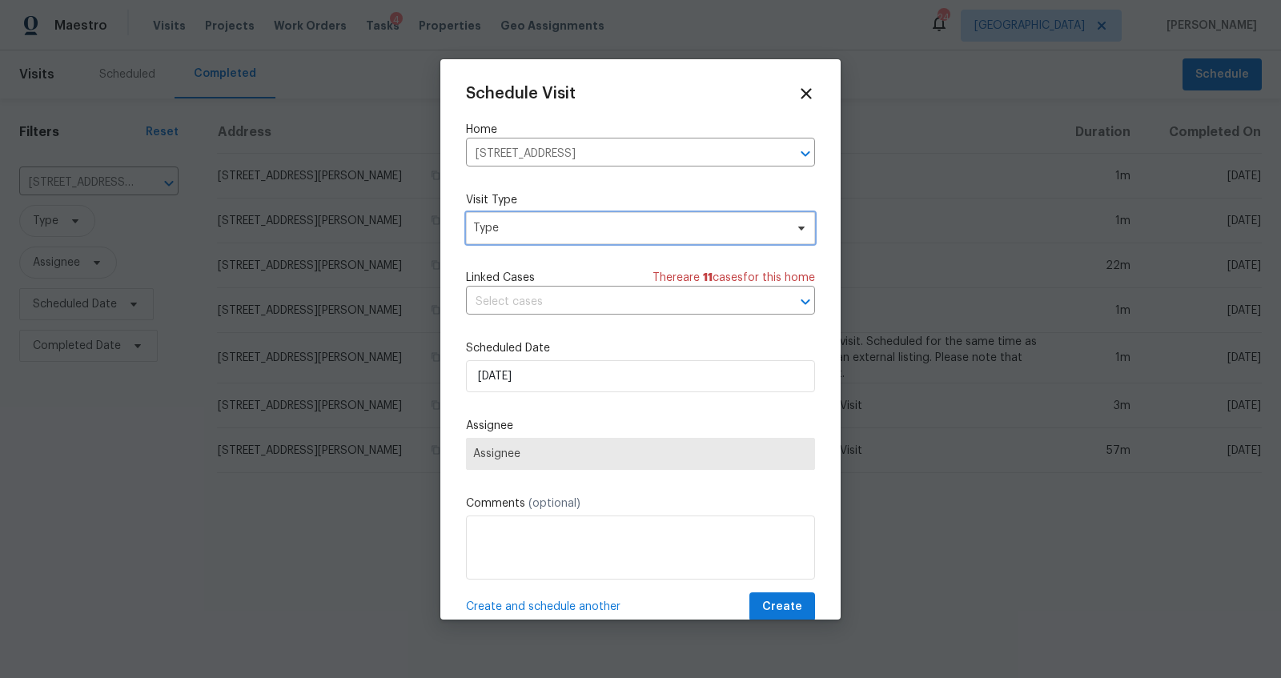
click at [580, 236] on span "Type" at bounding box center [640, 228] width 349 height 32
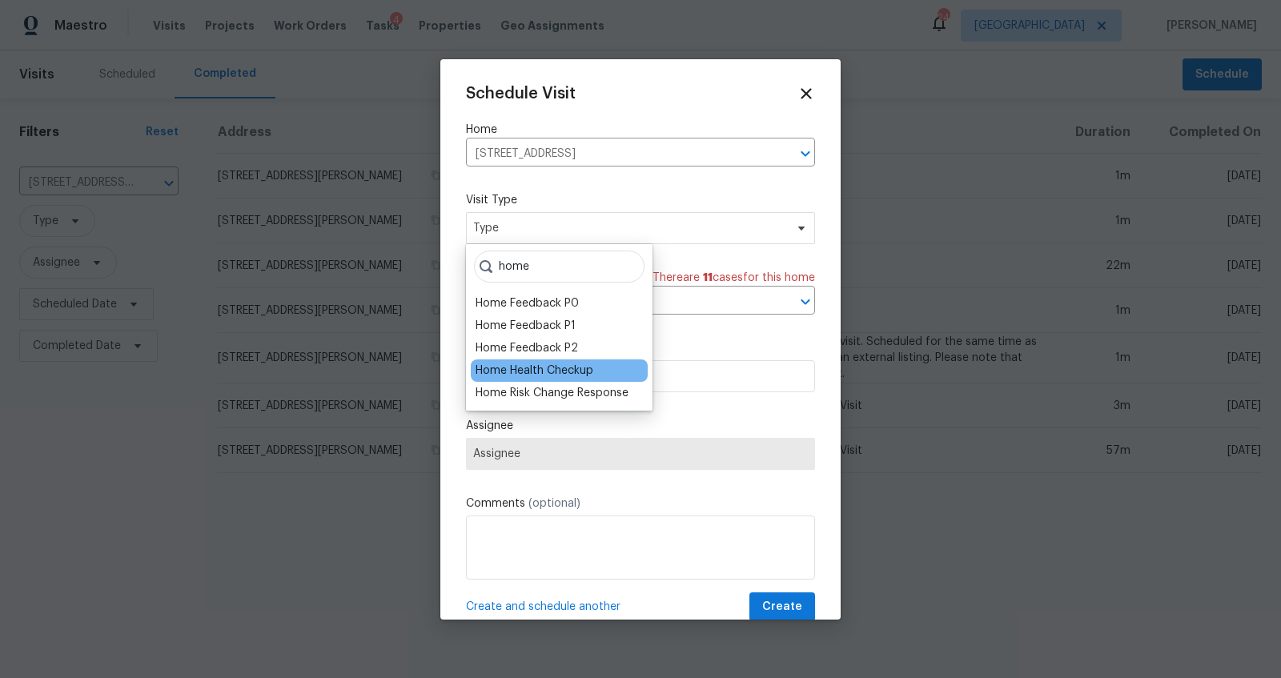
type input "home"
click at [528, 371] on div "Home Health Checkup" at bounding box center [535, 371] width 118 height 16
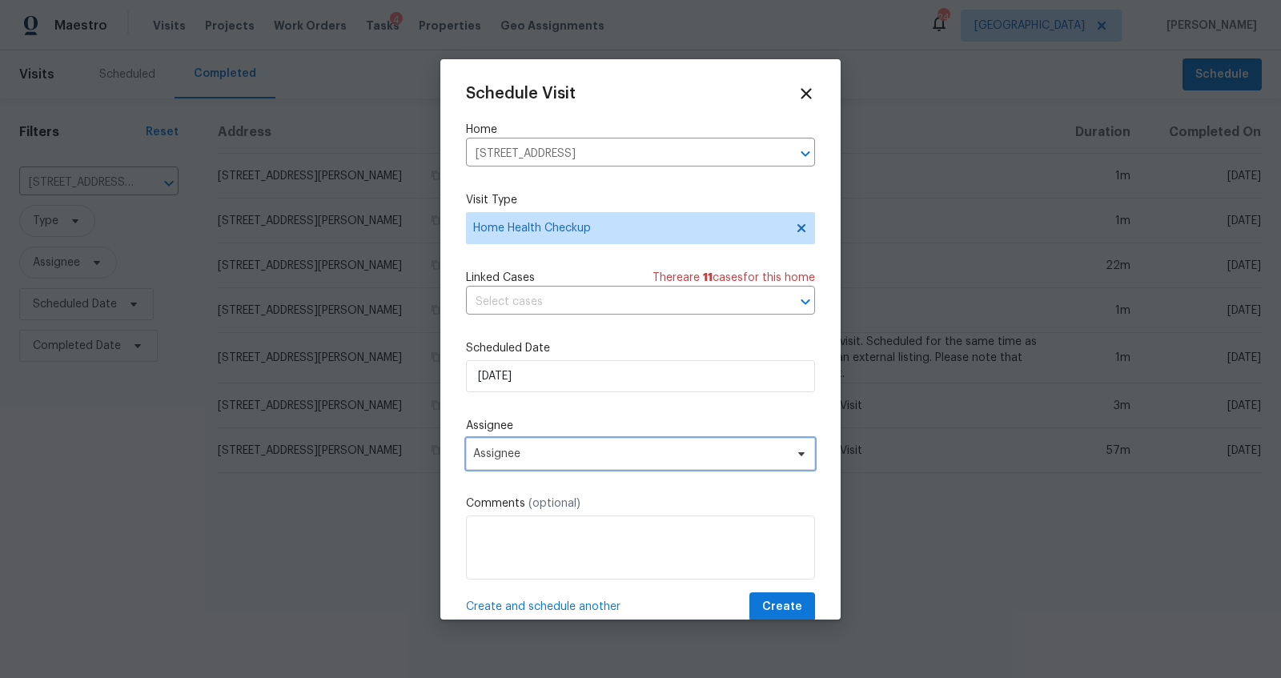
click at [557, 456] on span "Assignee" at bounding box center [630, 454] width 314 height 13
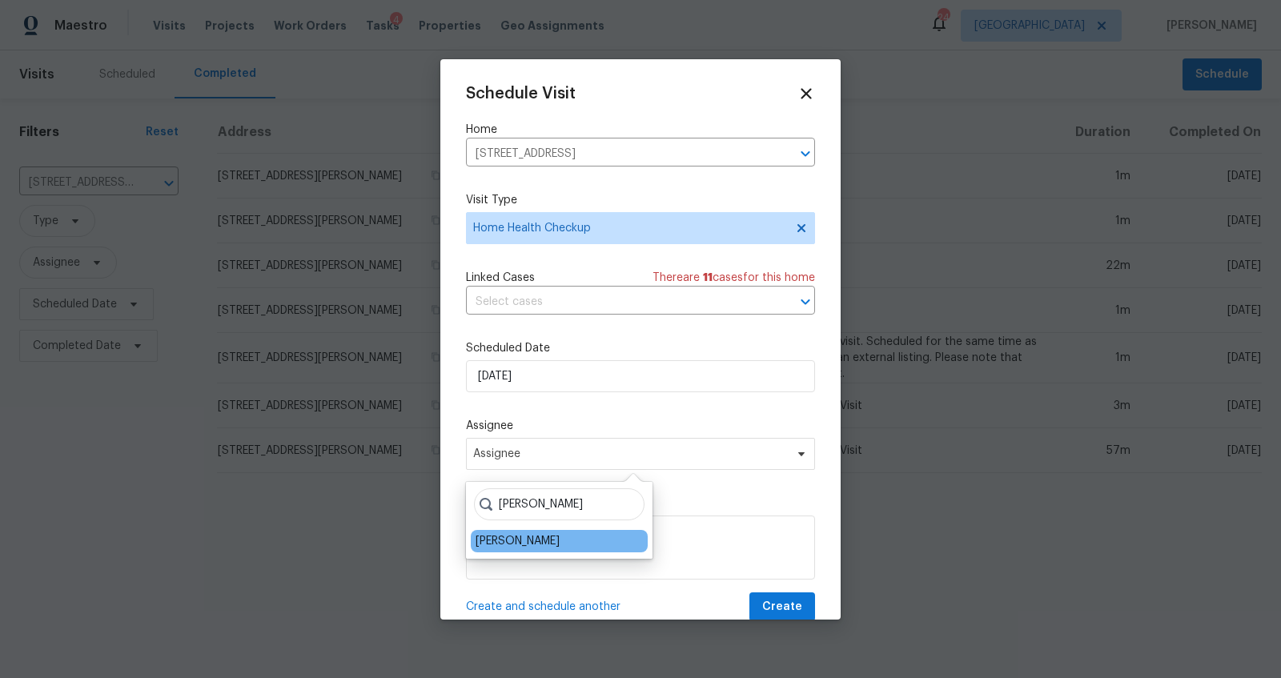
type input "[PERSON_NAME]"
click at [512, 545] on div "[PERSON_NAME]" at bounding box center [518, 541] width 84 height 16
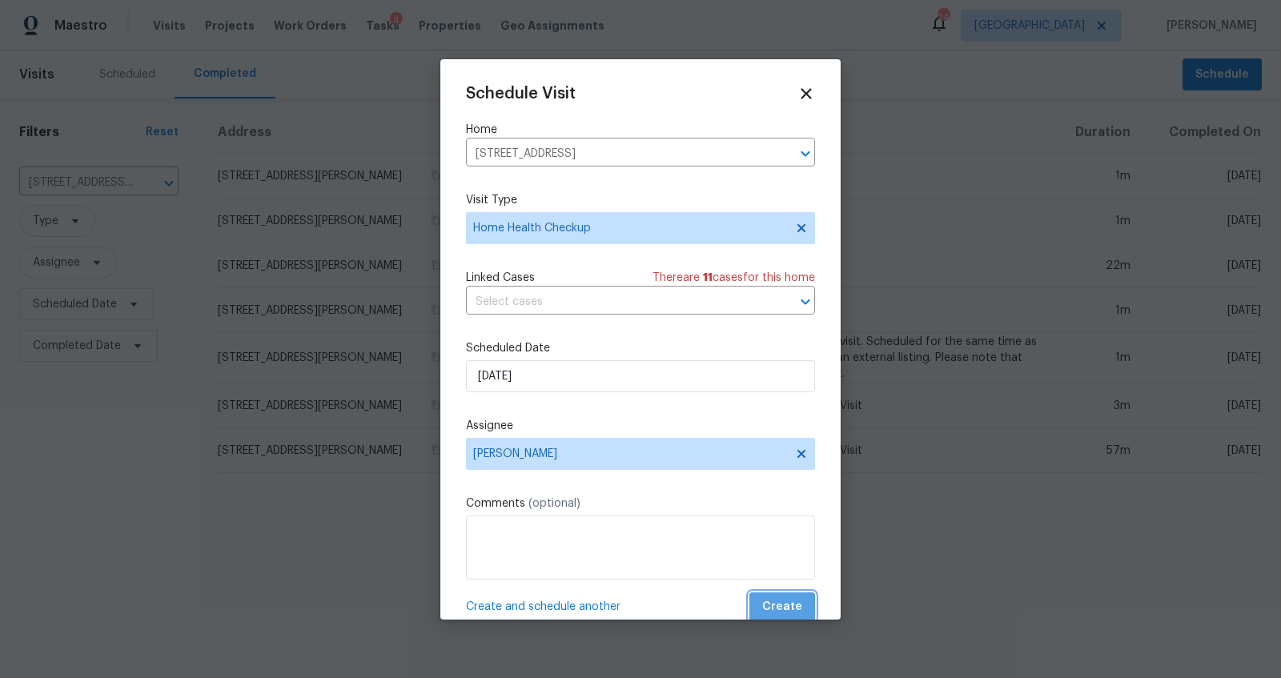
click at [776, 603] on span "Create" at bounding box center [782, 607] width 40 height 20
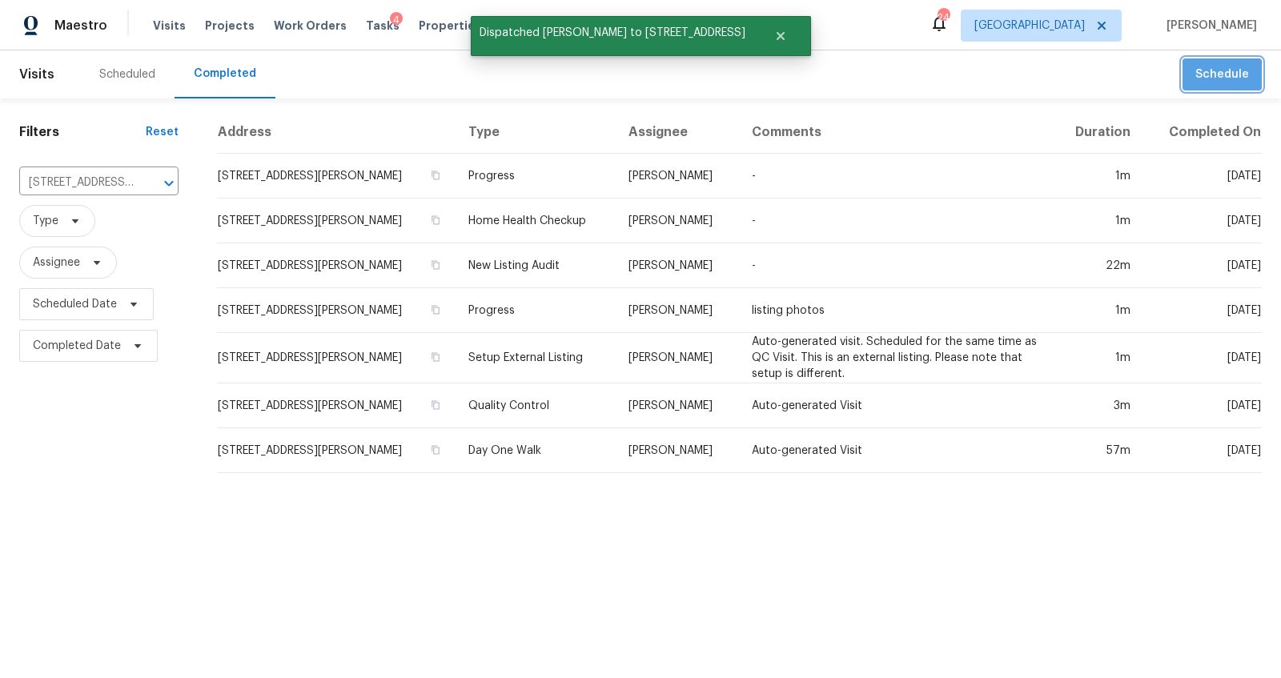
click at [1213, 83] on span "Schedule" at bounding box center [1222, 75] width 54 height 20
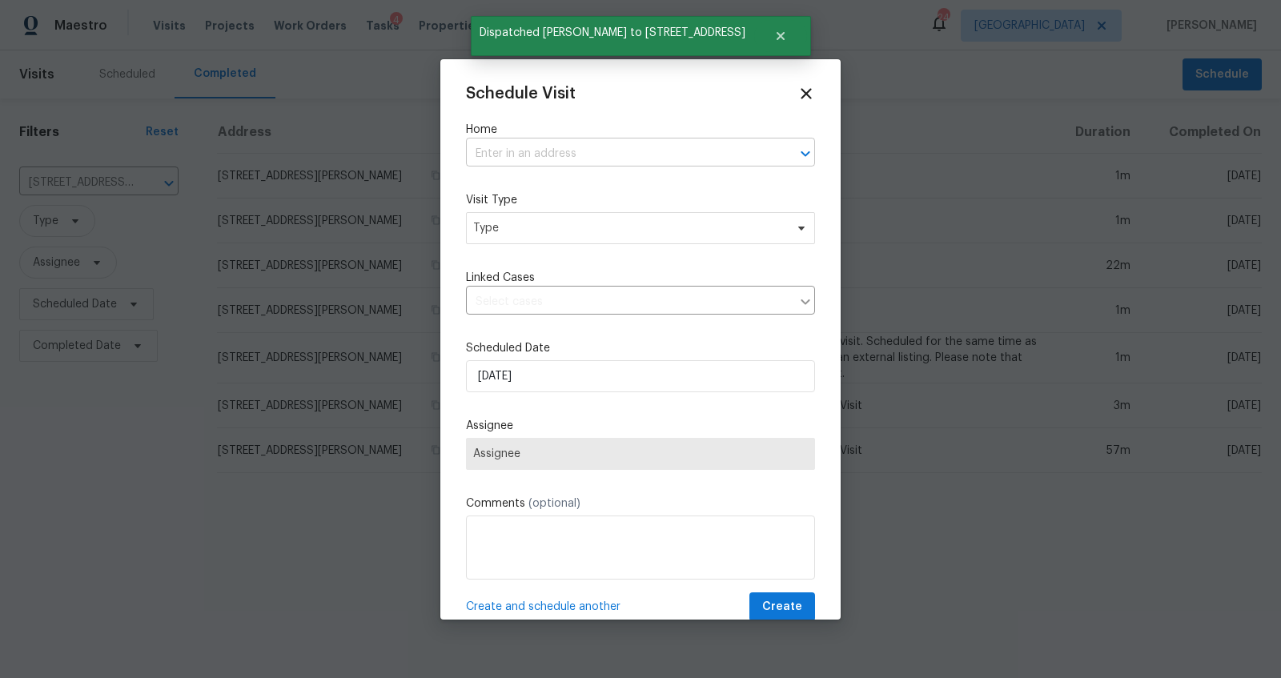
click at [595, 162] on input "text" at bounding box center [618, 154] width 304 height 25
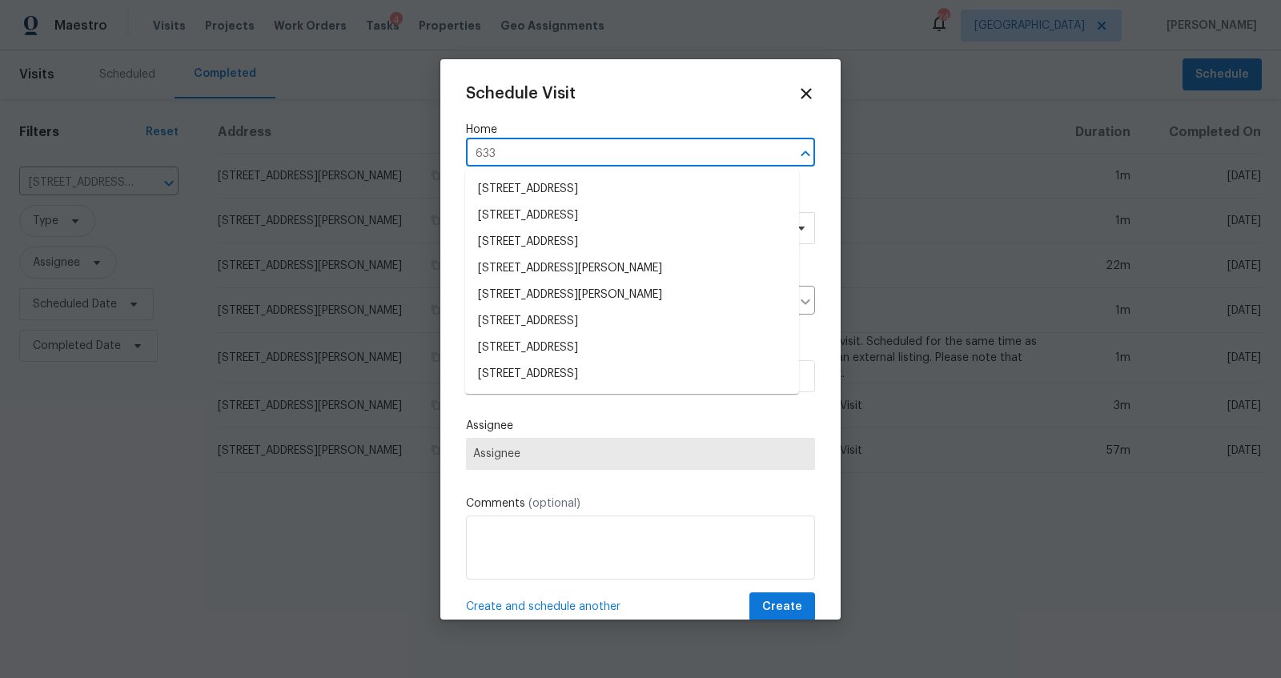
type input "6332"
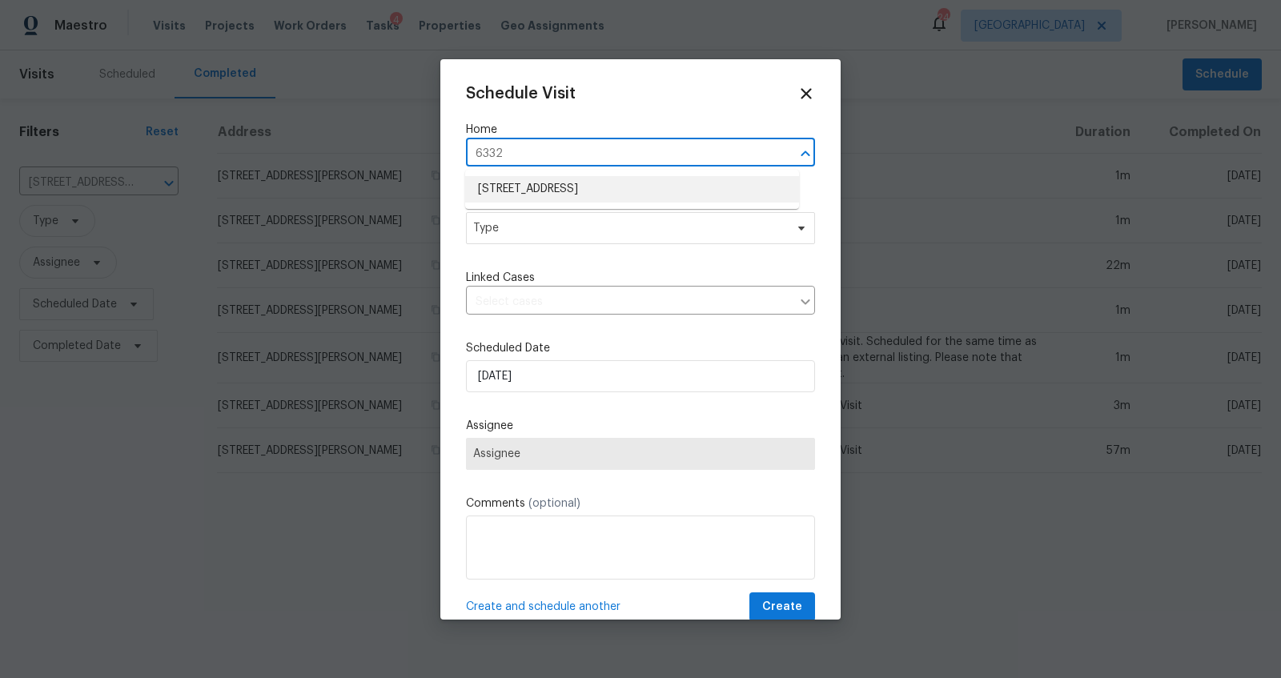
click at [591, 192] on li "[STREET_ADDRESS]" at bounding box center [632, 189] width 334 height 26
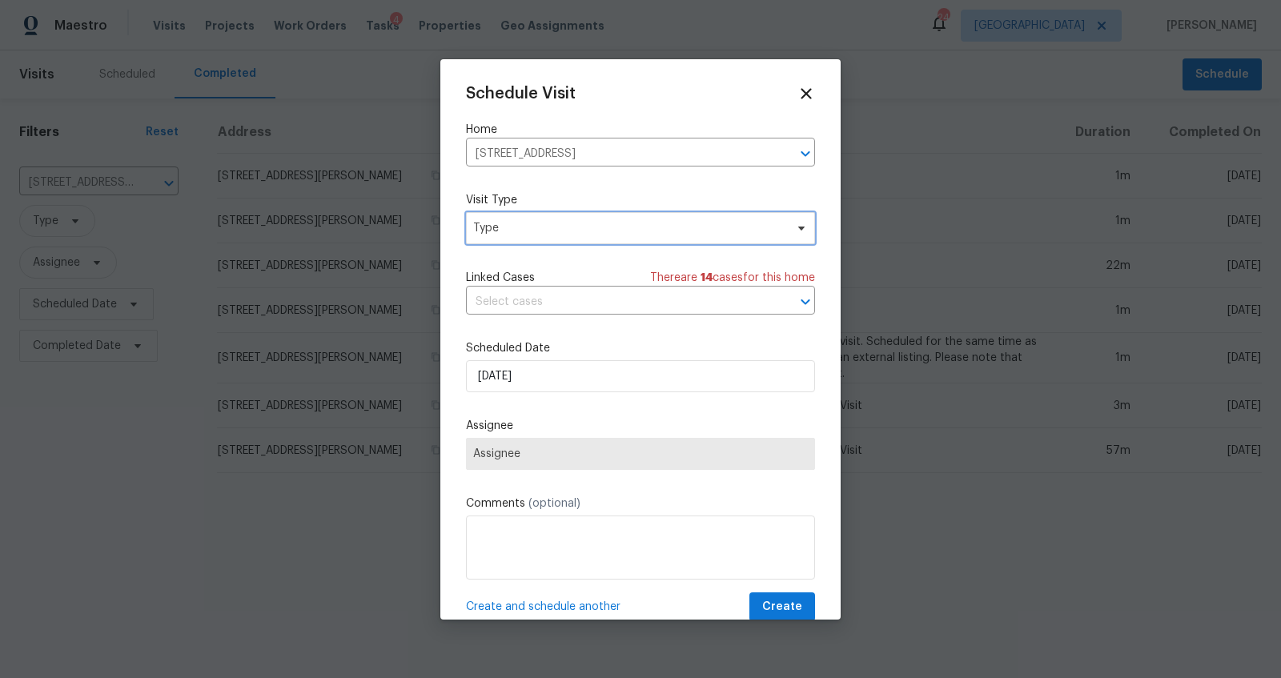
click at [589, 237] on span "Type" at bounding box center [640, 228] width 349 height 32
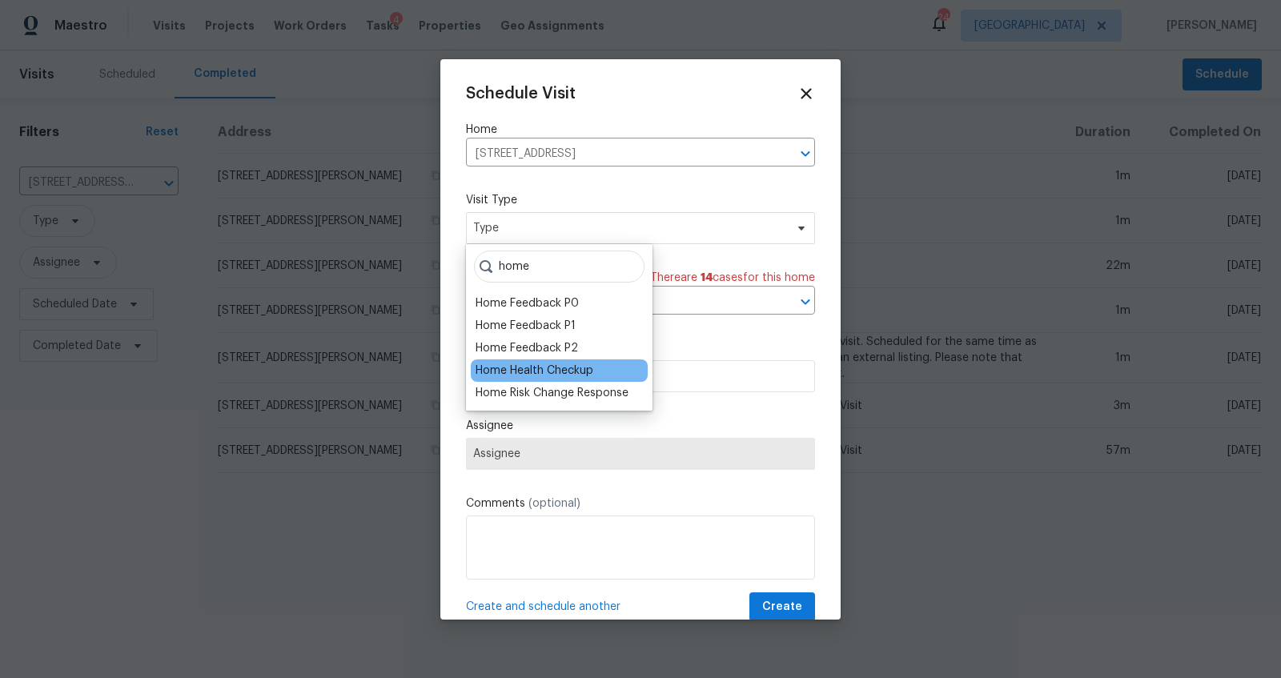
type input "home"
click at [530, 369] on div "Home Health Checkup" at bounding box center [535, 371] width 118 height 16
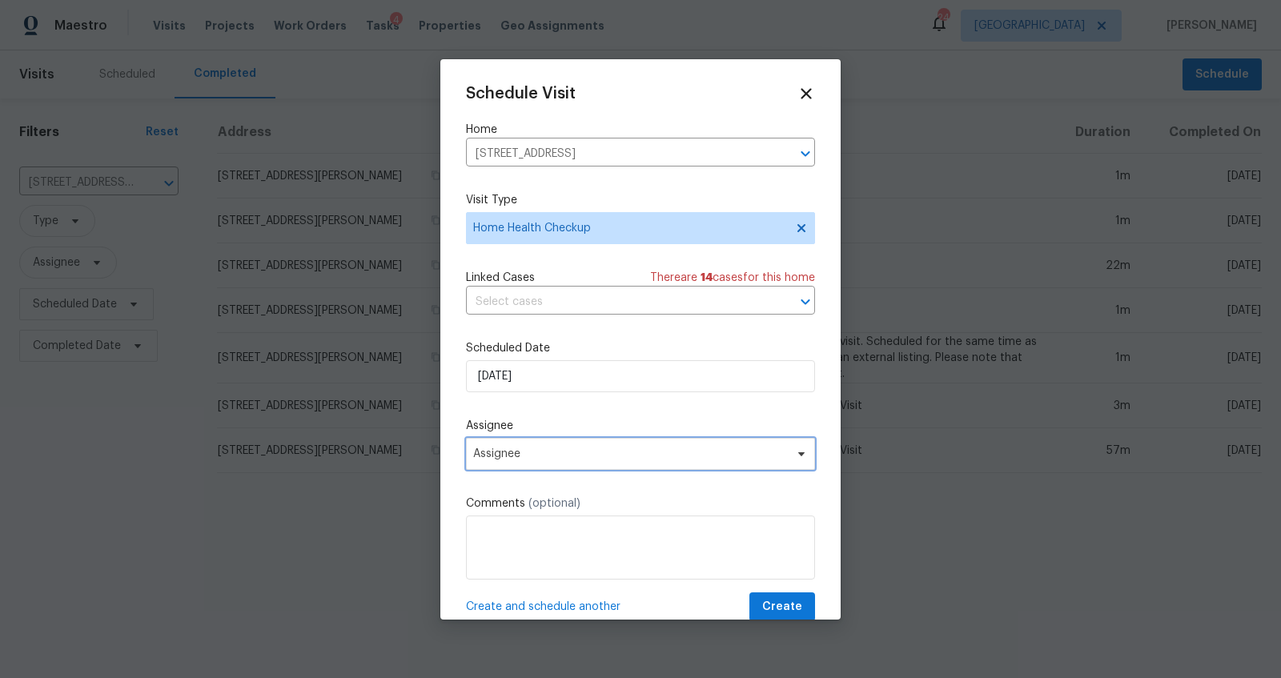
click at [564, 456] on span "Assignee" at bounding box center [630, 454] width 314 height 13
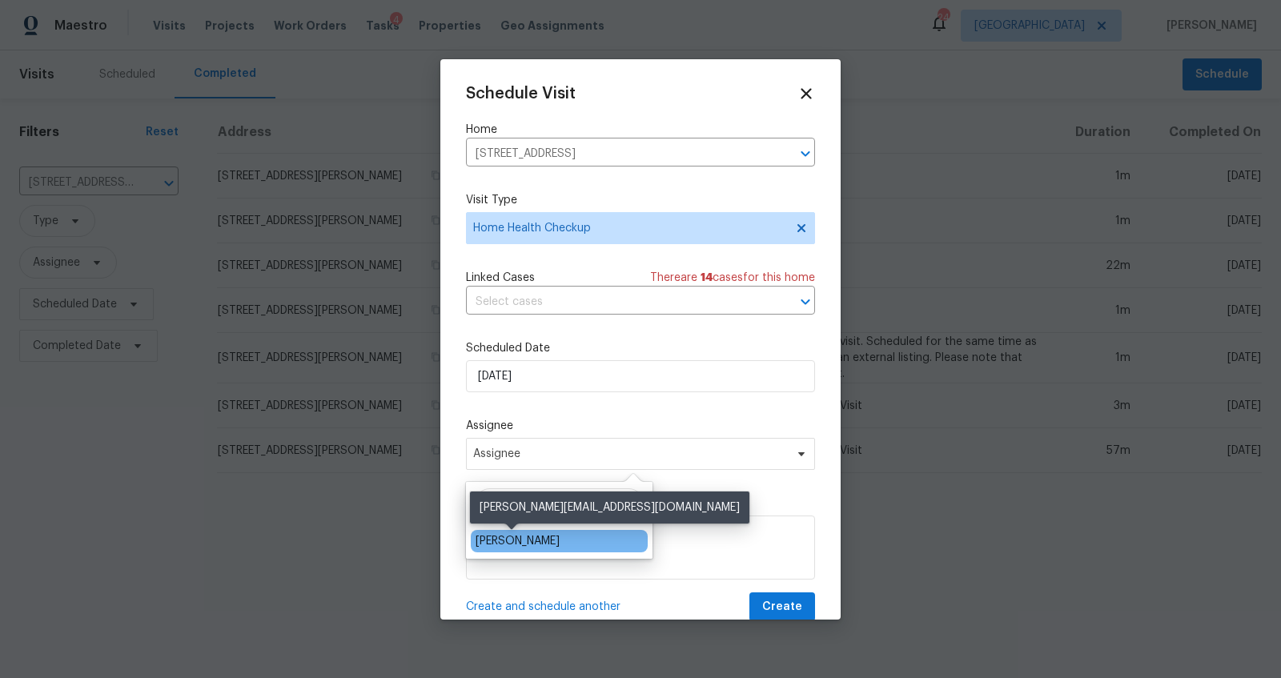
type input "[PERSON_NAME]"
click at [516, 543] on div "[PERSON_NAME]" at bounding box center [518, 541] width 84 height 16
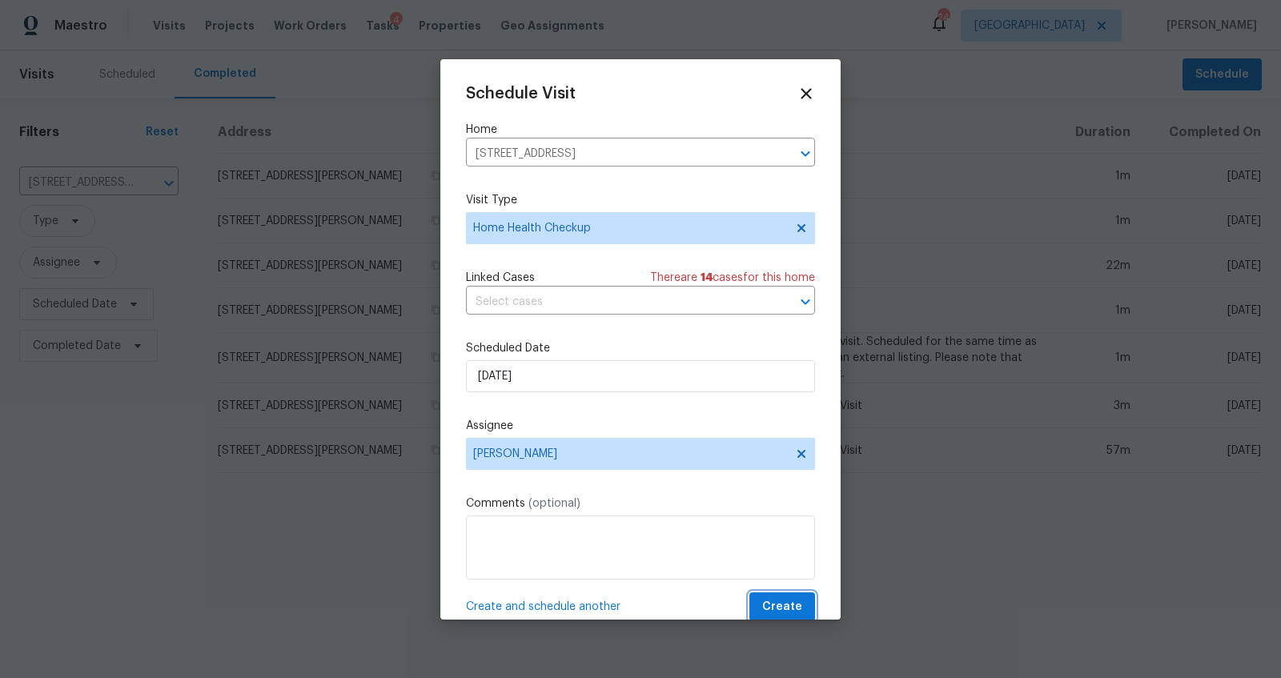
click at [762, 602] on span "Create" at bounding box center [782, 607] width 40 height 20
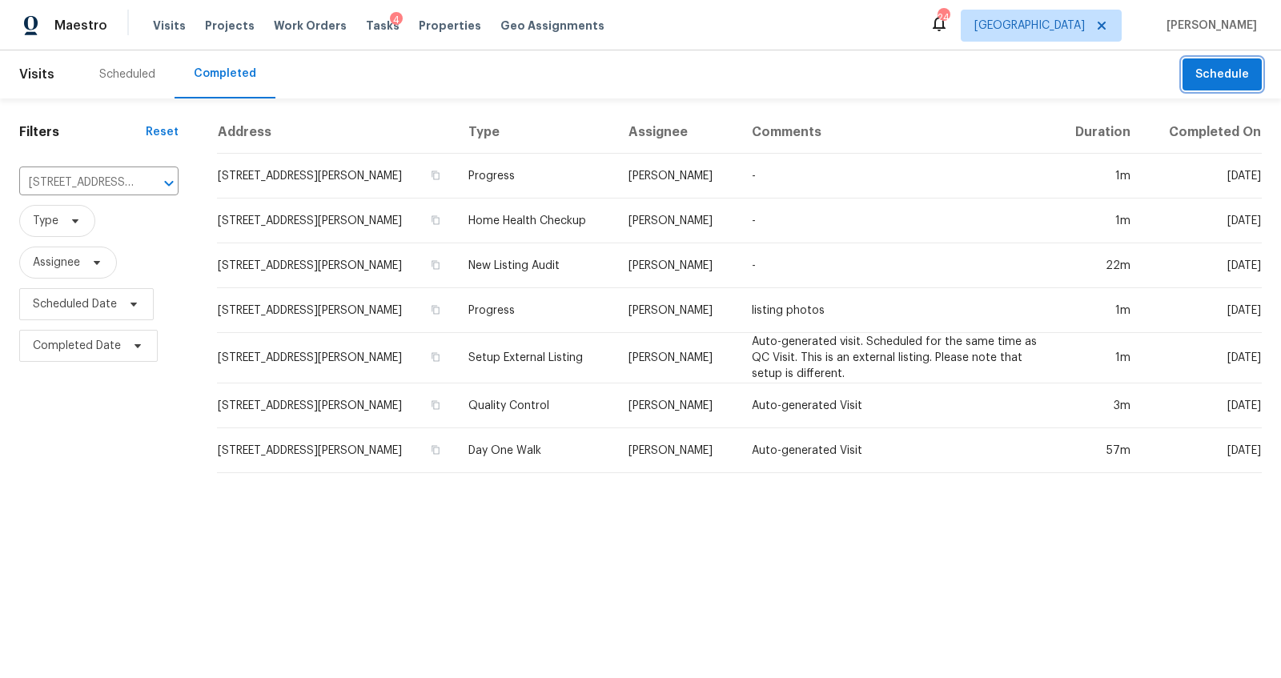
click at [1223, 63] on button "Schedule" at bounding box center [1222, 74] width 79 height 33
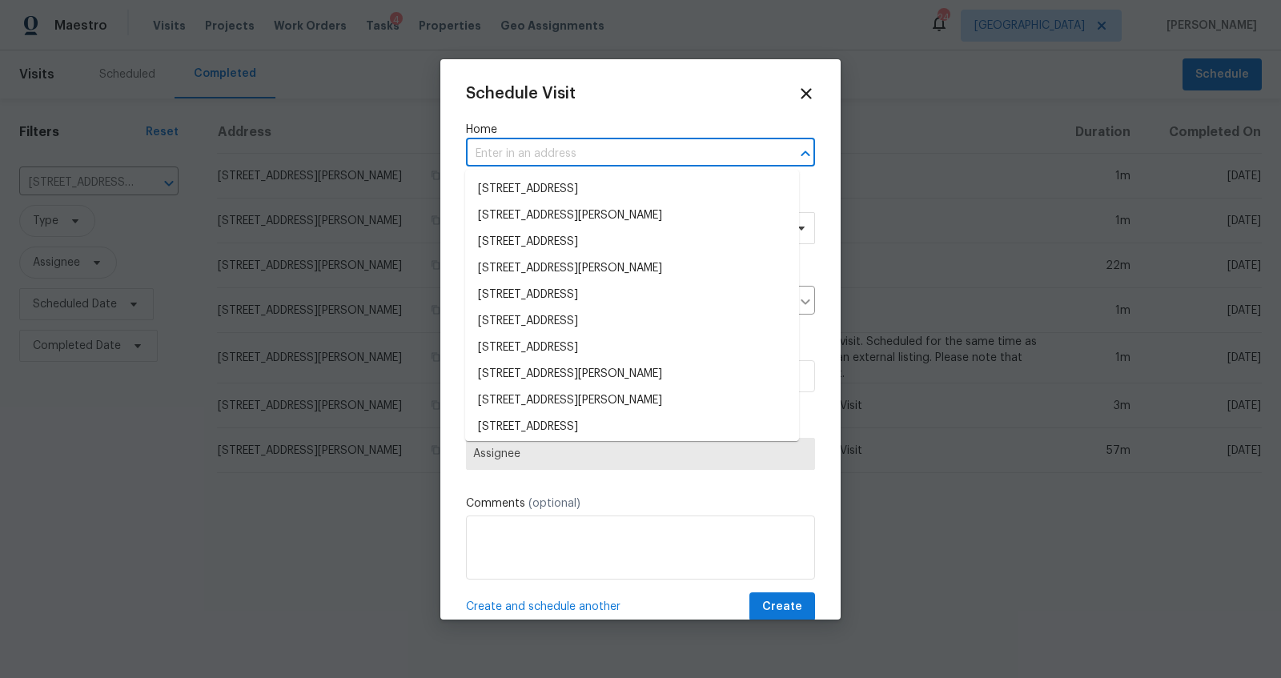
click at [545, 155] on input "text" at bounding box center [618, 154] width 304 height 25
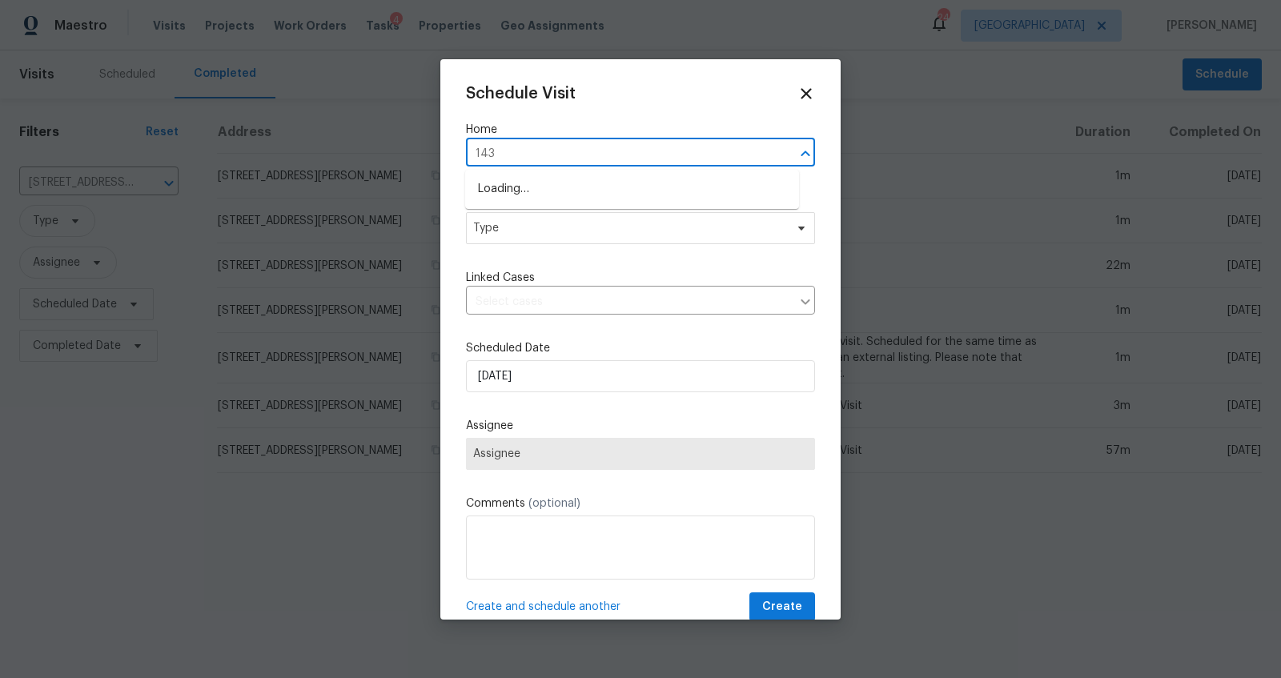
type input "1436"
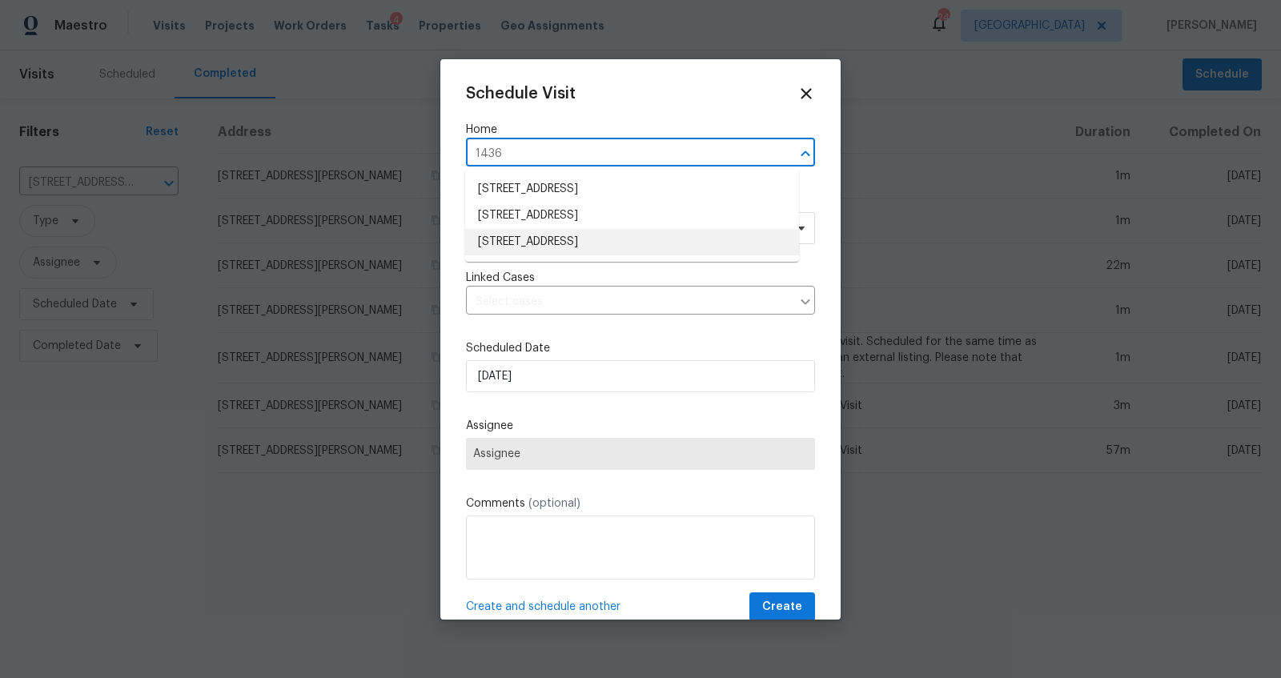
click at [572, 239] on li "[STREET_ADDRESS]" at bounding box center [632, 242] width 334 height 26
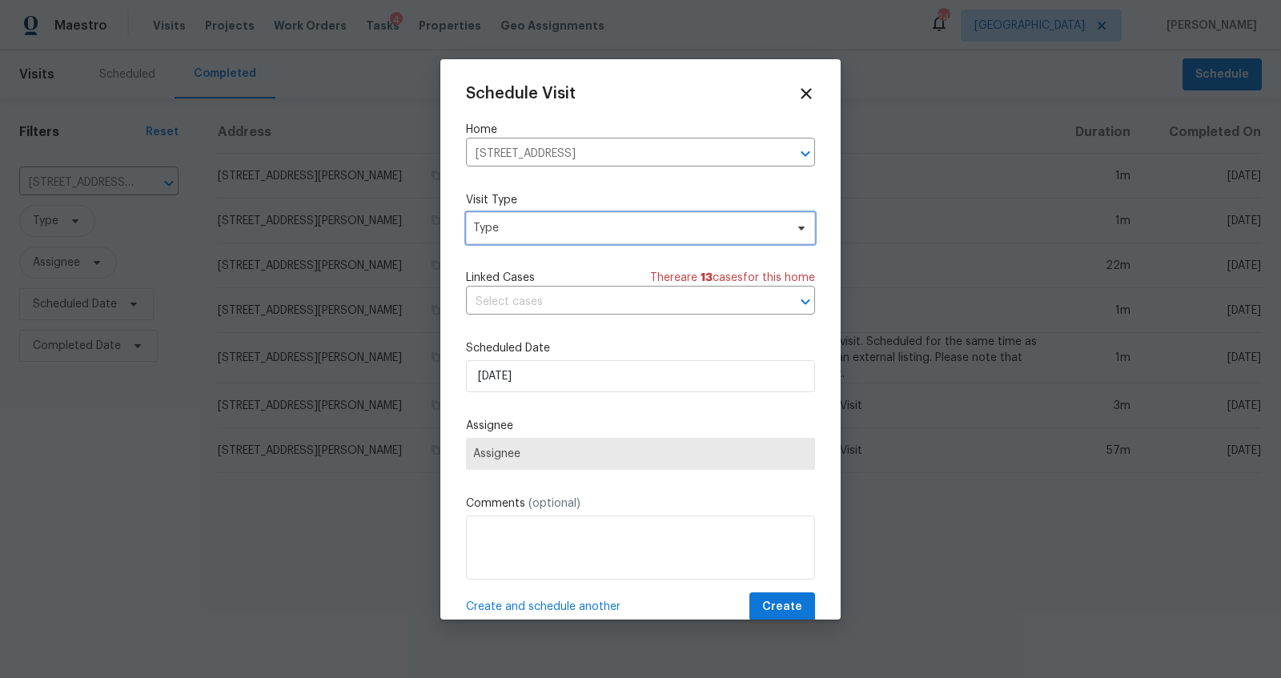
click at [598, 234] on span "Type" at bounding box center [628, 228] width 311 height 16
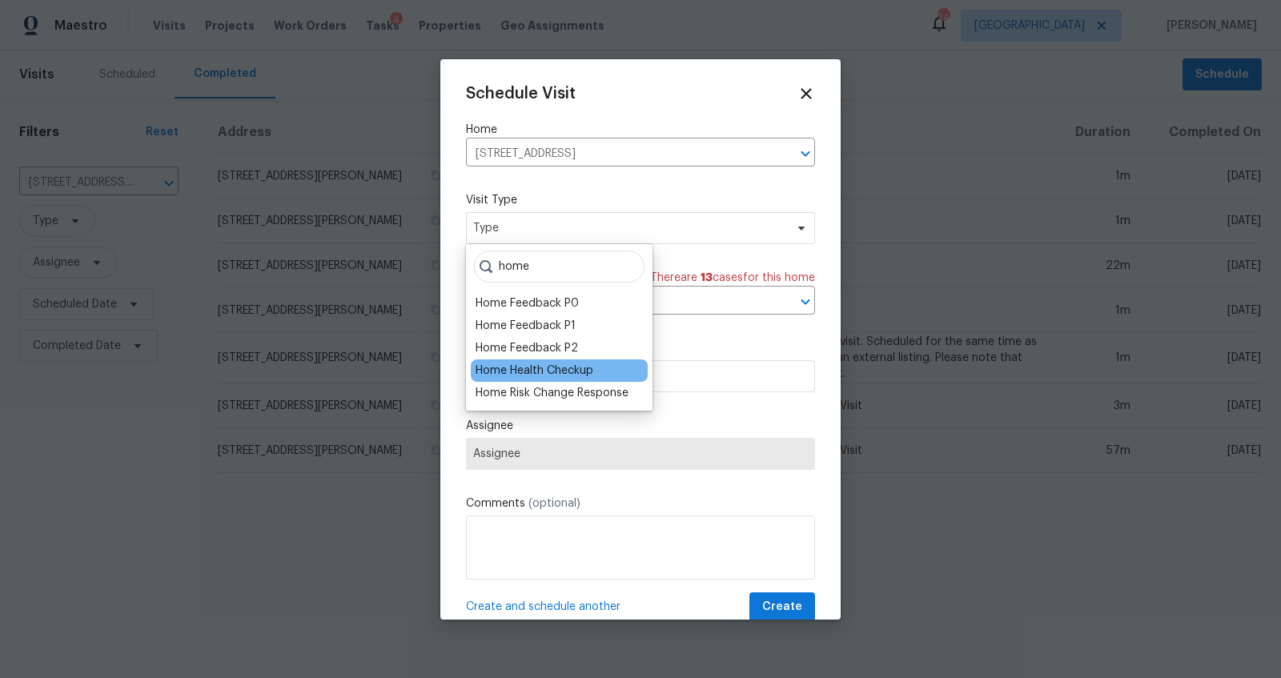
type input "home"
click at [549, 367] on div "Home Health Checkup" at bounding box center [535, 371] width 118 height 16
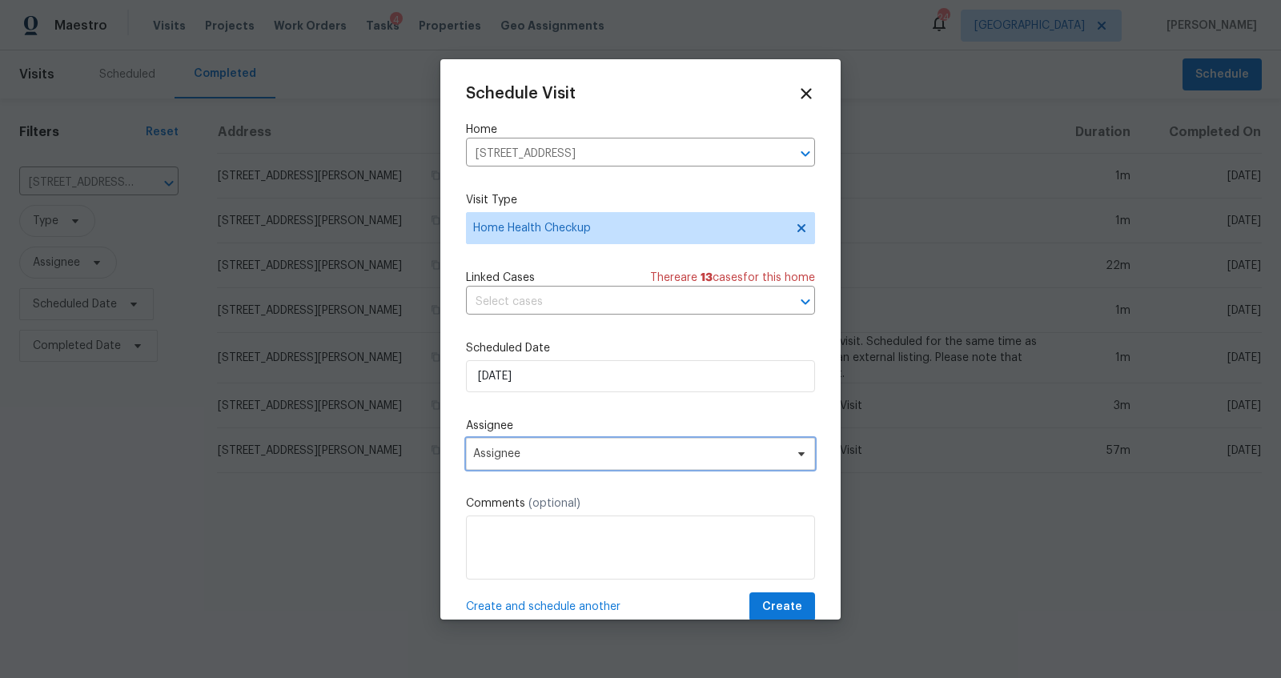
click at [580, 446] on span "Assignee" at bounding box center [640, 454] width 349 height 32
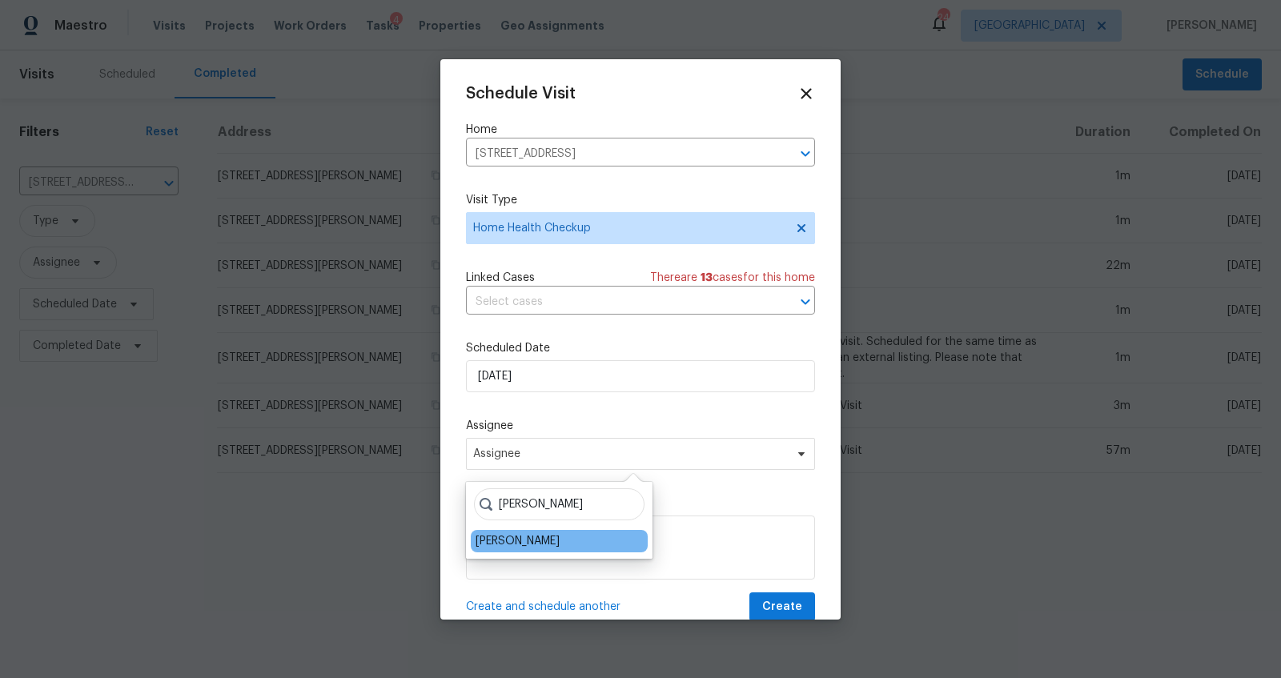
type input "[PERSON_NAME]"
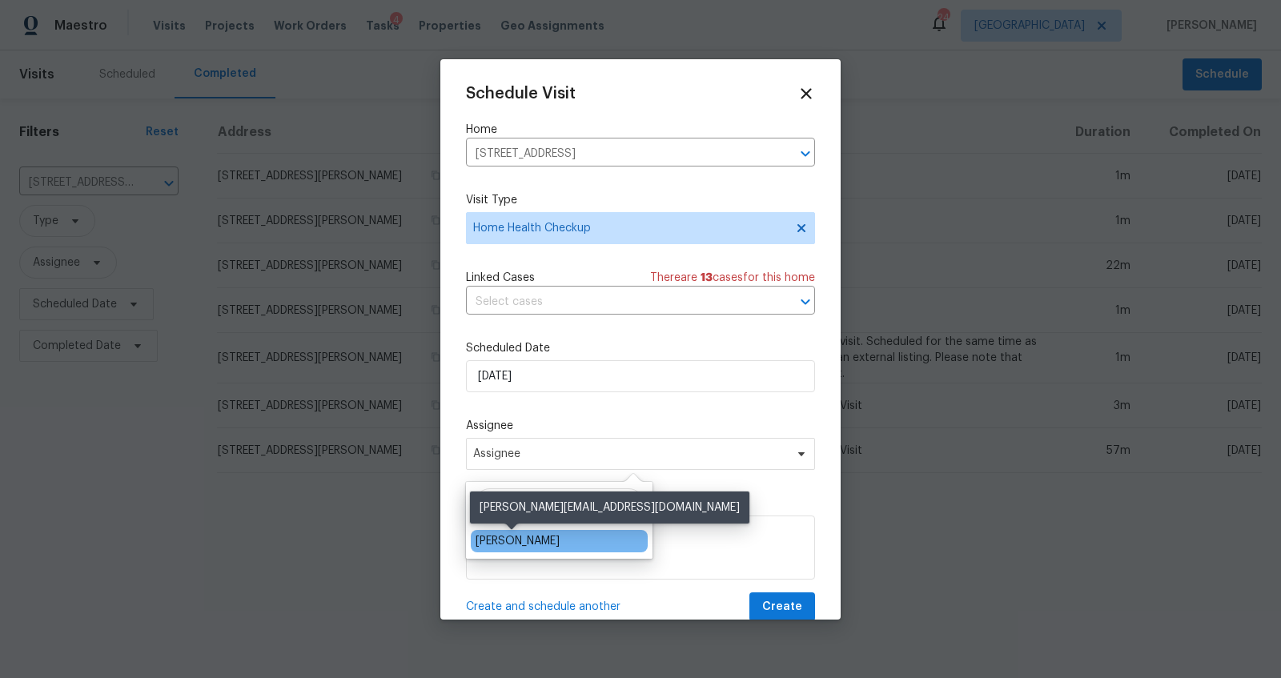
click at [517, 539] on div "[PERSON_NAME]" at bounding box center [518, 541] width 84 height 16
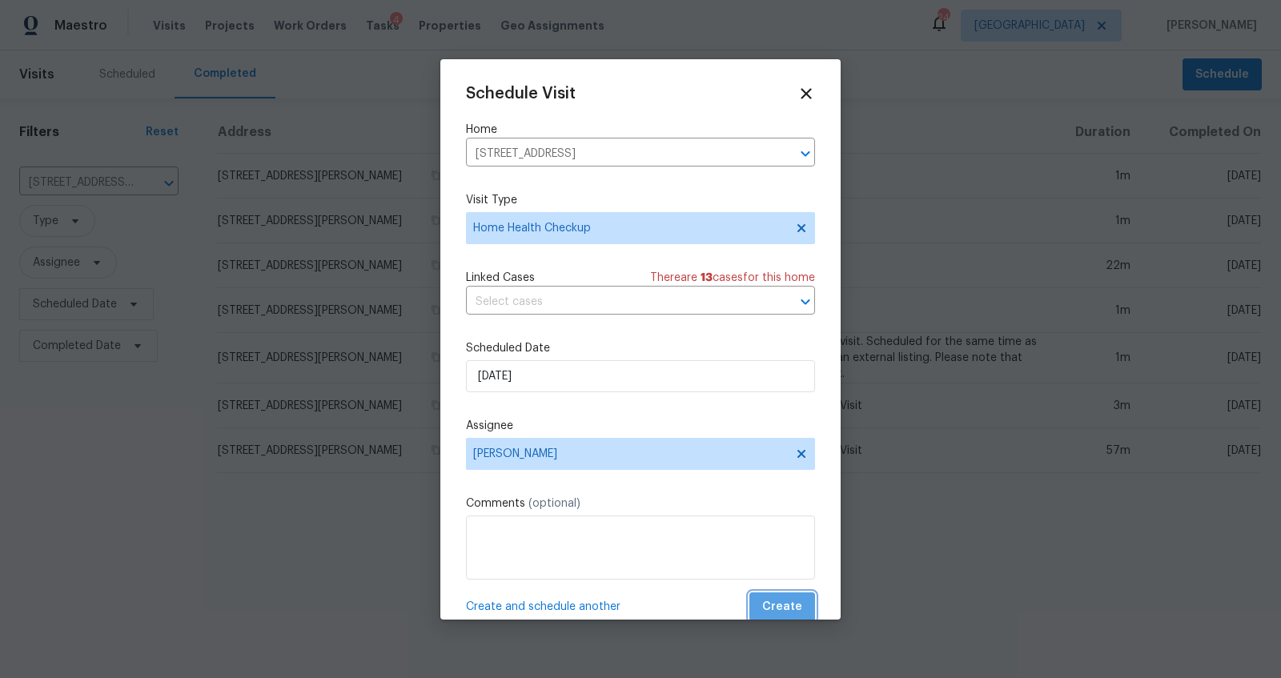
click at [772, 603] on span "Create" at bounding box center [782, 607] width 40 height 20
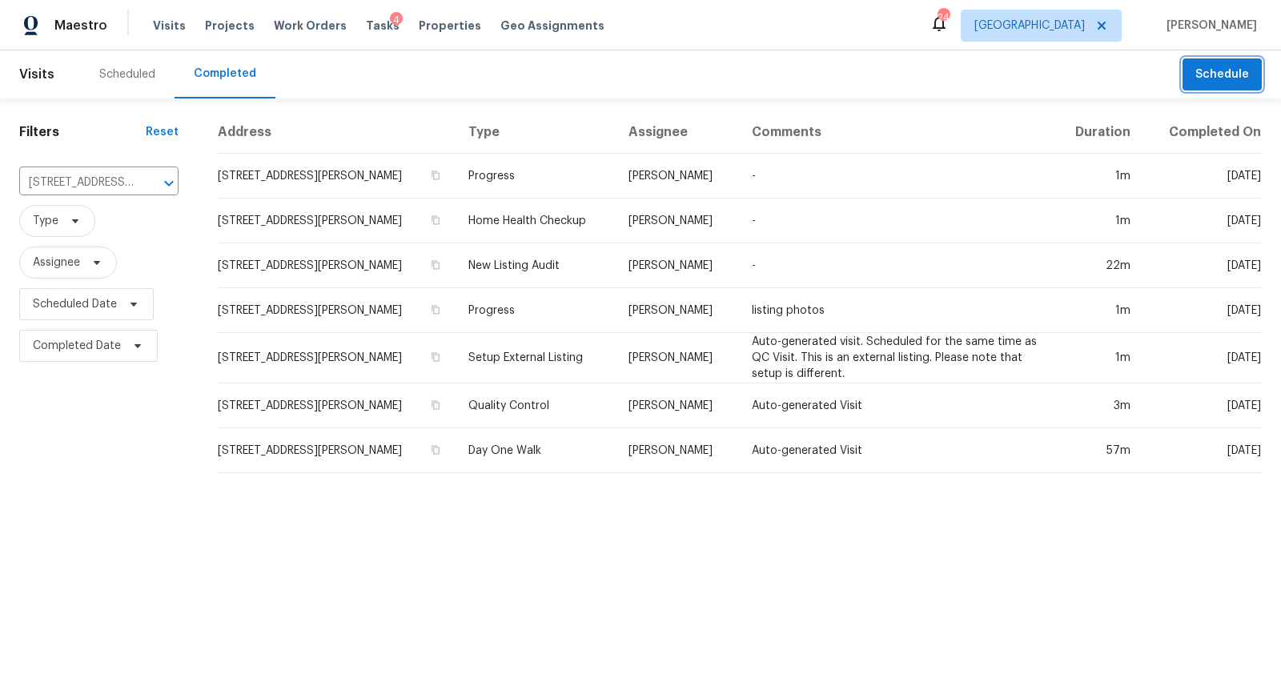
click at [1202, 75] on span "Schedule" at bounding box center [1222, 75] width 54 height 20
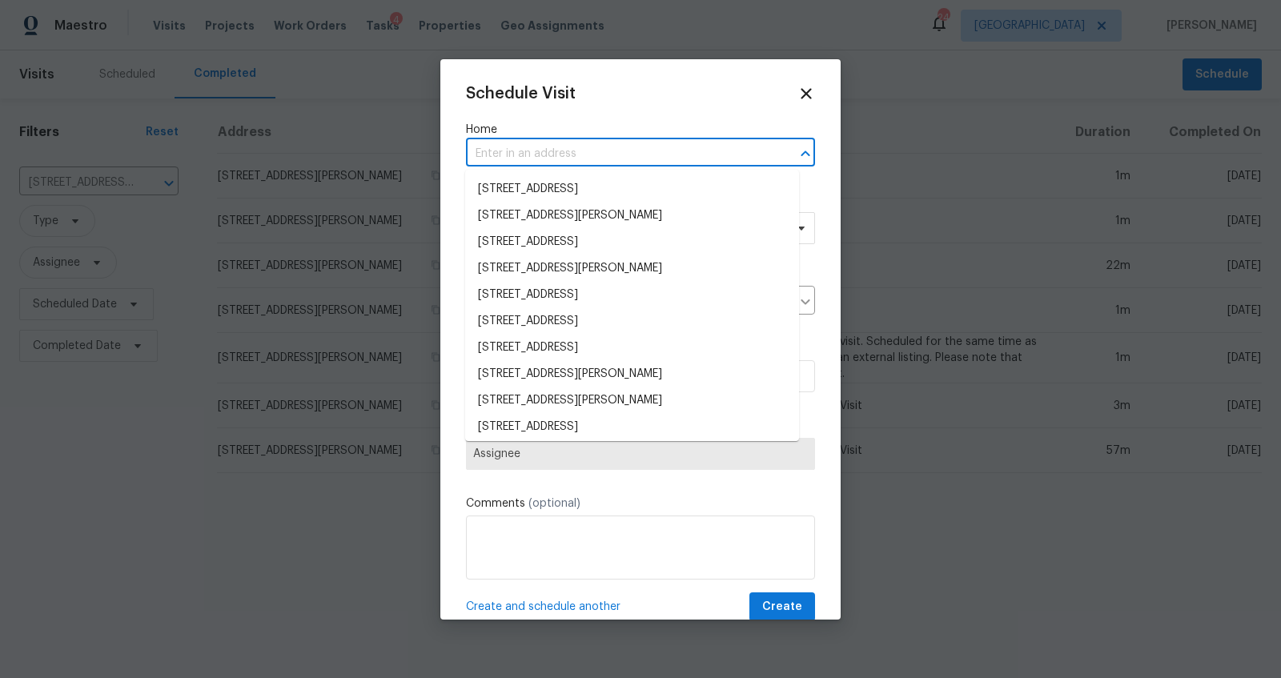
click at [576, 162] on input "text" at bounding box center [618, 154] width 304 height 25
type input "824 n"
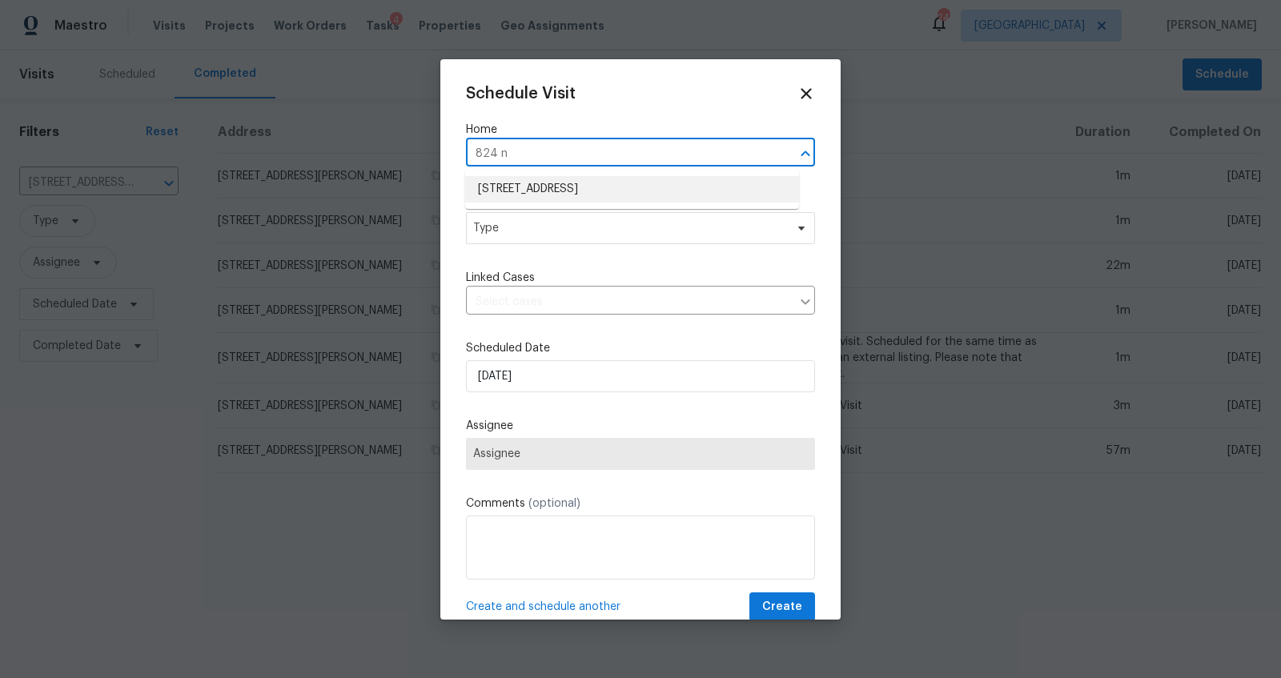
click at [554, 190] on li "[STREET_ADDRESS]" at bounding box center [632, 189] width 334 height 26
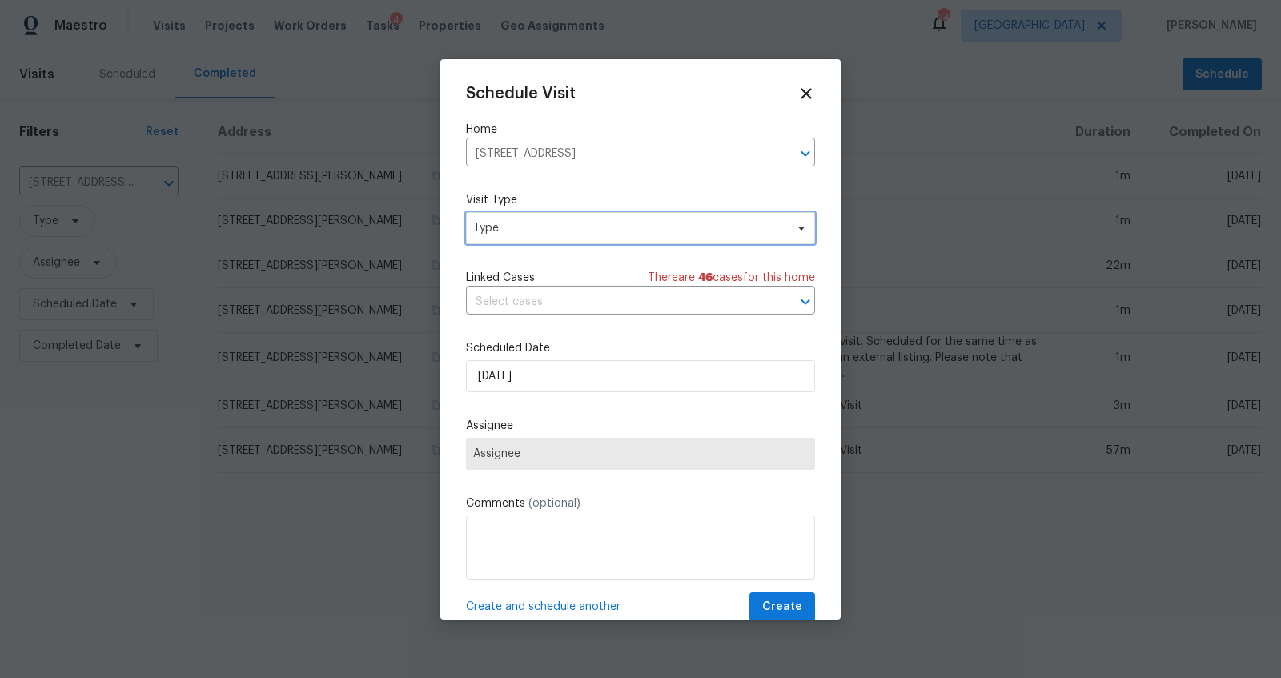
click at [561, 219] on span "Type" at bounding box center [640, 228] width 349 height 32
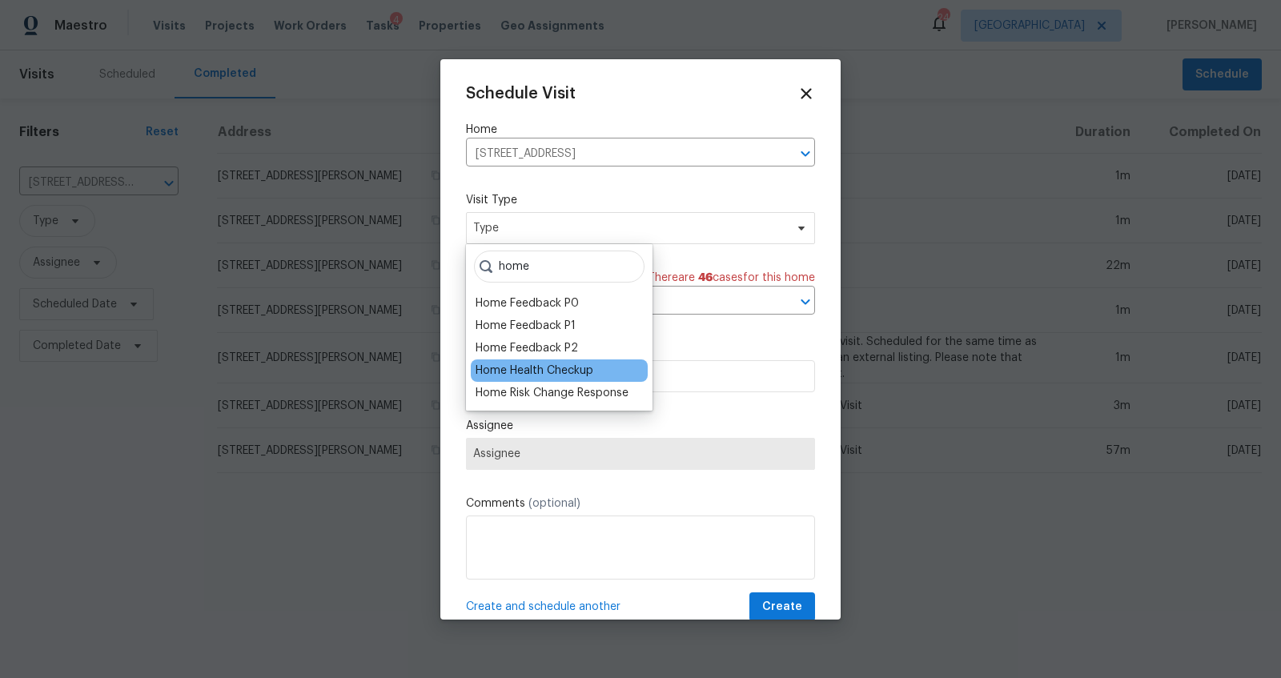
type input "home"
click at [506, 363] on div "Home Health Checkup" at bounding box center [535, 371] width 118 height 16
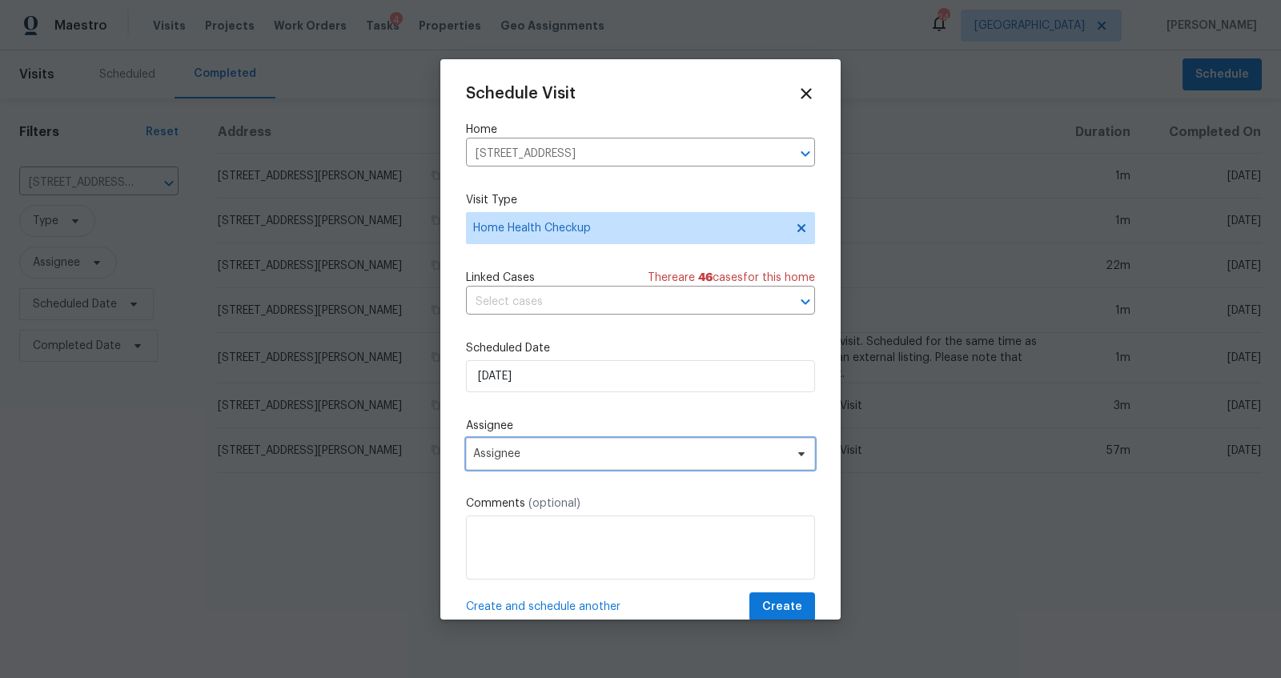
click at [567, 455] on span "Assignee" at bounding box center [630, 454] width 314 height 13
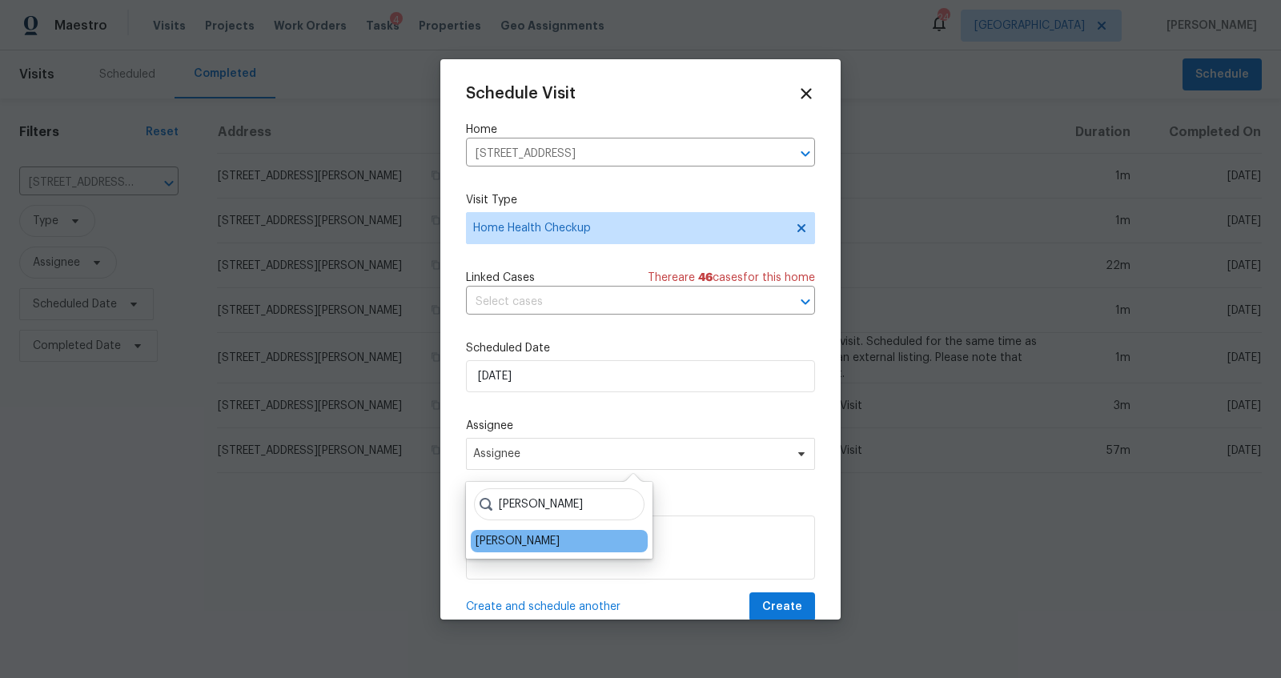
type input "[PERSON_NAME]"
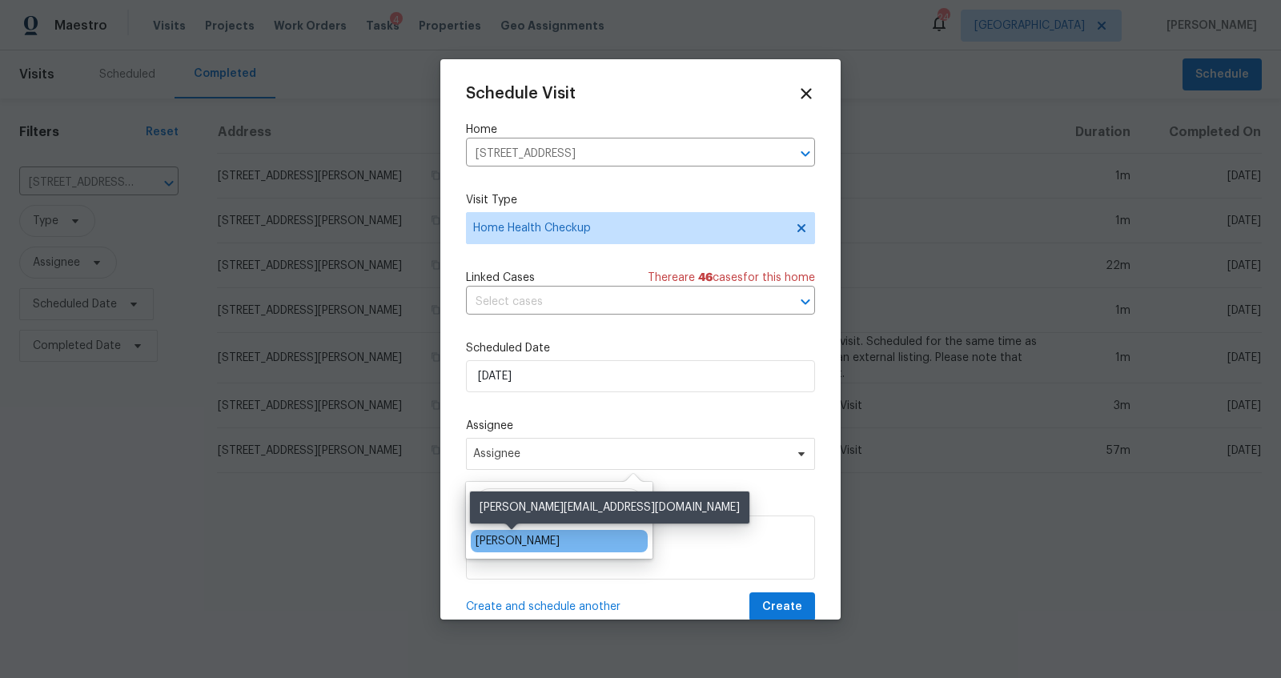
click at [507, 537] on div "[PERSON_NAME]" at bounding box center [518, 541] width 84 height 16
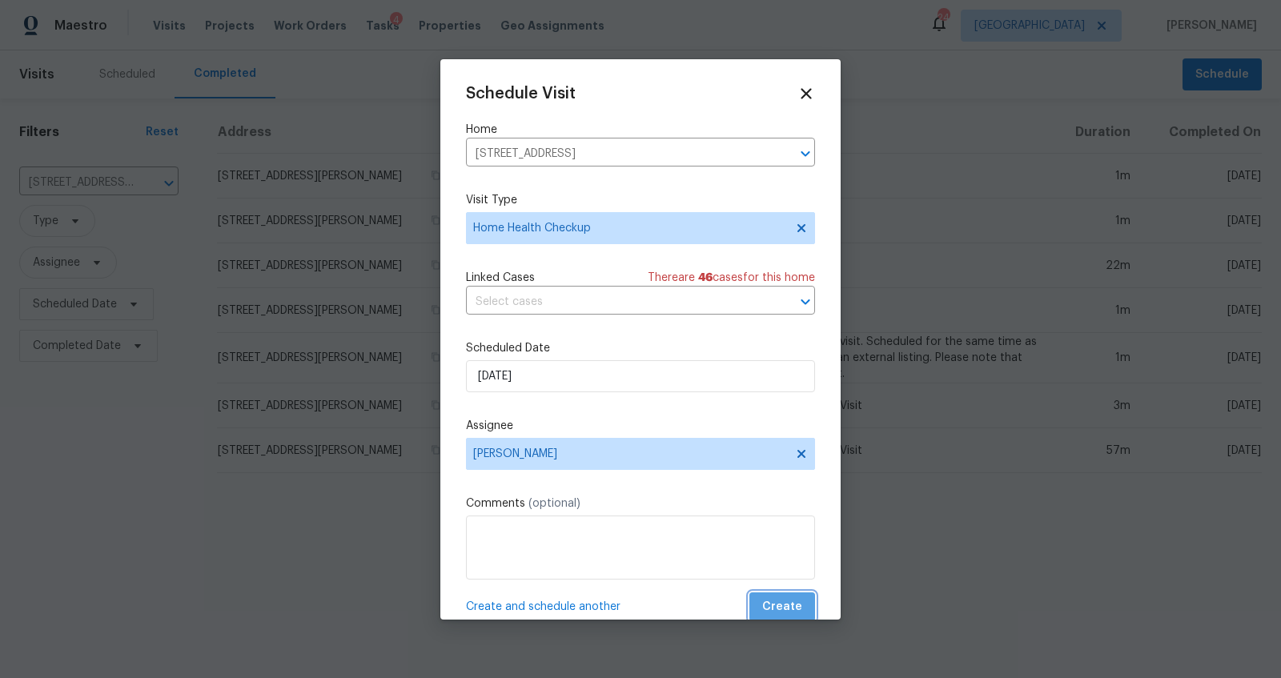
click at [774, 599] on span "Create" at bounding box center [782, 607] width 40 height 20
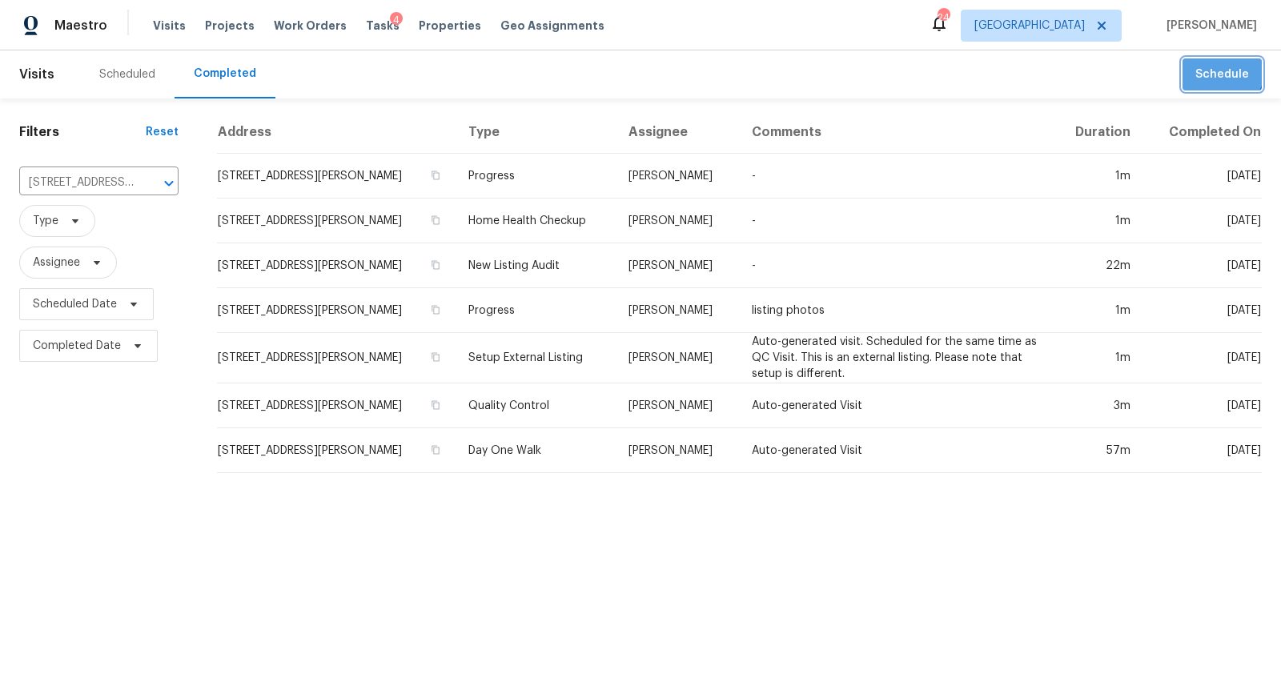
click at [1195, 63] on button "Schedule" at bounding box center [1222, 74] width 79 height 33
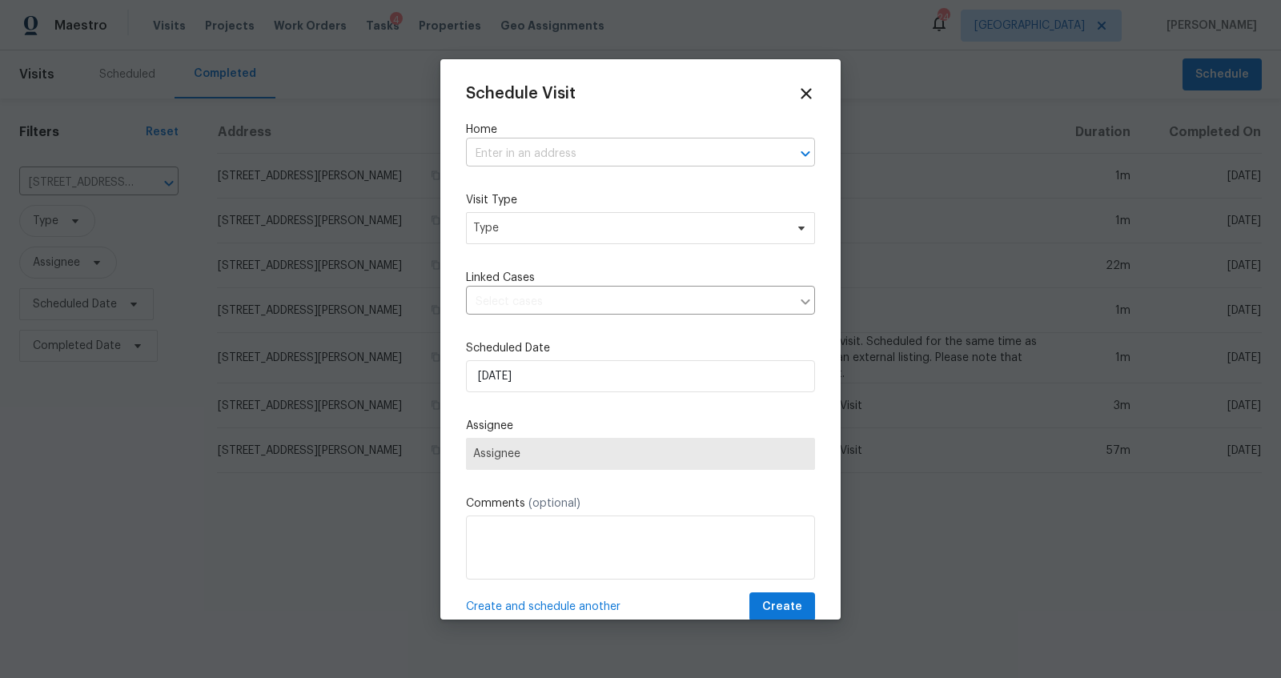
click at [698, 147] on input "text" at bounding box center [618, 154] width 304 height 25
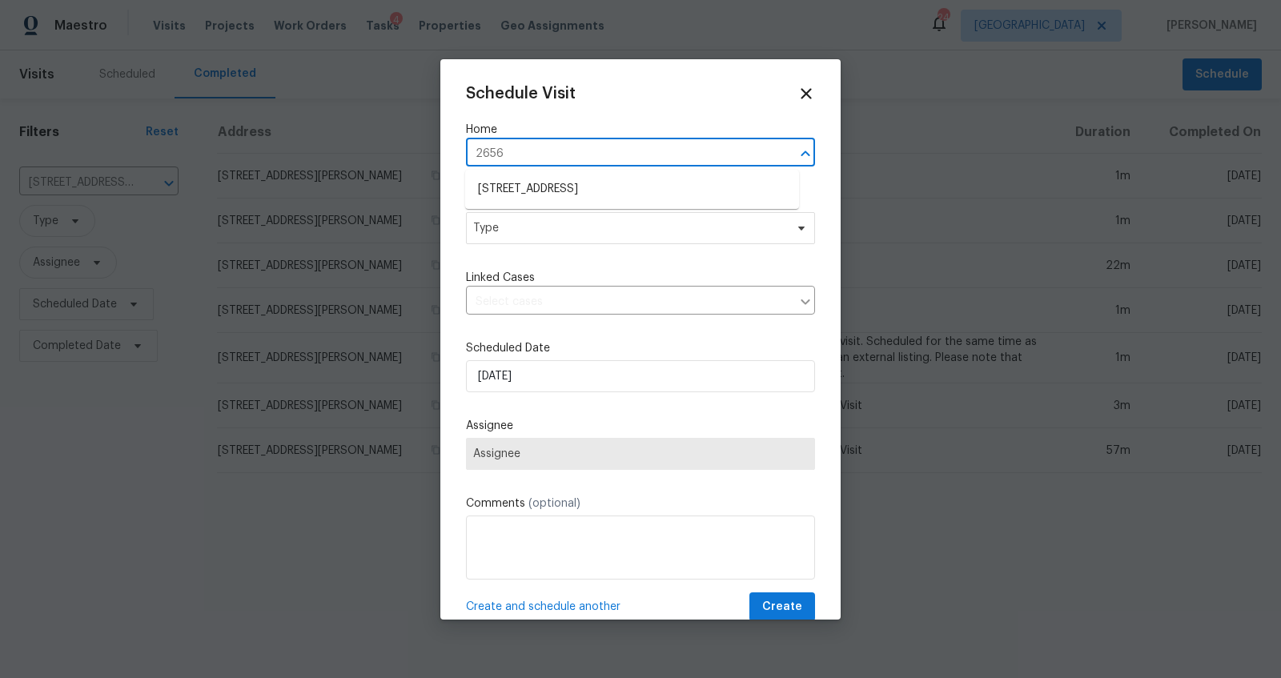
type input "2656 l"
click at [653, 188] on li "[STREET_ADDRESS]" at bounding box center [632, 189] width 334 height 26
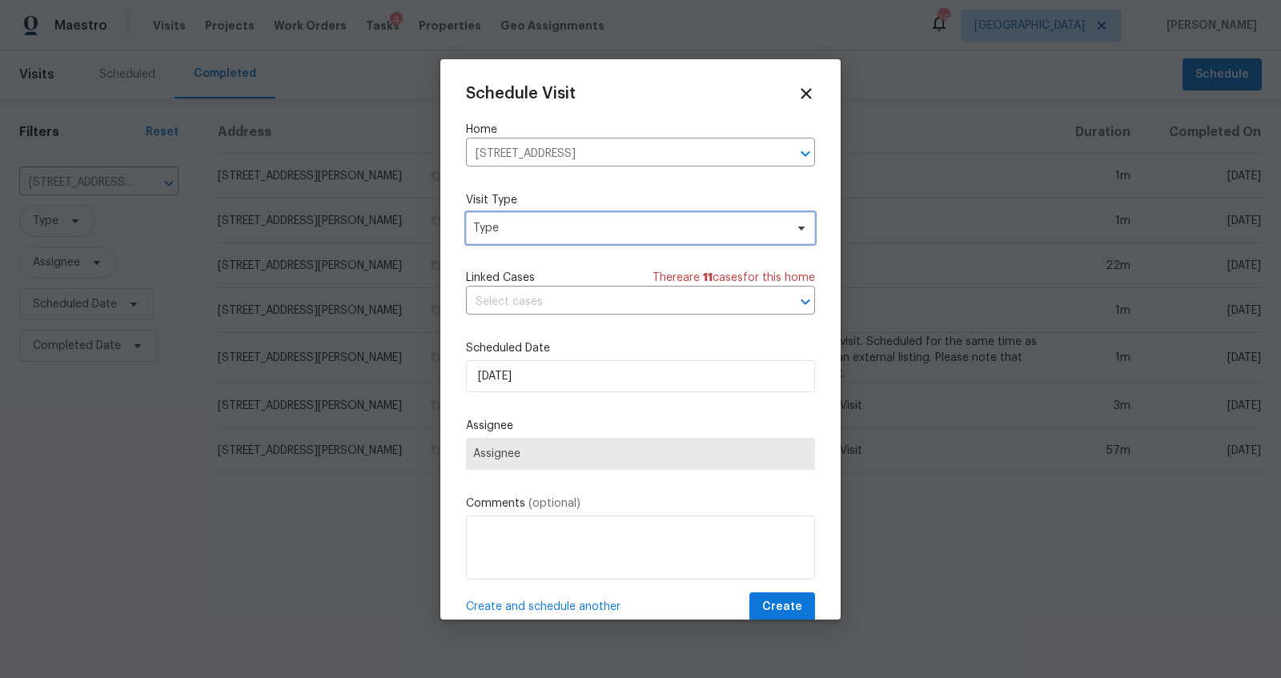
click at [596, 227] on span "Type" at bounding box center [628, 228] width 311 height 16
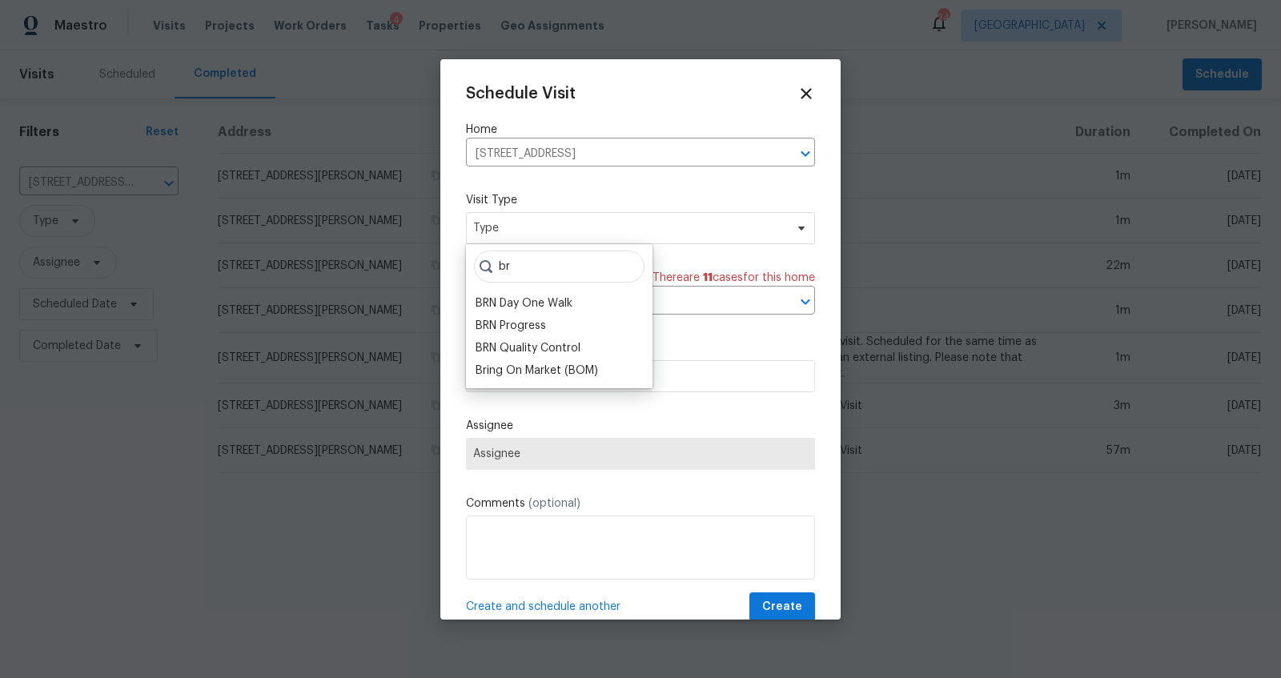
type input "b"
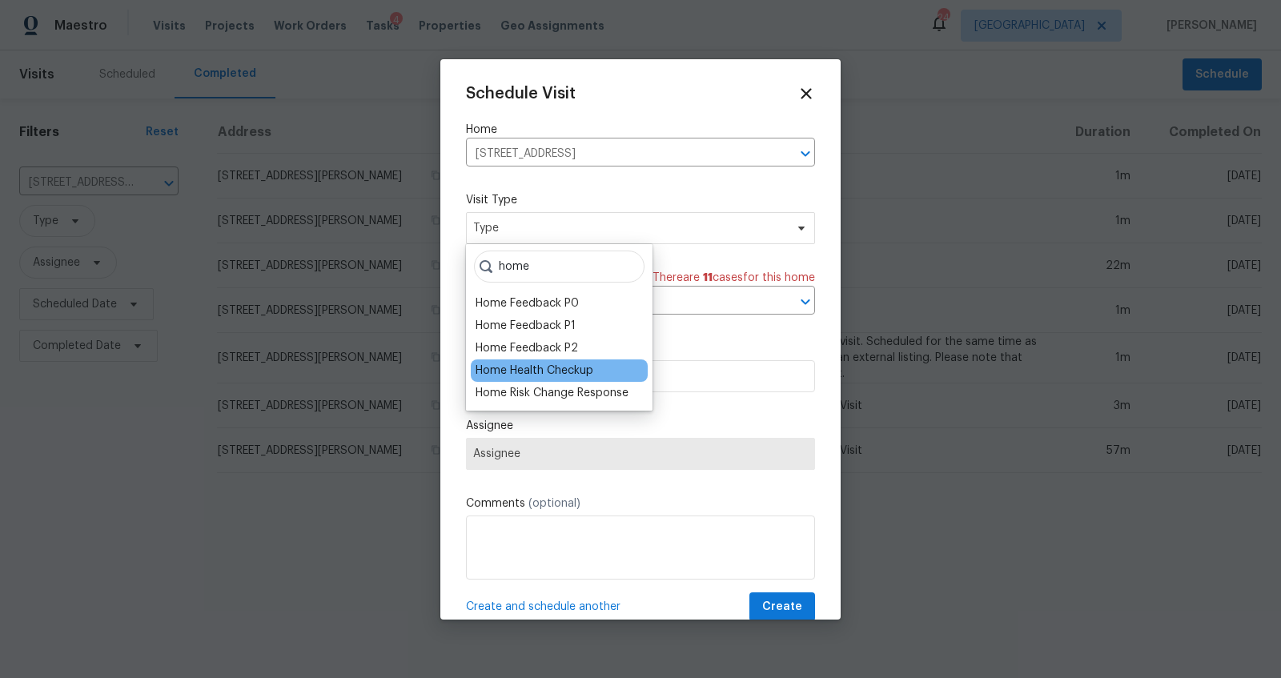
type input "home"
click at [529, 373] on div "Home Health Checkup" at bounding box center [535, 371] width 118 height 16
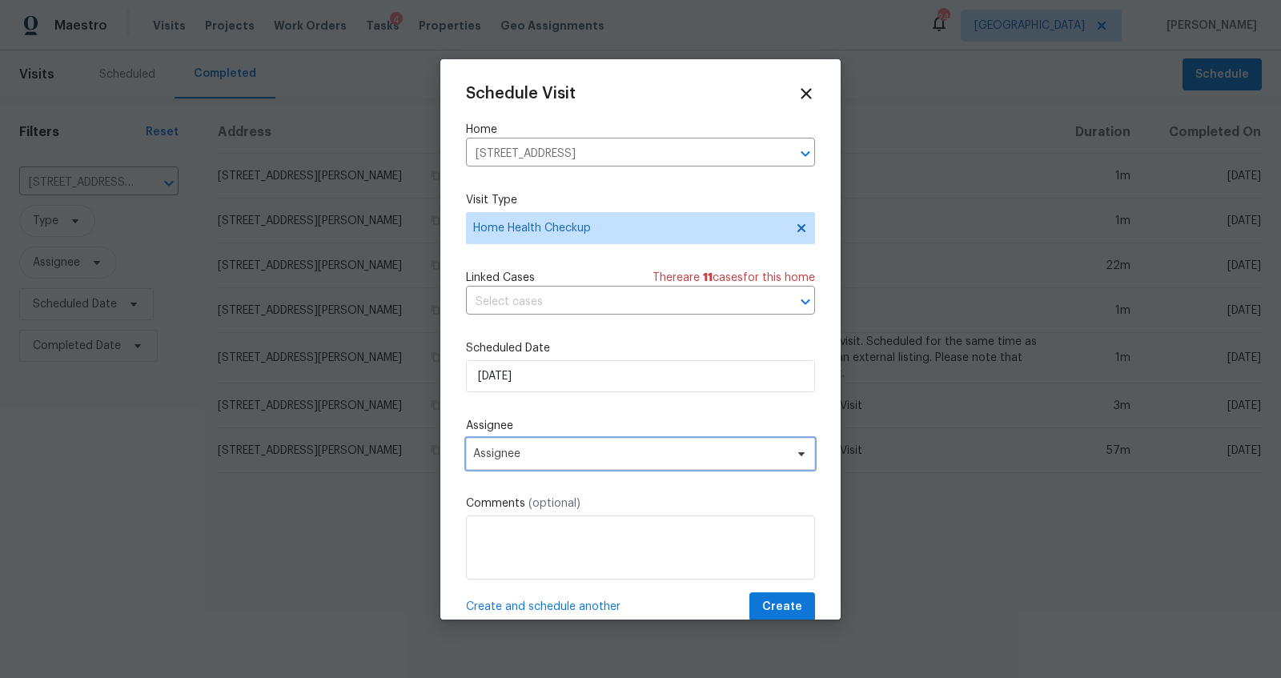
click at [524, 451] on span "Assignee" at bounding box center [630, 454] width 314 height 13
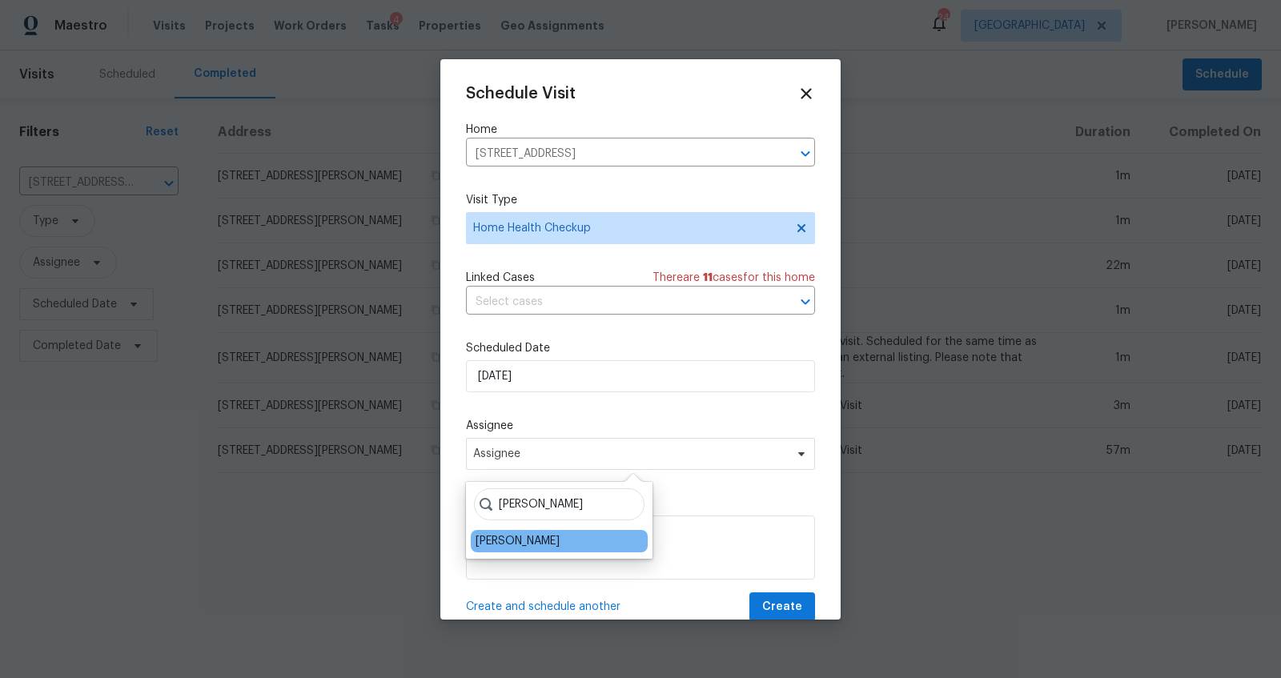
type input "[PERSON_NAME]"
click at [531, 544] on div "[PERSON_NAME]" at bounding box center [518, 541] width 84 height 16
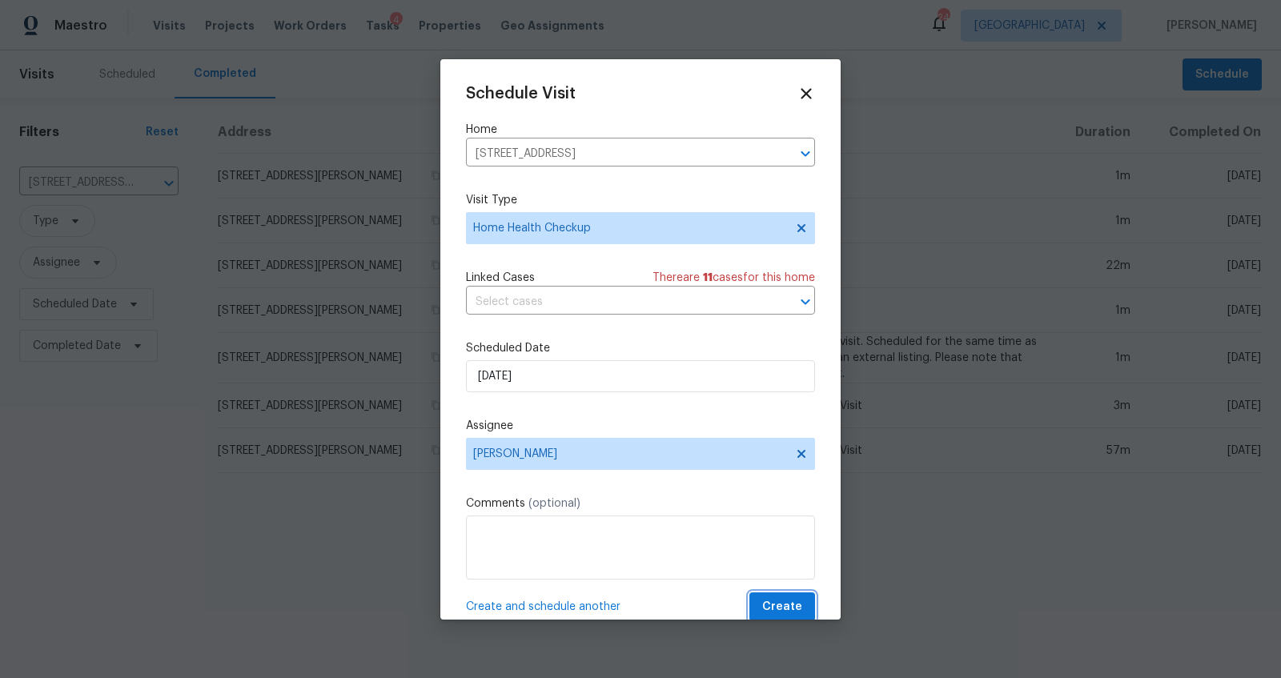
click at [778, 615] on span "Create" at bounding box center [782, 607] width 40 height 20
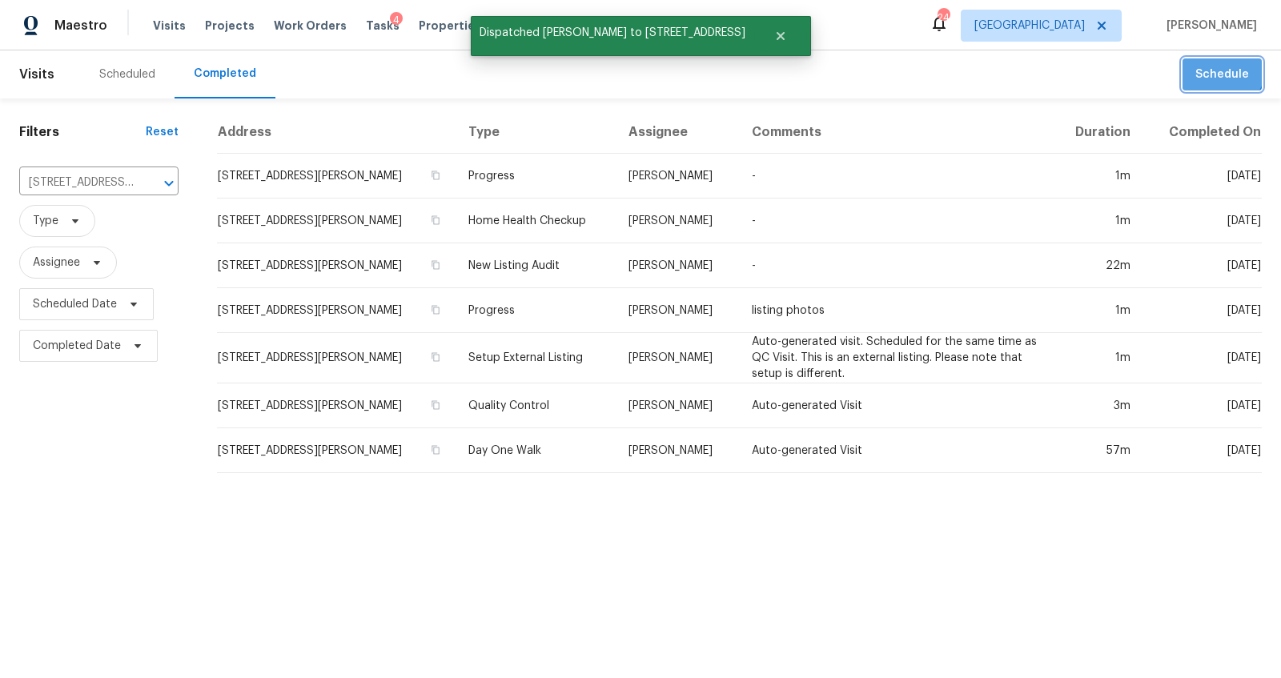
click at [1196, 61] on button "Schedule" at bounding box center [1222, 74] width 79 height 33
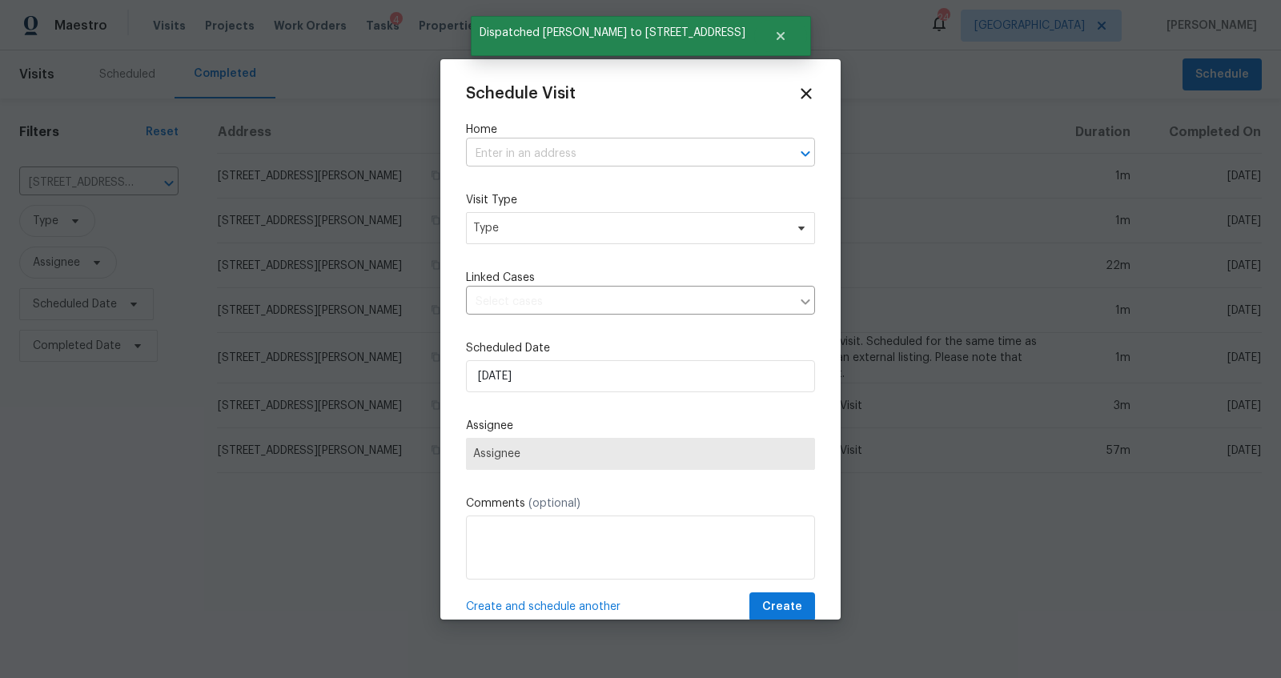
click at [532, 147] on input "text" at bounding box center [618, 154] width 304 height 25
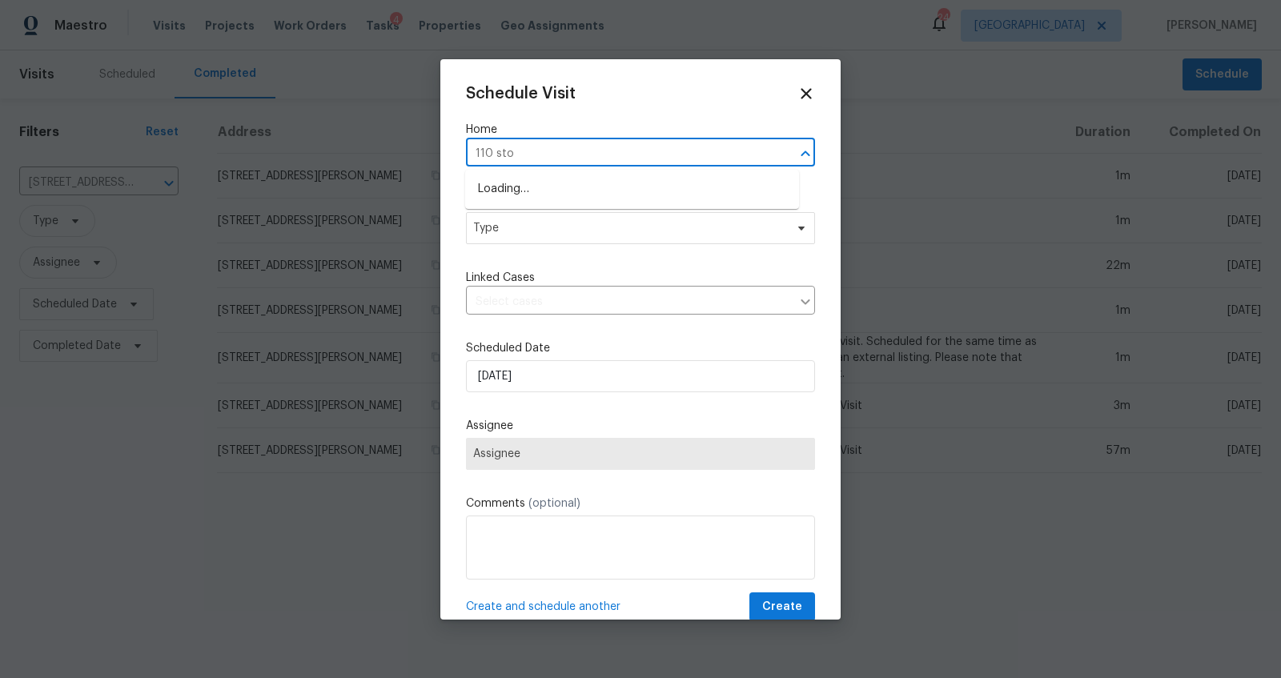
type input "110 ston"
click at [540, 192] on li "[STREET_ADDRESS]" at bounding box center [632, 189] width 334 height 26
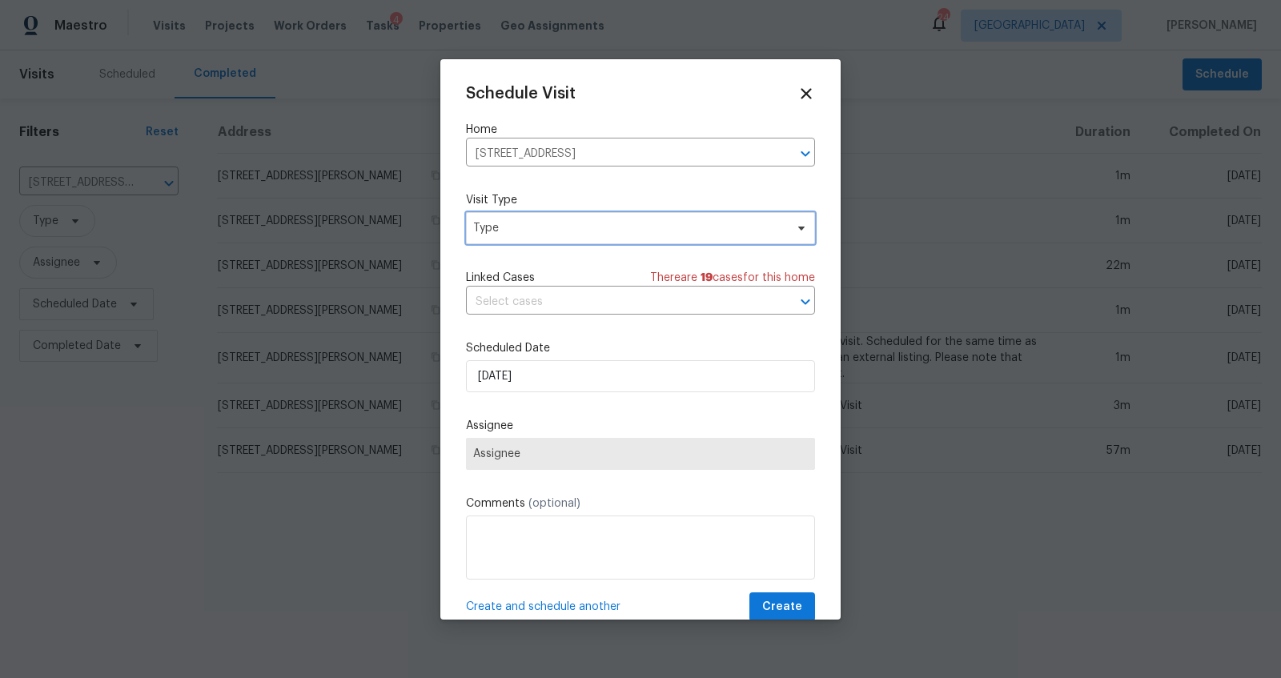
click at [551, 227] on span "Type" at bounding box center [628, 228] width 311 height 16
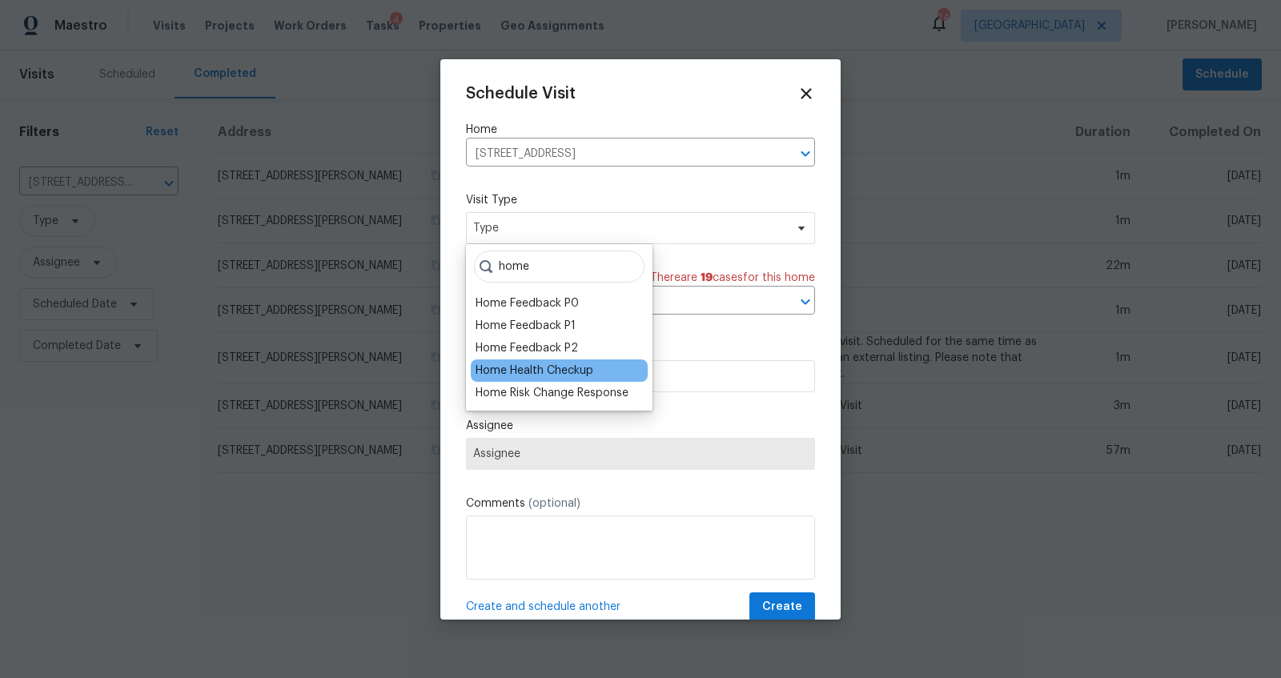
type input "home"
click at [525, 370] on div "Home Health Checkup" at bounding box center [535, 371] width 118 height 16
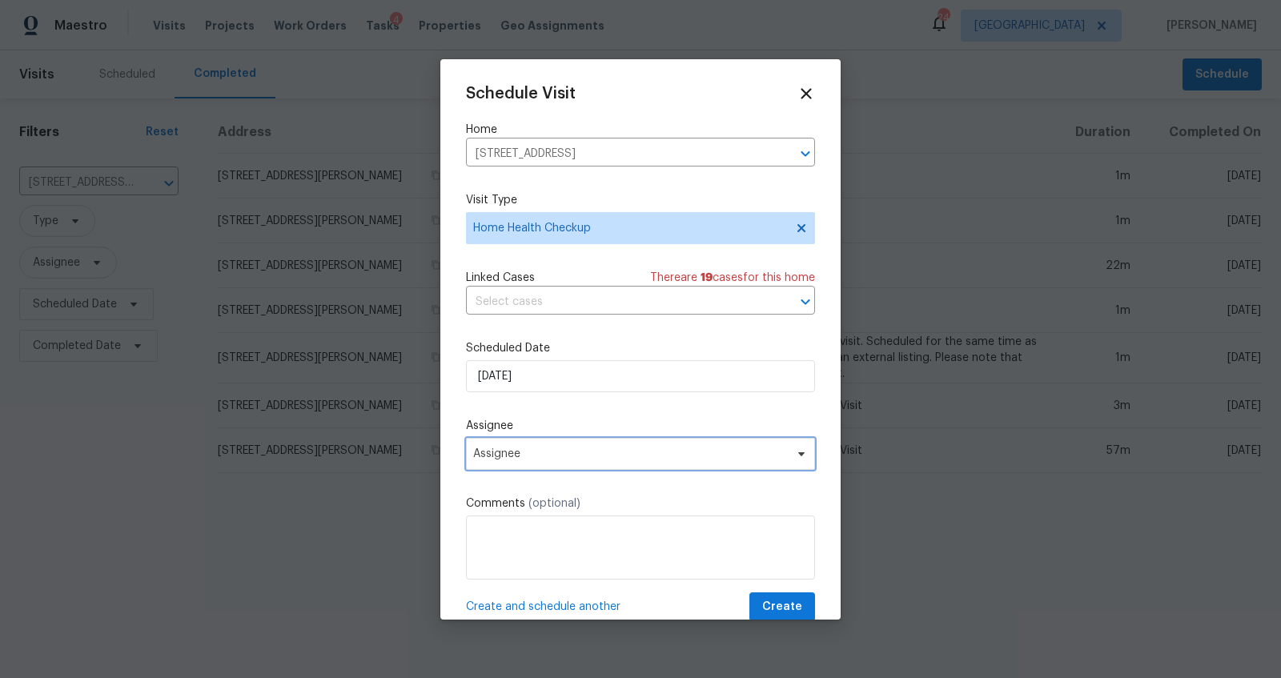
click at [572, 460] on span "Assignee" at bounding box center [630, 454] width 314 height 13
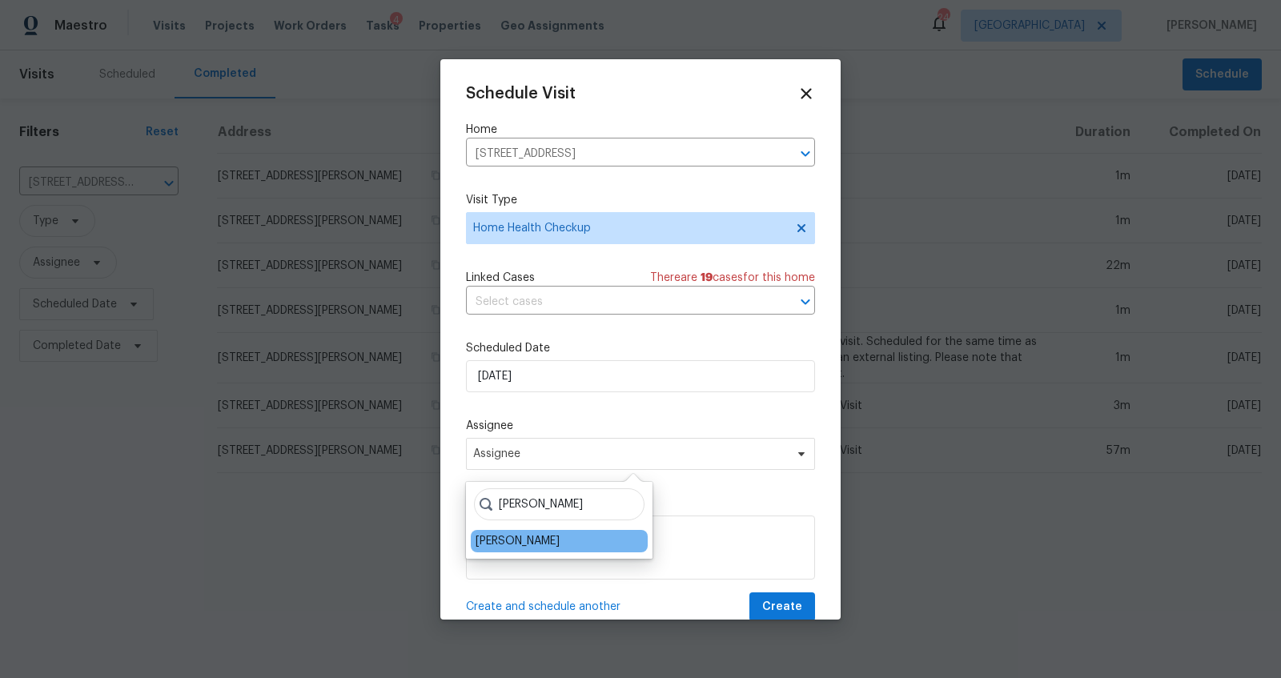
type input "[PERSON_NAME]"
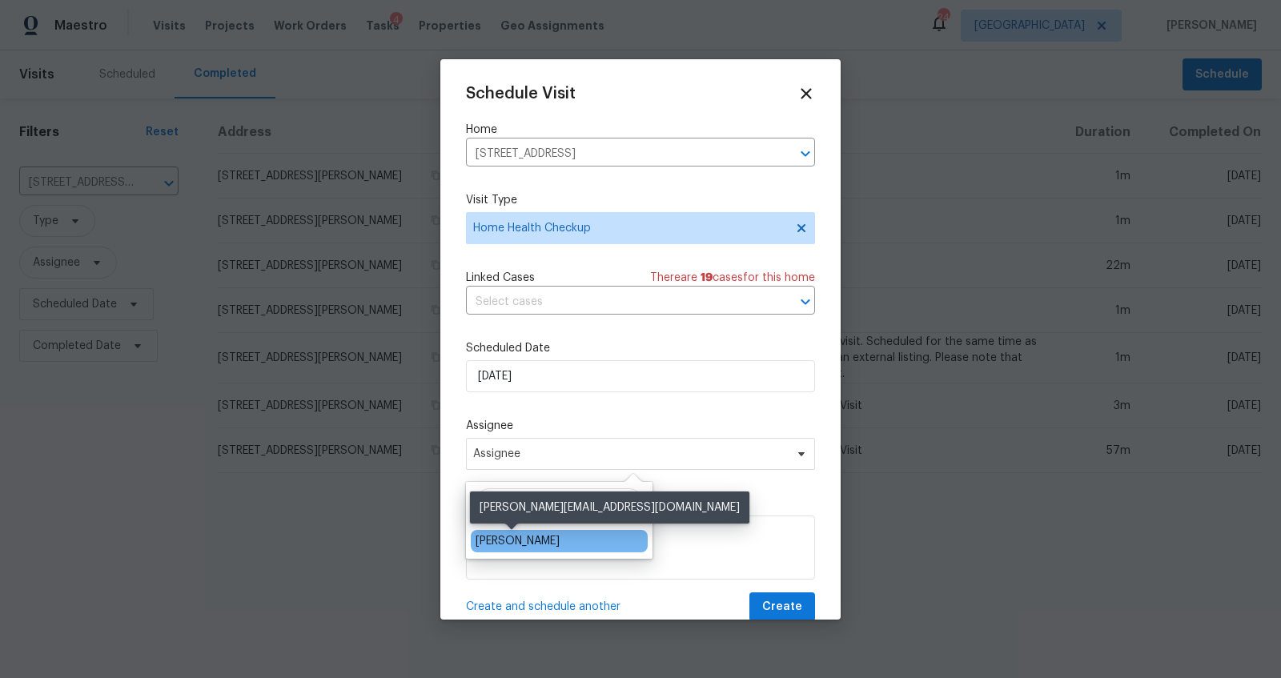
click at [520, 535] on div "[PERSON_NAME]" at bounding box center [518, 541] width 84 height 16
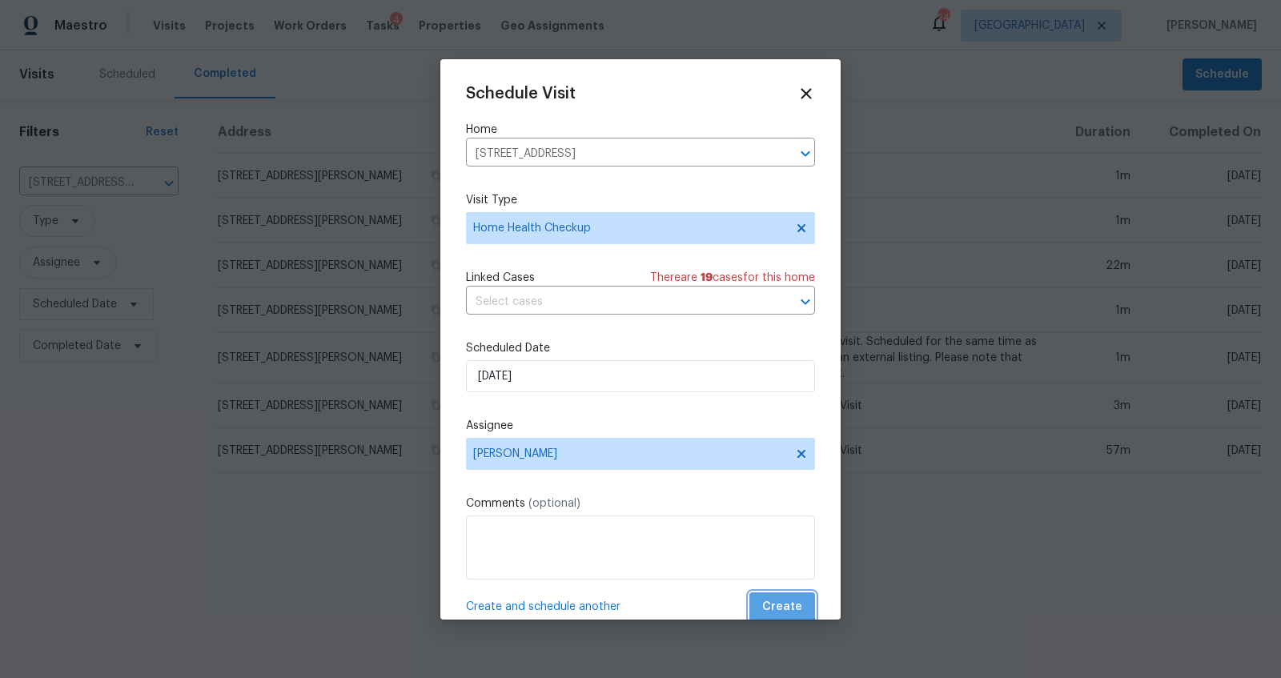
click at [766, 592] on button "Create" at bounding box center [782, 607] width 66 height 30
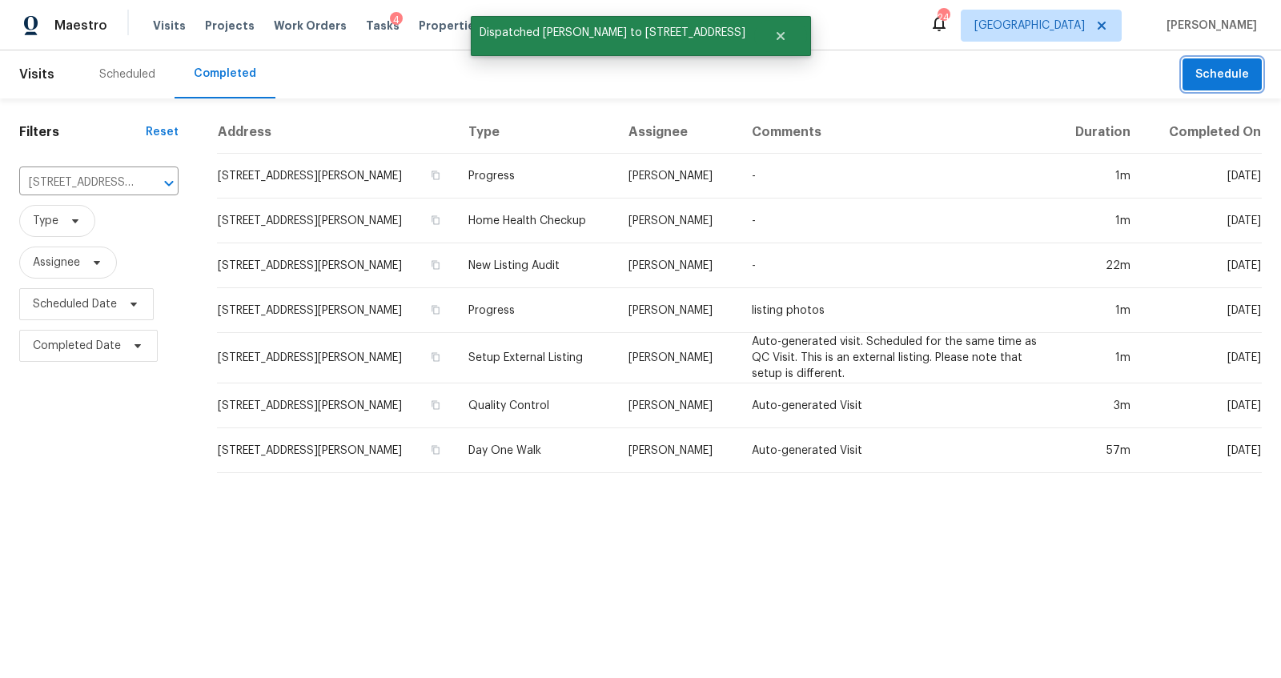
click at [1223, 74] on span "Schedule" at bounding box center [1222, 75] width 54 height 20
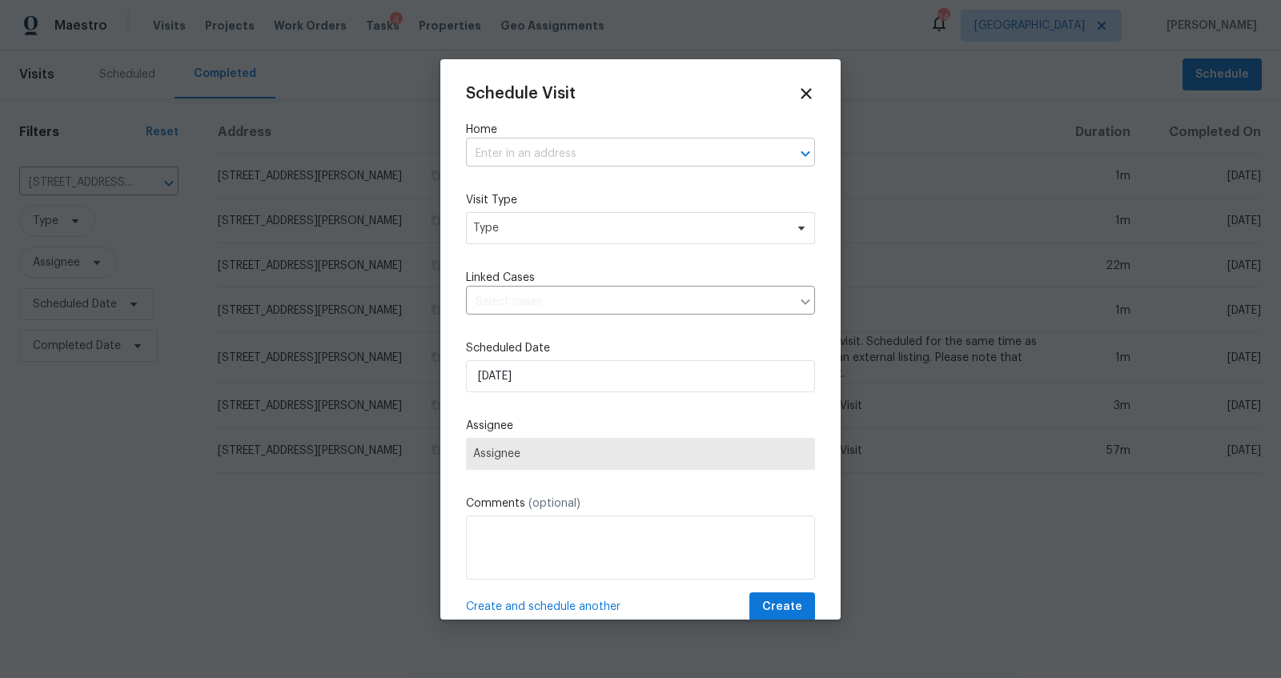
click at [586, 154] on input "text" at bounding box center [618, 154] width 304 height 25
type input "324 p"
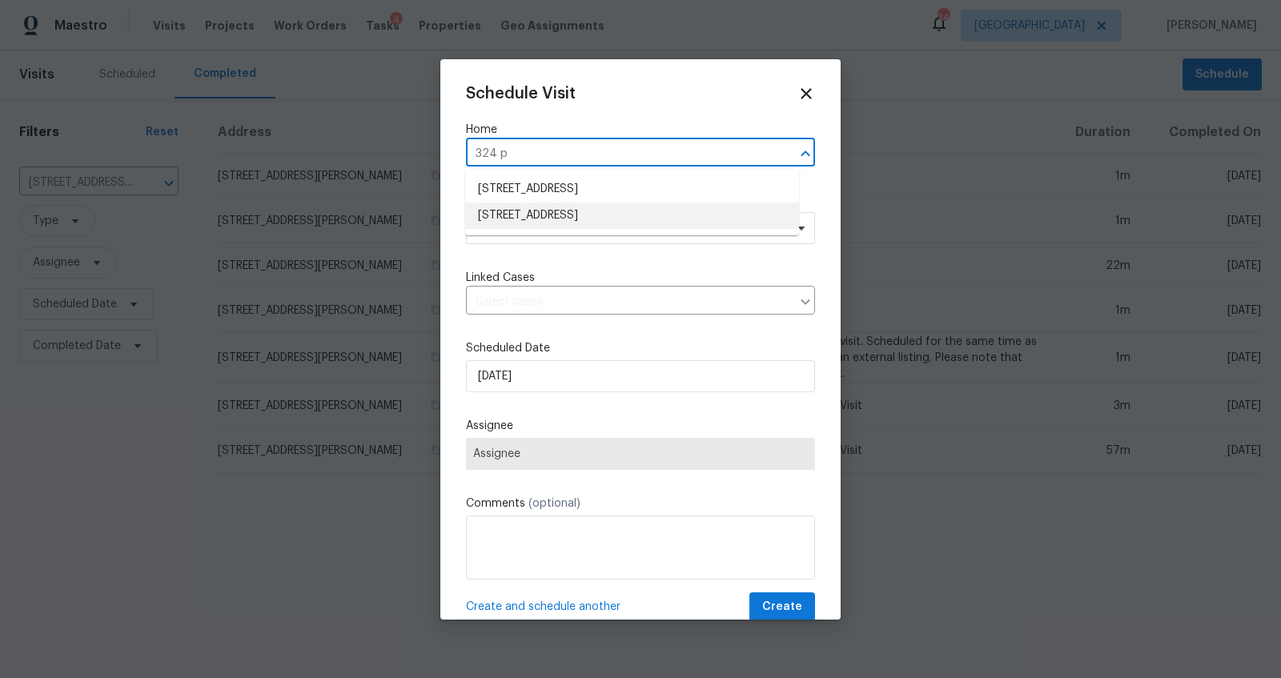
click at [556, 211] on li "[STREET_ADDRESS]" at bounding box center [632, 216] width 334 height 26
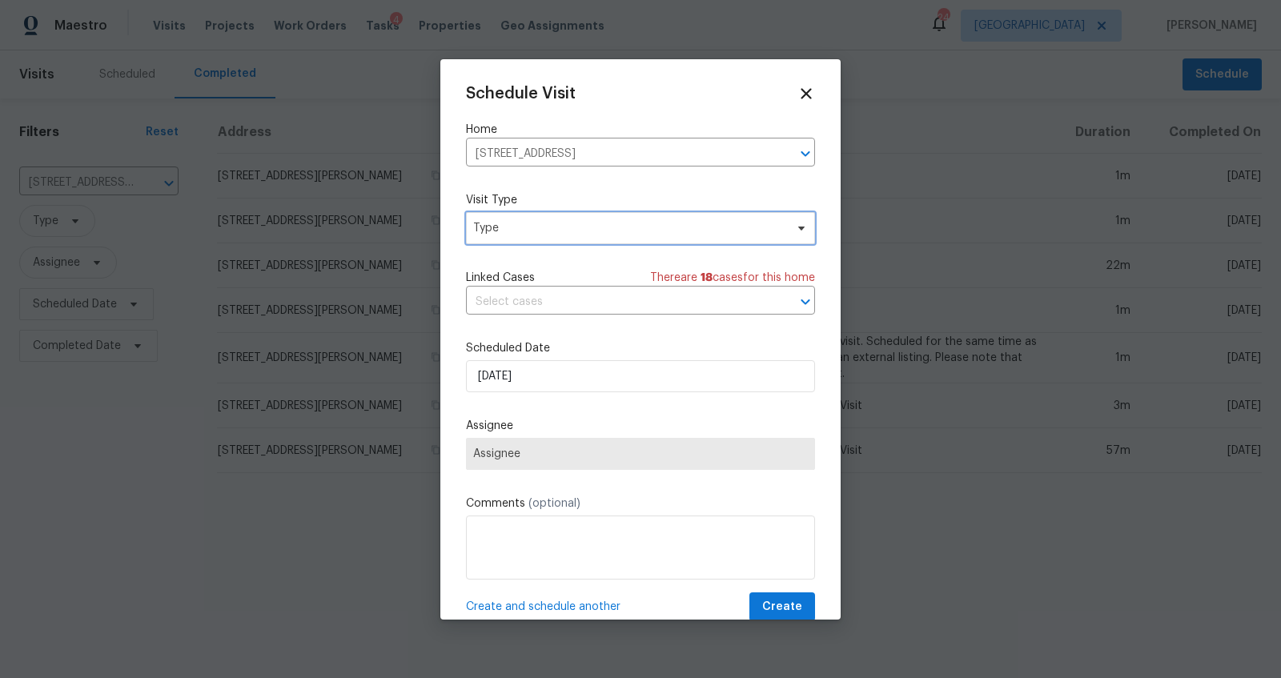
click at [583, 235] on span "Type" at bounding box center [640, 228] width 349 height 32
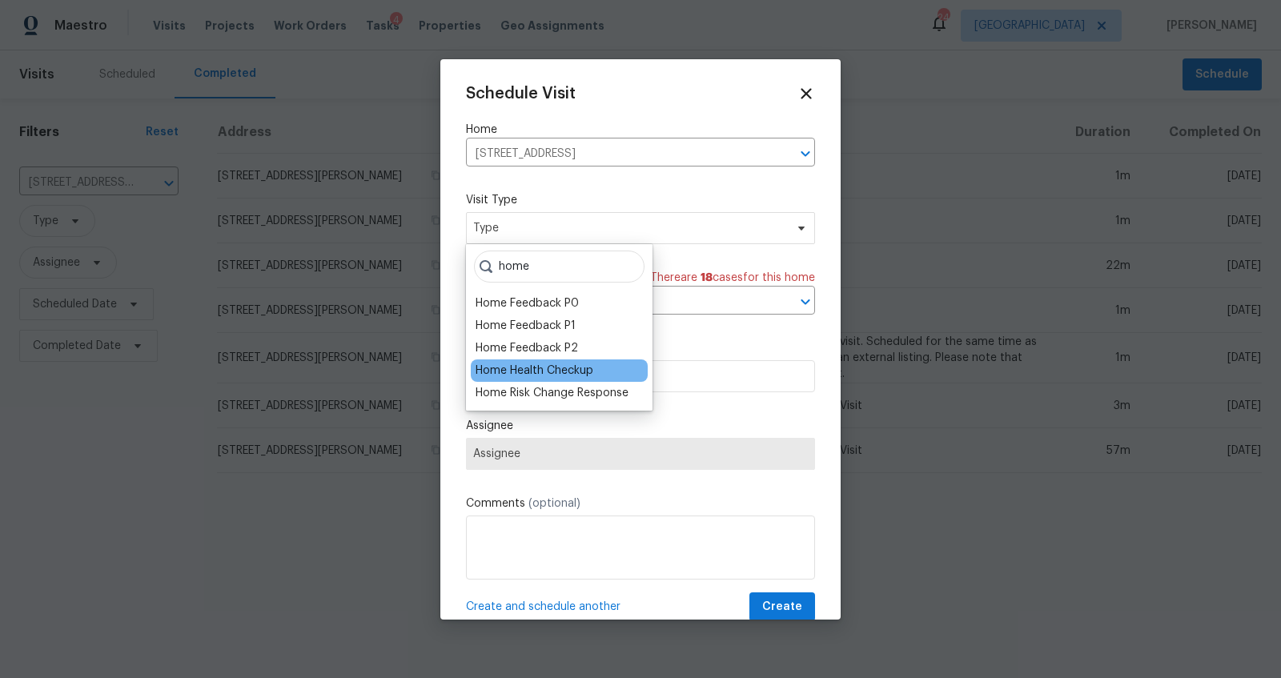
type input "home"
click at [535, 371] on div "Home Health Checkup" at bounding box center [535, 371] width 118 height 16
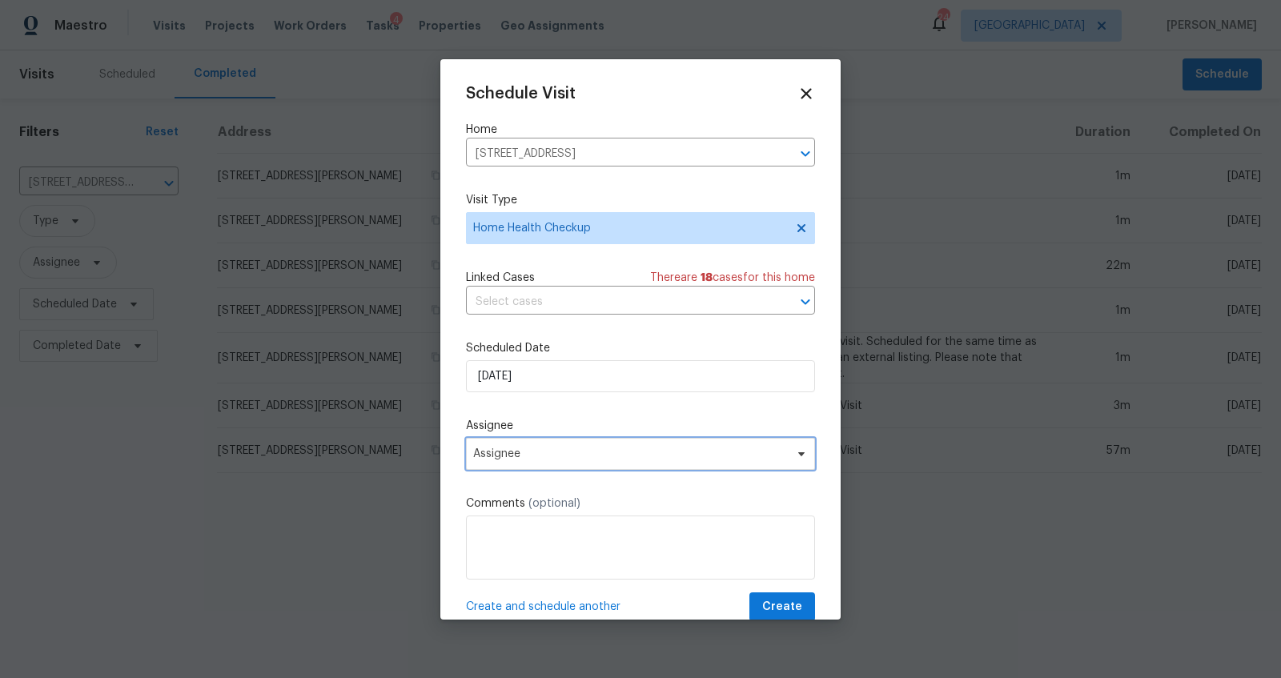
click at [553, 451] on span "Assignee" at bounding box center [630, 454] width 314 height 13
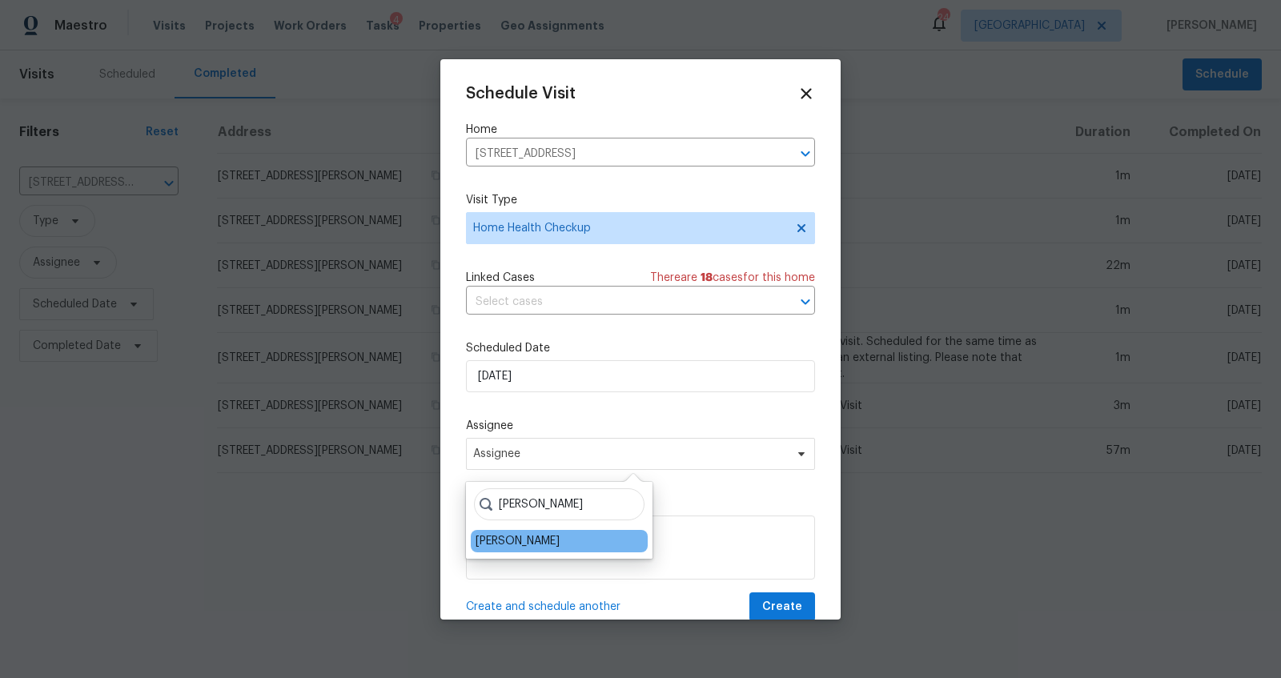
type input "[PERSON_NAME]"
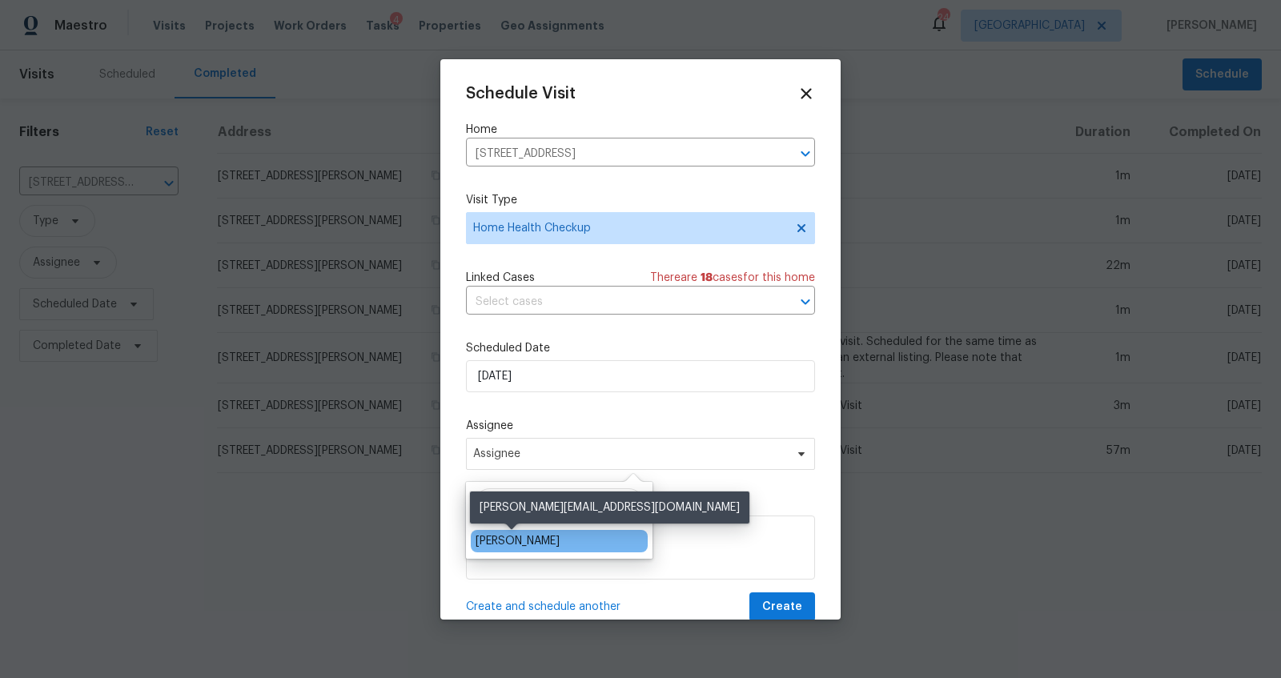
click at [520, 545] on div "[PERSON_NAME]" at bounding box center [518, 541] width 84 height 16
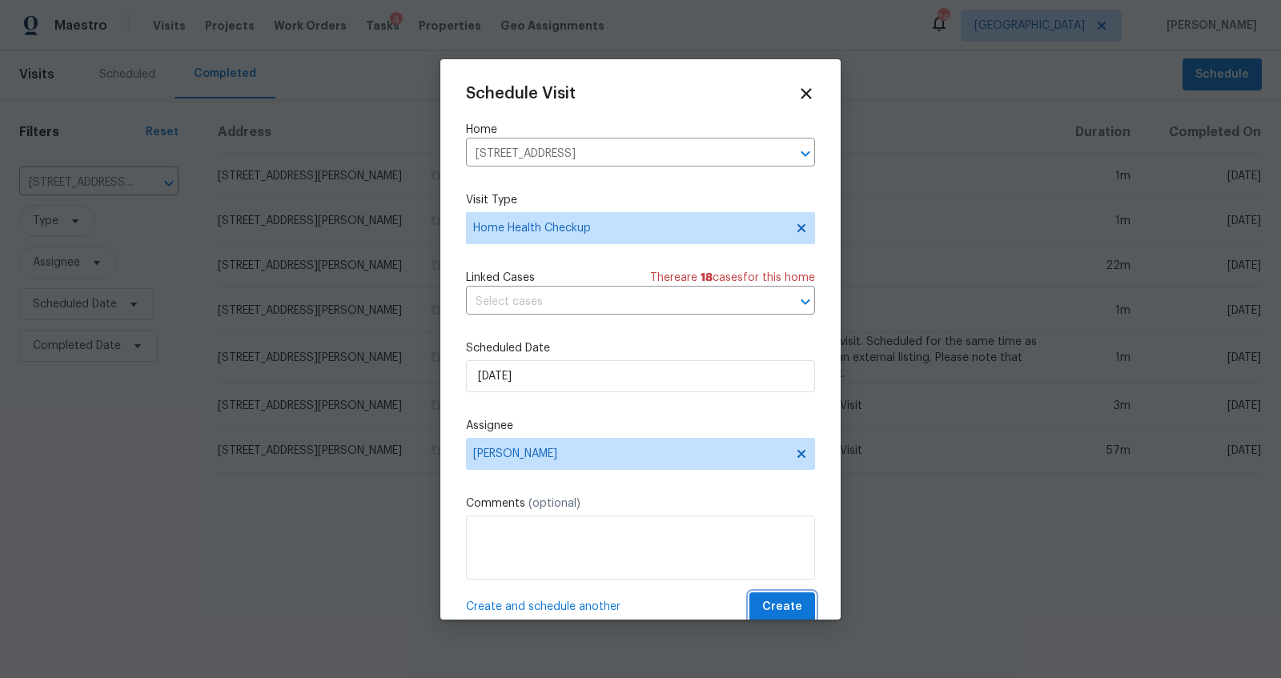
click at [777, 600] on span "Create" at bounding box center [782, 607] width 40 height 20
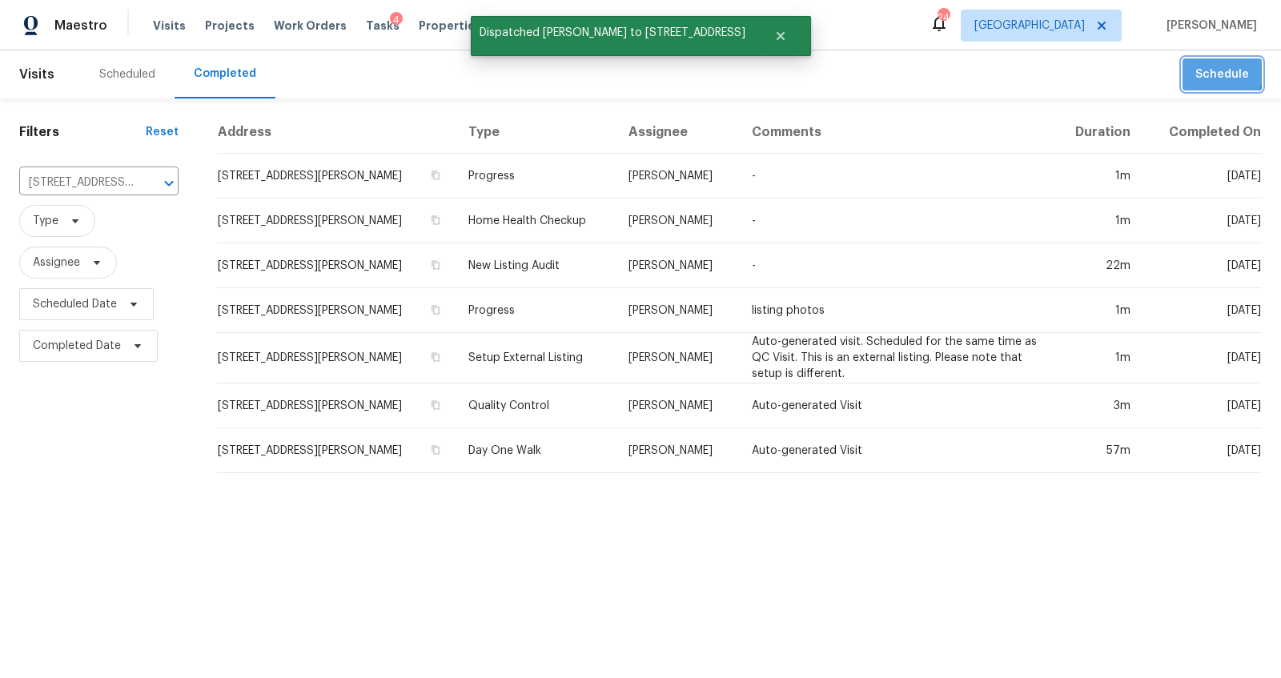
click at [1195, 70] on span "Schedule" at bounding box center [1222, 75] width 54 height 20
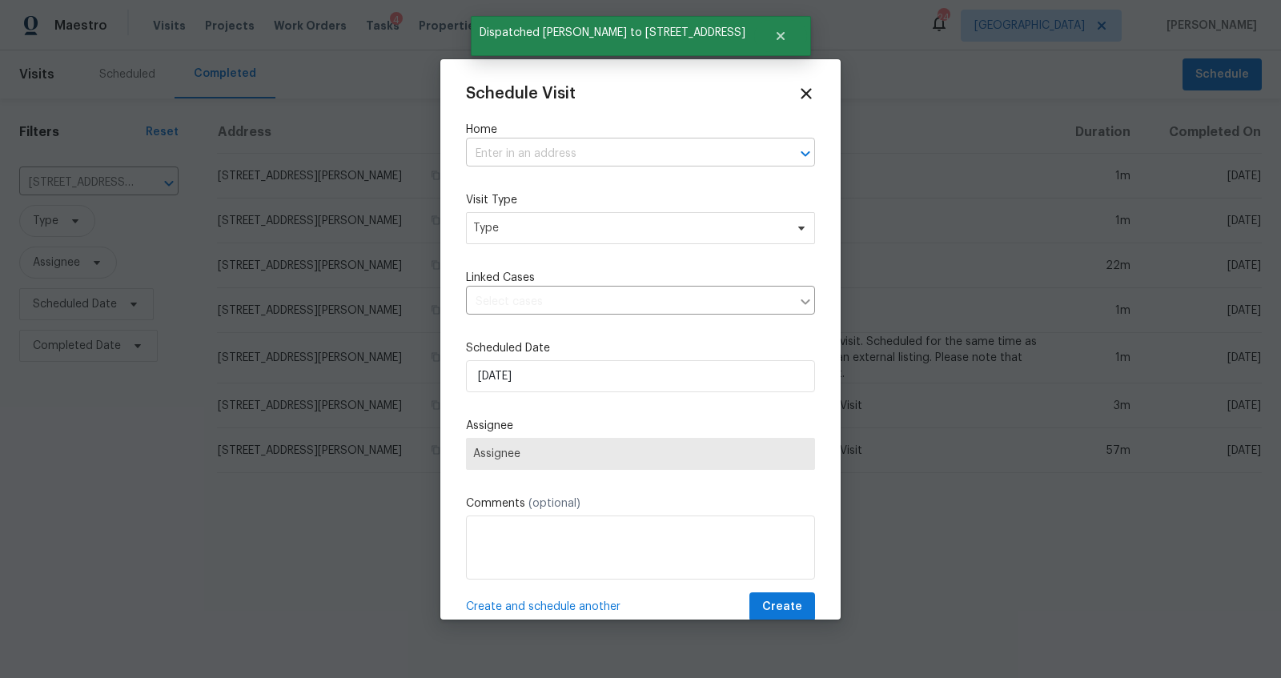
click at [614, 146] on input "text" at bounding box center [618, 154] width 304 height 25
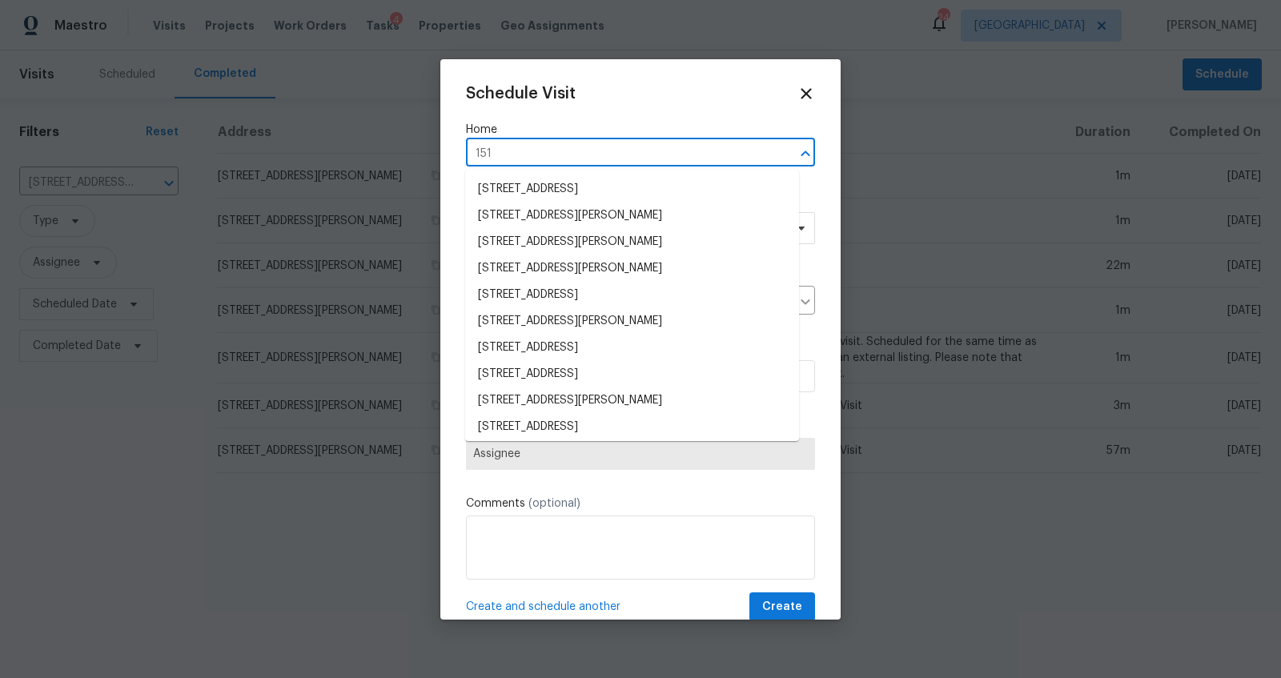
type input "1513"
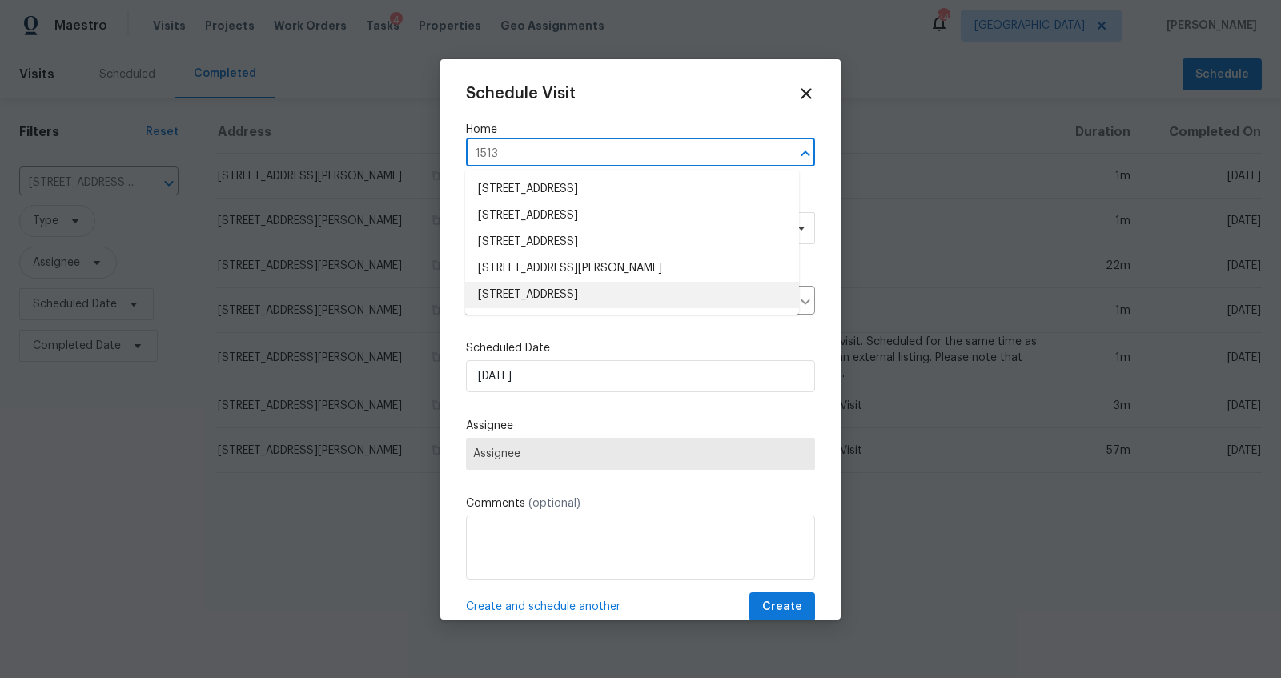
click at [552, 295] on li "[STREET_ADDRESS]" at bounding box center [632, 295] width 334 height 26
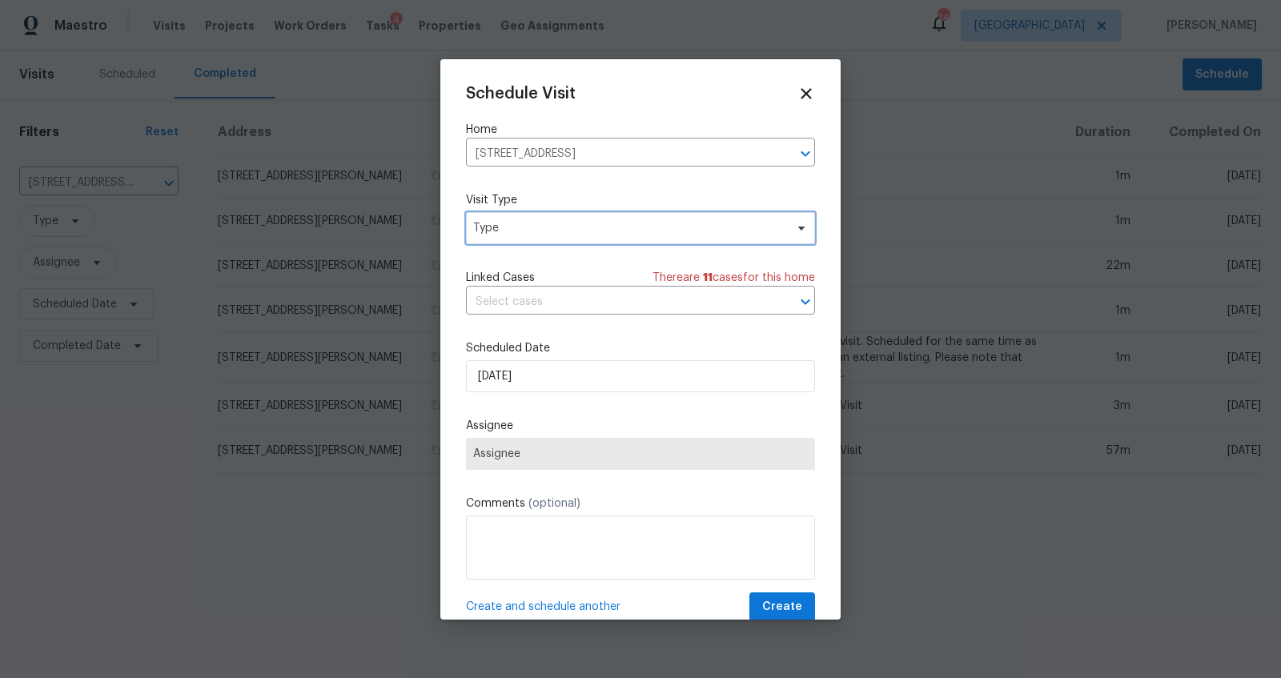
click at [625, 218] on span "Type" at bounding box center [640, 228] width 349 height 32
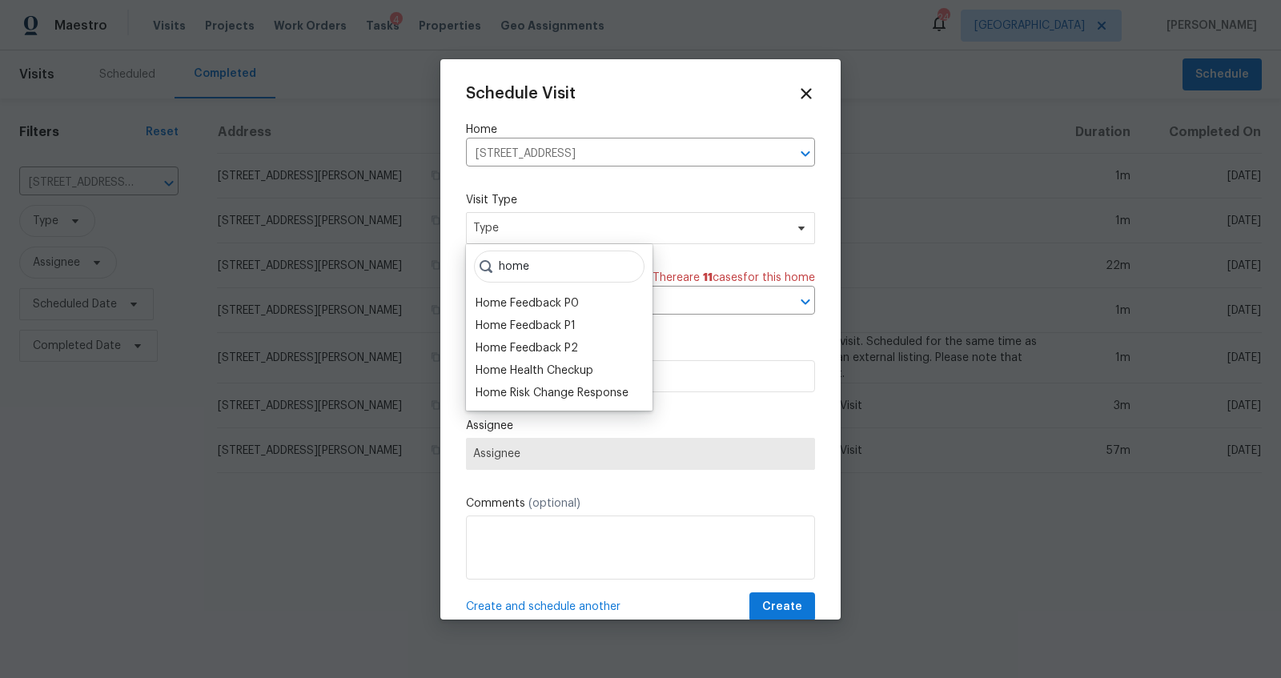
type input "home"
click at [570, 366] on div "Home Health Checkup" at bounding box center [535, 371] width 118 height 16
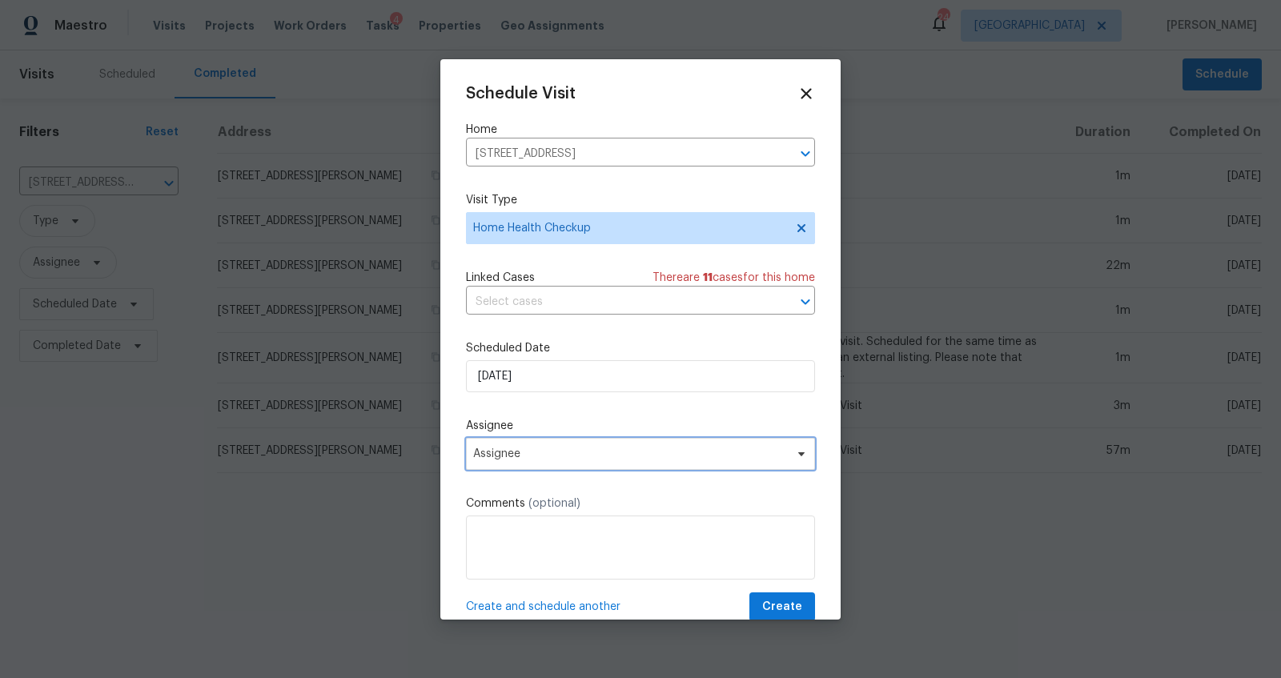
click at [579, 454] on span "Assignee" at bounding box center [630, 454] width 314 height 13
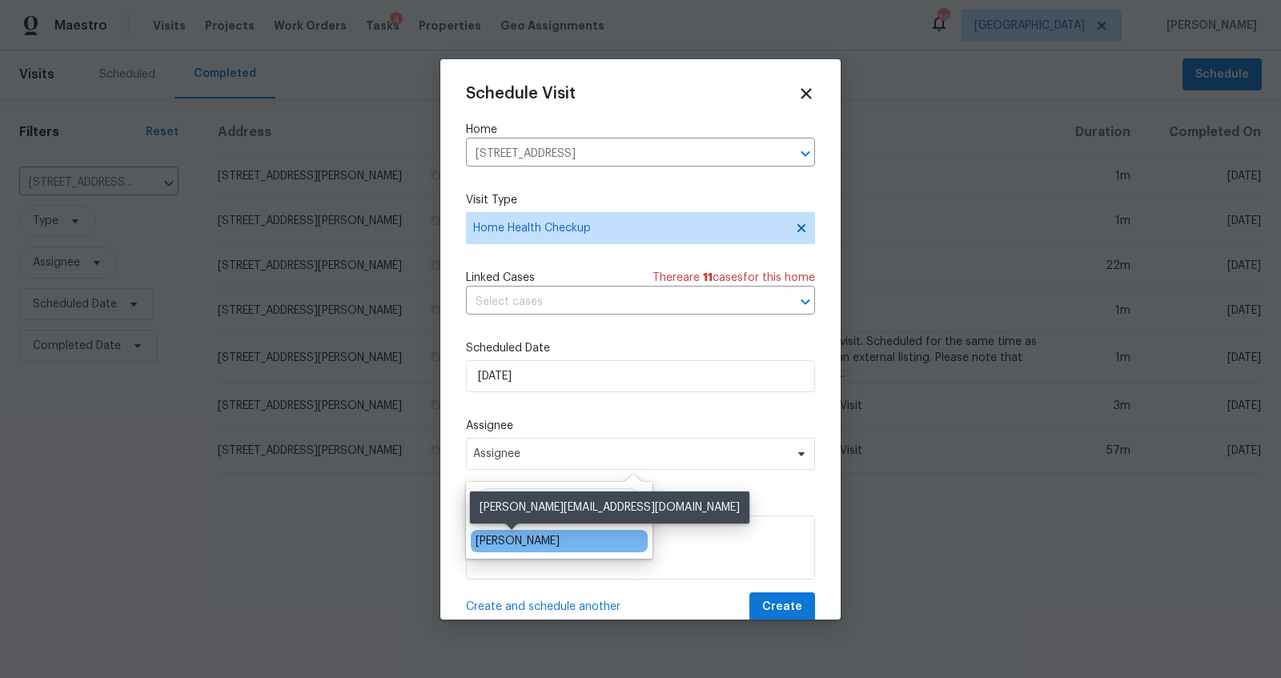
type input "[PERSON_NAME]"
click at [523, 538] on div "[PERSON_NAME]" at bounding box center [518, 541] width 84 height 16
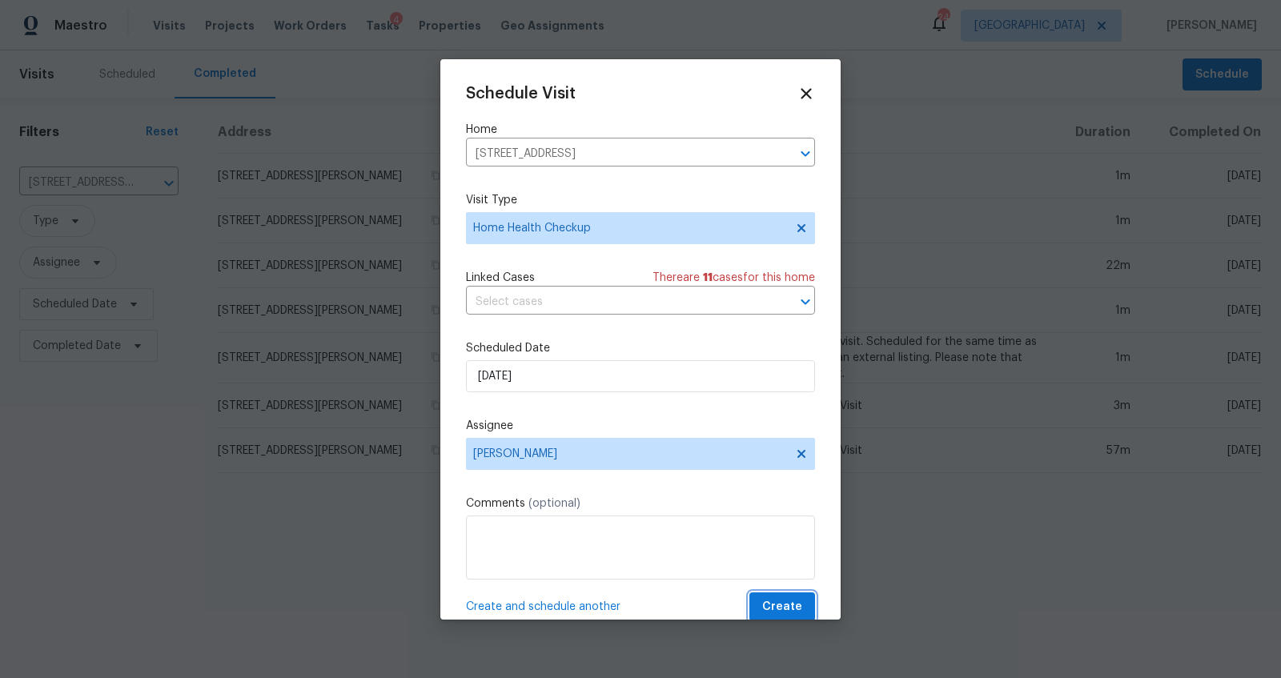
click at [770, 609] on span "Create" at bounding box center [782, 607] width 40 height 20
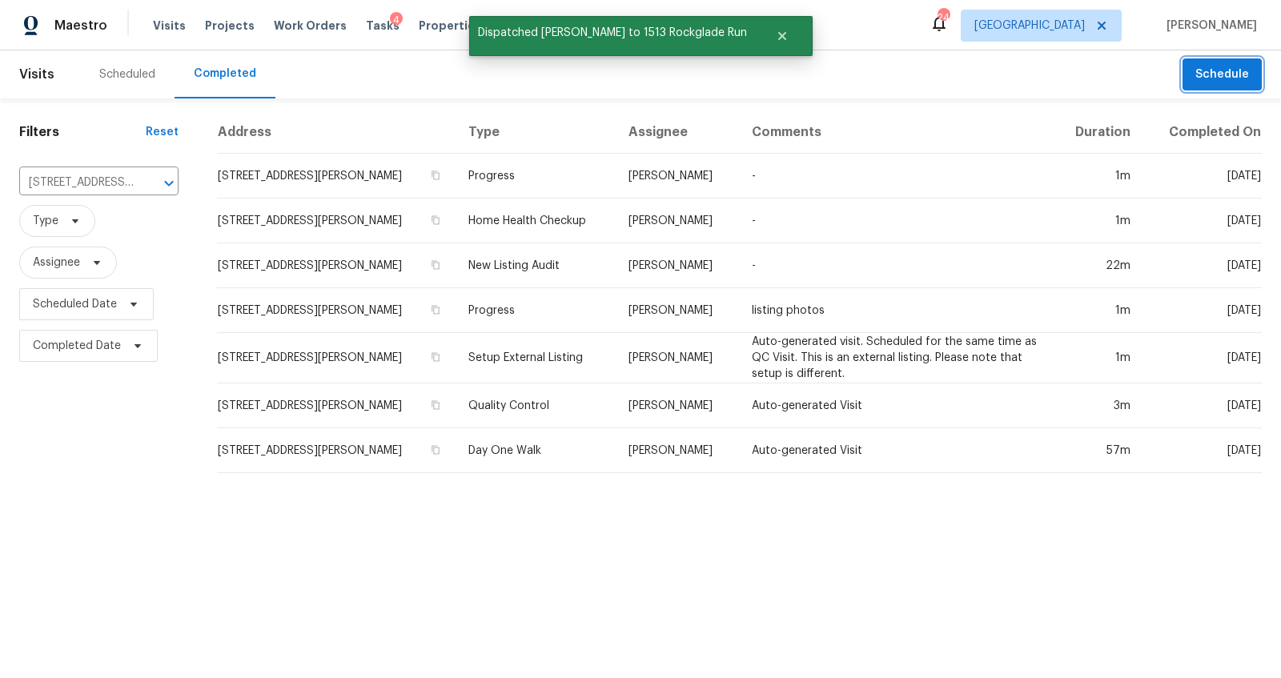
click at [1216, 76] on span "Schedule" at bounding box center [1222, 75] width 54 height 20
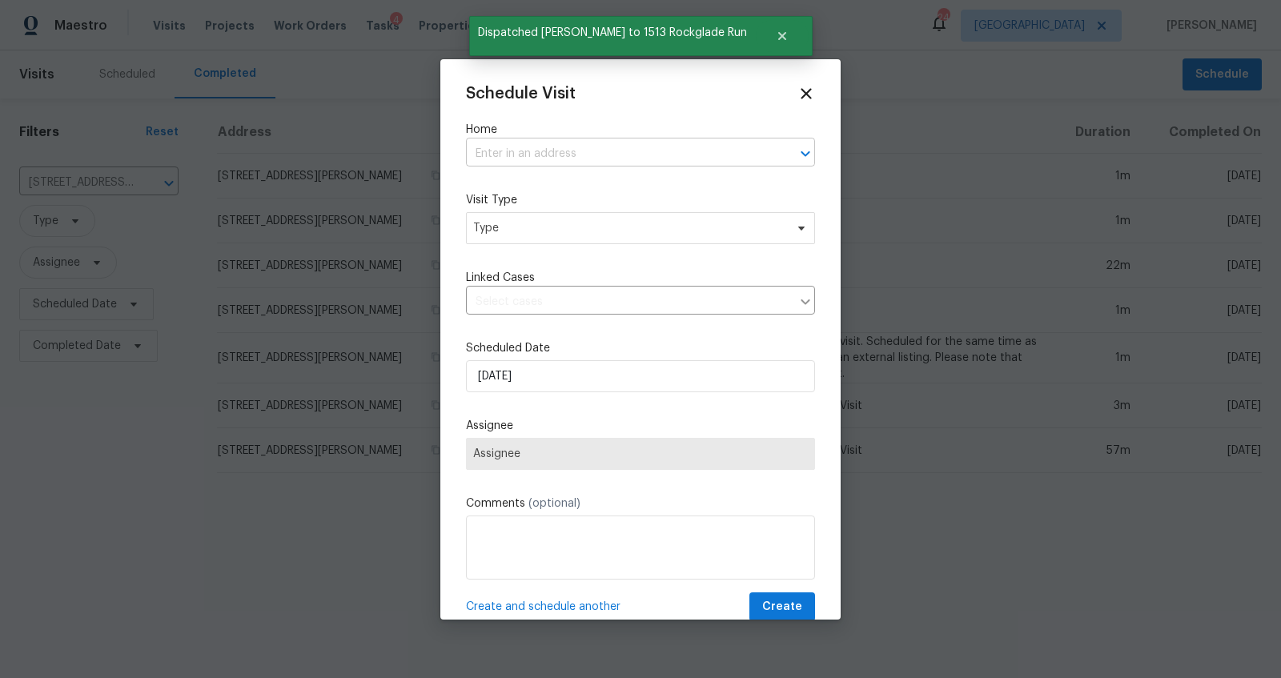
click at [521, 156] on input "text" at bounding box center [618, 154] width 304 height 25
type input "2620 t"
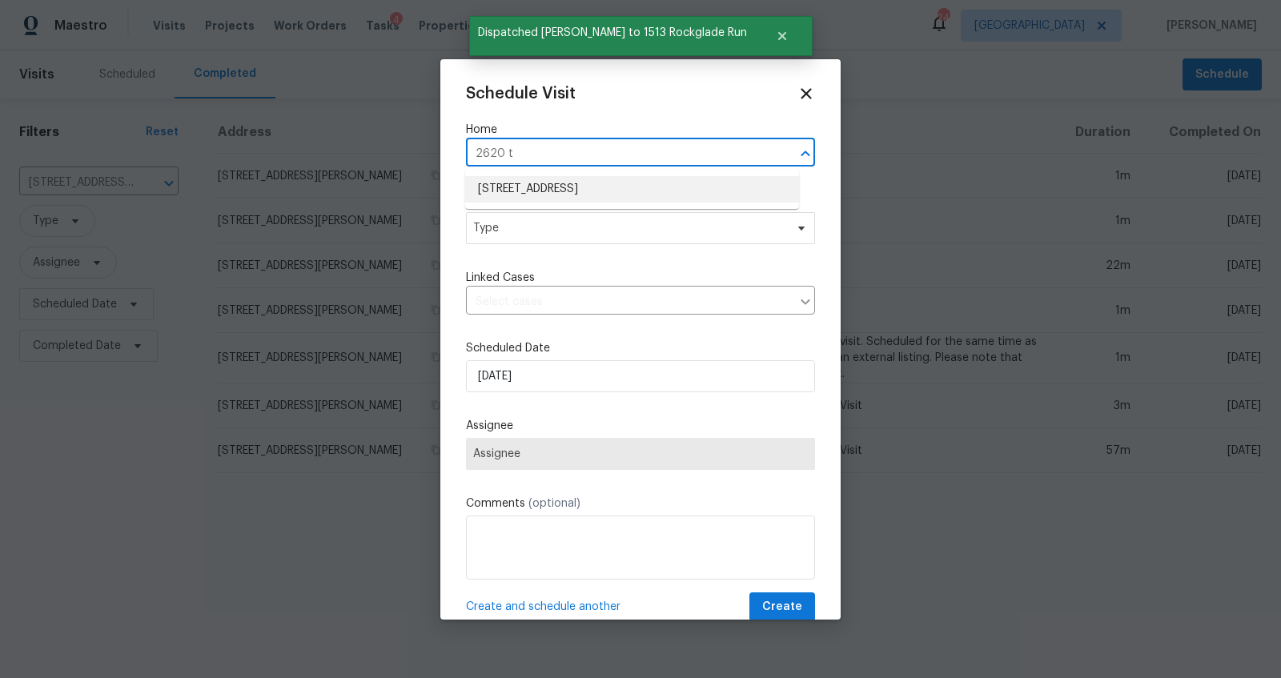
click at [511, 191] on li "[STREET_ADDRESS]" at bounding box center [632, 189] width 334 height 26
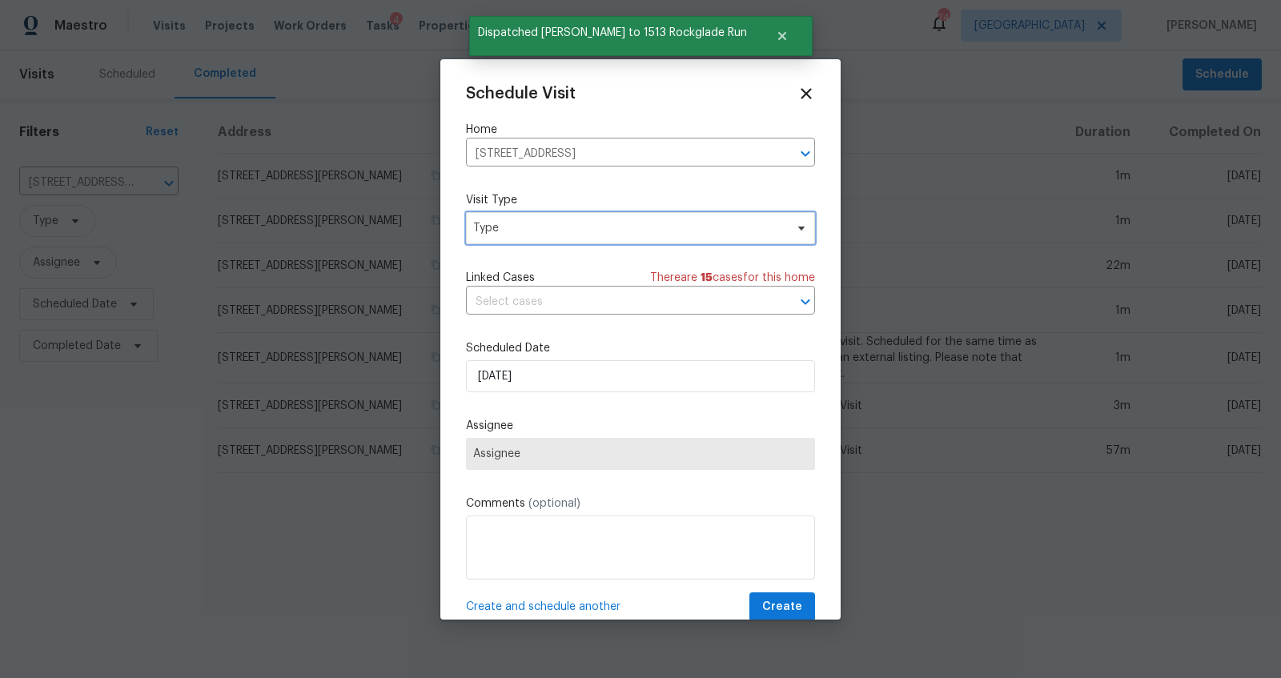
click at [543, 218] on span "Type" at bounding box center [640, 228] width 349 height 32
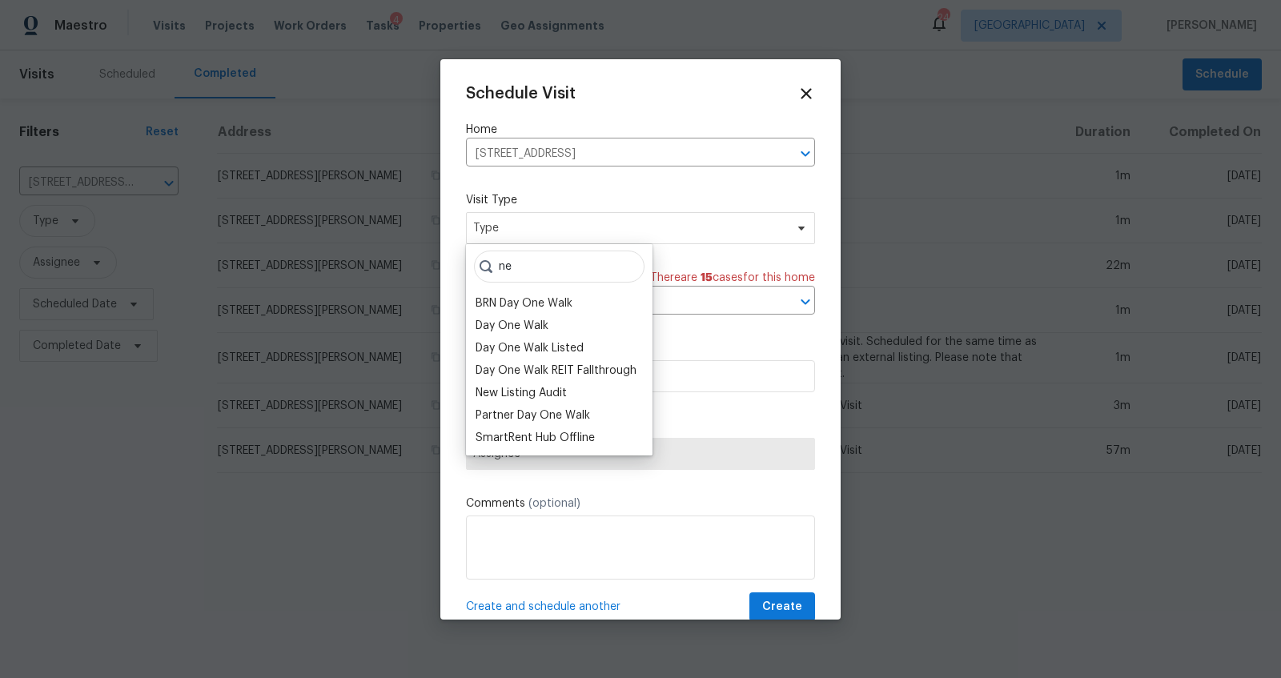
type input "n"
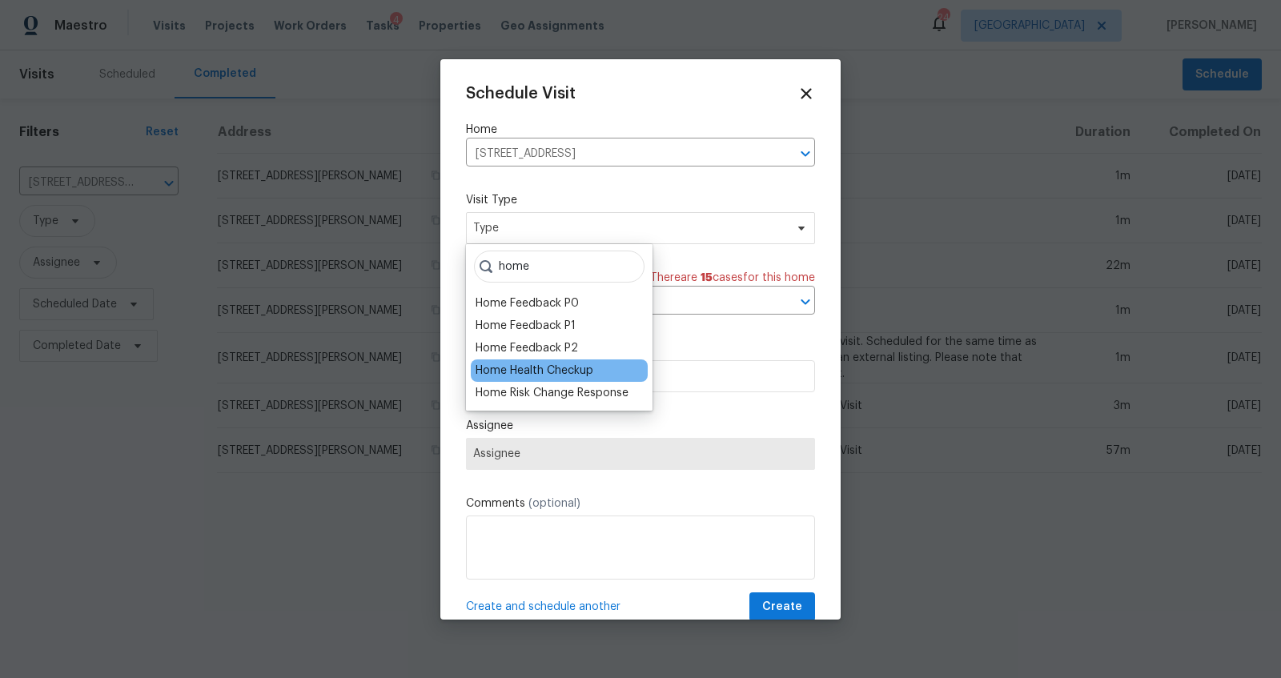
type input "home"
click at [541, 368] on div "Home Health Checkup" at bounding box center [535, 371] width 118 height 16
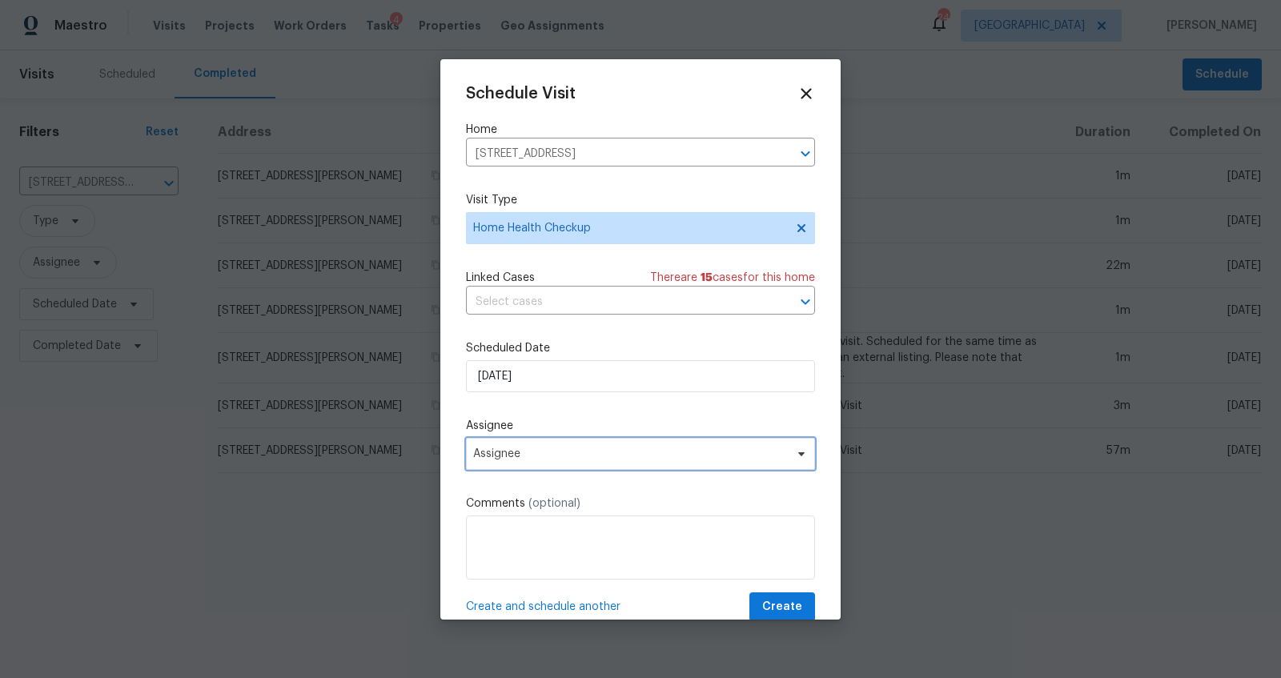
click at [558, 456] on span "Assignee" at bounding box center [630, 454] width 314 height 13
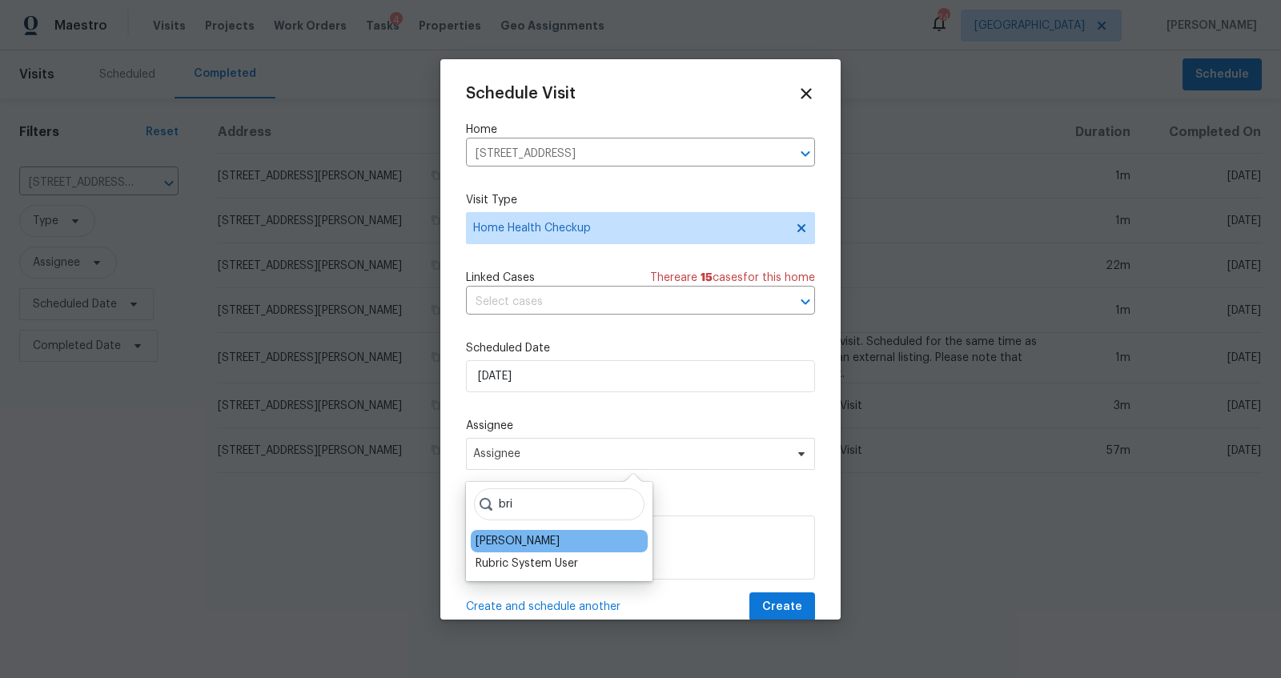
type input "bri"
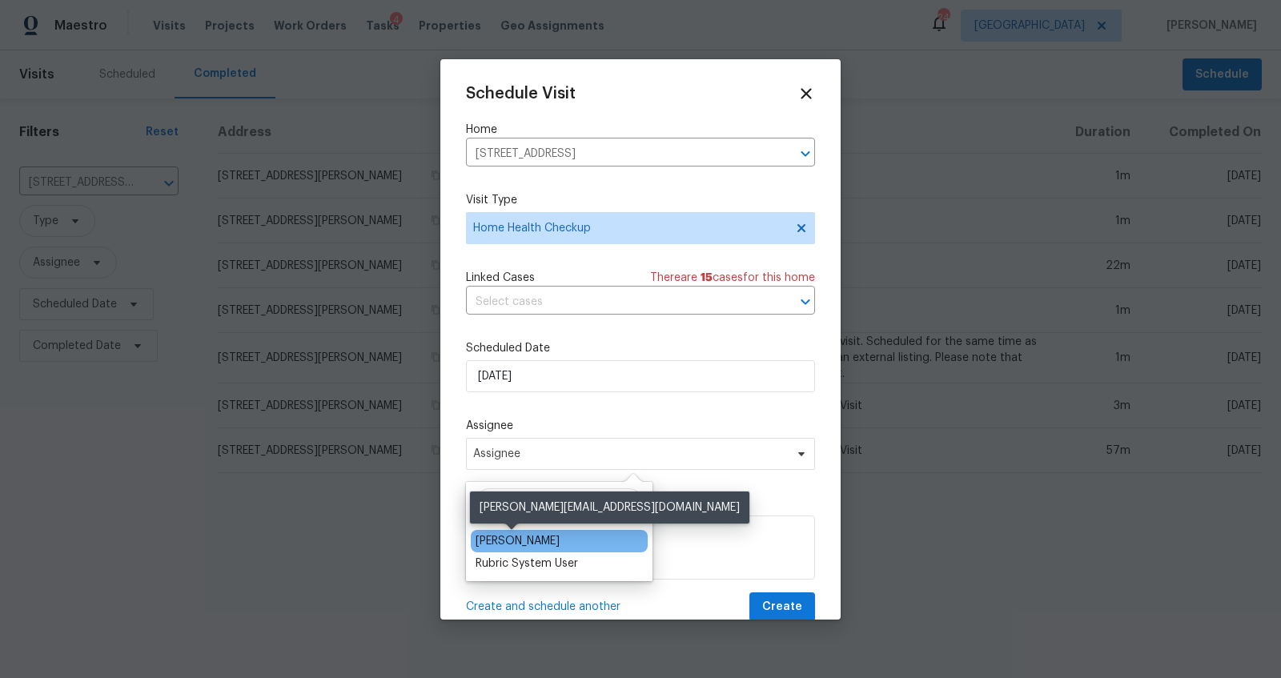
click at [522, 540] on div "[PERSON_NAME]" at bounding box center [518, 541] width 84 height 16
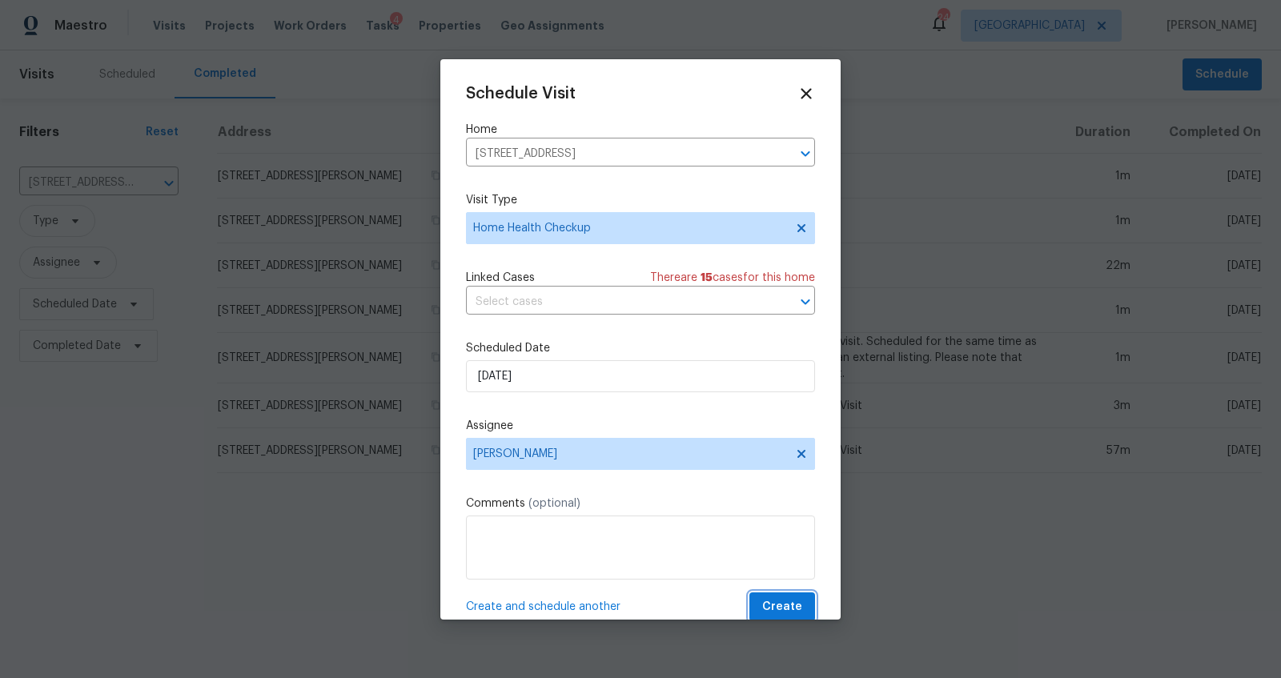
click at [780, 606] on span "Create" at bounding box center [782, 607] width 40 height 20
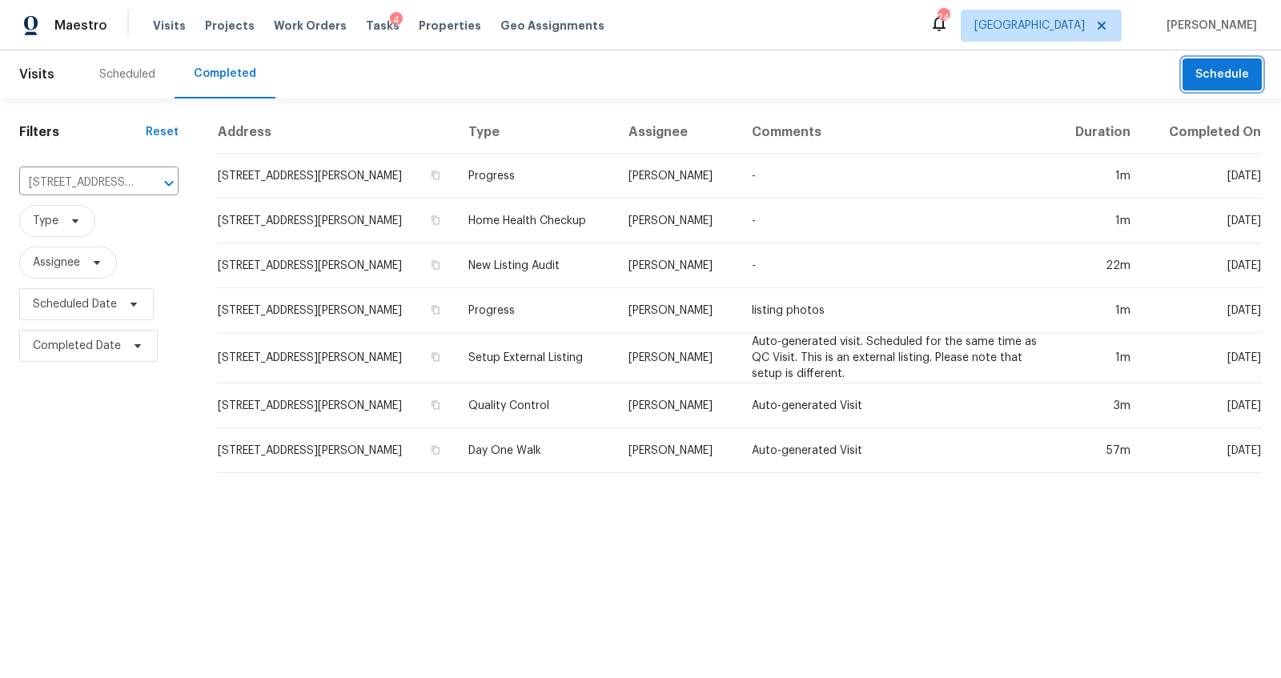
click at [1222, 87] on button "Schedule" at bounding box center [1222, 74] width 79 height 33
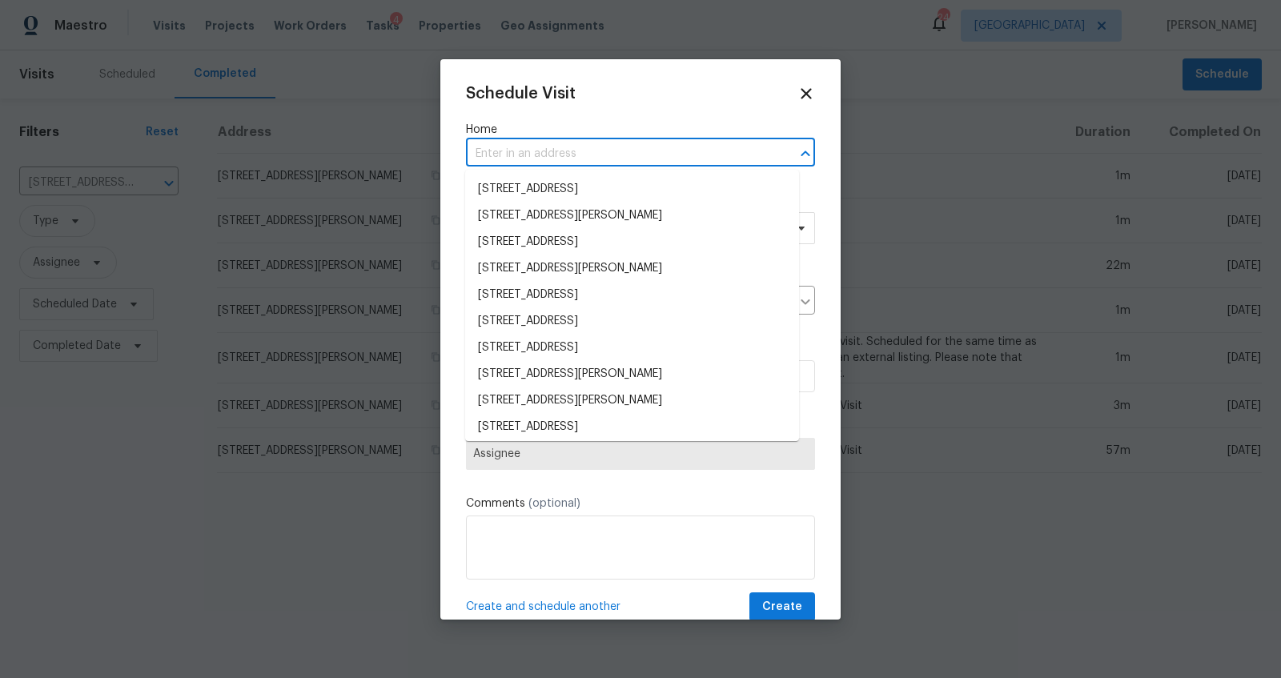
click at [641, 155] on input "text" at bounding box center [618, 154] width 304 height 25
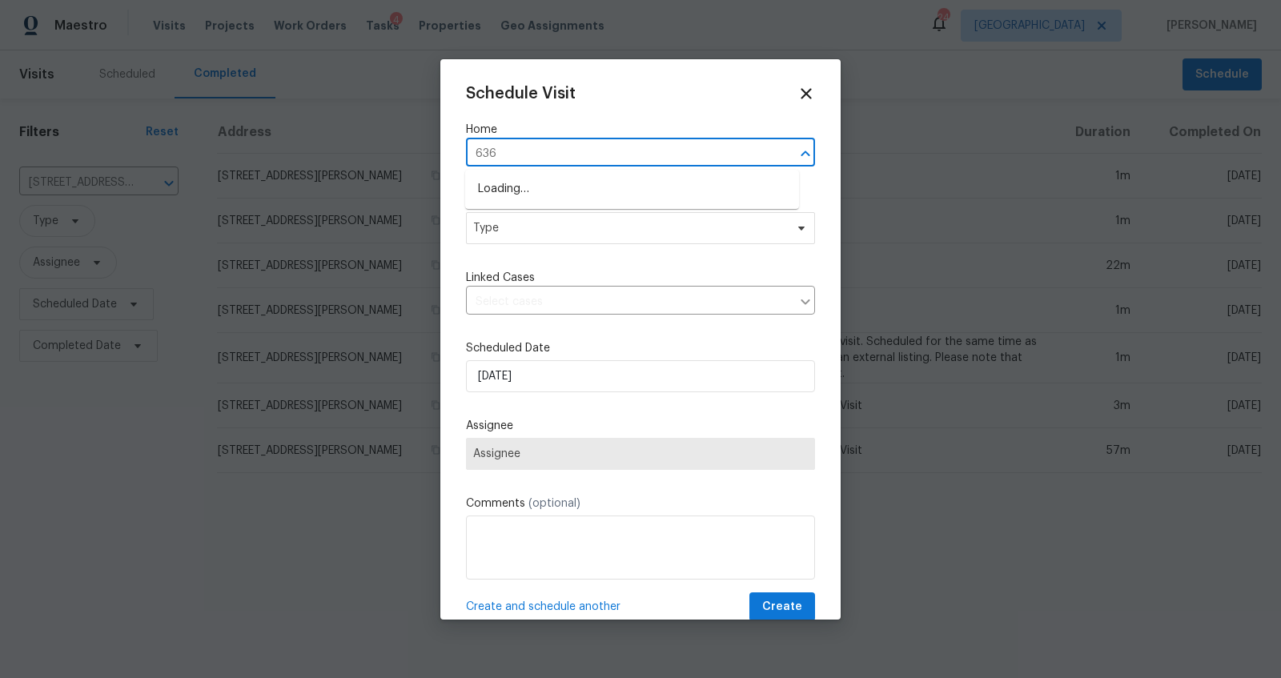
type input "6361"
click at [602, 203] on ul "[STREET_ADDRESS]" at bounding box center [632, 189] width 334 height 39
click at [610, 194] on li "[STREET_ADDRESS]" at bounding box center [632, 189] width 334 height 26
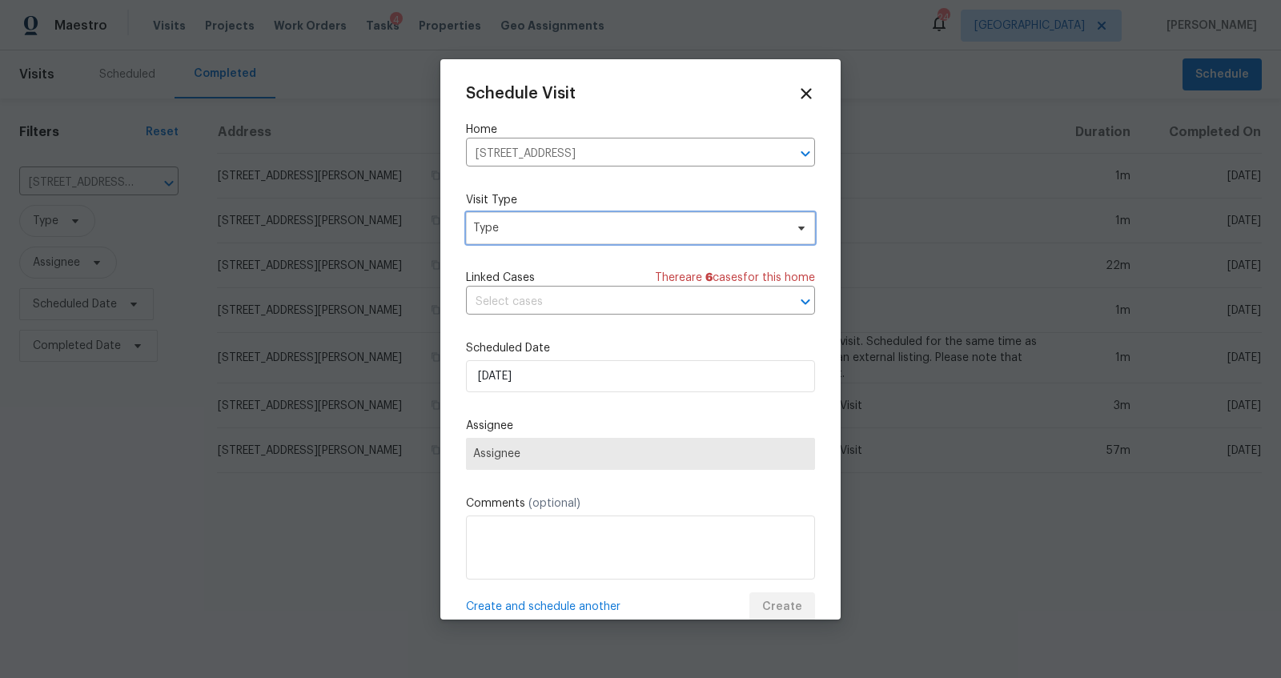
click at [595, 229] on span "Type" at bounding box center [628, 228] width 311 height 16
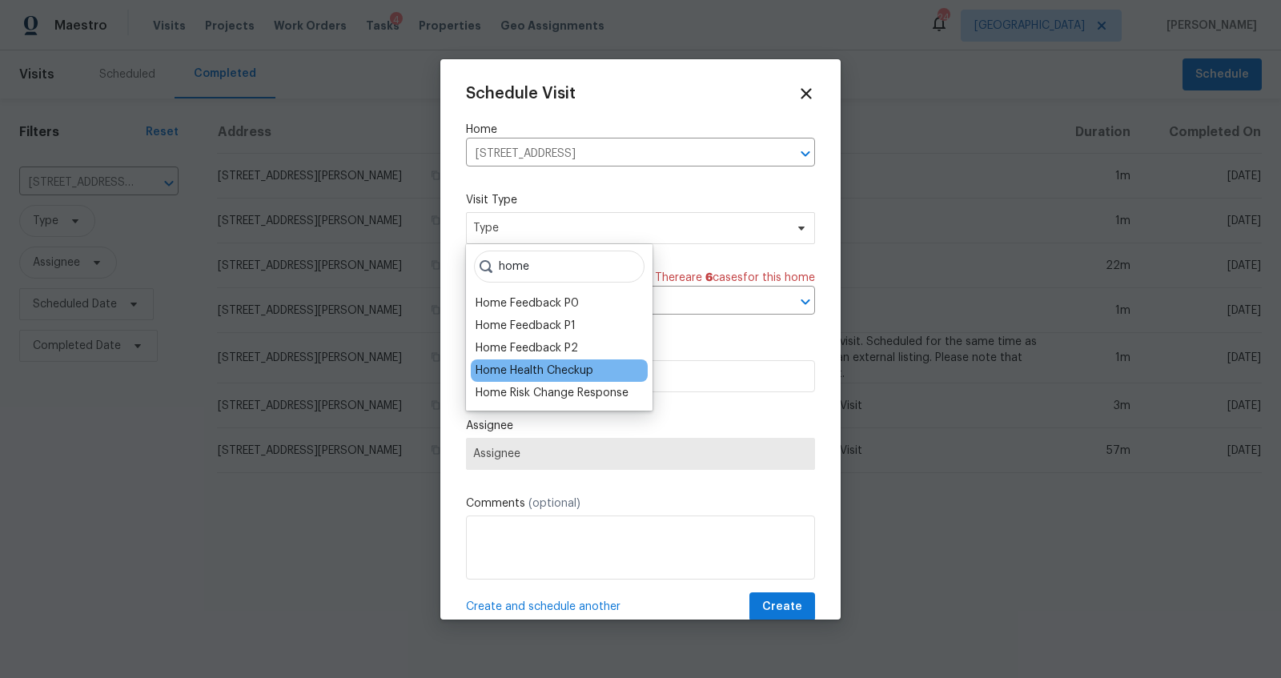
type input "home"
click at [555, 376] on div "Home Health Checkup" at bounding box center [535, 371] width 118 height 16
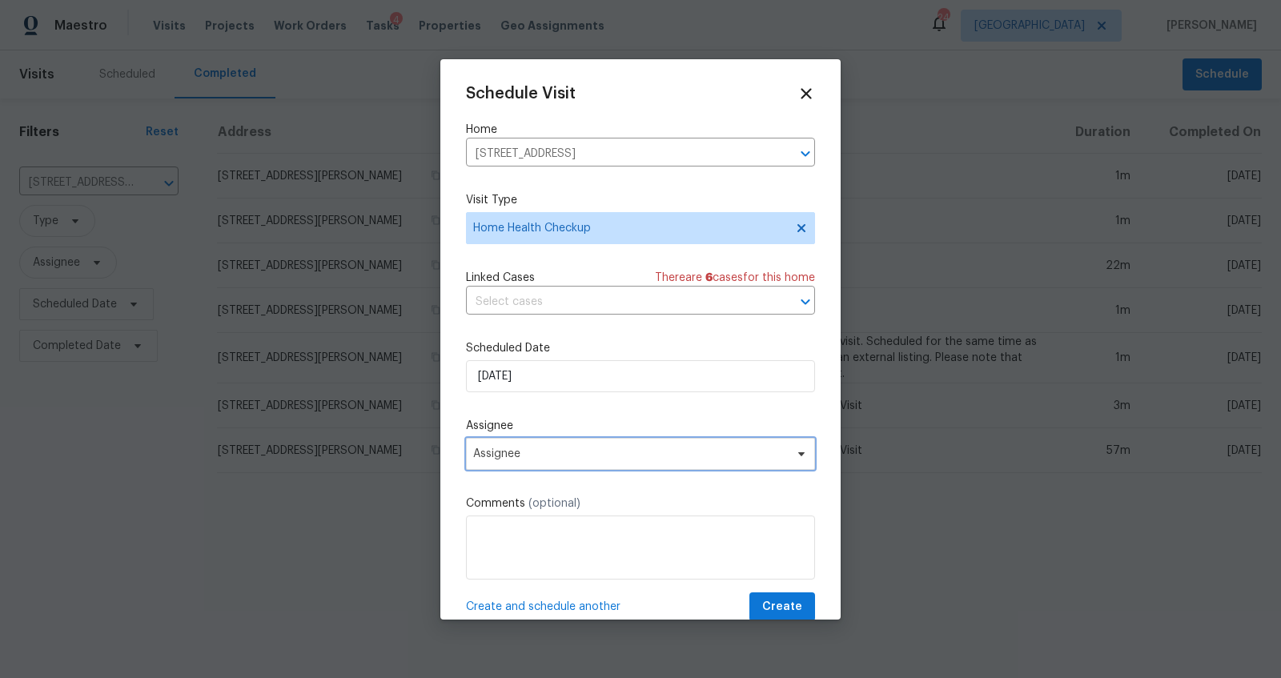
click at [576, 448] on span "Assignee" at bounding box center [630, 454] width 314 height 13
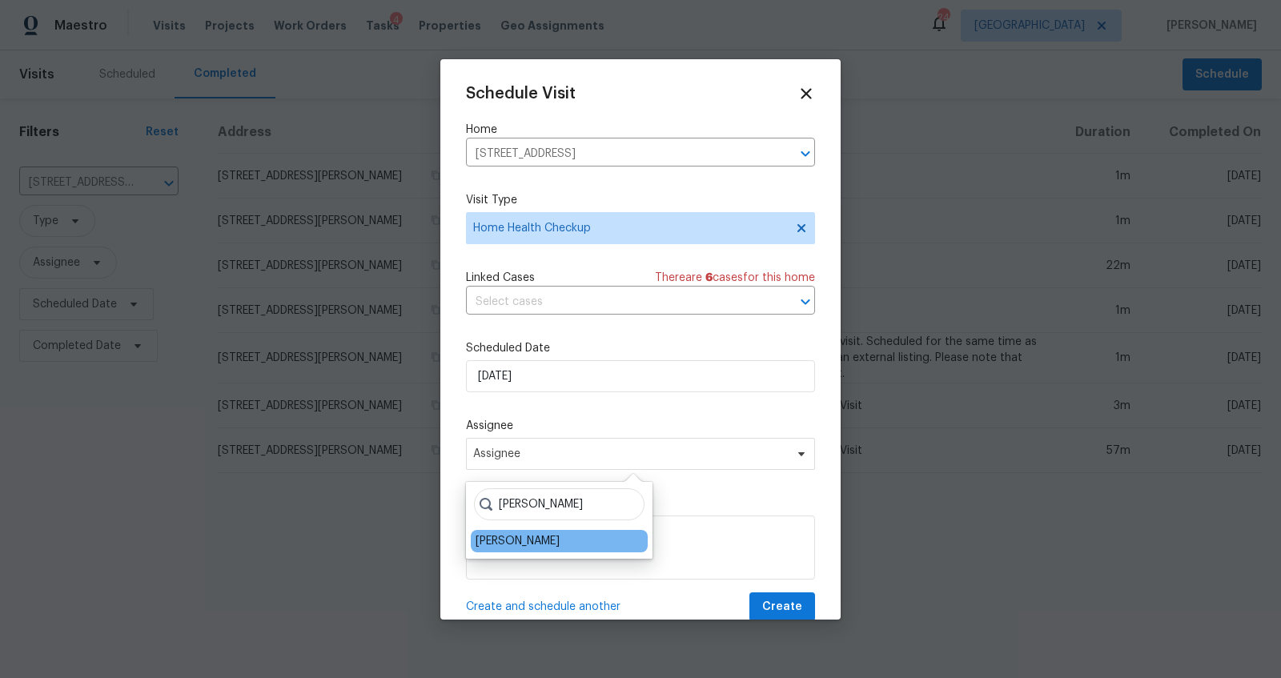
type input "[PERSON_NAME]"
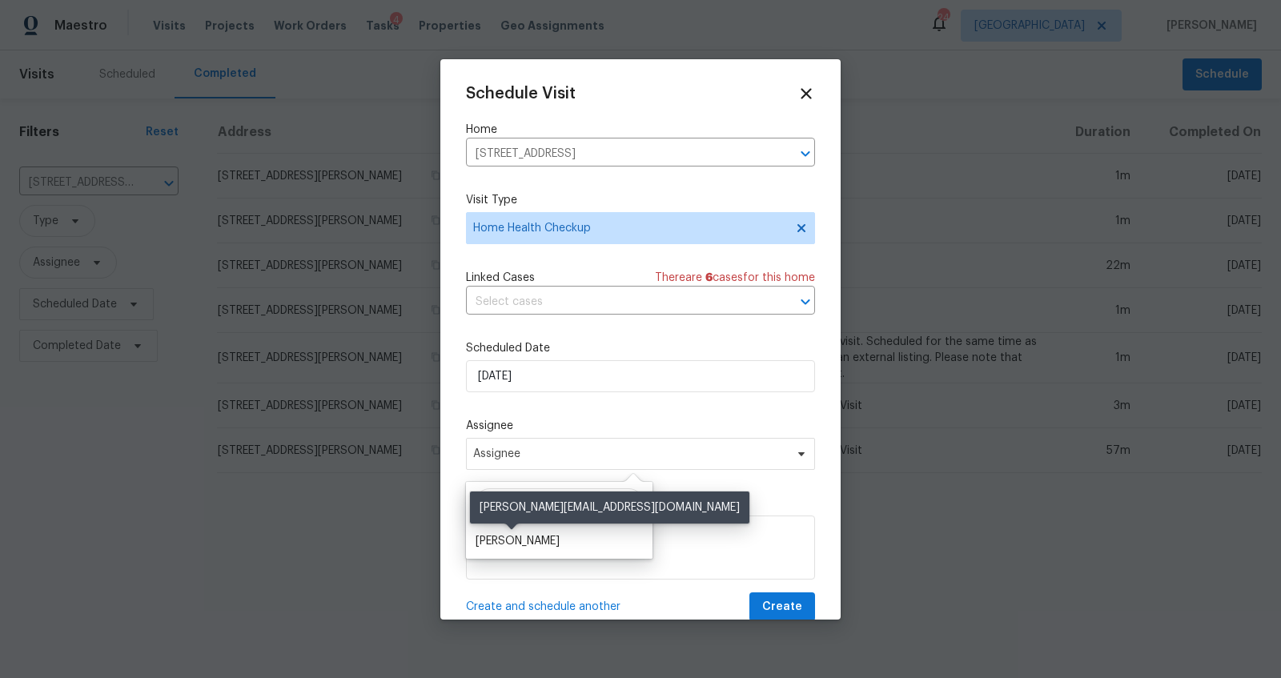
click at [524, 538] on div "[PERSON_NAME]" at bounding box center [518, 541] width 84 height 16
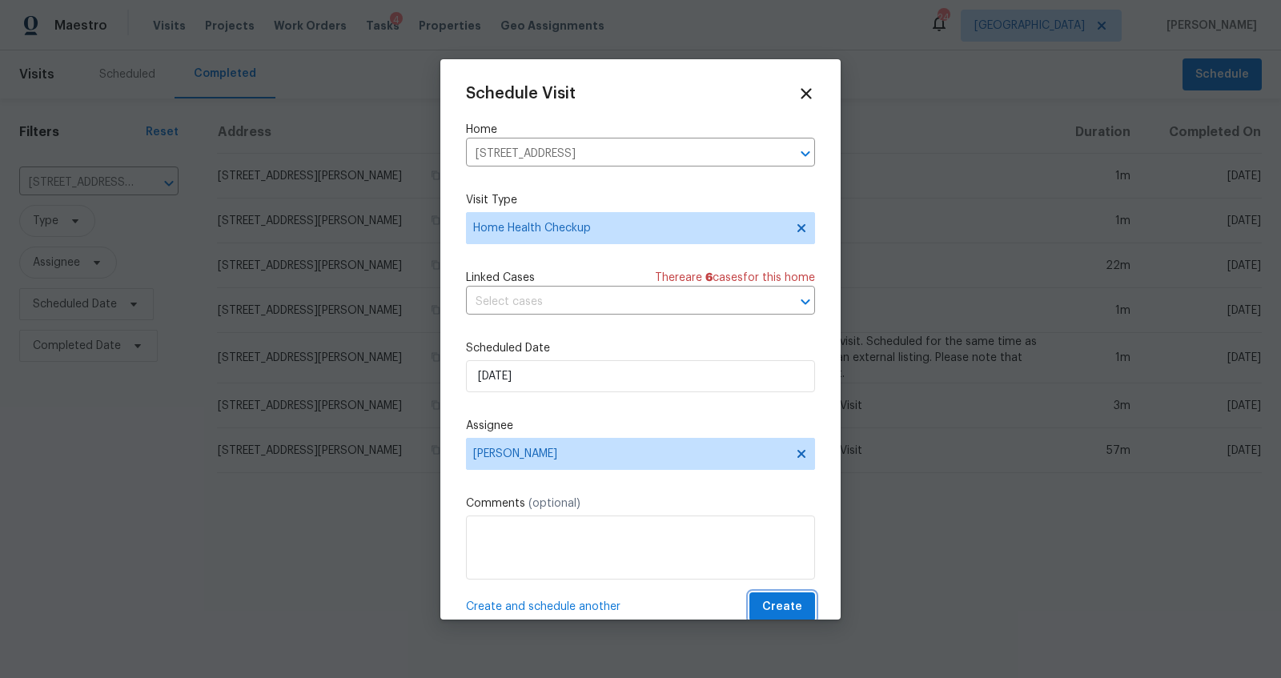
click at [762, 599] on span "Create" at bounding box center [782, 607] width 40 height 20
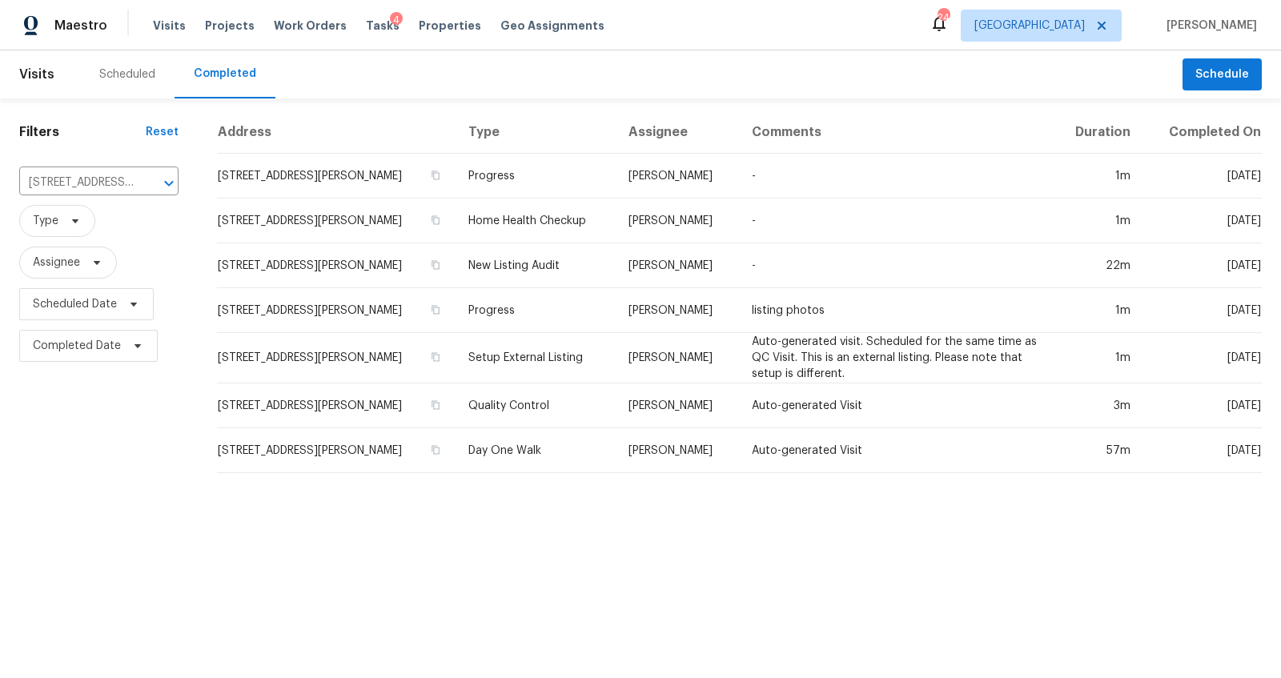
click at [123, 69] on div "Scheduled" at bounding box center [127, 74] width 56 height 16
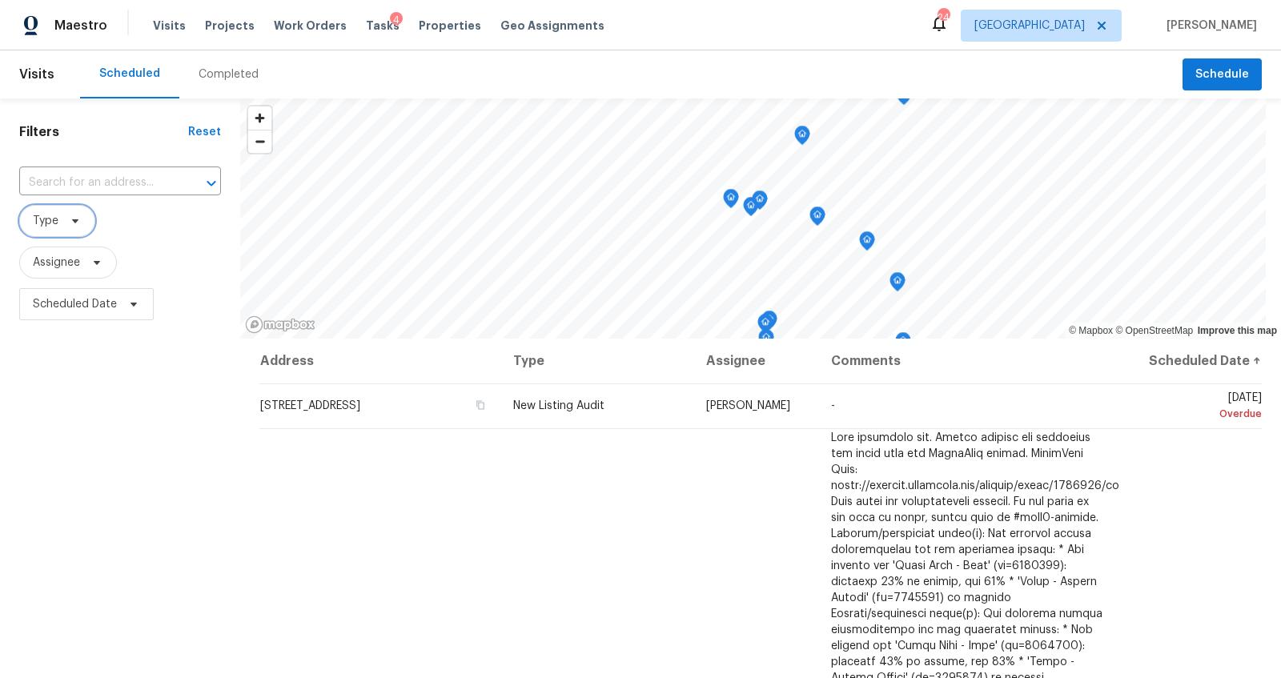
click at [68, 219] on span at bounding box center [73, 221] width 18 height 13
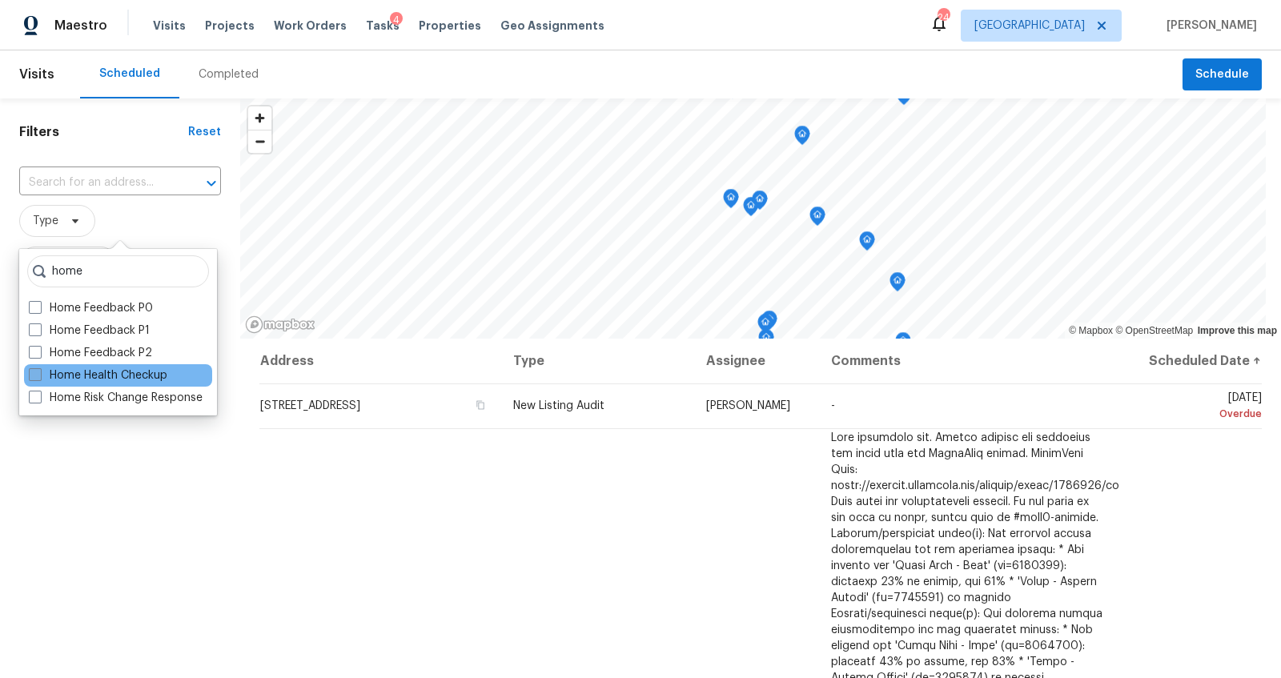
type input "home"
click at [95, 372] on label "Home Health Checkup" at bounding box center [98, 376] width 139 height 16
click at [39, 372] on input "Home Health Checkup" at bounding box center [34, 373] width 10 height 10
checkbox input "true"
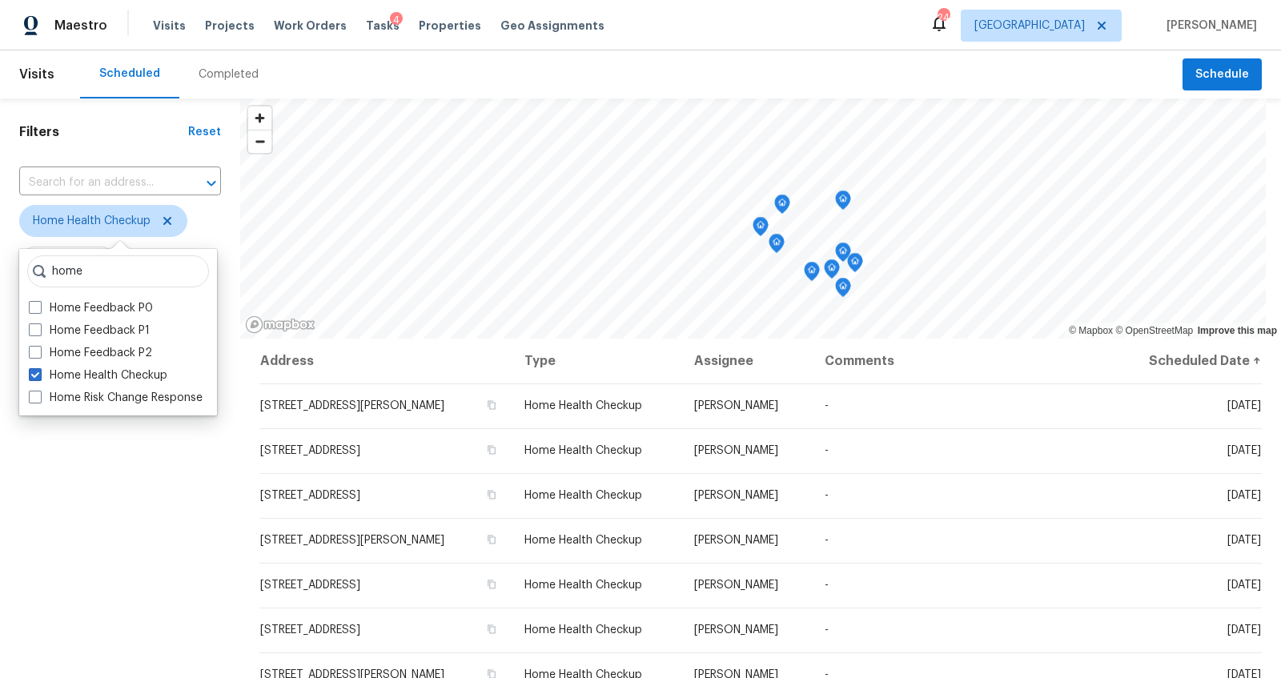
click at [129, 602] on div "Filters Reset ​ Home Health Checkup Assignee Scheduled Date" at bounding box center [120, 489] width 240 height 783
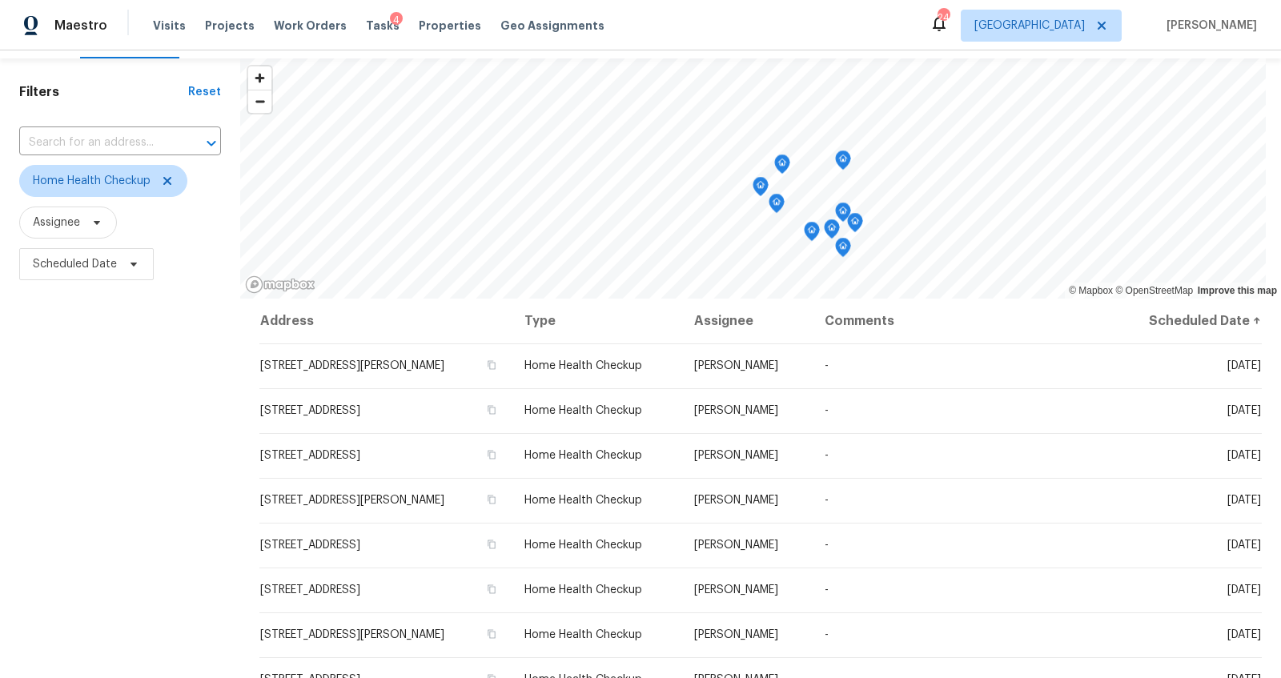
scroll to position [45, 0]
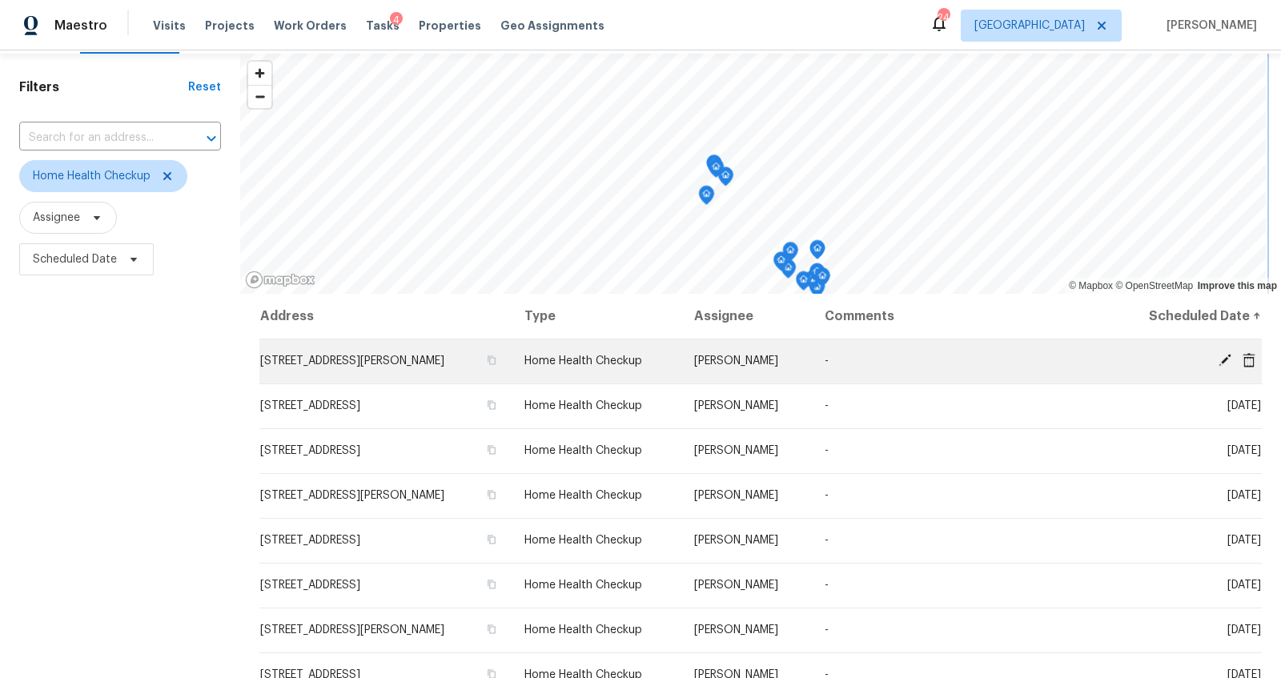
click at [661, 356] on div "© Mapbox © OpenStreetMap Improve this map Address Type Assignee Comments Schedu…" at bounding box center [760, 445] width 1041 height 783
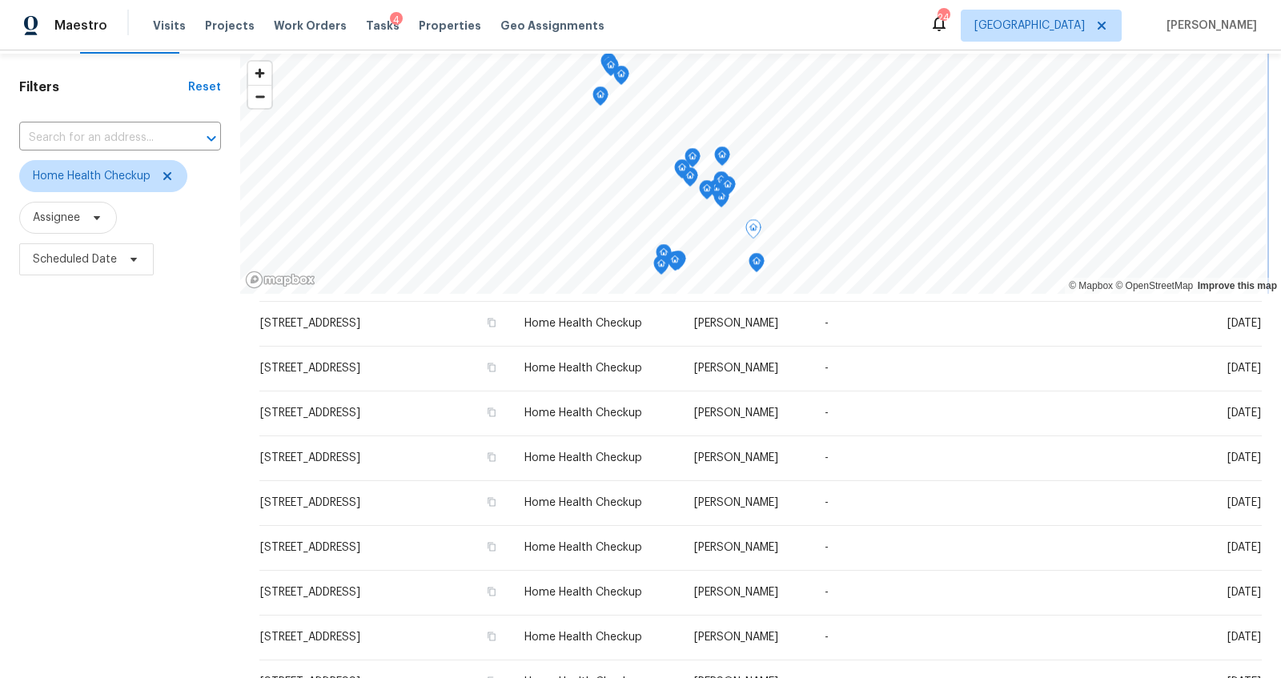
scroll to position [217, 0]
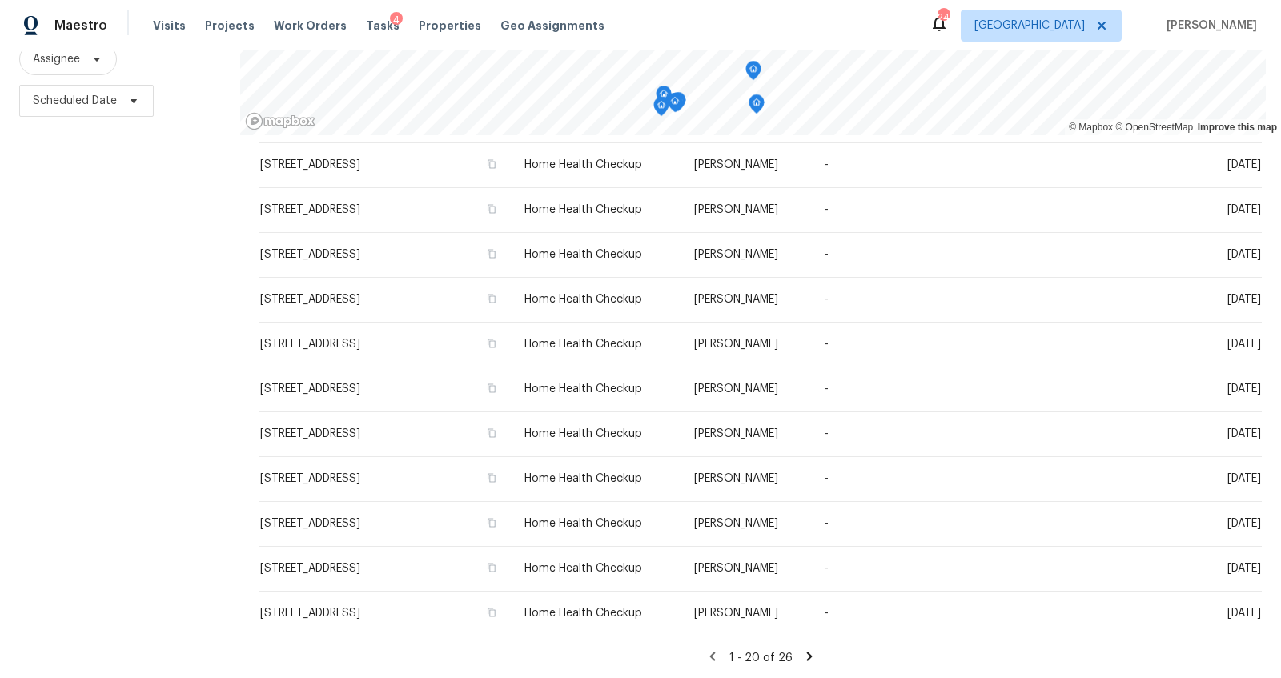
click at [802, 649] on icon at bounding box center [809, 656] width 14 height 14
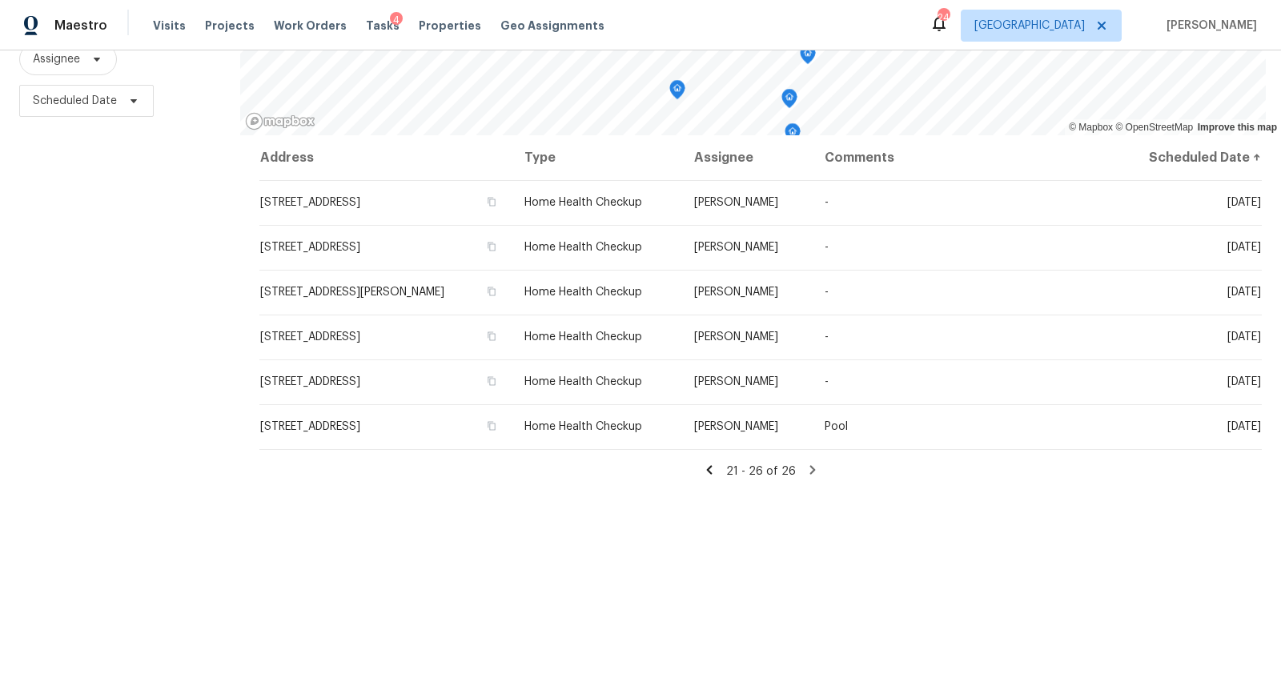
click at [706, 465] on icon at bounding box center [709, 469] width 6 height 9
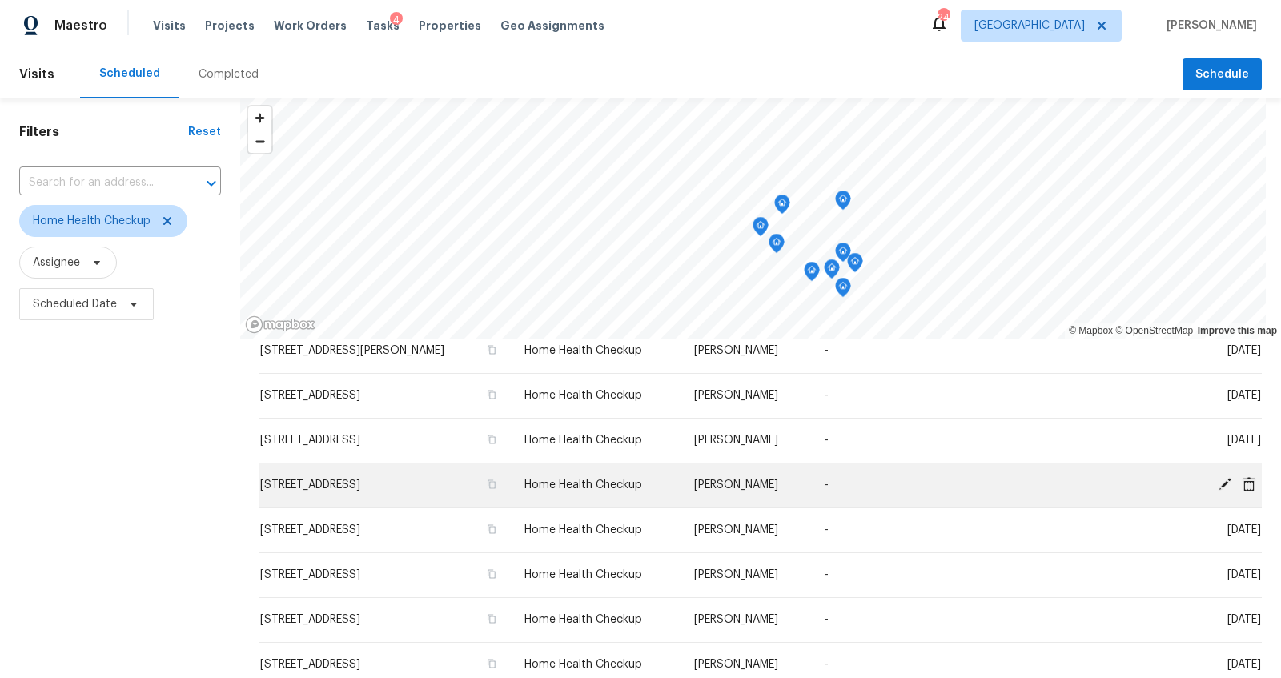
scroll to position [441, 0]
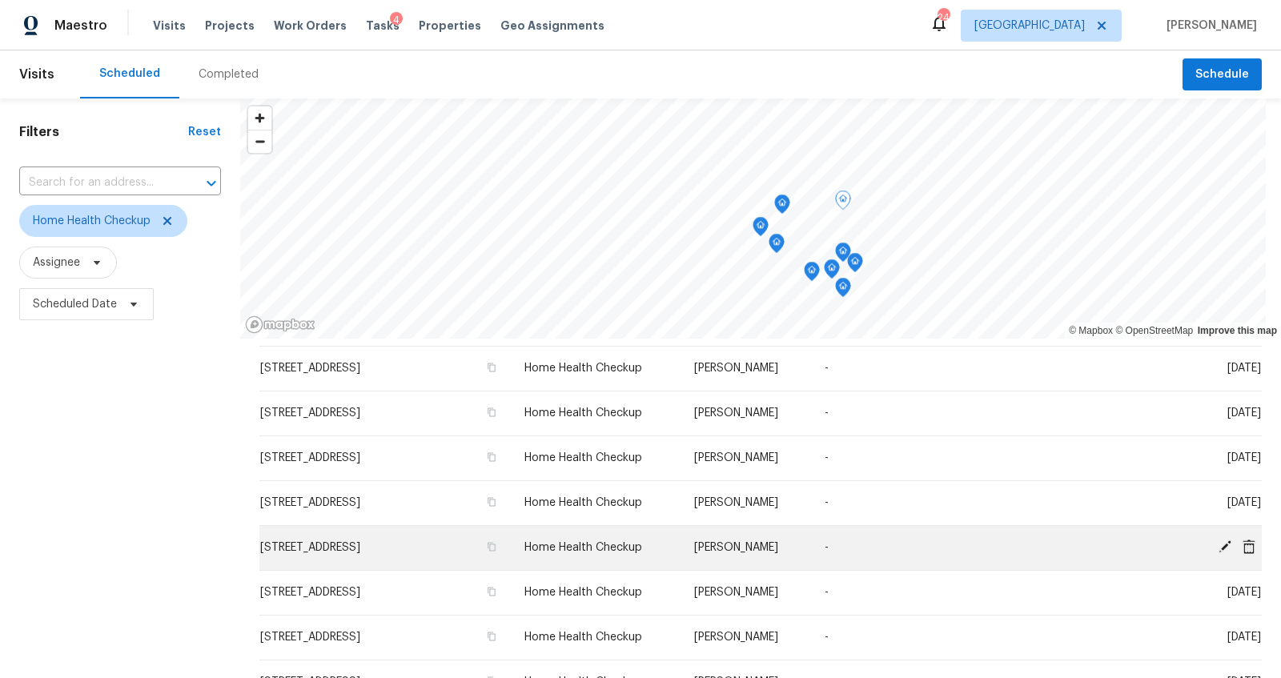
click at [1242, 548] on icon at bounding box center [1249, 547] width 14 height 14
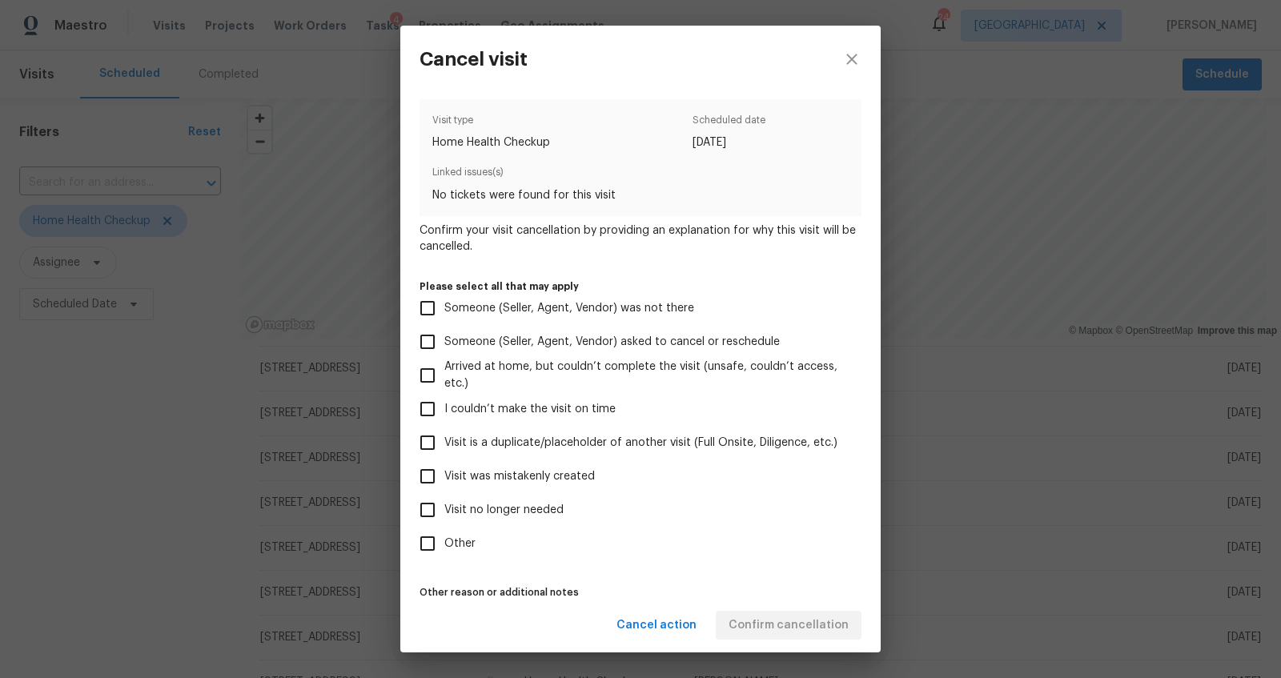
click at [456, 539] on span "Other" at bounding box center [459, 544] width 31 height 17
click at [444, 539] on input "Other" at bounding box center [428, 544] width 34 height 34
checkbox input "true"
click at [796, 628] on div "Cancel action Confirm cancellation" at bounding box center [640, 625] width 480 height 55
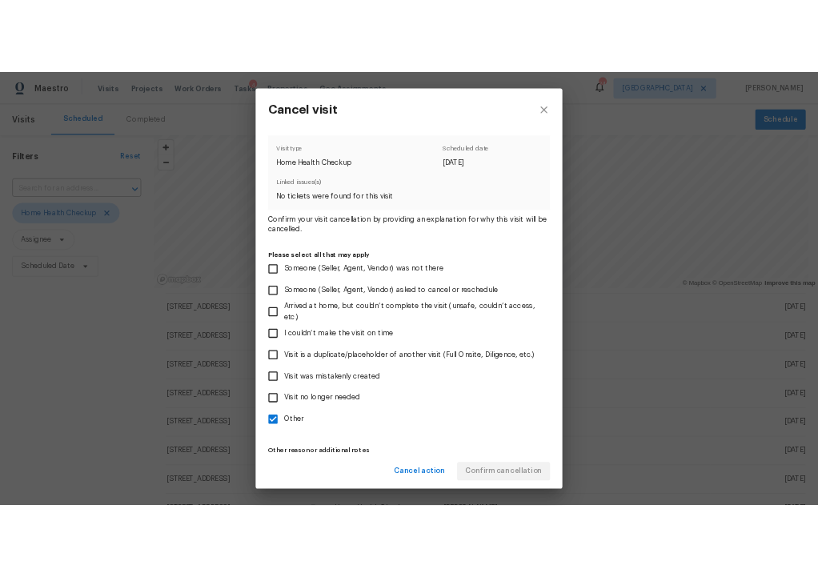
scroll to position [48, 0]
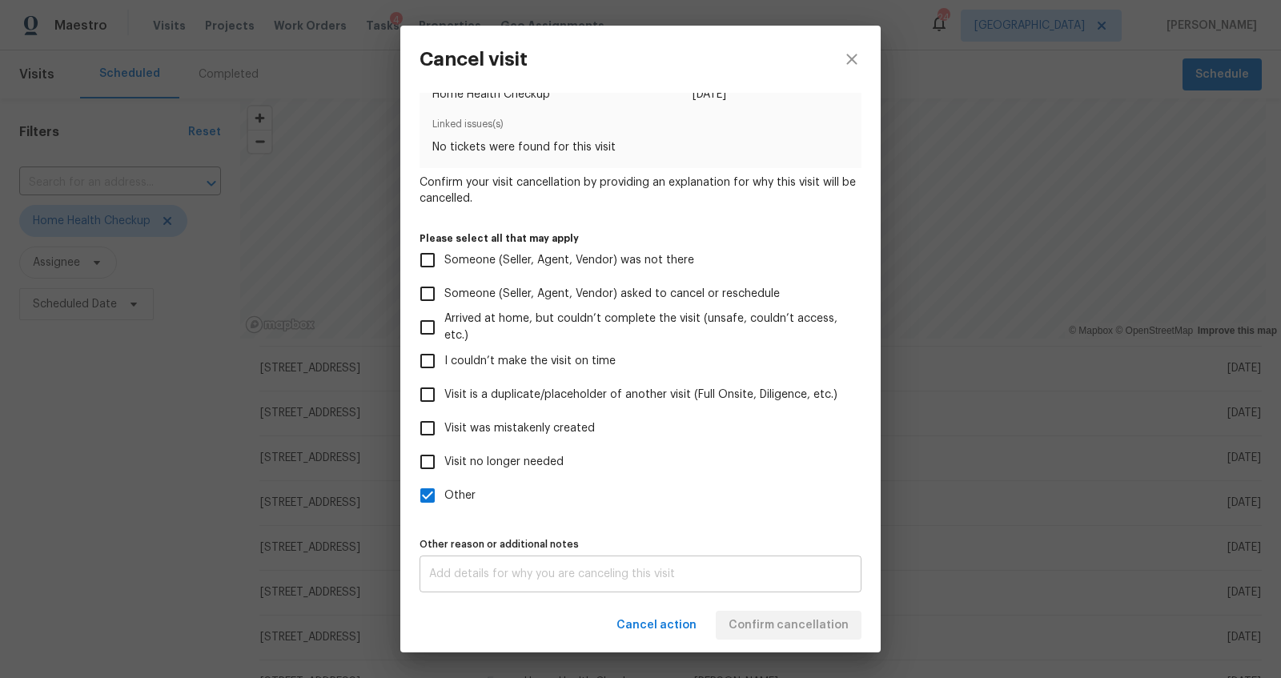
click at [593, 556] on div "x Other reason or additional notes" at bounding box center [641, 574] width 442 height 37
type textarea "na"
click at [805, 636] on div "Cancel action Confirm cancellation" at bounding box center [640, 625] width 480 height 55
click at [808, 633] on span "Confirm cancellation" at bounding box center [789, 626] width 120 height 20
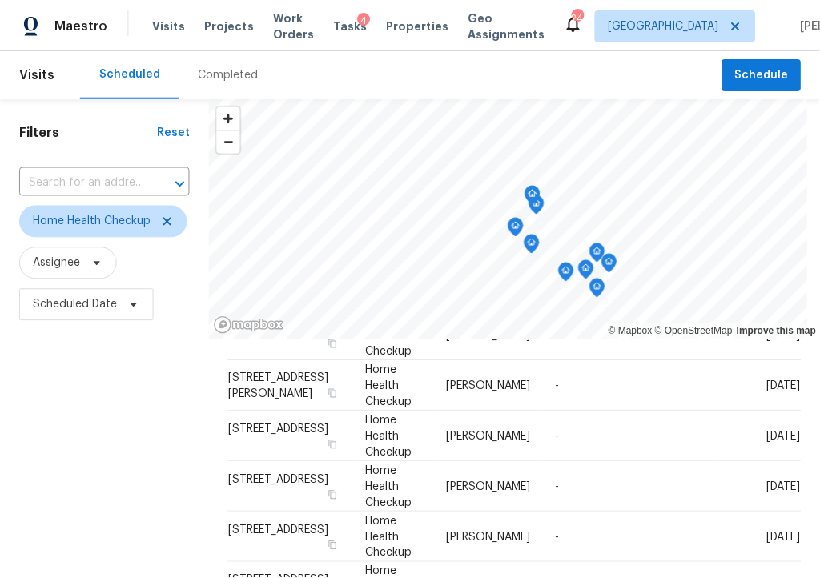
scroll to position [440, 0]
